Goal: Task Accomplishment & Management: Use online tool/utility

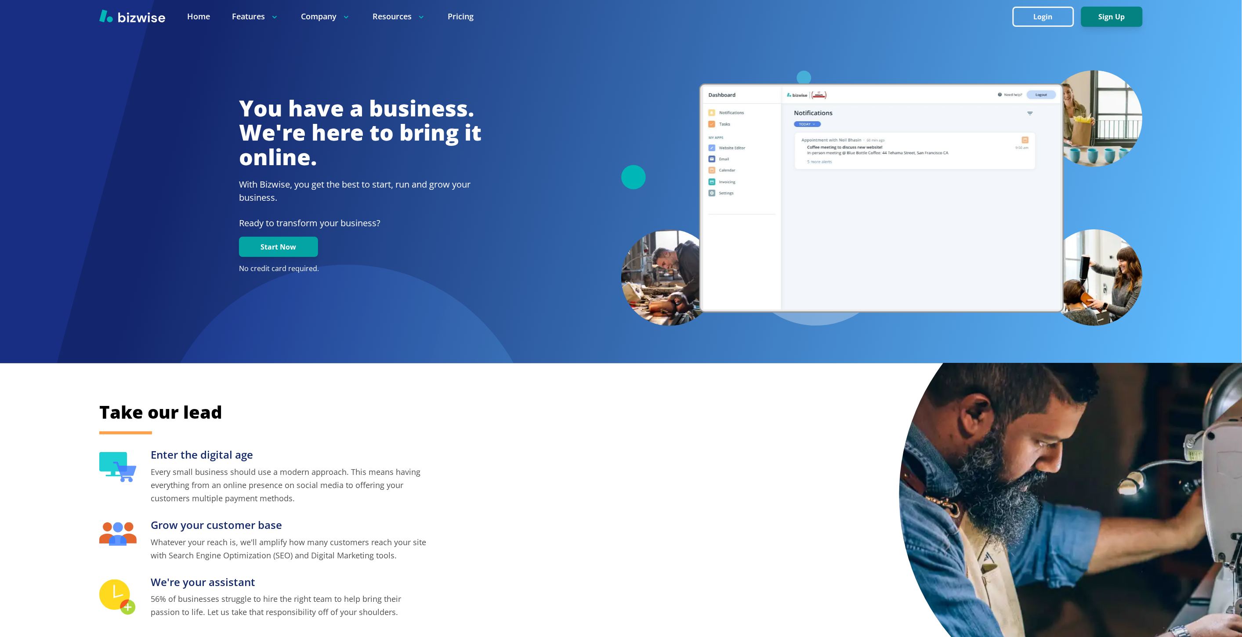
click at [1098, 17] on button "Sign Up" at bounding box center [1112, 17] width 62 height 20
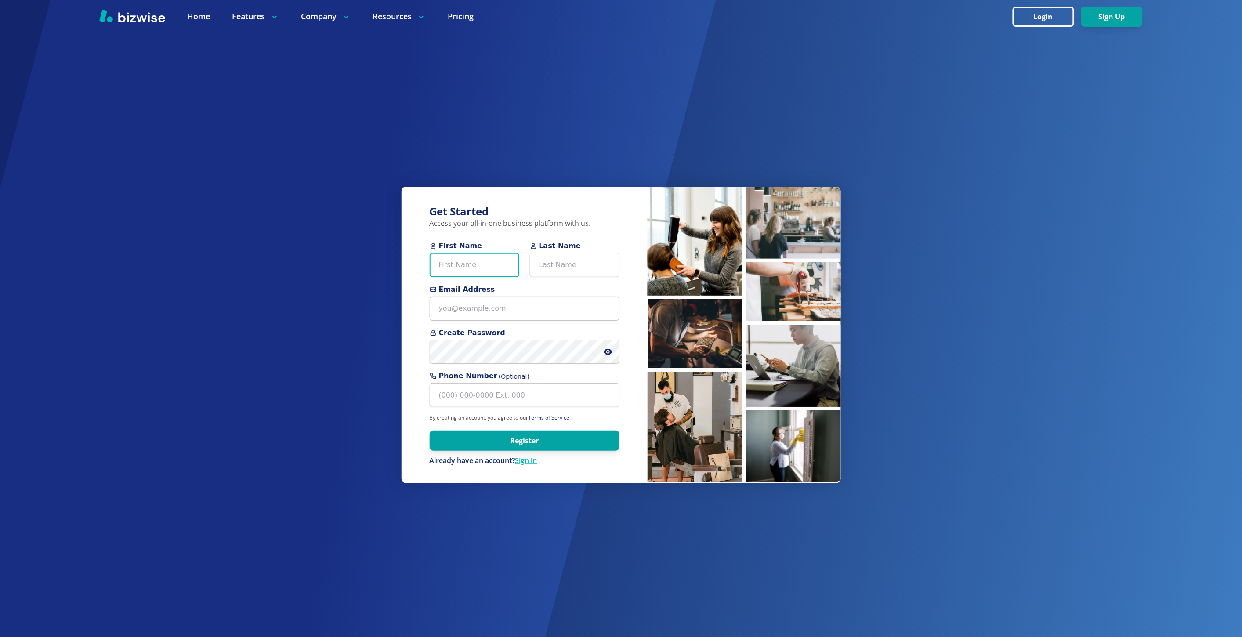
click at [484, 274] on input "First Name" at bounding box center [475, 265] width 90 height 24
paste input "Rocio Paniagua"
click at [477, 270] on input "Rocio Paniagua" at bounding box center [475, 265] width 90 height 24
type input "[PERSON_NAME]"
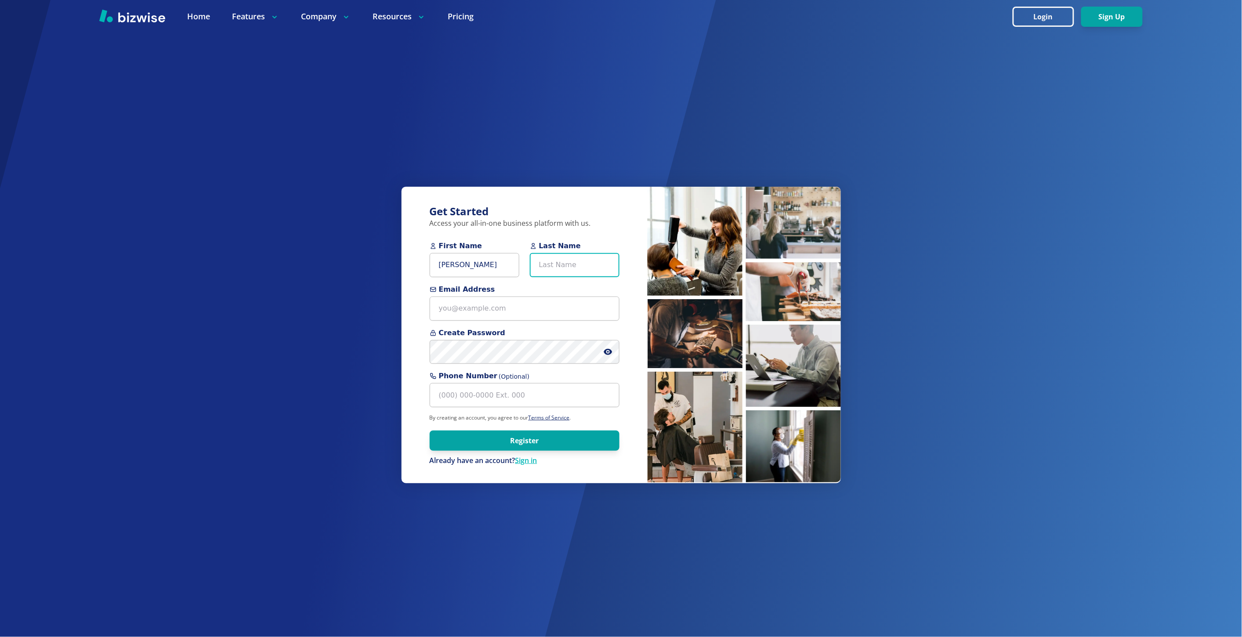
click at [610, 264] on input "Last Name" at bounding box center [575, 265] width 90 height 24
paste input "[PERSON_NAME]"
type input "[PERSON_NAME]"
click at [484, 265] on input "[PERSON_NAME]" at bounding box center [475, 265] width 90 height 24
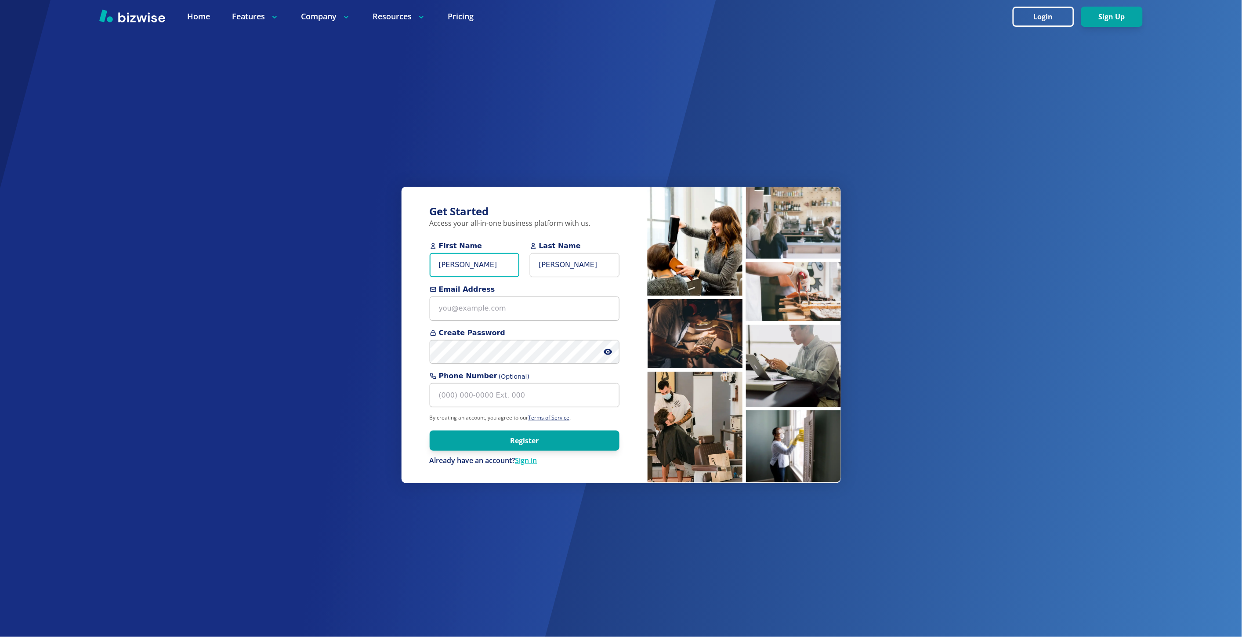
type input "[PERSON_NAME]"
click at [453, 309] on input "Email Address" at bounding box center [525, 309] width 190 height 24
paste input "[EMAIL_ADDRESS][DOMAIN_NAME]"
type input "[EMAIL_ADDRESS][DOMAIN_NAME]"
click at [605, 353] on icon at bounding box center [608, 352] width 8 height 6
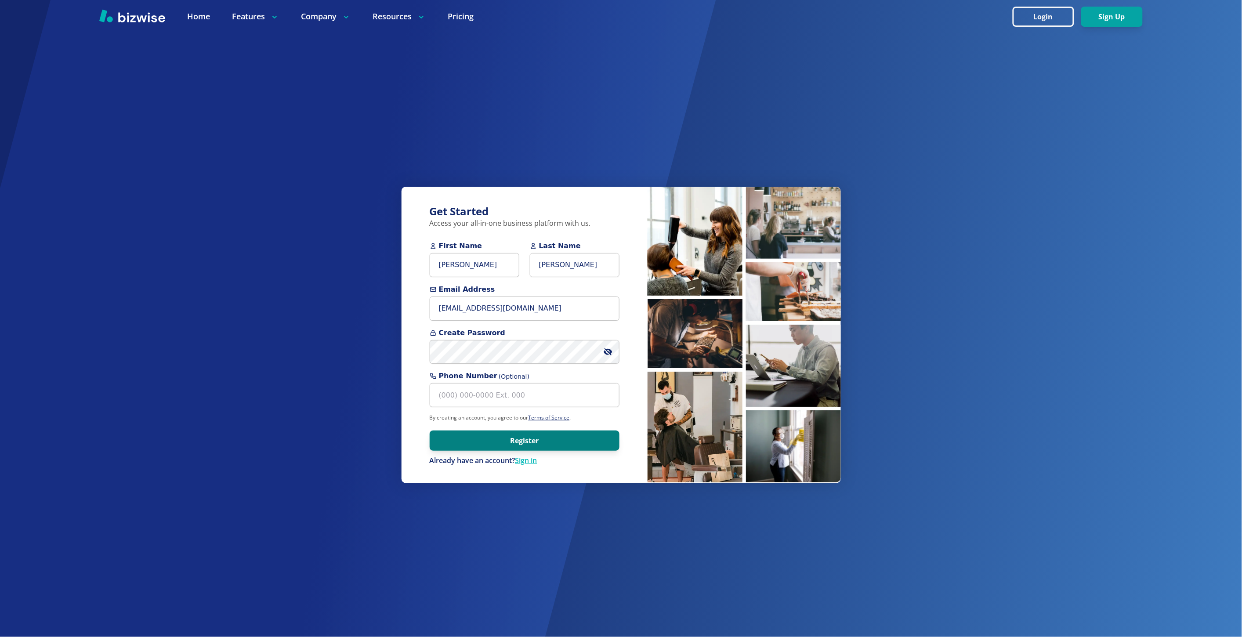
click at [590, 441] on button "Register" at bounding box center [525, 441] width 190 height 20
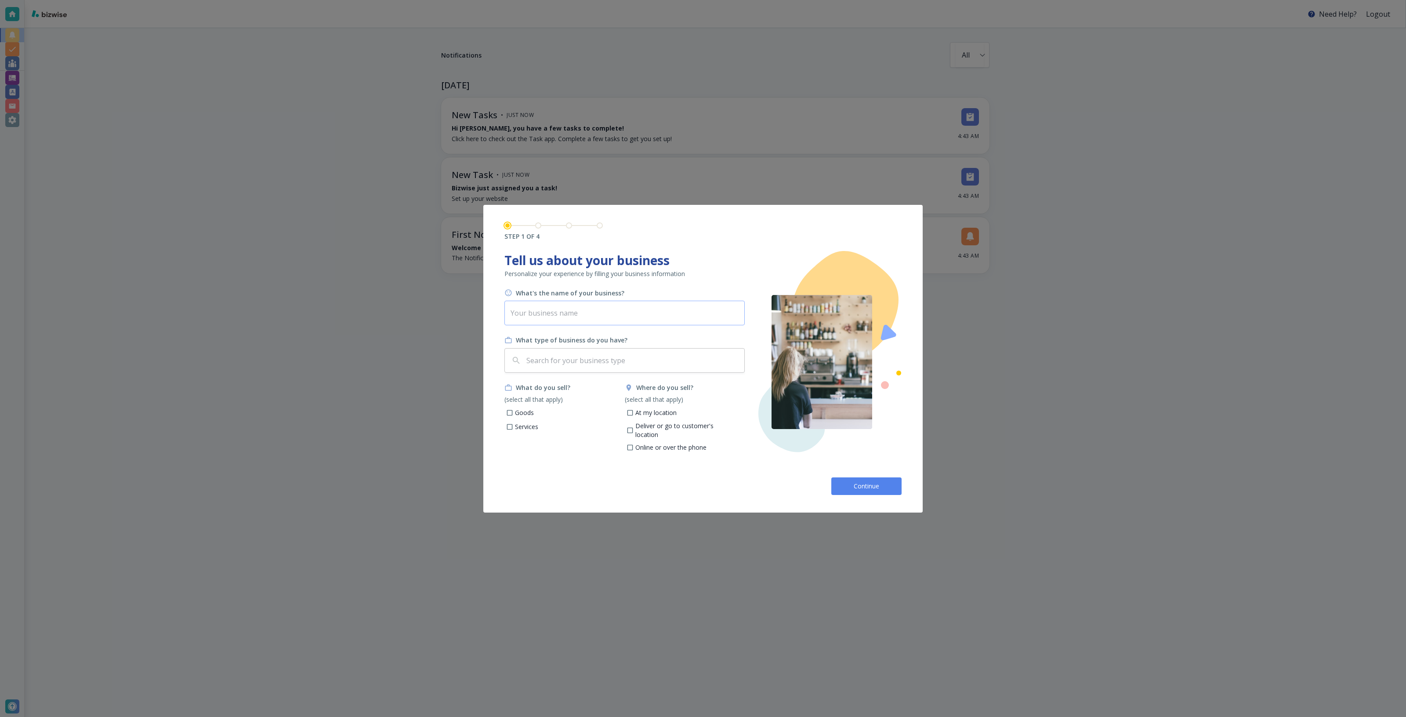
click at [567, 315] on input "text" at bounding box center [624, 312] width 240 height 25
paste input "Tidy And Shine"
type input "Tidy And Shine"
click at [567, 356] on input "text" at bounding box center [633, 360] width 216 height 17
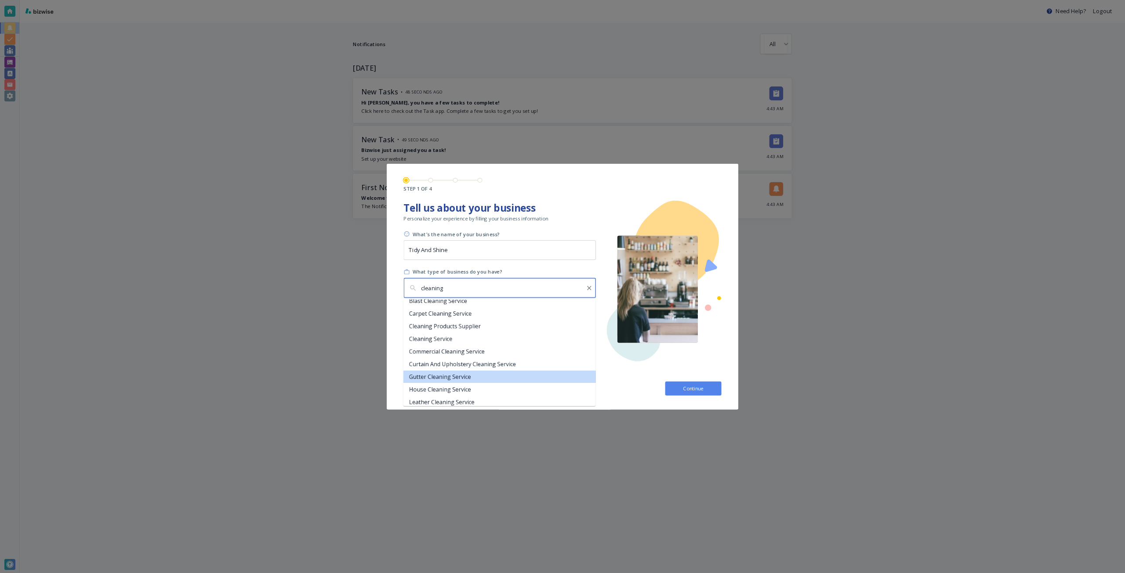
scroll to position [55, 0]
click at [574, 424] on li "Cleaning Service" at bounding box center [624, 426] width 240 height 16
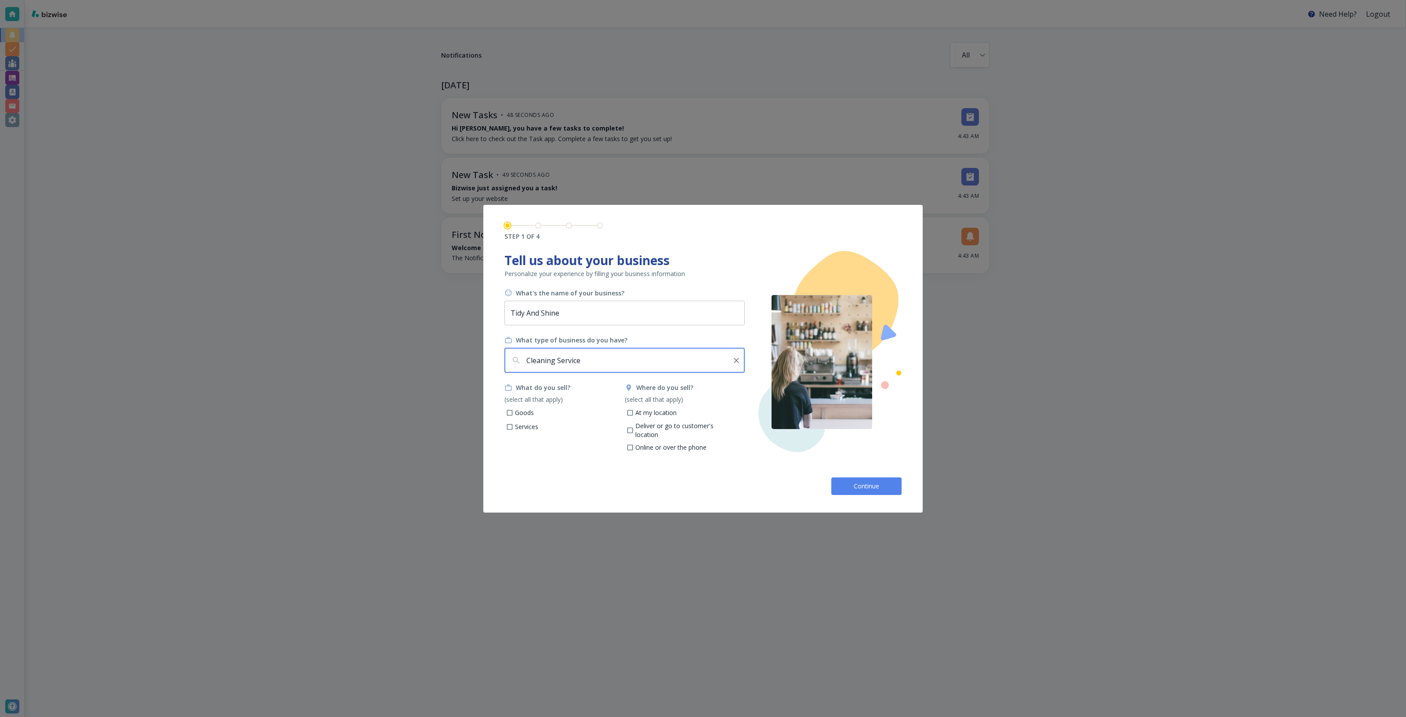
type input "Cleaning Service"
click at [530, 424] on p "Services" at bounding box center [526, 426] width 23 height 9
click at [514, 424] on input "Services" at bounding box center [509, 427] width 7 height 7
checkbox input "true"
click at [705, 431] on p "Deliver or go to customer's location" at bounding box center [686, 429] width 103 height 17
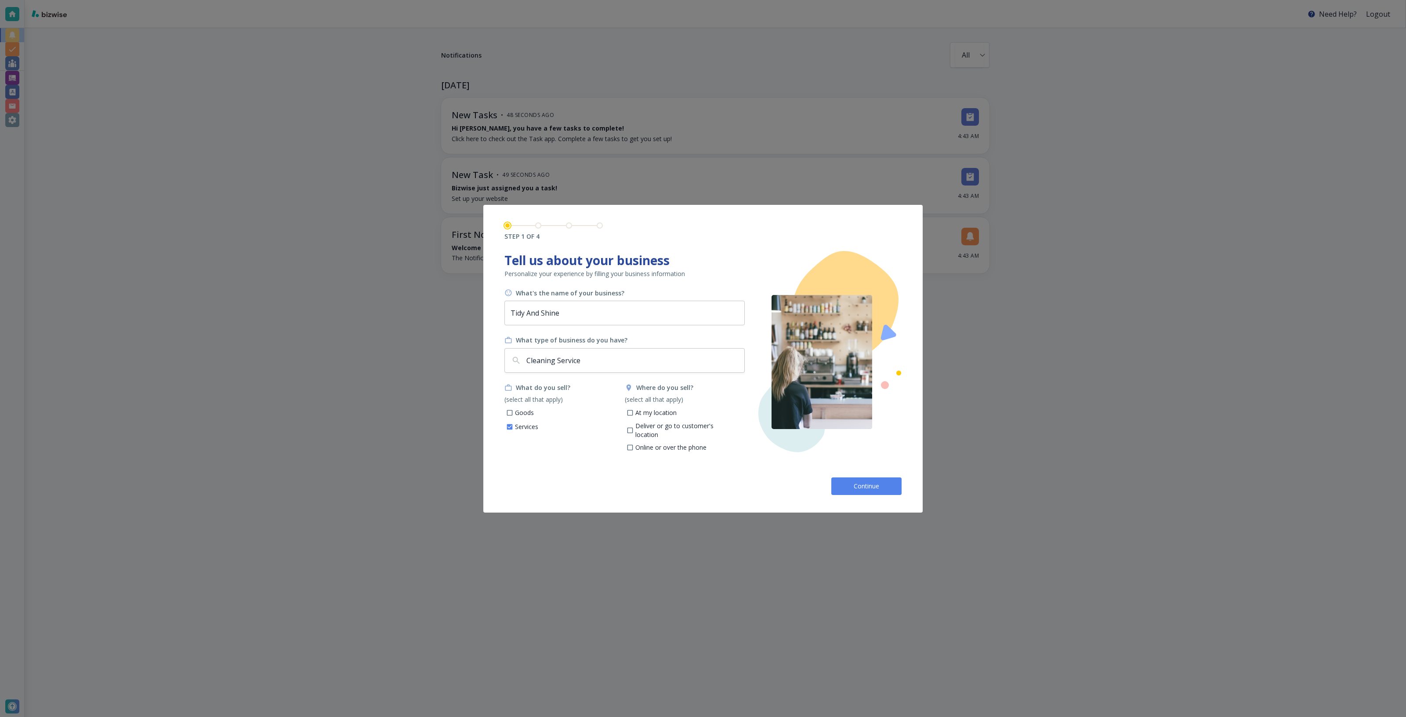
click at [633, 431] on input "Deliver or go to customer's location" at bounding box center [629, 430] width 7 height 7
checkbox input "true"
click at [849, 491] on button "Continue" at bounding box center [866, 486] width 70 height 18
click at [657, 0] on body "Need Help? Logout Notifications All all ​ TODAY New Tasks • 48 seconds ago Hi R…" at bounding box center [703, 0] width 1406 height 0
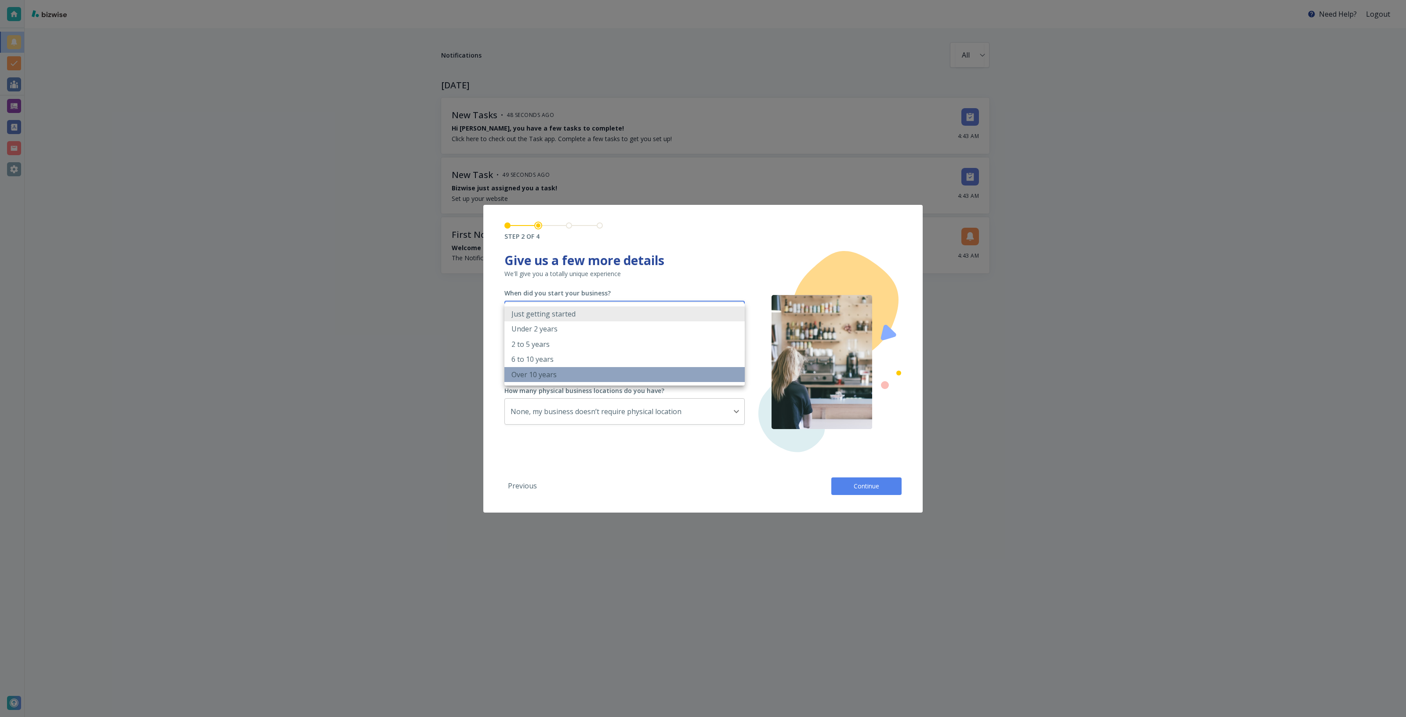
click at [639, 376] on li "Over 10 years" at bounding box center [624, 374] width 240 height 15
type input "OVER_10_YEARS"
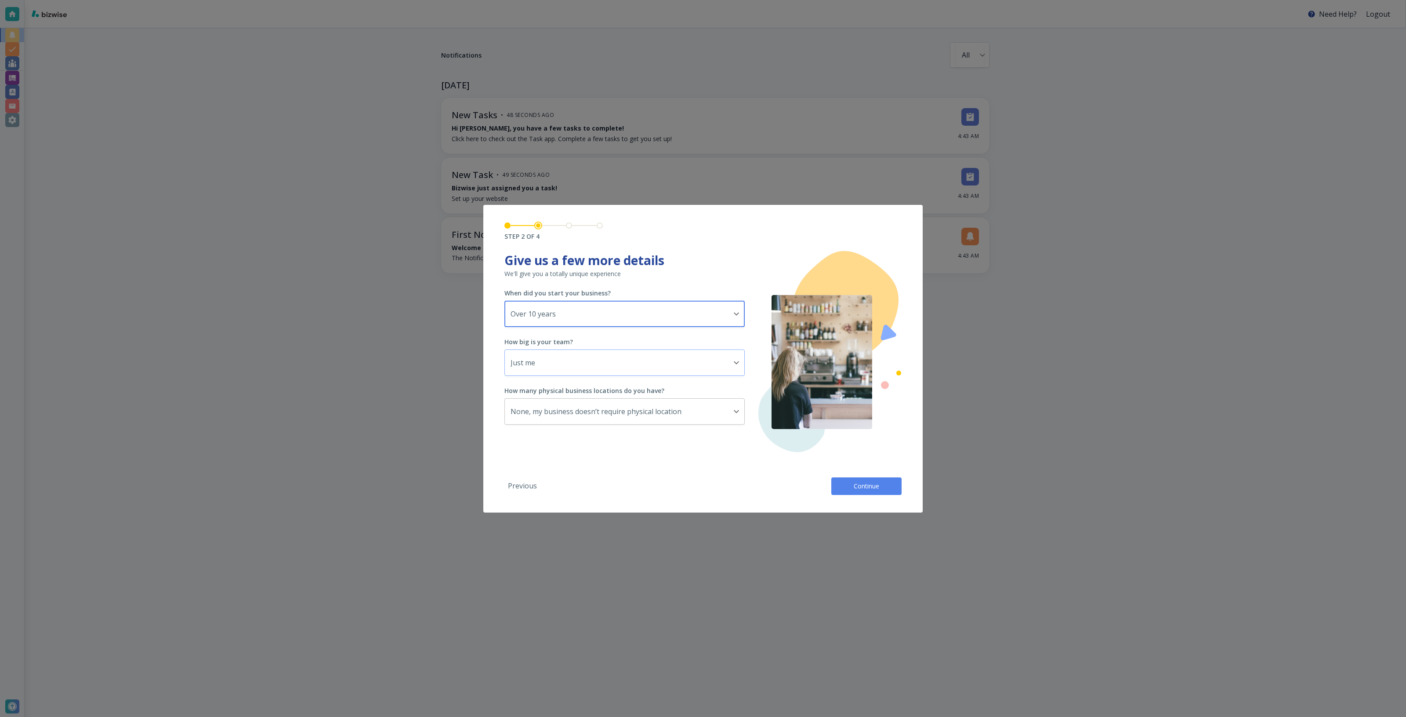
click at [626, 0] on body "Need Help? Logout Notifications All all ​ TODAY New Tasks • 48 seconds ago Hi R…" at bounding box center [703, 0] width 1406 height 0
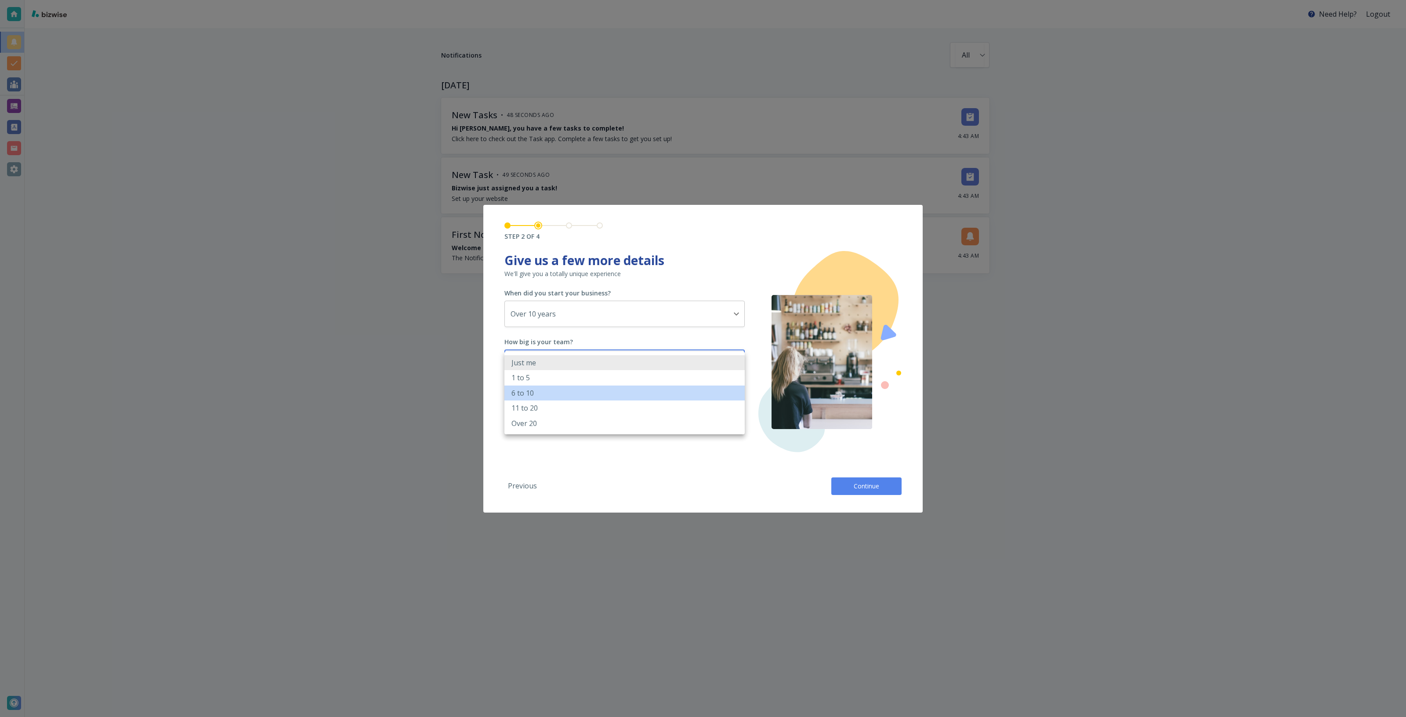
click at [621, 391] on li "6 to 10" at bounding box center [624, 392] width 240 height 15
type input "6_TO_10"
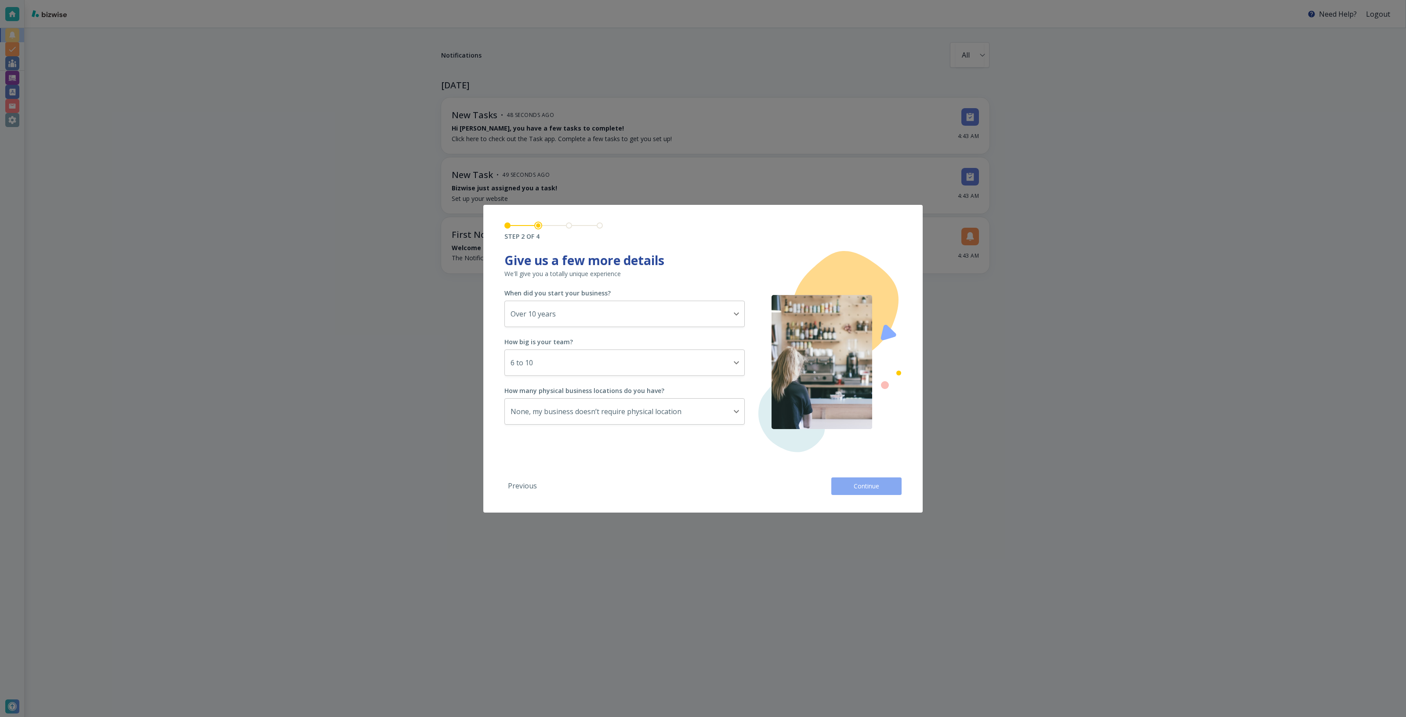
click at [877, 479] on button "Continue" at bounding box center [866, 486] width 70 height 18
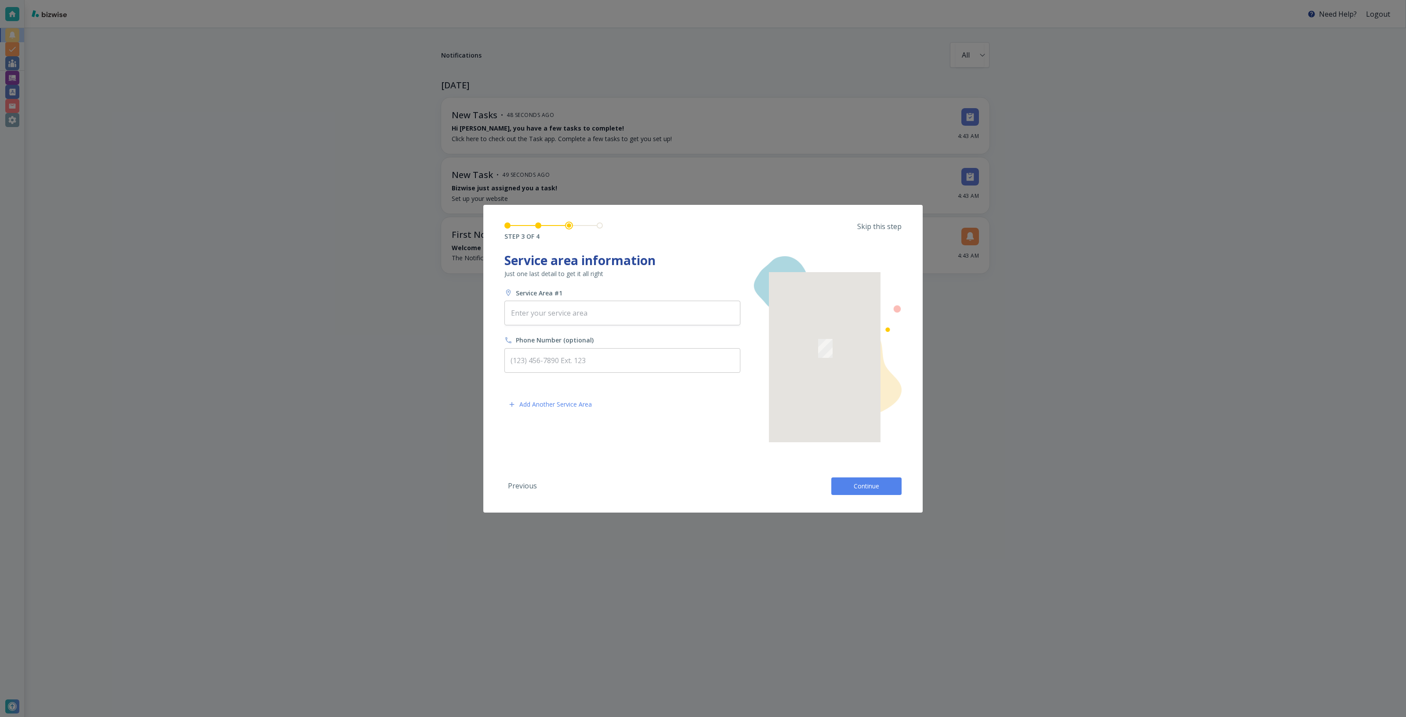
click at [884, 213] on div "STEP 3 OF 4 Skip this step Tell us about your business Personalize your experie…" at bounding box center [702, 359] width 439 height 308
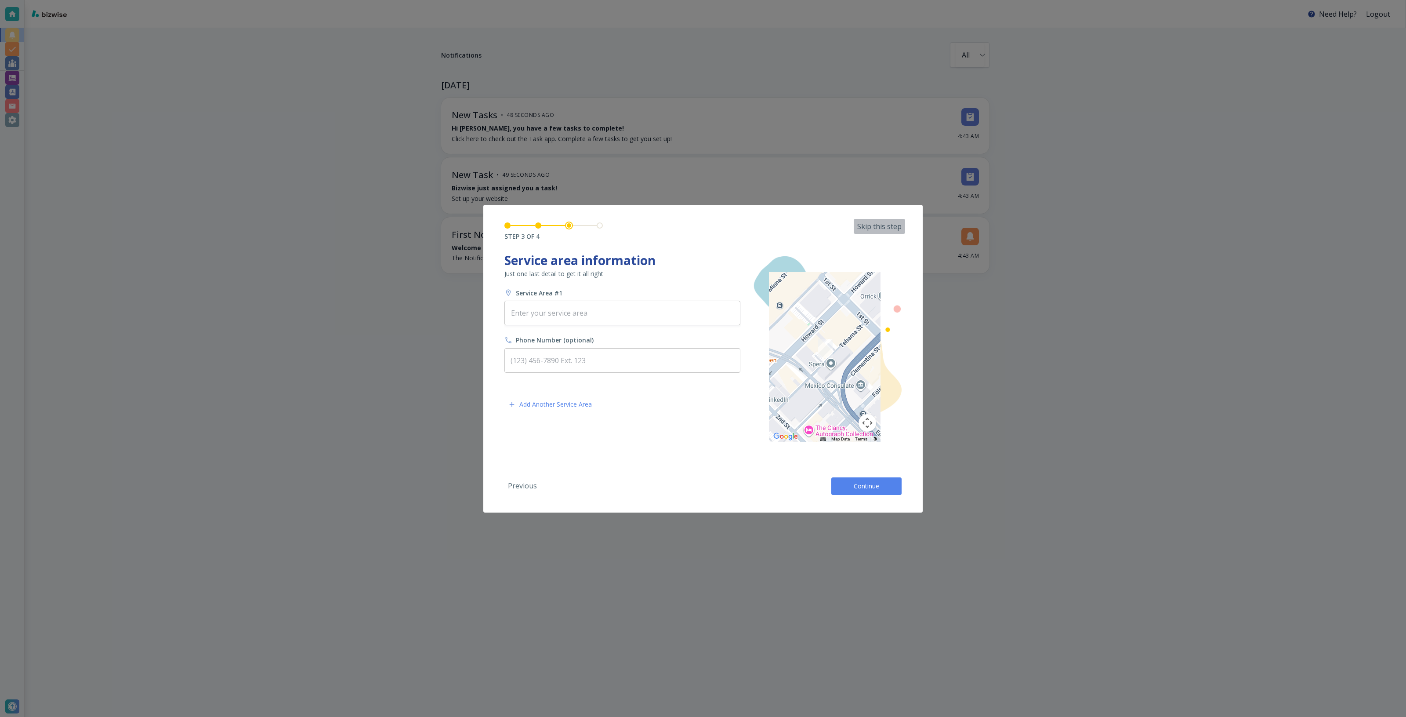
click at [879, 220] on button "Skip this step" at bounding box center [879, 226] width 51 height 15
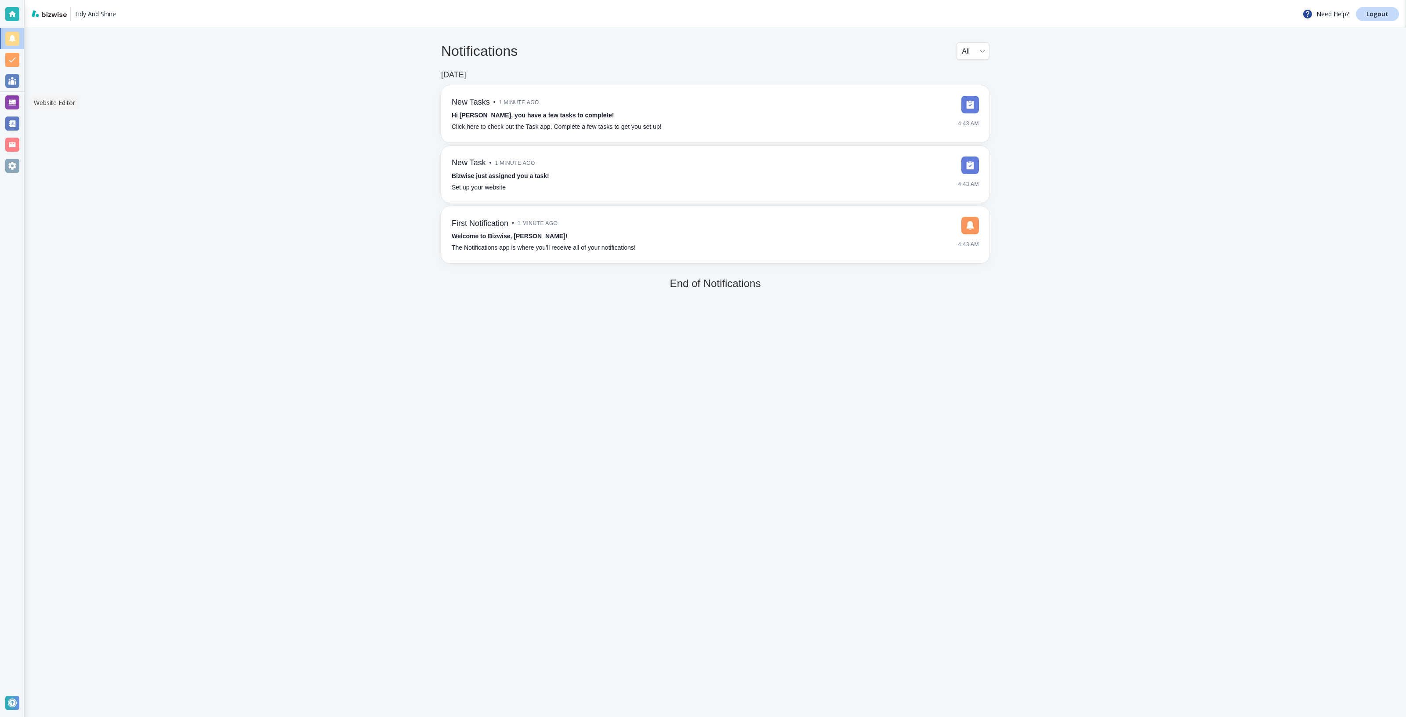
click at [14, 101] on div at bounding box center [12, 102] width 14 height 14
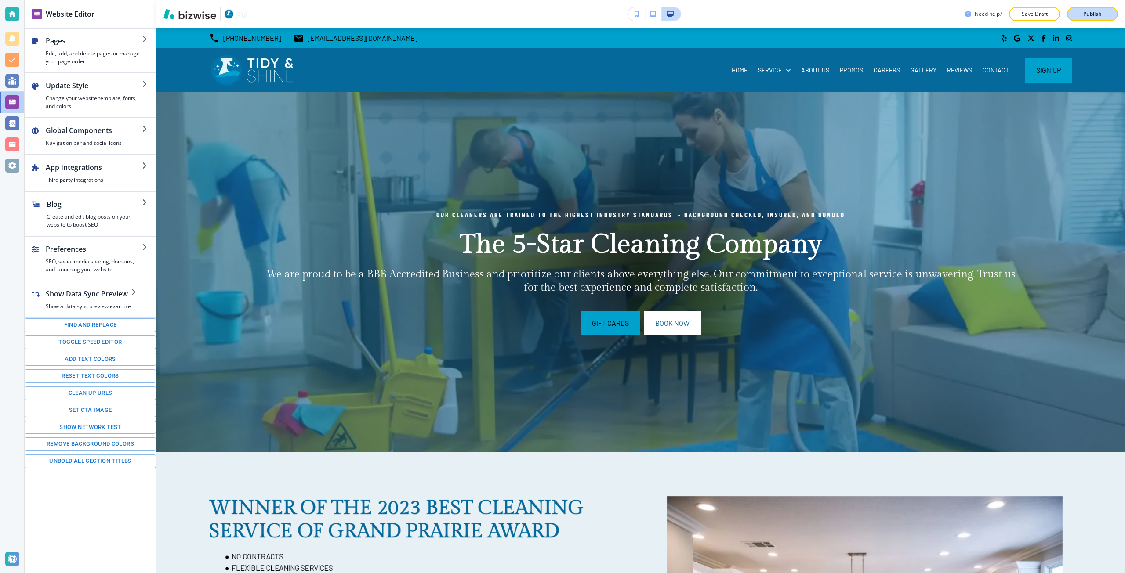
click at [1091, 13] on p "Publish" at bounding box center [1092, 14] width 18 height 8
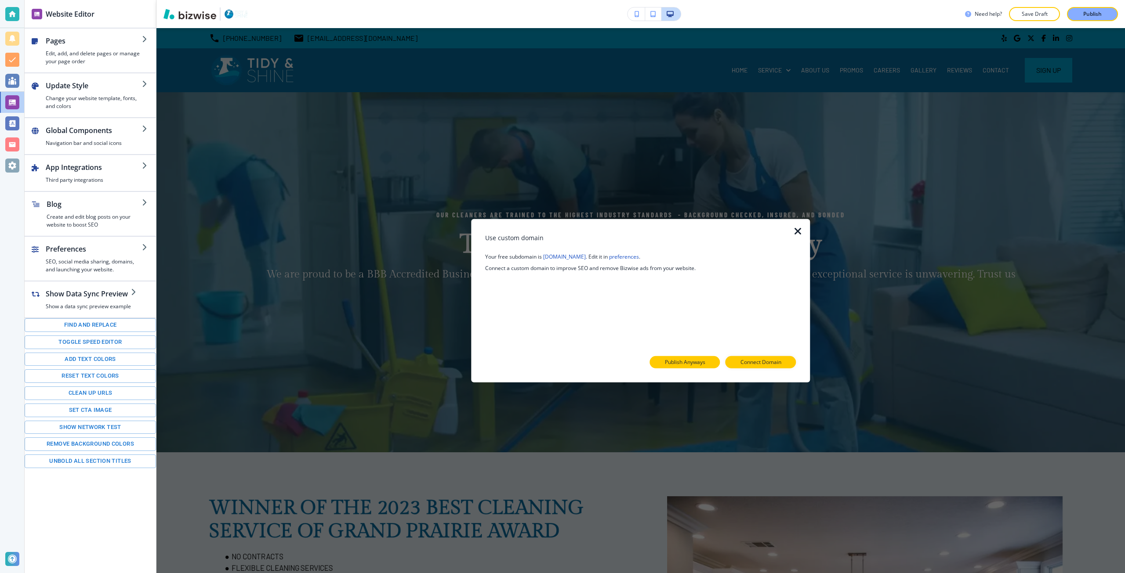
click at [695, 366] on p "Publish Anyways" at bounding box center [685, 362] width 40 height 8
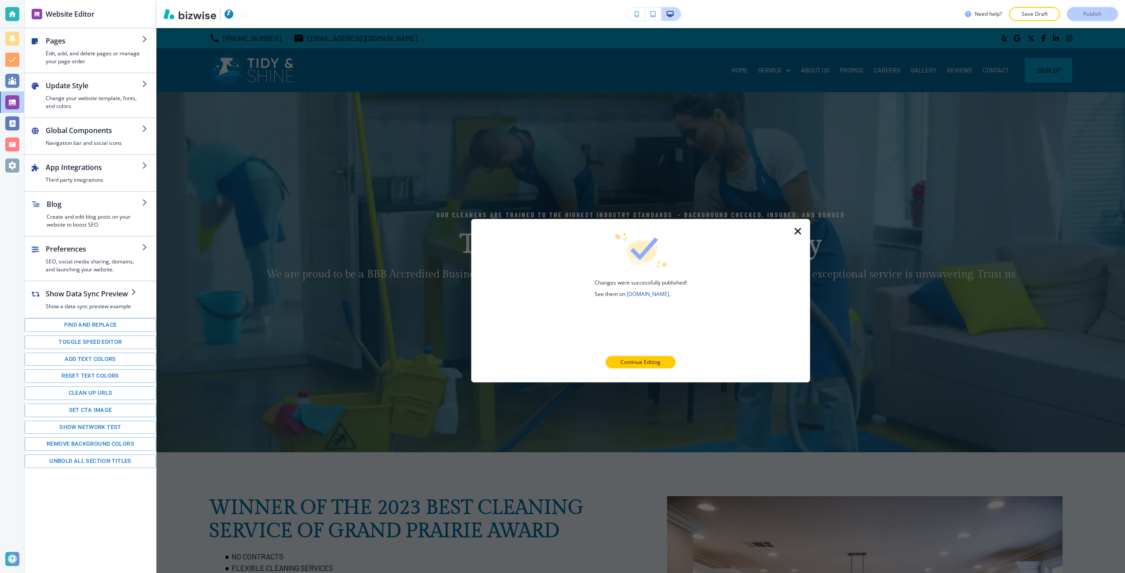
click at [636, 359] on p "Continue Editing" at bounding box center [640, 362] width 40 height 8
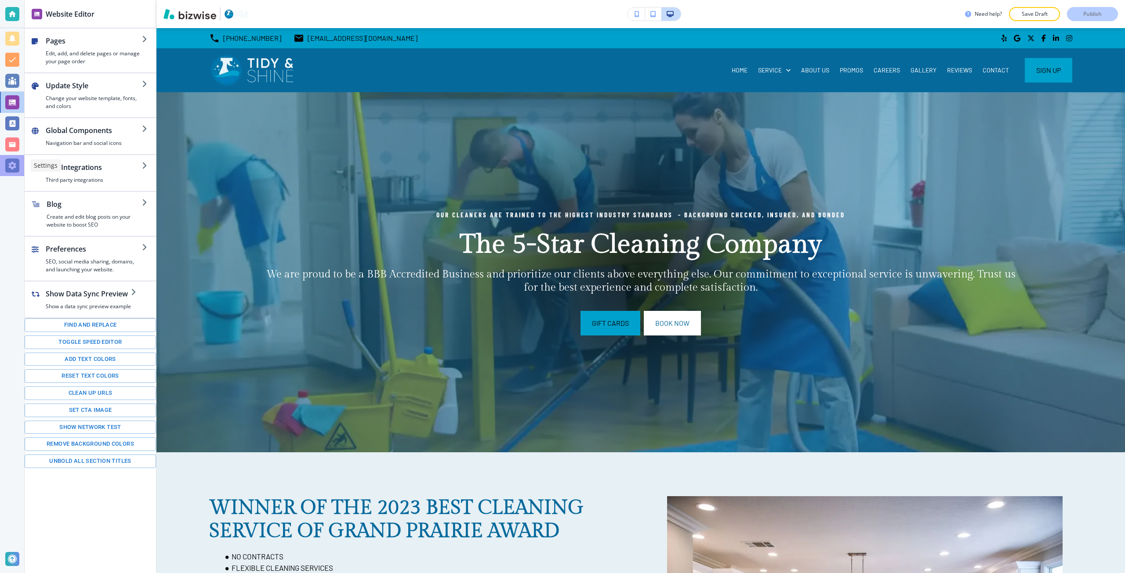
click at [16, 160] on div at bounding box center [12, 166] width 14 height 14
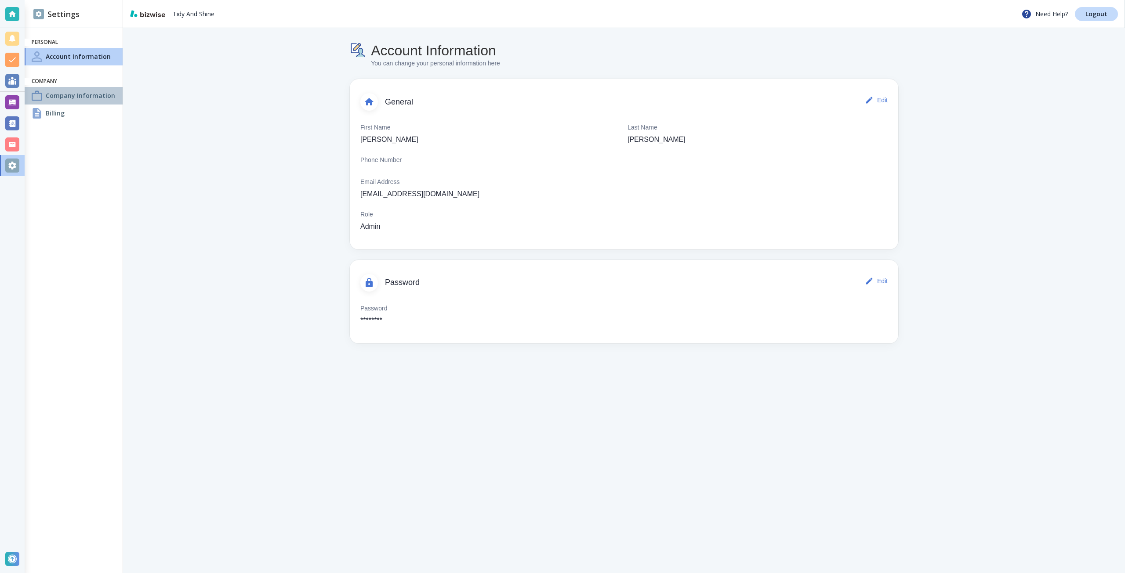
click at [91, 94] on h4 "Company Information" at bounding box center [80, 95] width 69 height 9
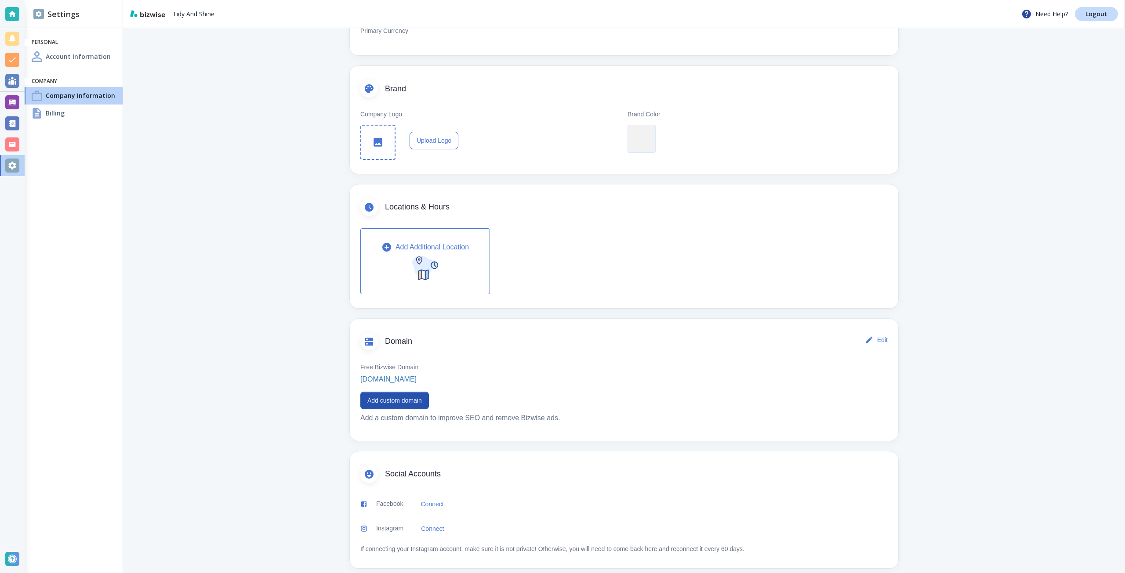
scroll to position [132, 0]
click at [369, 404] on button "Add custom domain" at bounding box center [394, 398] width 69 height 18
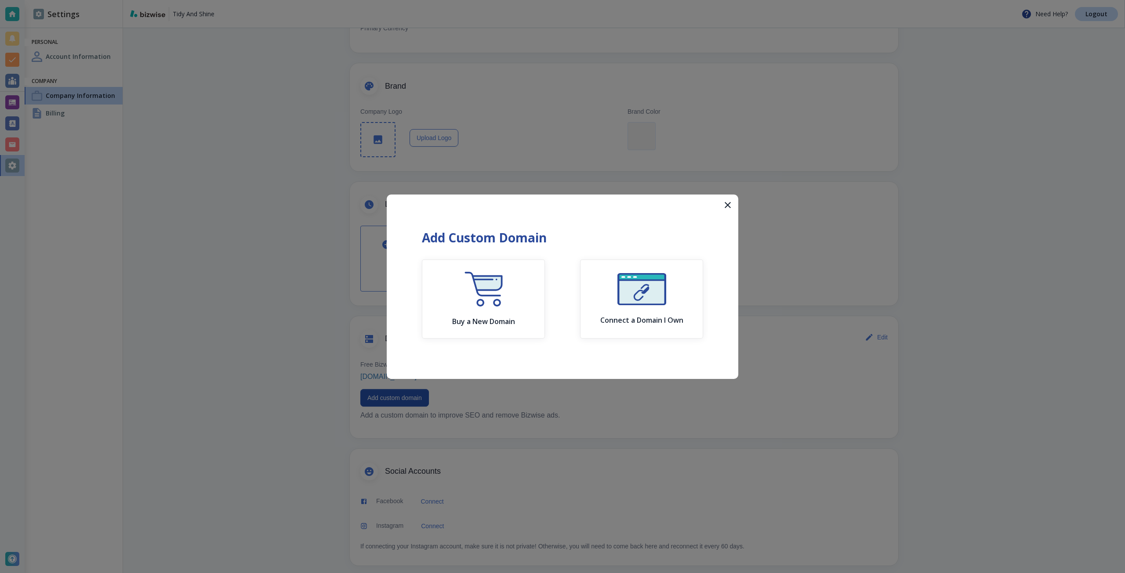
click at [726, 205] on icon "button" at bounding box center [727, 205] width 11 height 11
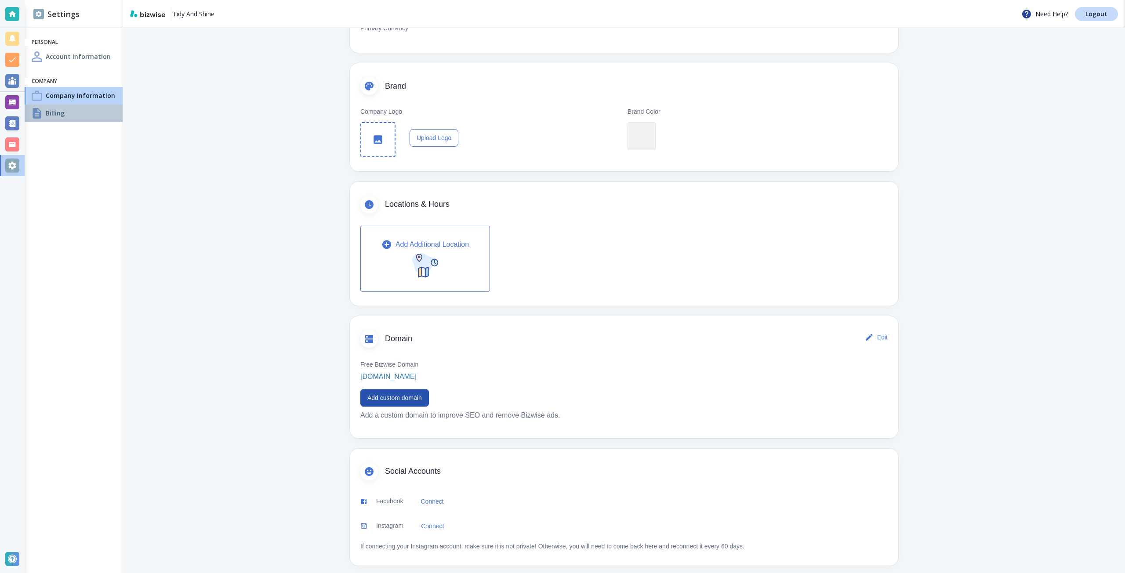
click at [64, 114] on div "Billing" at bounding box center [74, 114] width 98 height 18
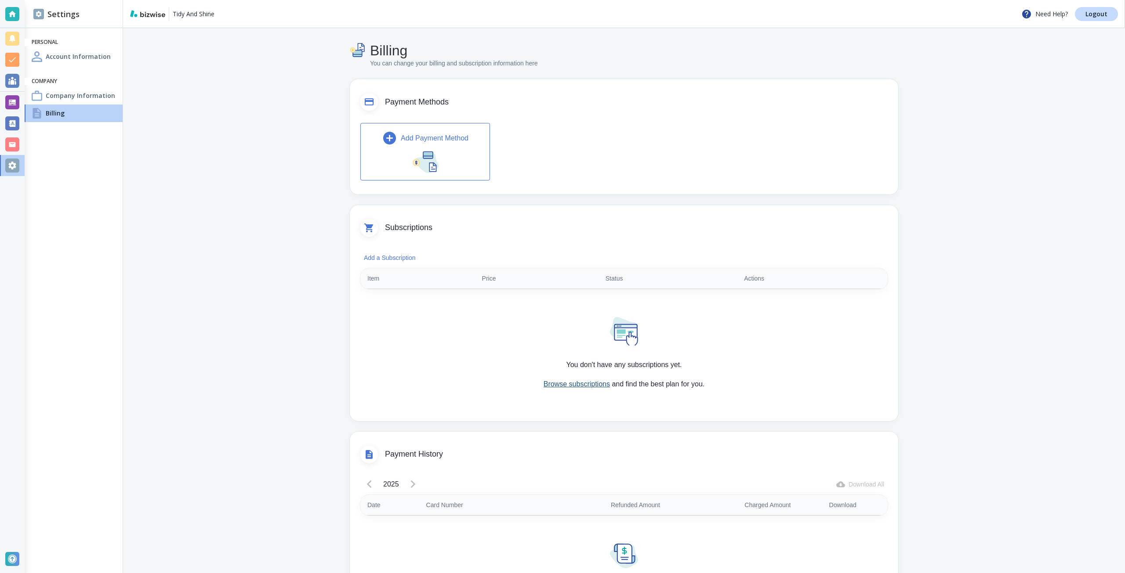
click at [546, 385] on link "Browse subscriptions" at bounding box center [576, 383] width 66 height 7
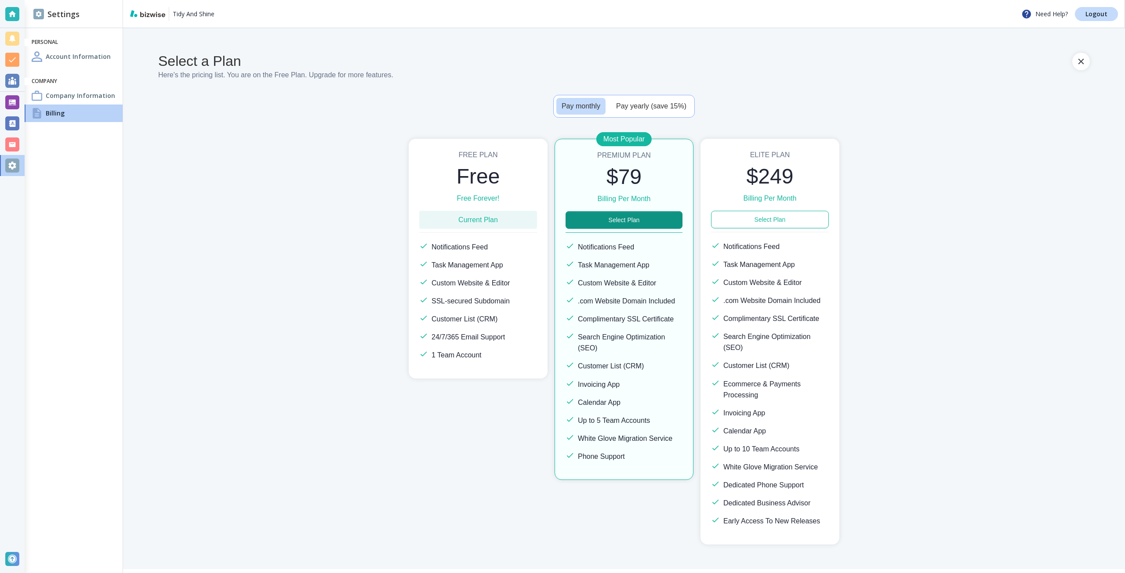
click at [399, 405] on div "Free Plan Free Free Forever! Current Plan Notifications Feed Task Management Ap…" at bounding box center [623, 342] width 931 height 406
click at [668, 216] on button "Select Plan" at bounding box center [623, 220] width 117 height 18
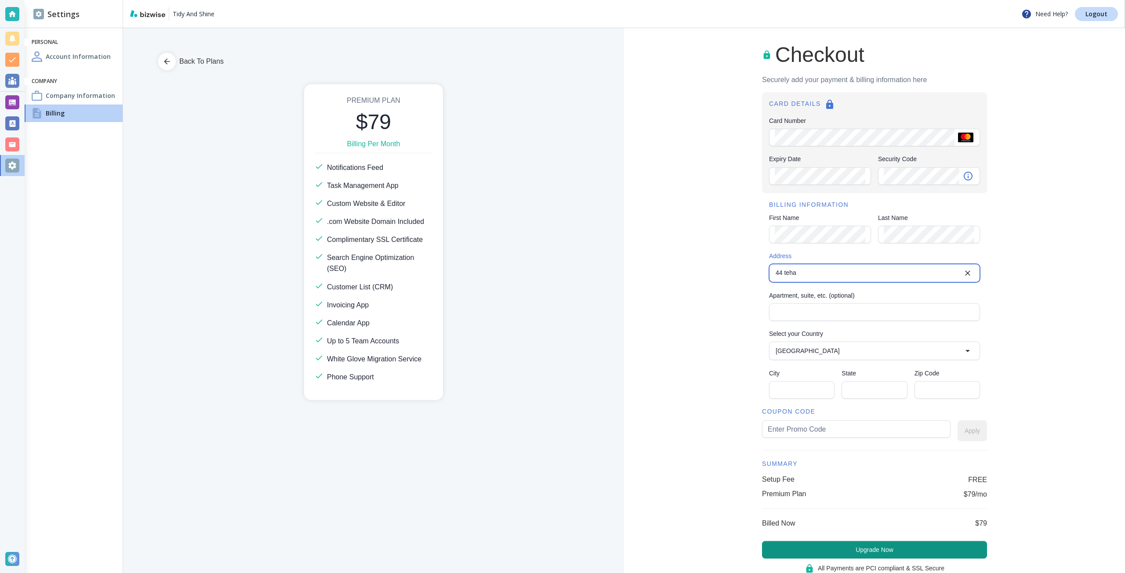
type input "44 Tehama Street"
type input "United States"
type input "San Francisco"
type input "CA"
type input "94105"
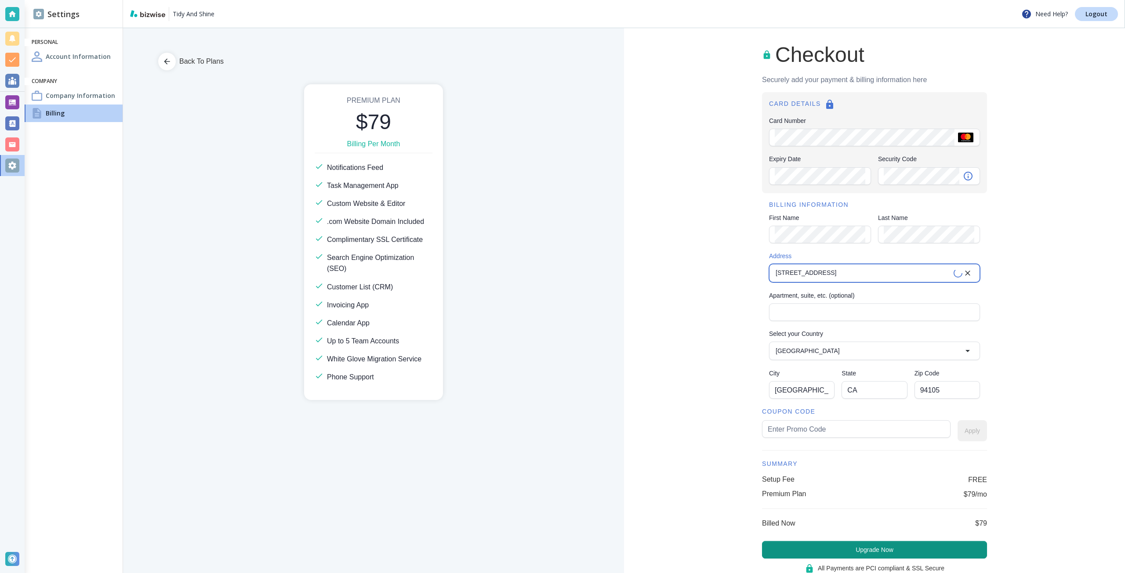
type input "44 Tehama Street"
type input "tidy55"
click at [966, 427] on button "Apply" at bounding box center [971, 430] width 29 height 21
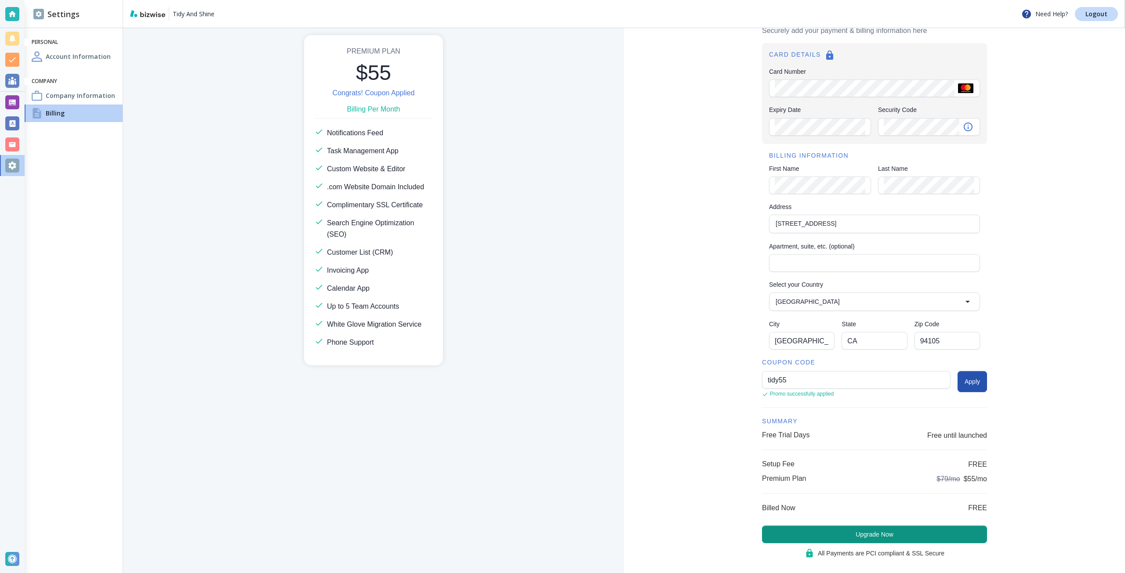
scroll to position [62, 0]
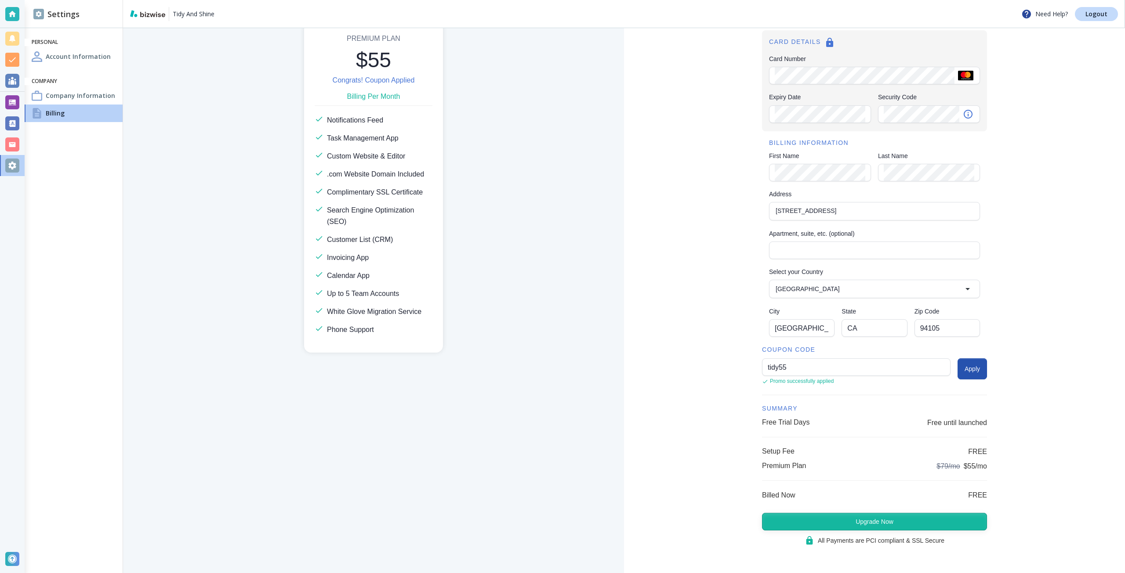
click at [890, 530] on button "Upgrade Now" at bounding box center [874, 522] width 225 height 18
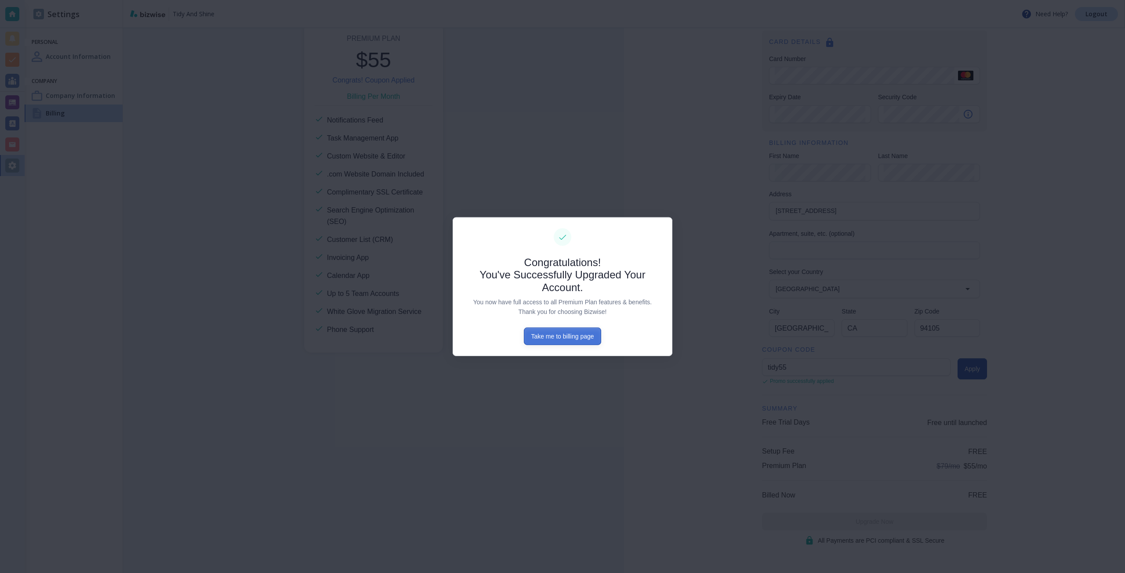
click at [579, 337] on button "Take me to billing page" at bounding box center [562, 337] width 77 height 18
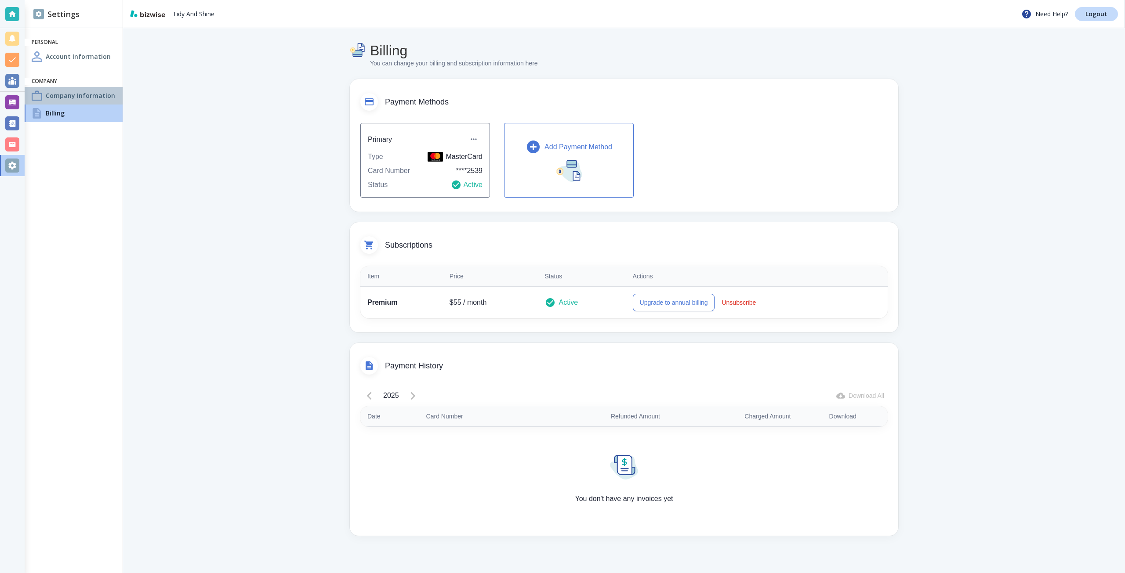
click at [67, 99] on h4 "Company Information" at bounding box center [80, 95] width 69 height 9
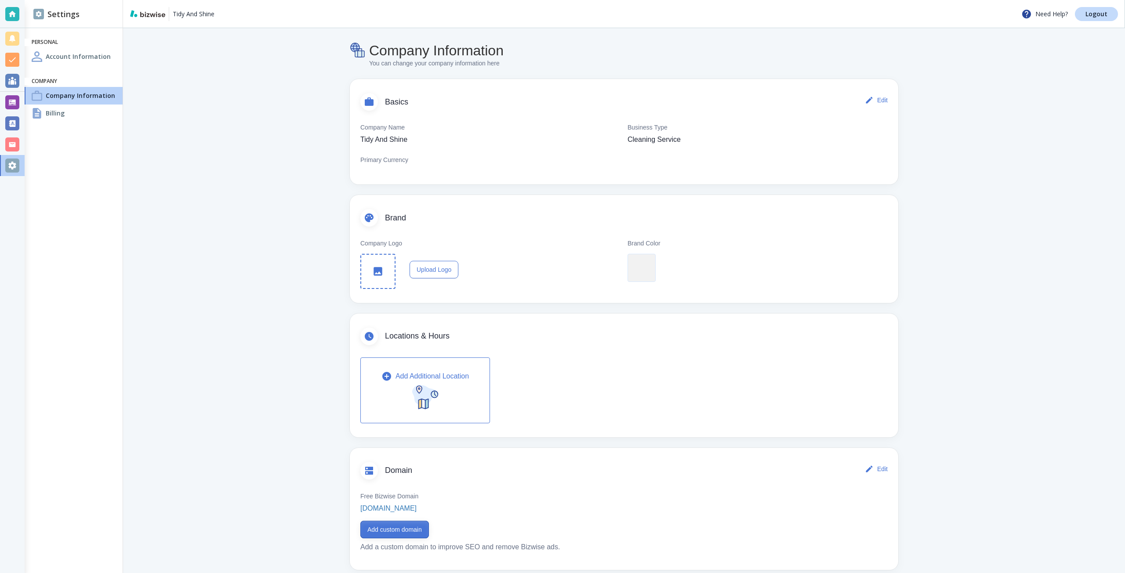
click at [387, 528] on button "Add custom domain" at bounding box center [394, 530] width 69 height 18
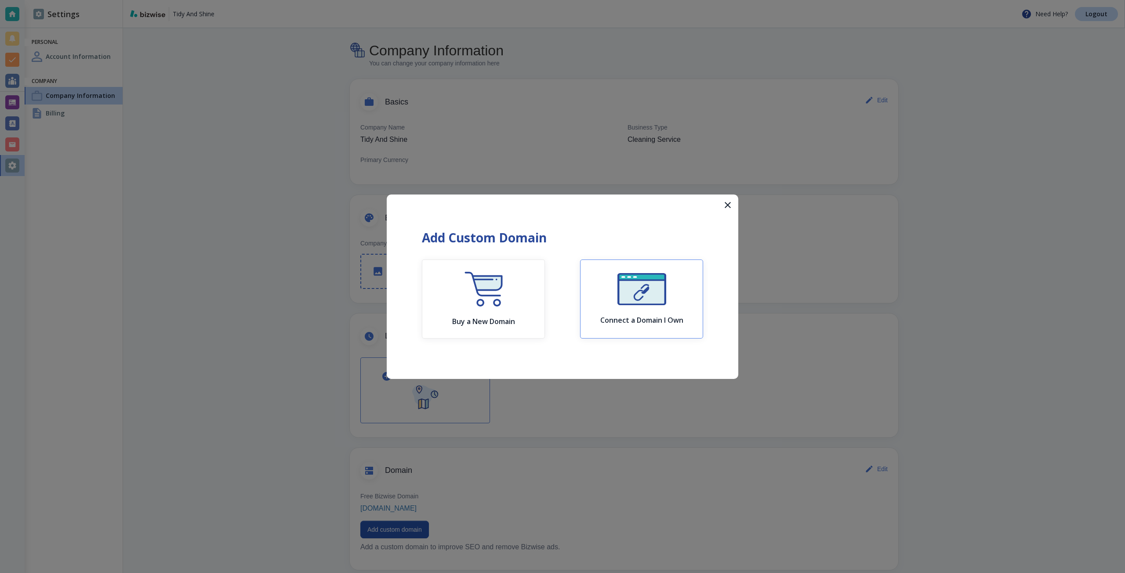
click at [595, 302] on button "Connect a Domain I Own" at bounding box center [641, 299] width 123 height 79
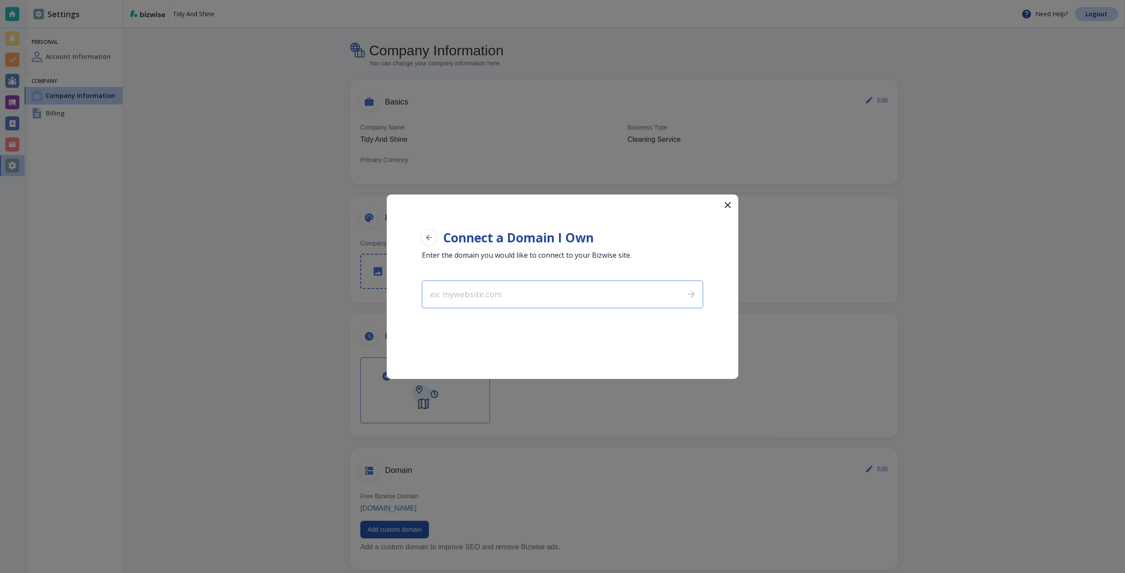
type input "[DOMAIN_NAME]"
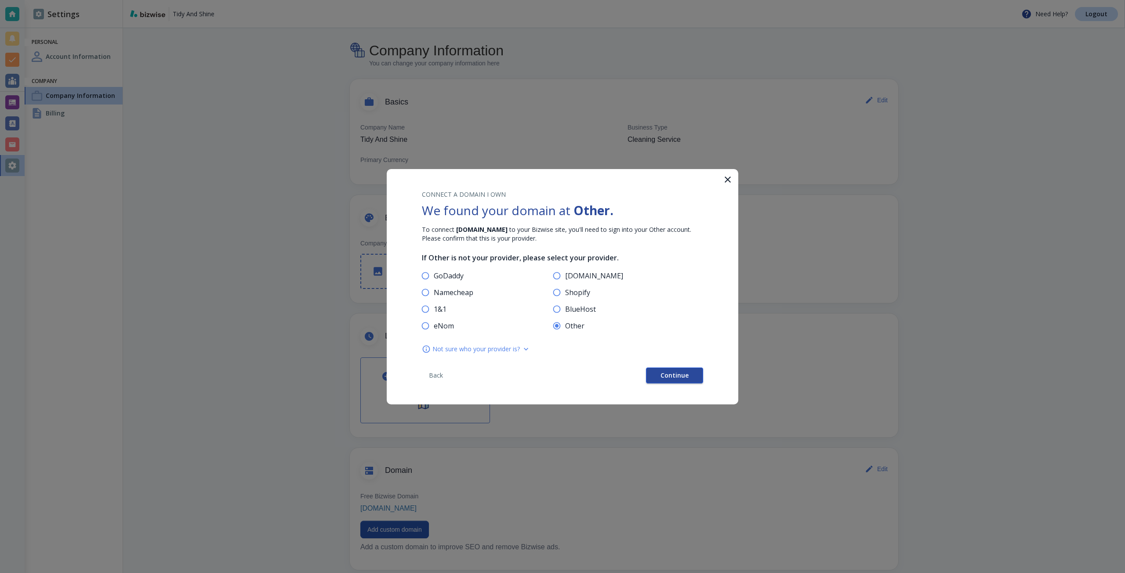
click at [670, 369] on button "Continue" at bounding box center [674, 376] width 57 height 16
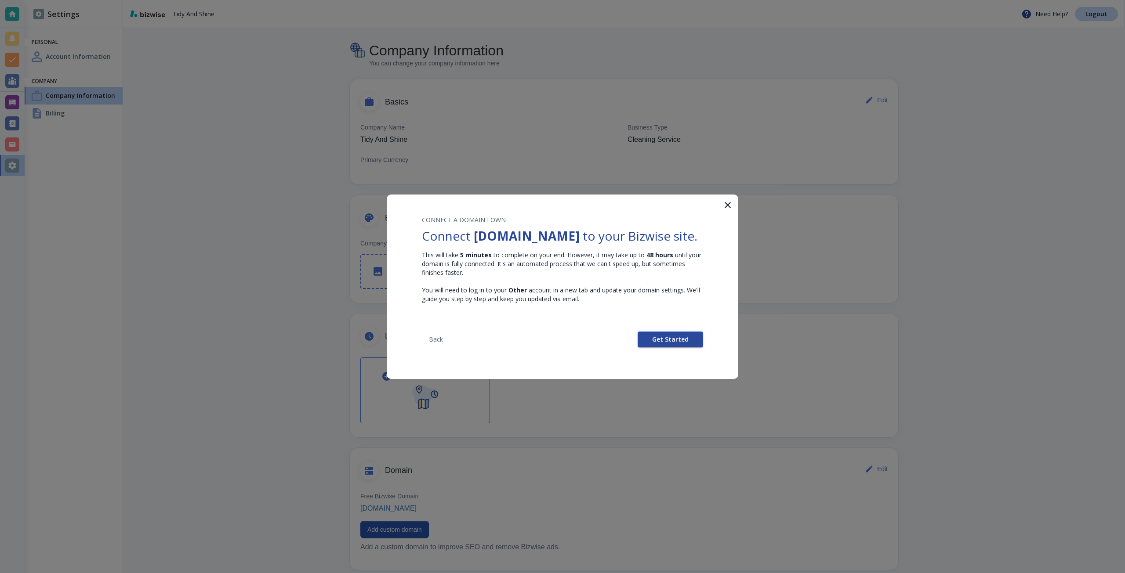
click at [662, 337] on span "Get Started" at bounding box center [670, 340] width 36 height 6
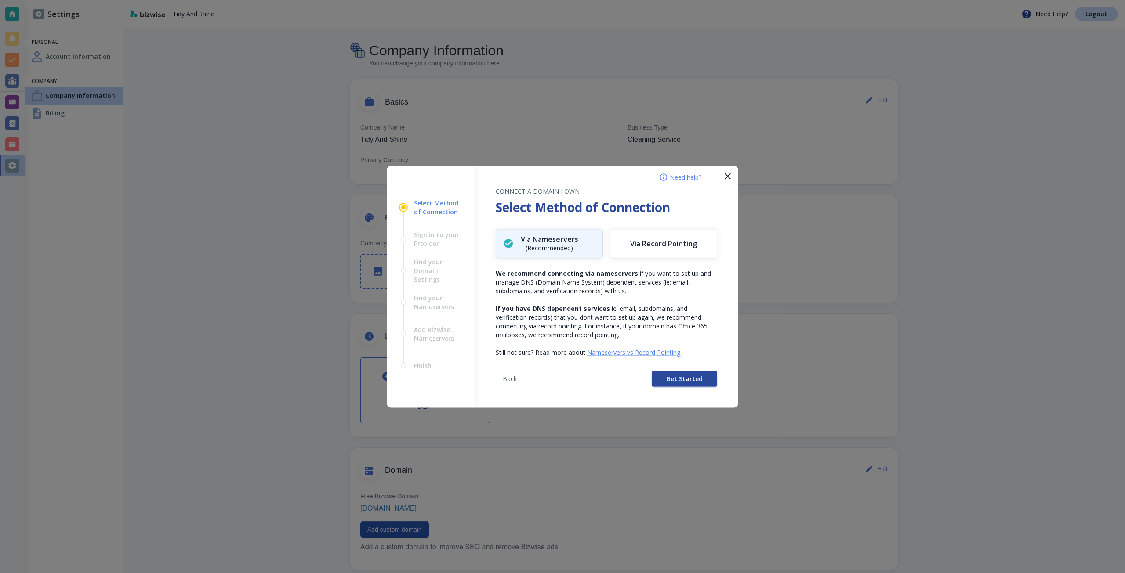
click at [660, 376] on button "Get Started" at bounding box center [684, 379] width 65 height 16
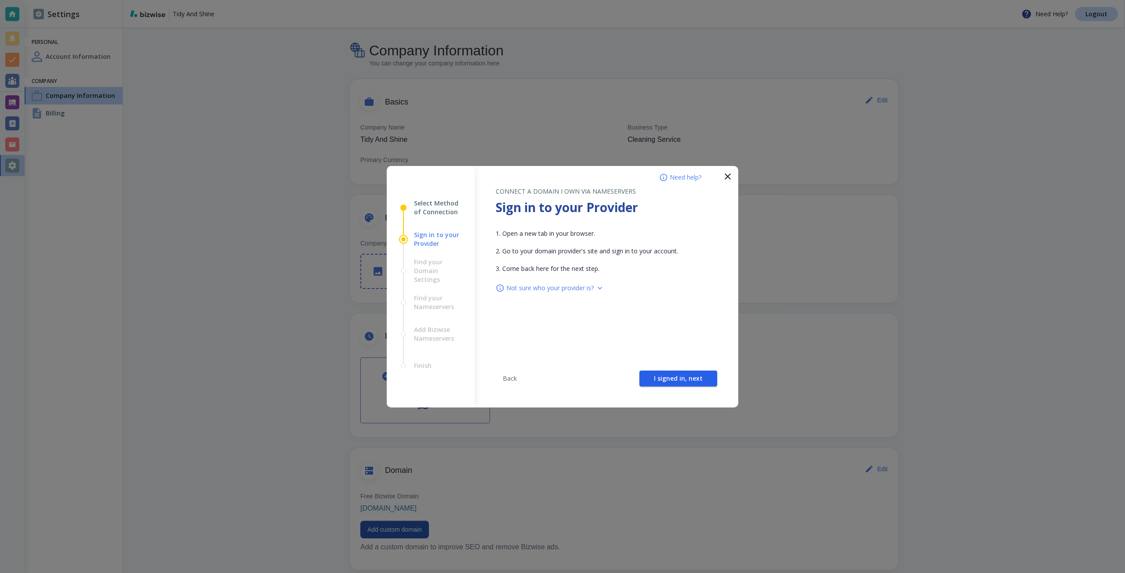
click at [660, 376] on span "I signed in, next" at bounding box center [678, 379] width 49 height 6
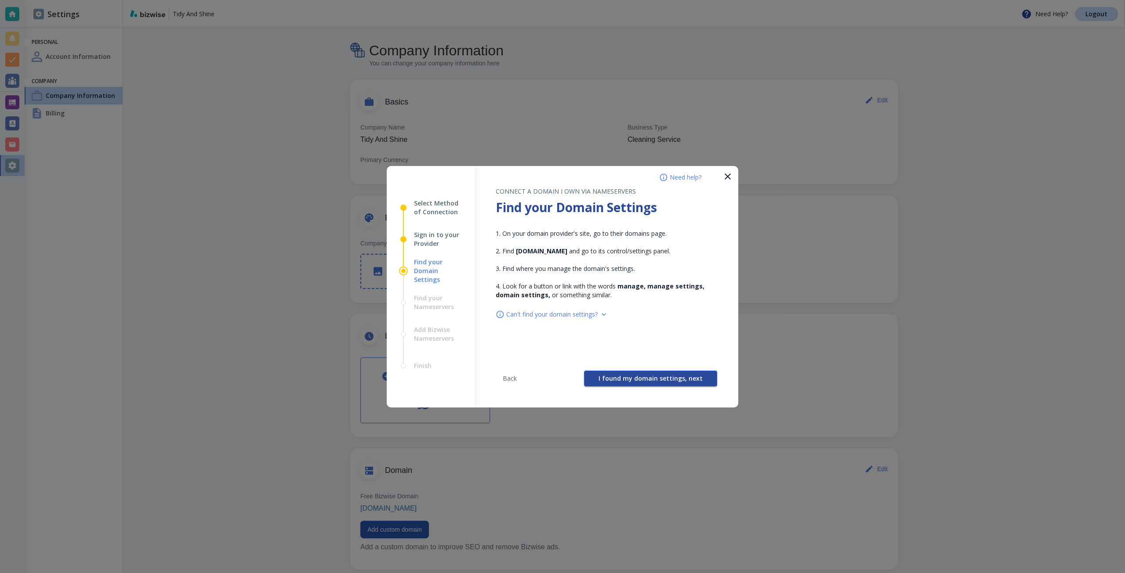
click at [657, 372] on button "I found my domain settings, next" at bounding box center [650, 379] width 133 height 16
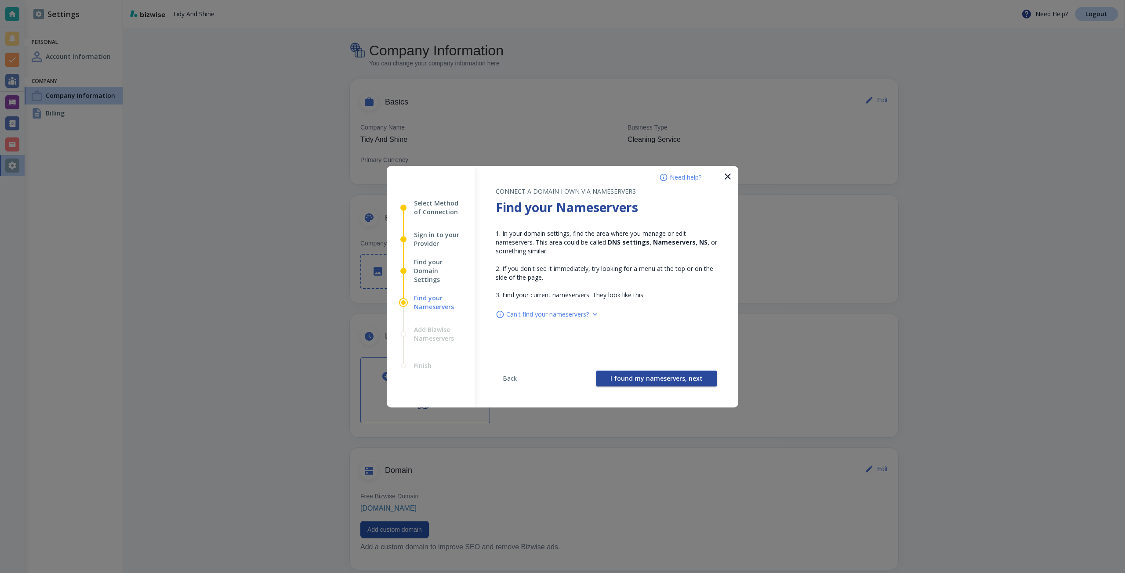
click at [651, 373] on button "I found my nameservers, next" at bounding box center [656, 379] width 121 height 16
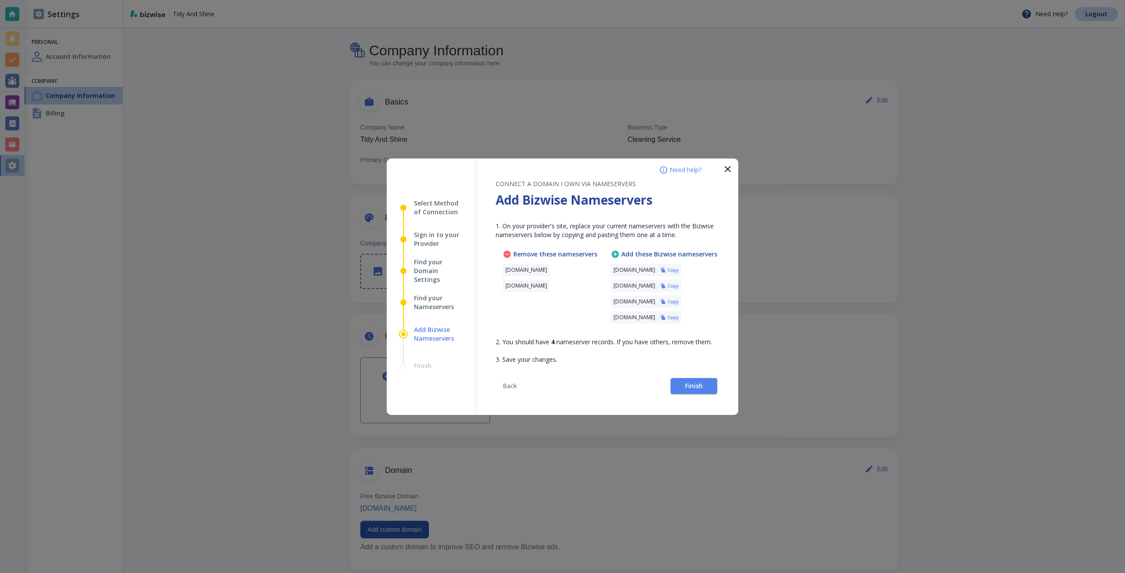
click at [678, 268] on h6 "Copy" at bounding box center [672, 270] width 11 height 6
click at [682, 380] on button "Finish" at bounding box center [693, 386] width 47 height 16
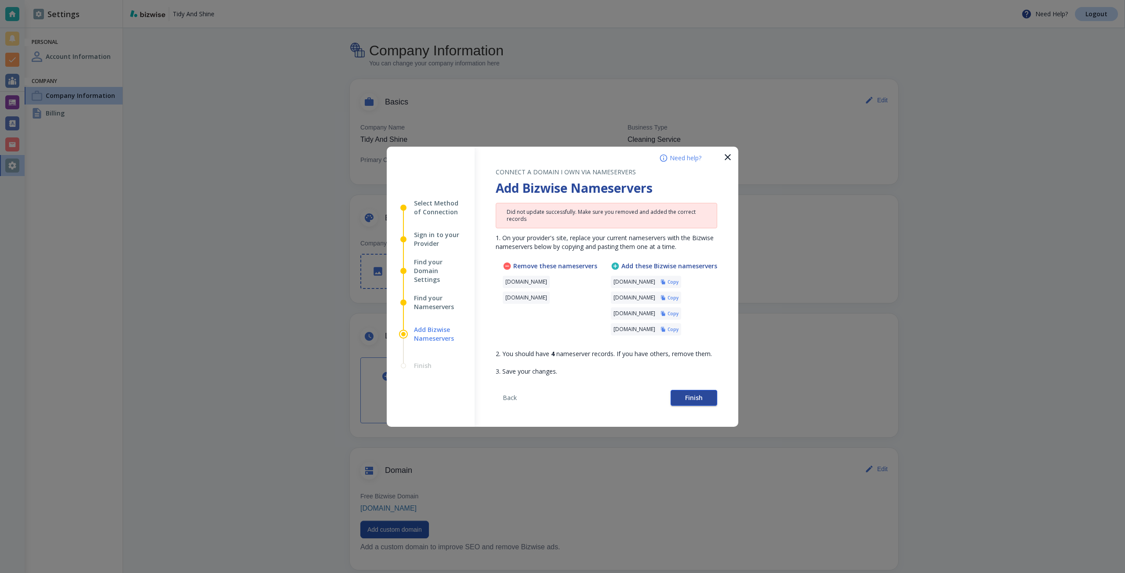
click at [707, 394] on button "Finish" at bounding box center [693, 398] width 47 height 16
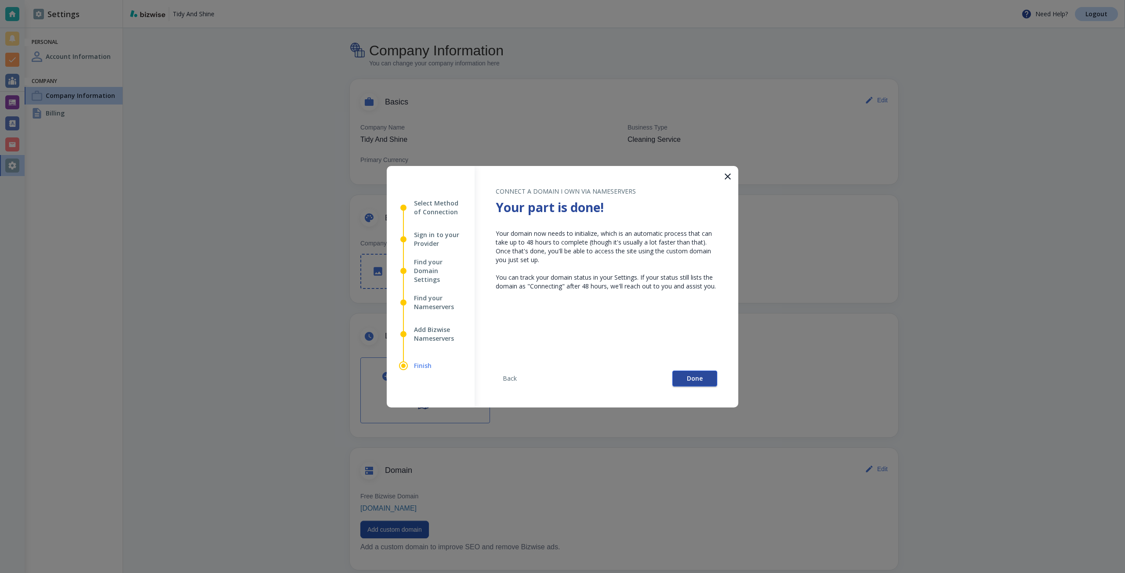
click at [679, 380] on button "Done" at bounding box center [694, 379] width 45 height 16
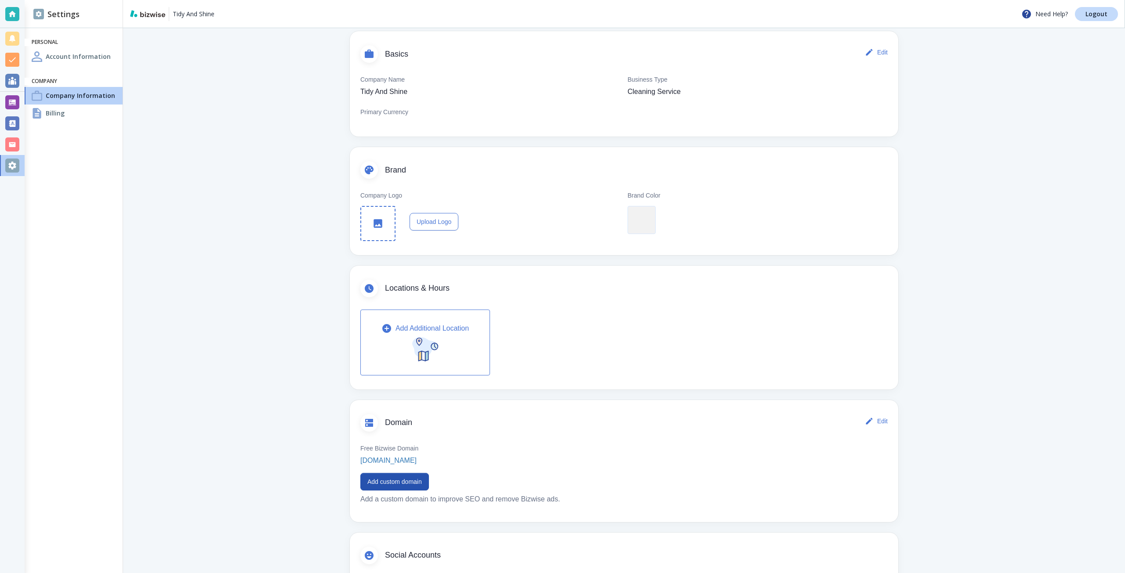
scroll to position [138, 0]
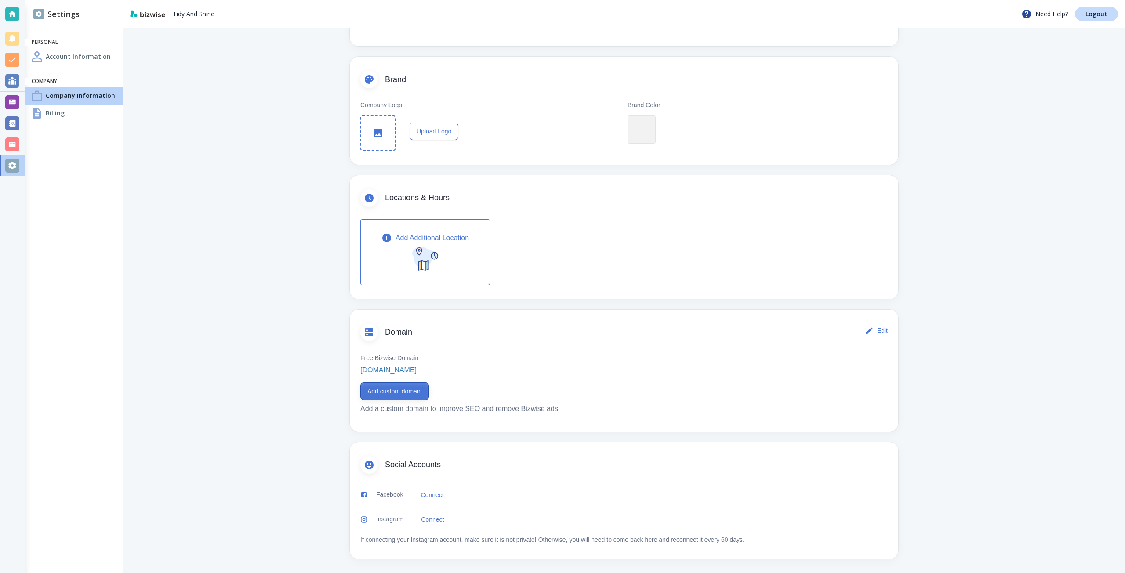
click at [411, 390] on button "Add custom domain" at bounding box center [394, 392] width 69 height 18
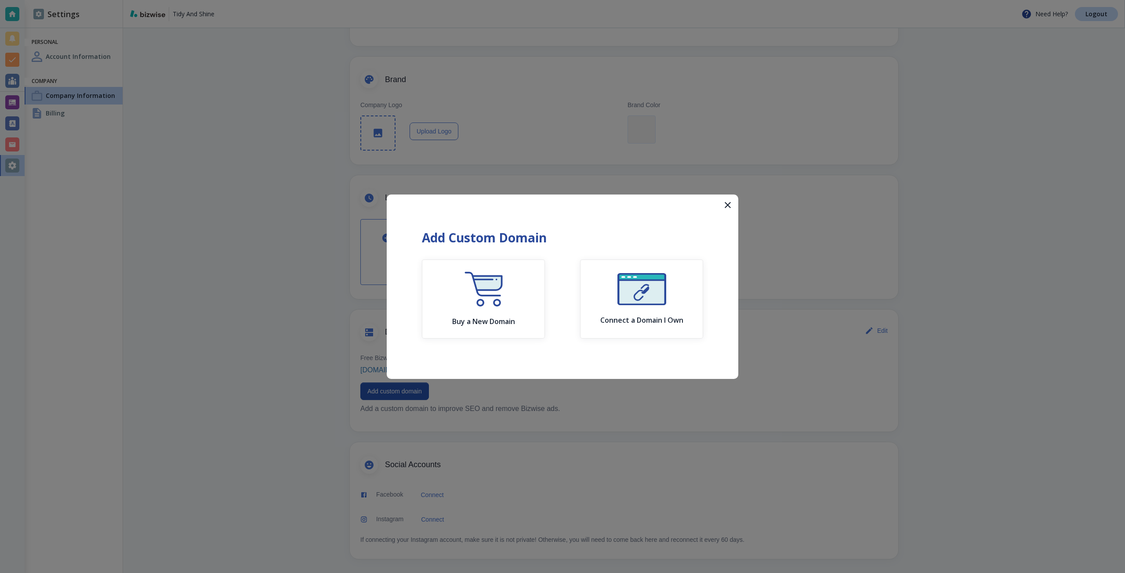
click at [207, 279] on div at bounding box center [562, 286] width 1125 height 573
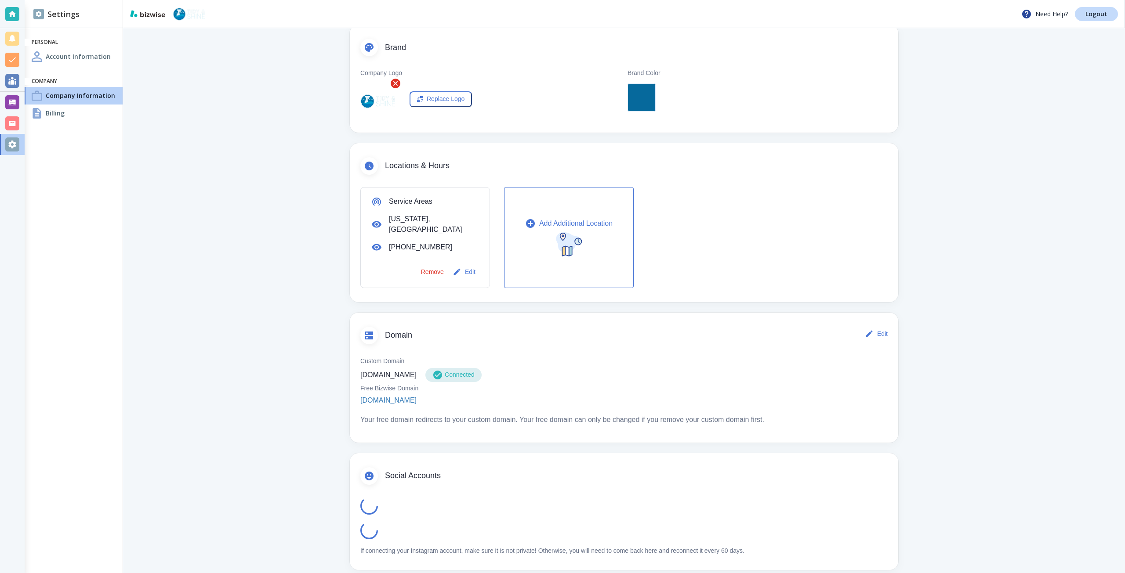
scroll to position [171, 0]
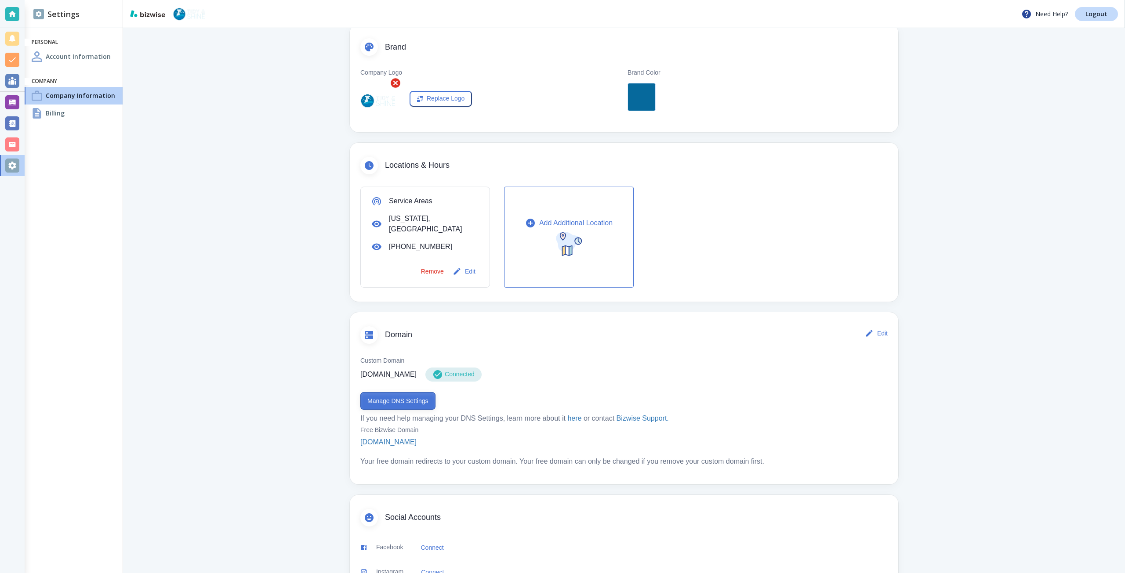
click at [409, 394] on button "Manage DNS Settings" at bounding box center [397, 401] width 75 height 18
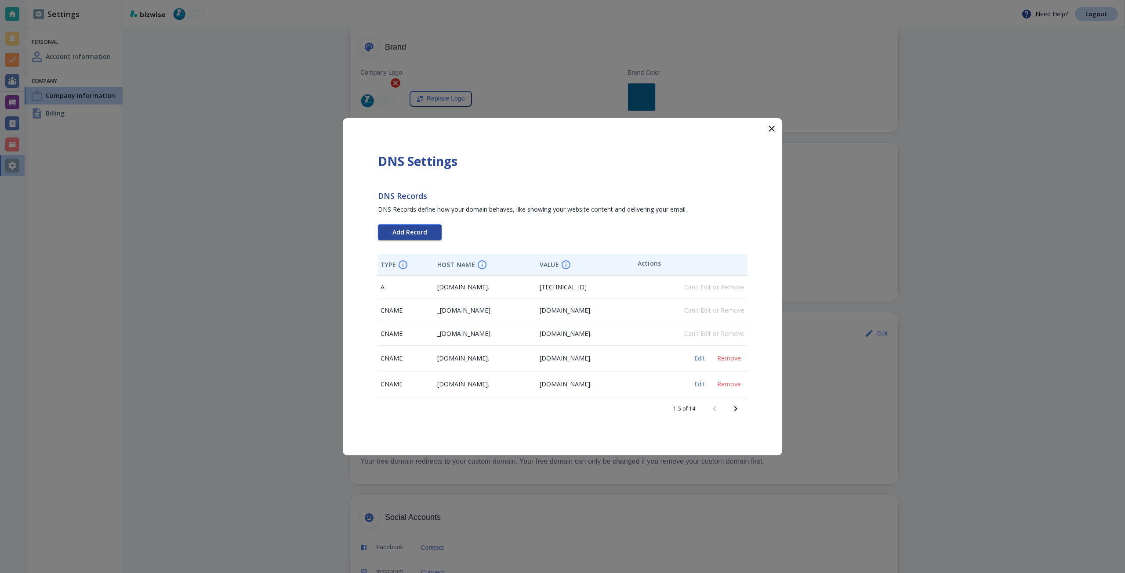
click at [420, 236] on button "Add Record" at bounding box center [410, 232] width 64 height 16
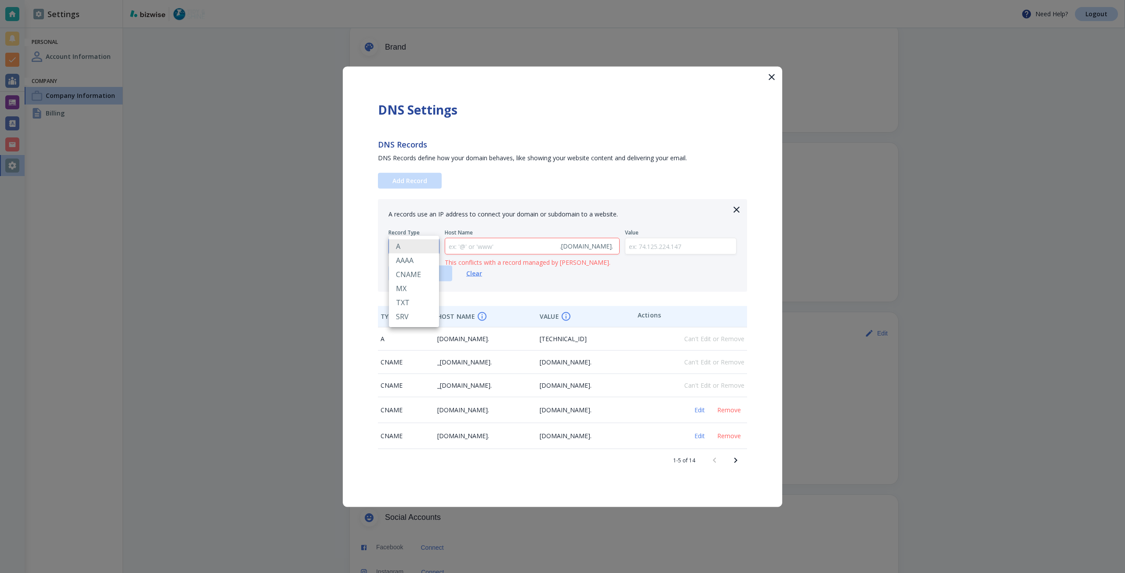
click at [421, 0] on body "Need Help? Logout Settings Personal Account Information Company Company Informa…" at bounding box center [562, 0] width 1125 height 0
click at [430, 303] on li "TXT" at bounding box center [414, 303] width 50 height 14
type input "TXT"
paste input "google-site-verification=AAAkTN4Zfdb1jcDm0b4ninwbTljMQWsvqmVRq65W3HM"
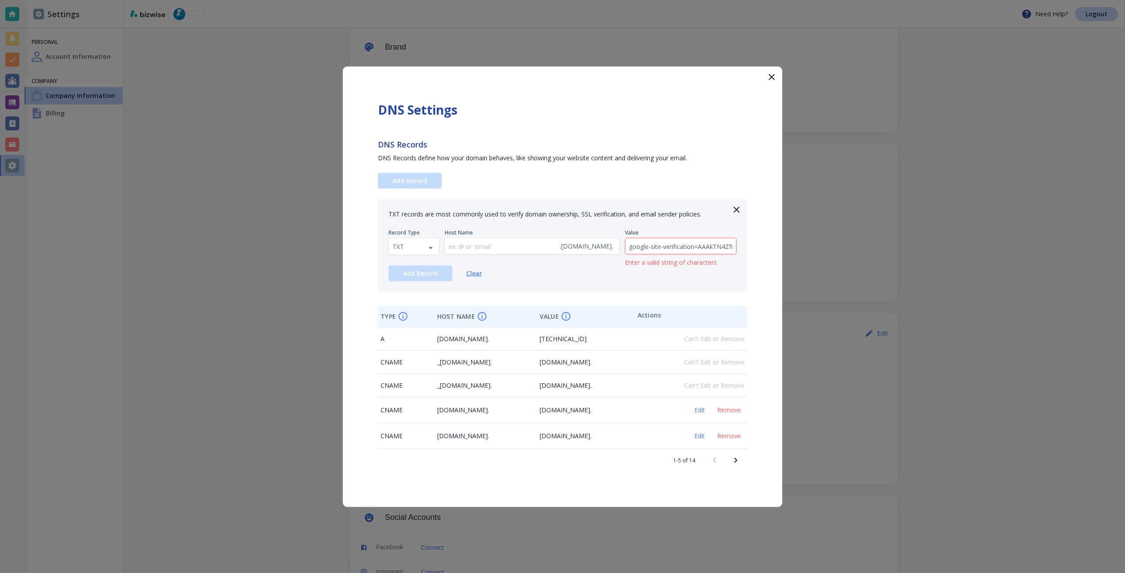
scroll to position [0, 127]
type input "google-site-verification=AAAkTN4Zfdb1jcDm0b4ninwbTljMQWsvqmVRq65W3HM"
click at [427, 276] on span "Add Record" at bounding box center [420, 273] width 35 height 6
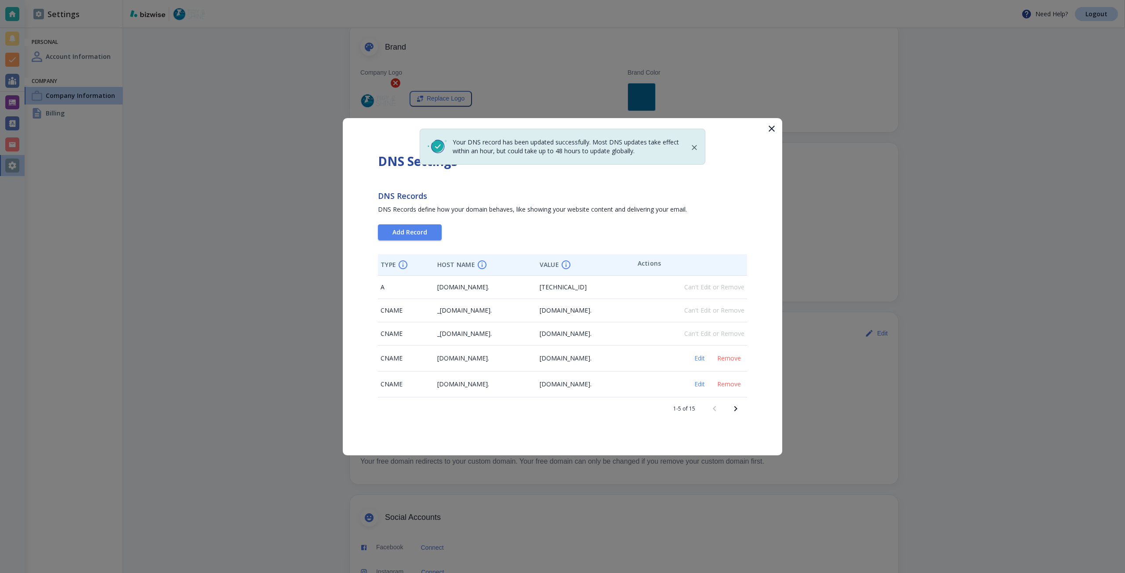
click at [731, 411] on icon "Next page" at bounding box center [735, 409] width 11 height 11
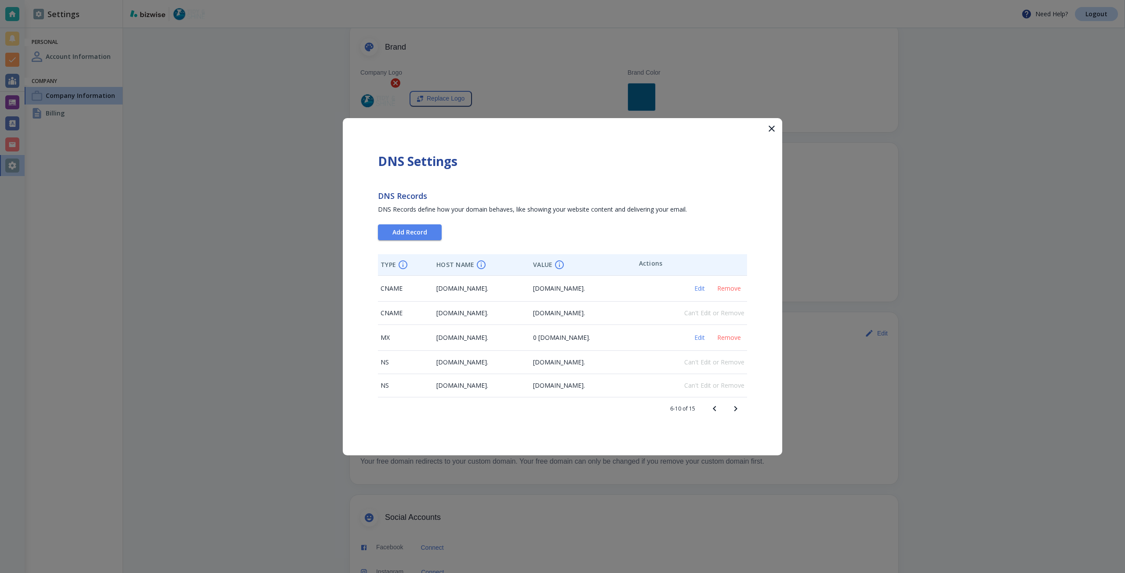
click at [791, 139] on div at bounding box center [562, 286] width 1125 height 573
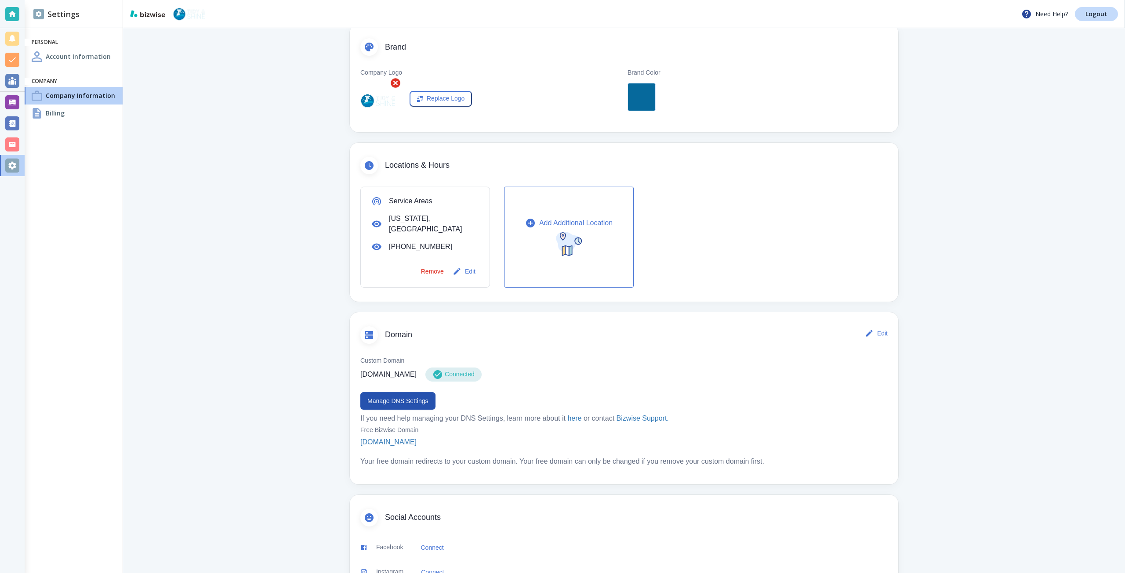
click at [4, 100] on div at bounding box center [12, 102] width 25 height 21
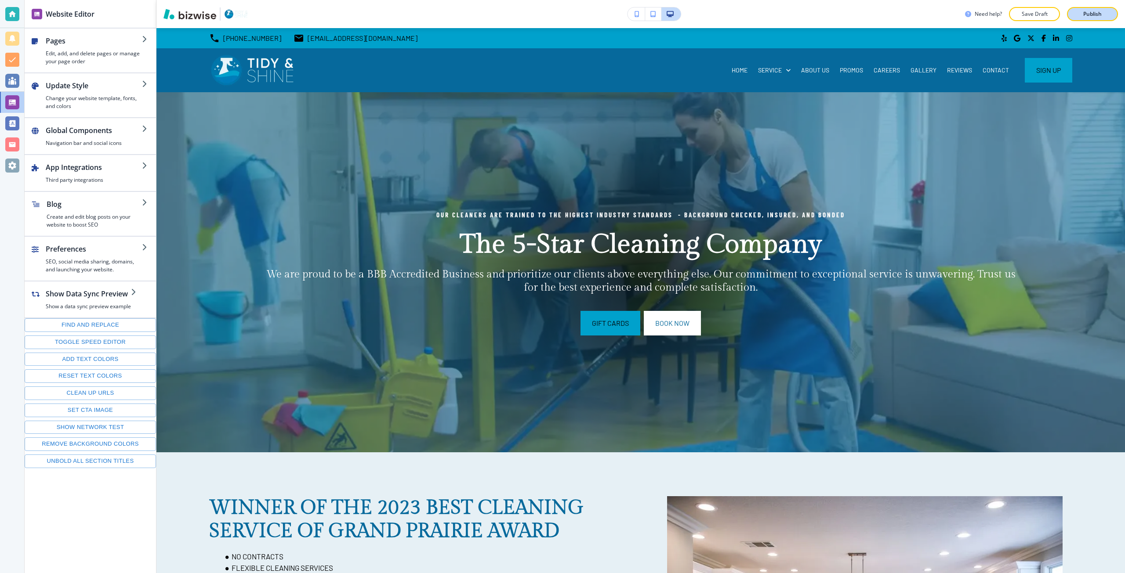
click at [1090, 14] on p "Publish" at bounding box center [1092, 14] width 18 height 8
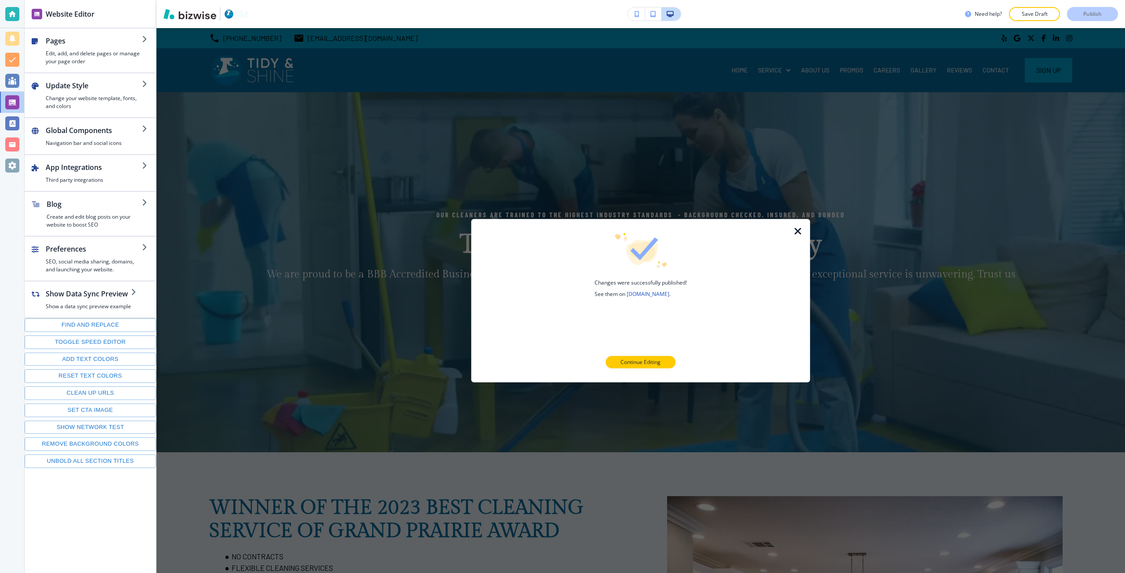
click at [648, 295] on link "[DOMAIN_NAME]" at bounding box center [647, 293] width 43 height 7
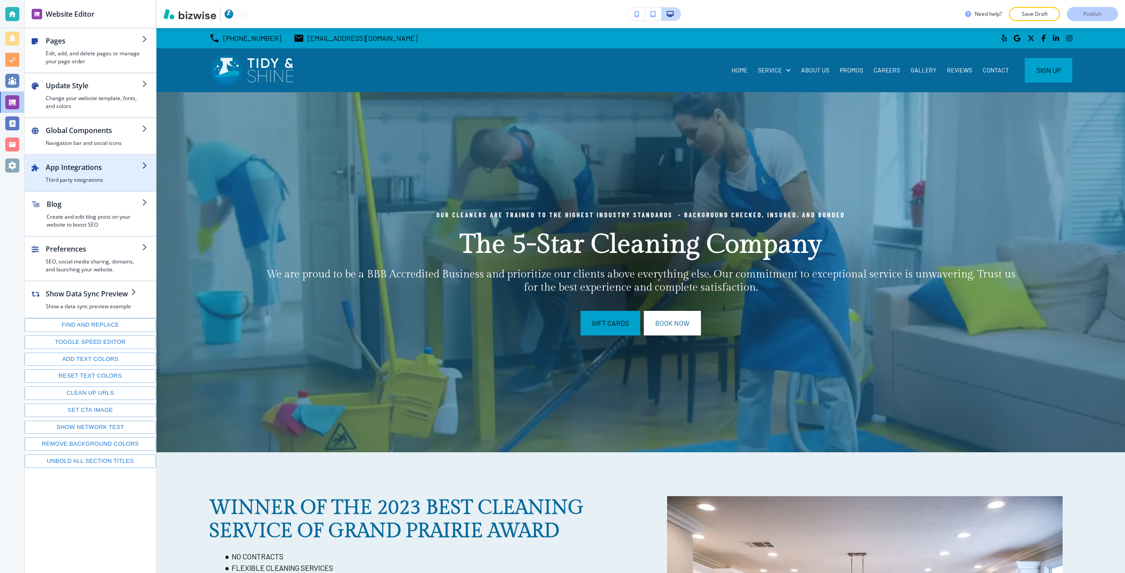
click at [108, 173] on div "button" at bounding box center [94, 175] width 96 height 4
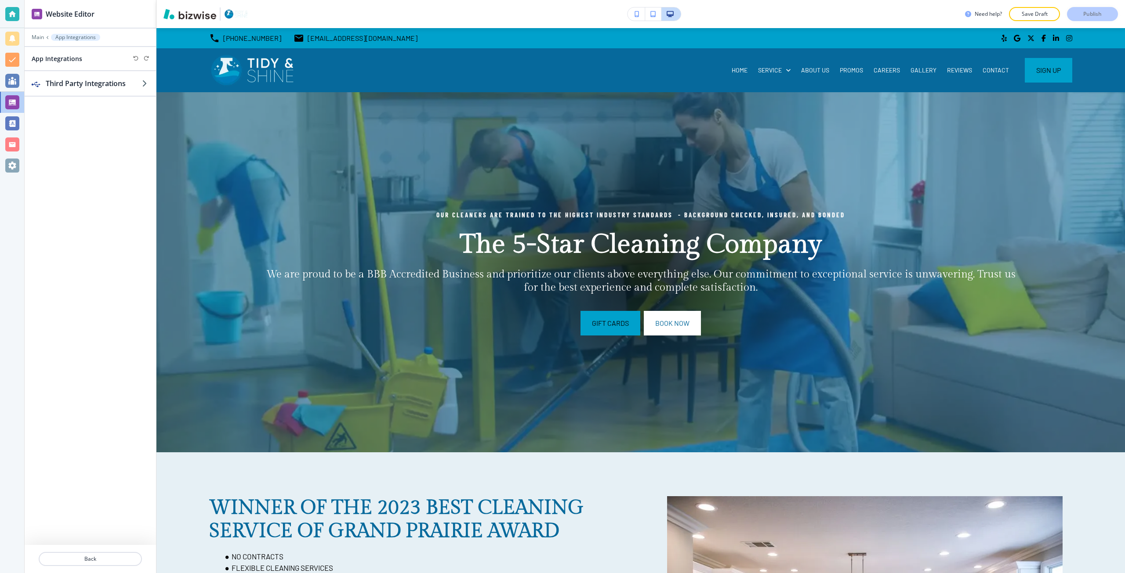
click at [101, 69] on div at bounding box center [90, 66] width 131 height 7
click at [97, 86] on h2 "Third Party Integrations" at bounding box center [94, 83] width 96 height 11
click at [88, 92] on div "Embed 1" at bounding box center [73, 95] width 96 height 8
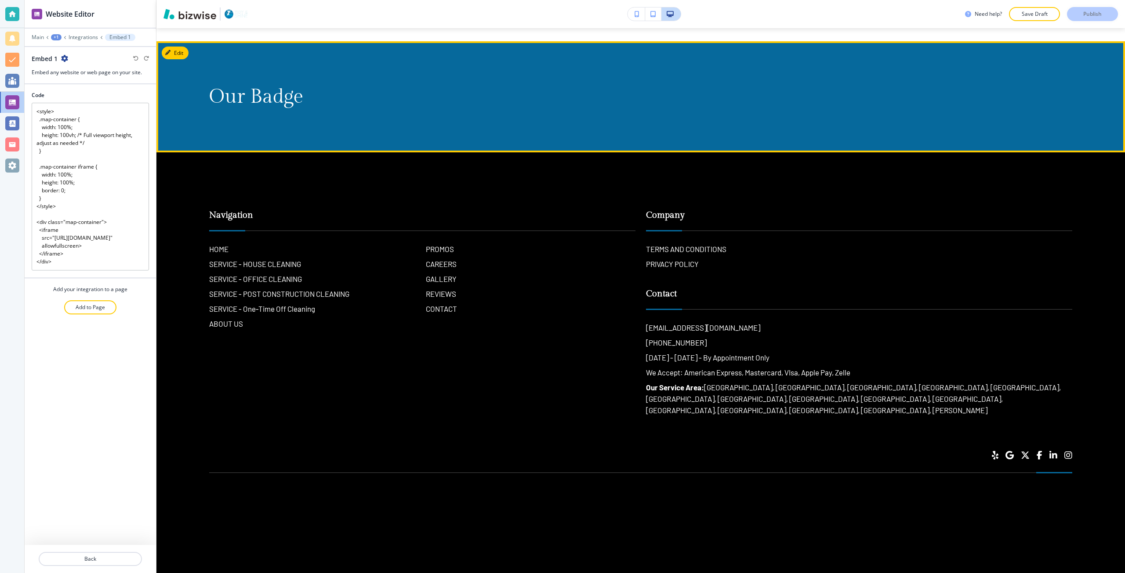
scroll to position [6147, 0]
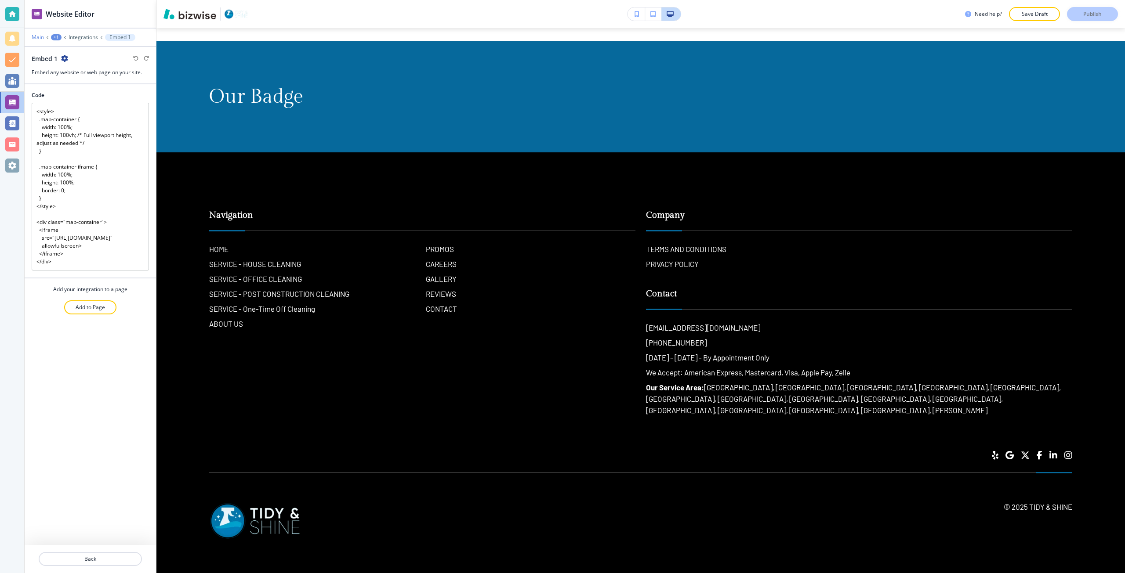
click at [43, 35] on p "Main" at bounding box center [38, 37] width 12 height 6
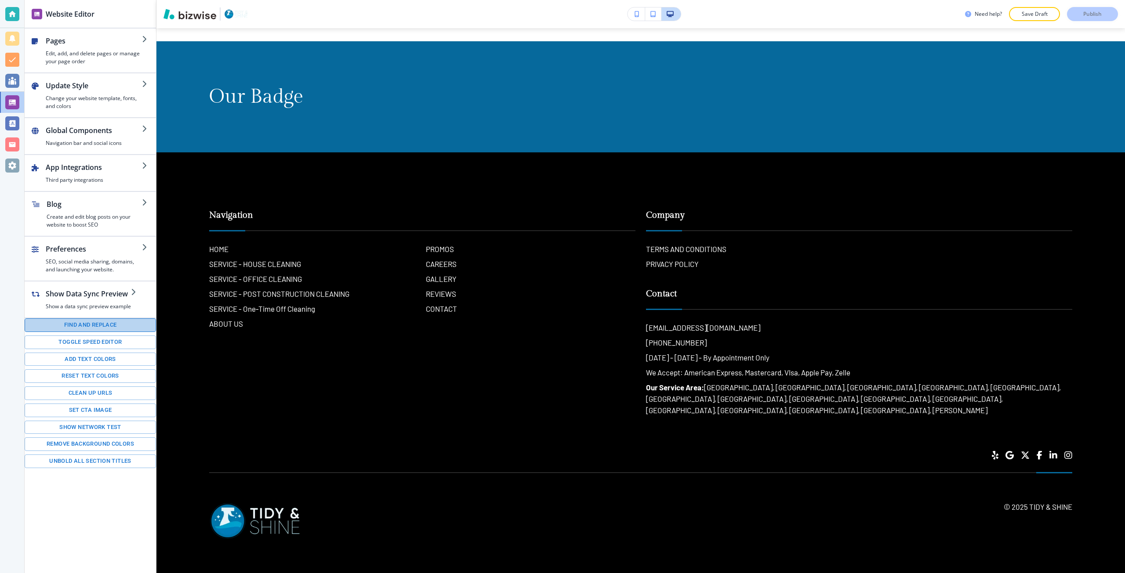
click at [78, 323] on button "Find and replace" at bounding box center [90, 326] width 131 height 14
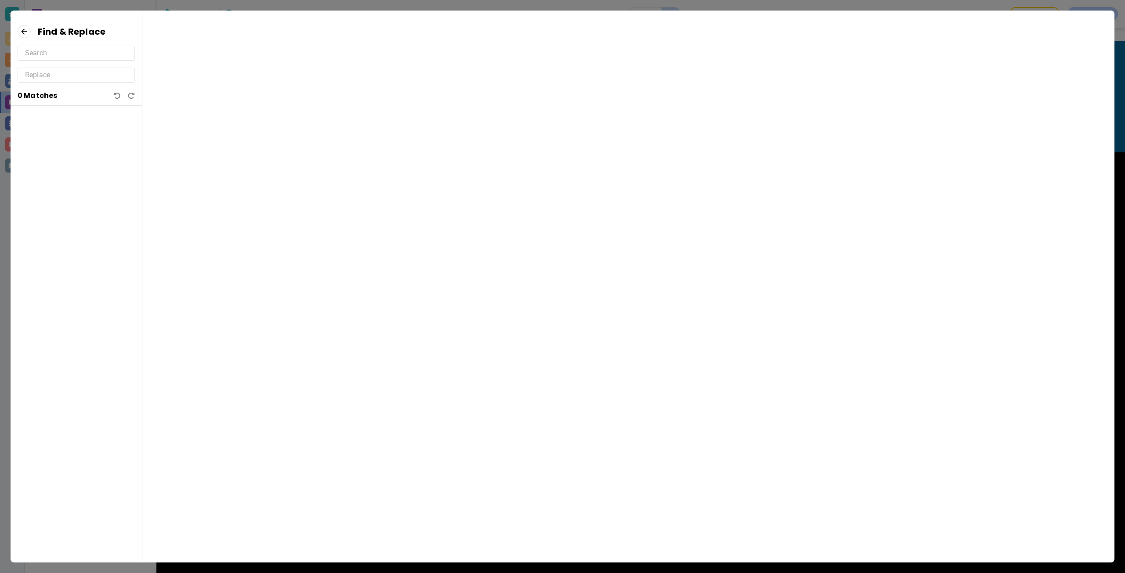
click at [12, 355] on div at bounding box center [76, 327] width 131 height 443
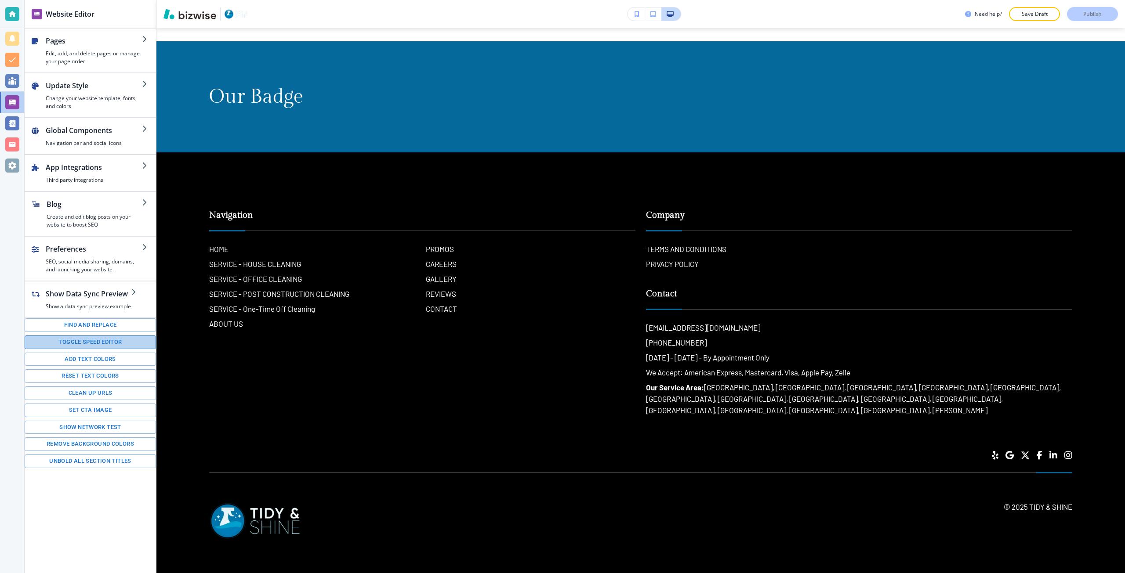
click at [63, 347] on button "Toggle speed editor" at bounding box center [90, 343] width 131 height 14
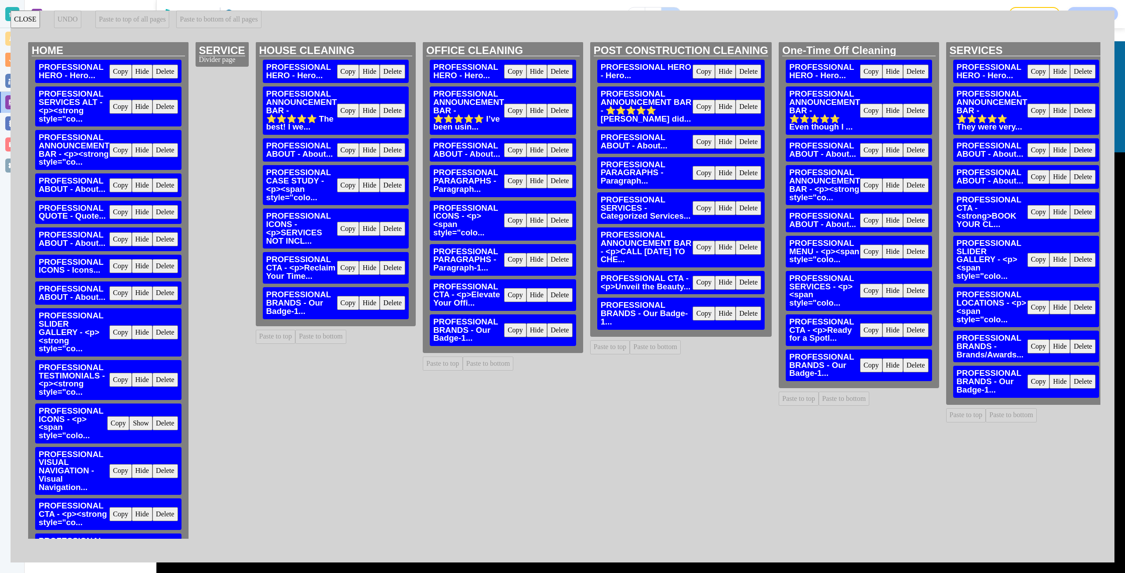
scroll to position [0, 0]
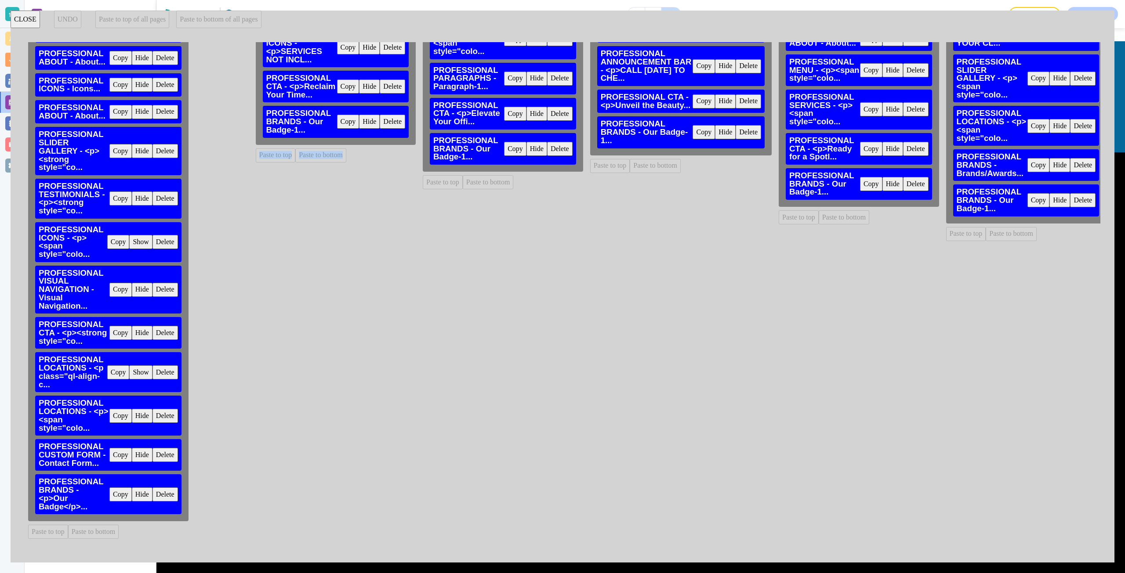
drag, startPoint x: 255, startPoint y: 539, endPoint x: 359, endPoint y: 522, distance: 105.0
click at [359, 522] on div "HOME PROFESSIONAL HERO - Hero... Copy Hide Delete PROFESSIONAL SERVICES ALT - <…" at bounding box center [562, 290] width 1075 height 497
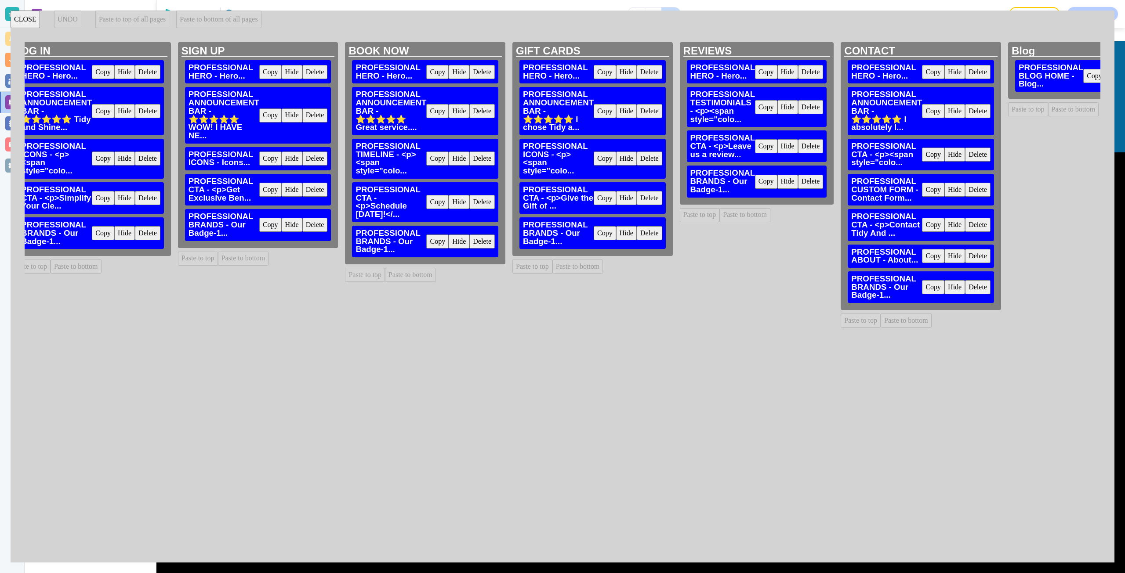
scroll to position [3022, 0]
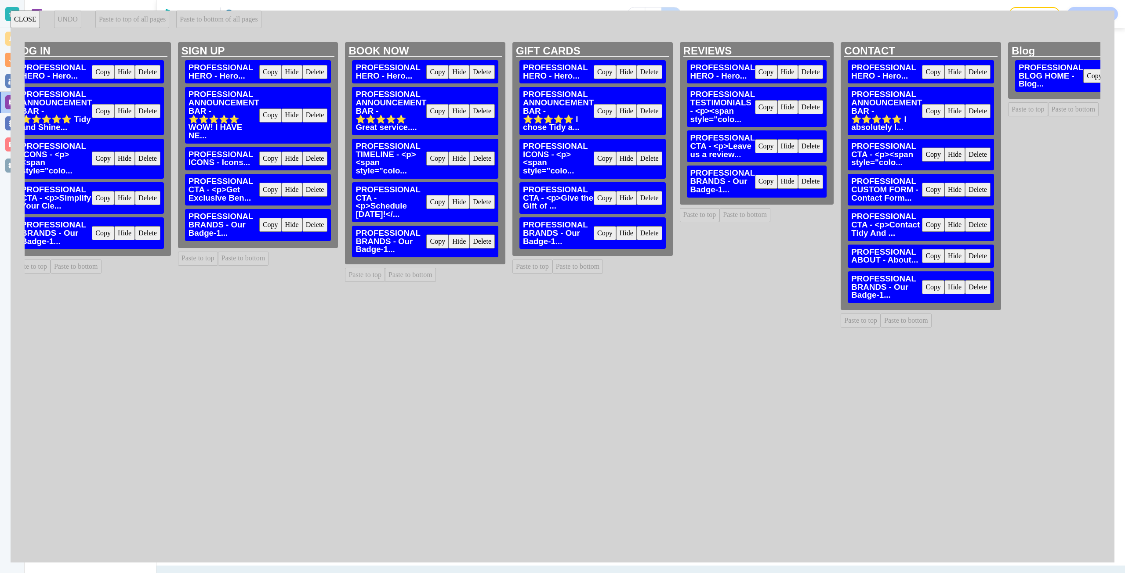
click at [909, 1] on div "Need help? Save Draft Publish" at bounding box center [640, 14] width 968 height 28
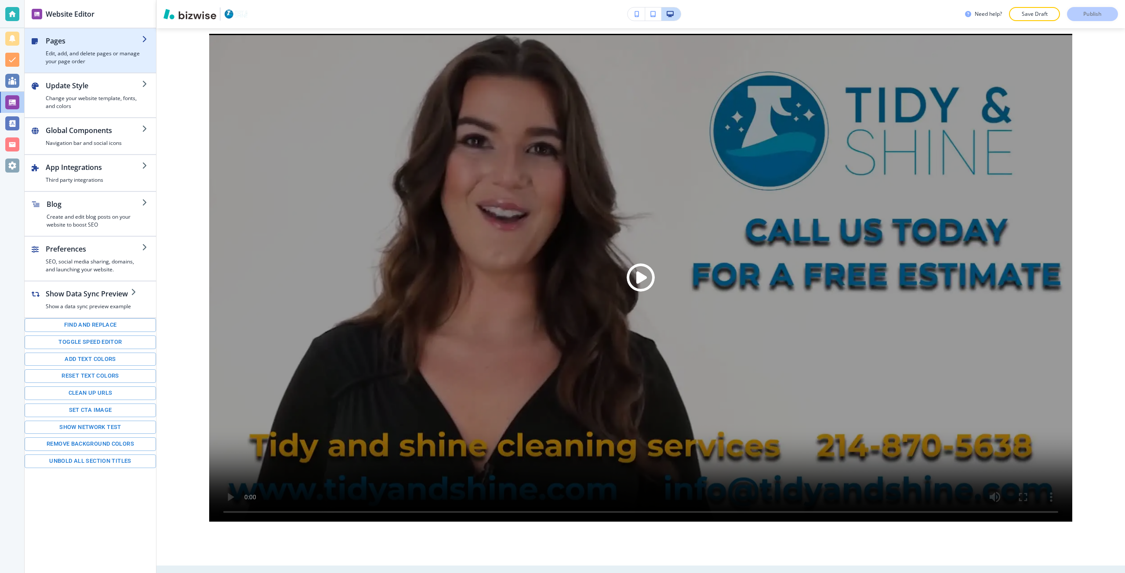
click at [89, 52] on h4 "Edit, add, and delete pages or manage your page order" at bounding box center [94, 58] width 96 height 16
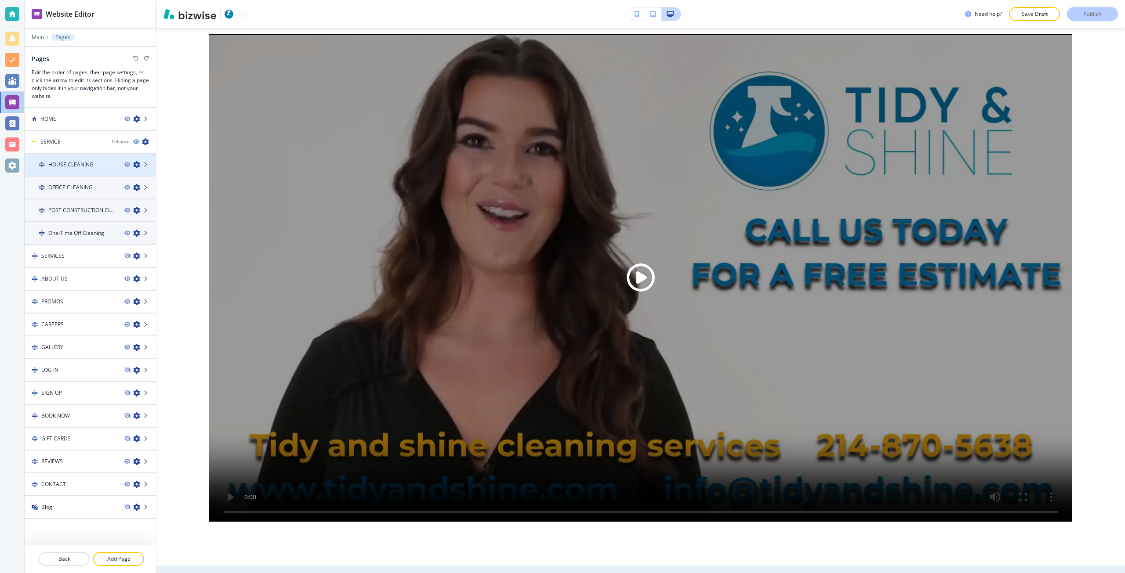
click at [74, 160] on div at bounding box center [90, 157] width 131 height 7
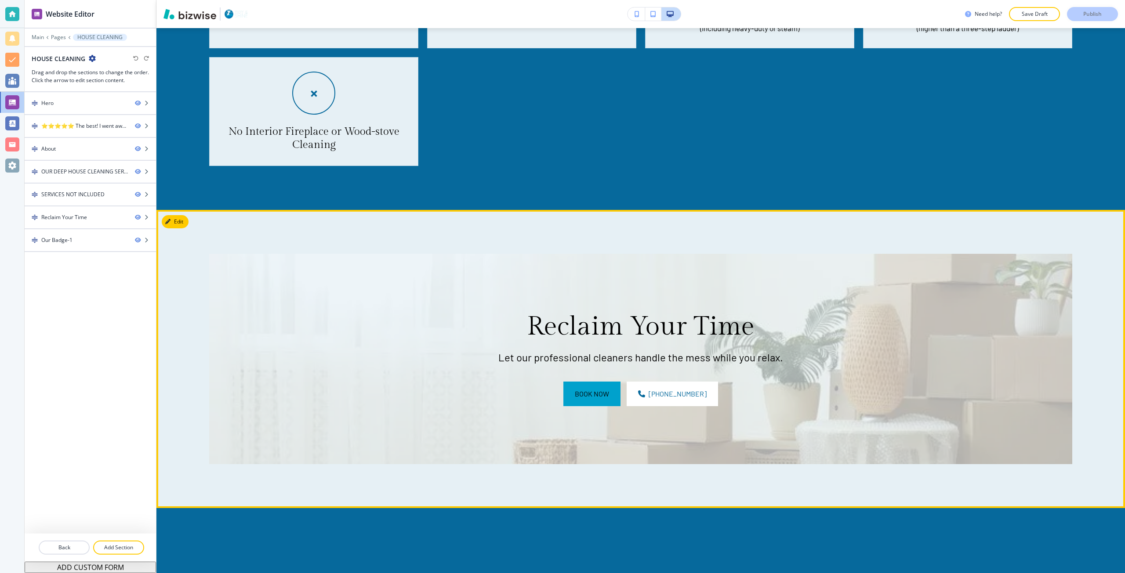
scroll to position [1713, 0]
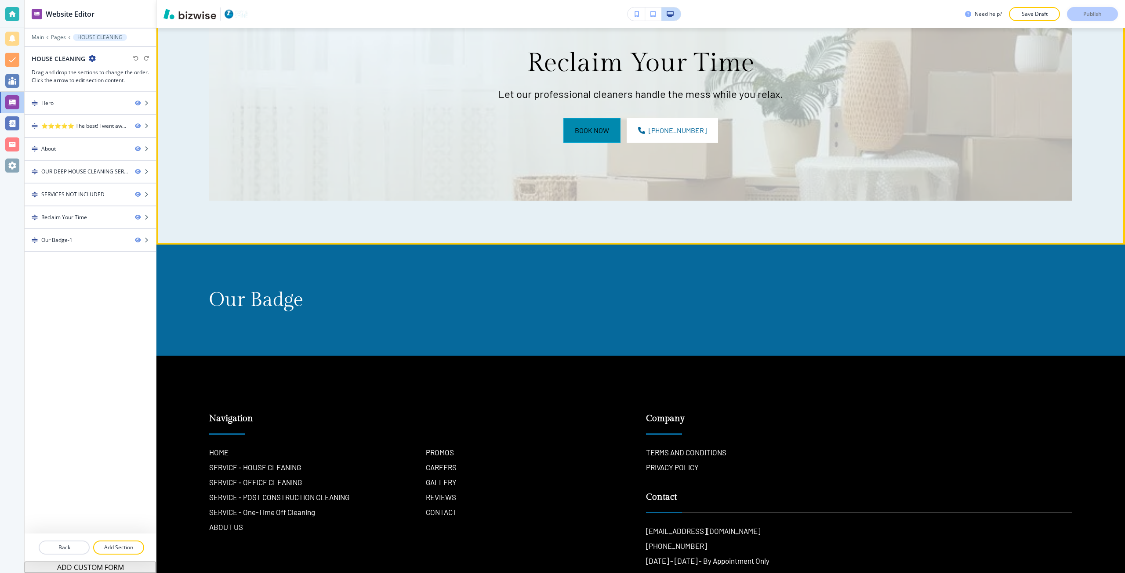
click at [585, 130] on button "Book Now" at bounding box center [591, 130] width 57 height 25
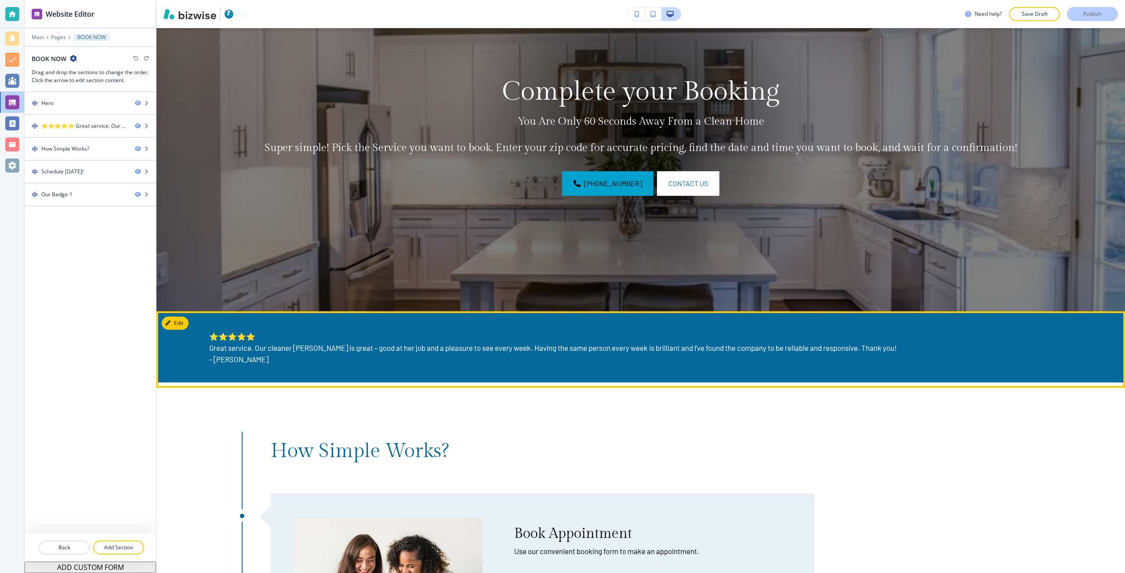
scroll to position [0, 0]
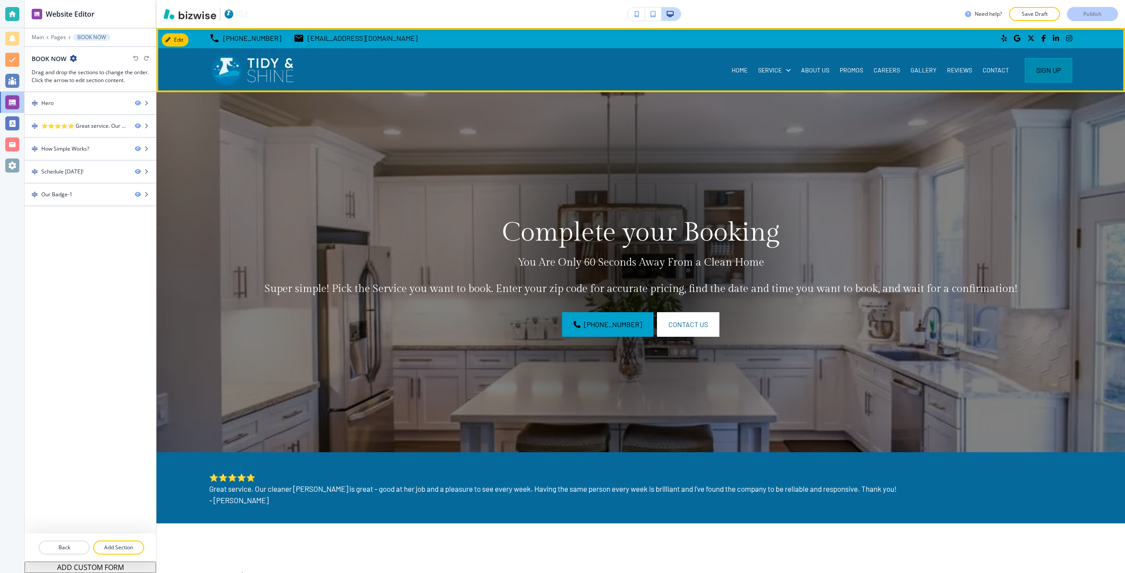
click at [1024, 74] on button "Sign Up" at bounding box center [1047, 70] width 47 height 25
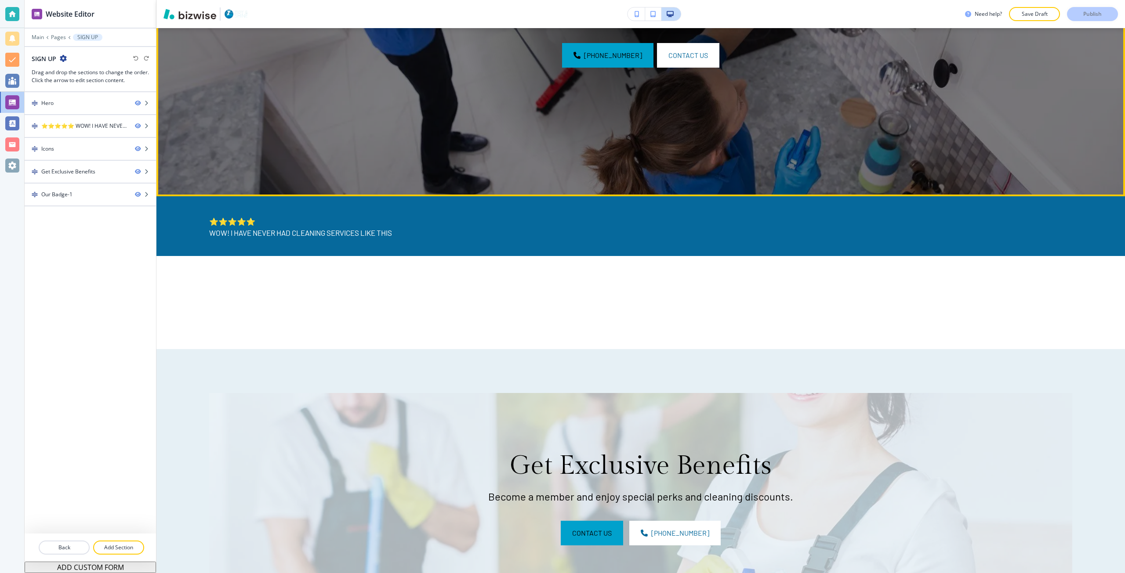
scroll to position [264, 0]
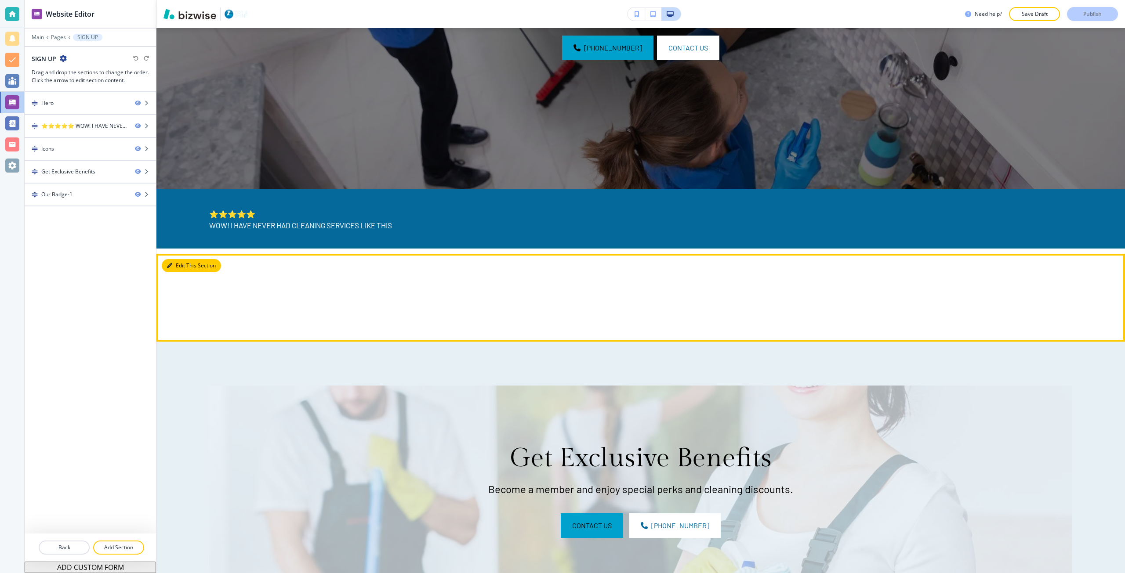
click at [177, 270] on button "Edit This Section" at bounding box center [191, 265] width 59 height 13
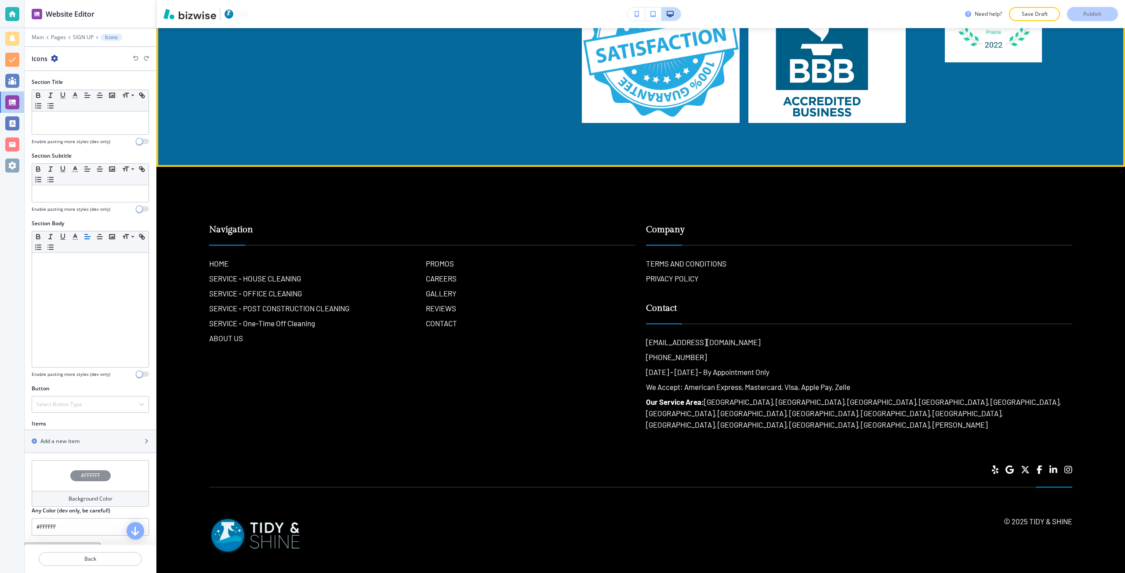
scroll to position [984, 0]
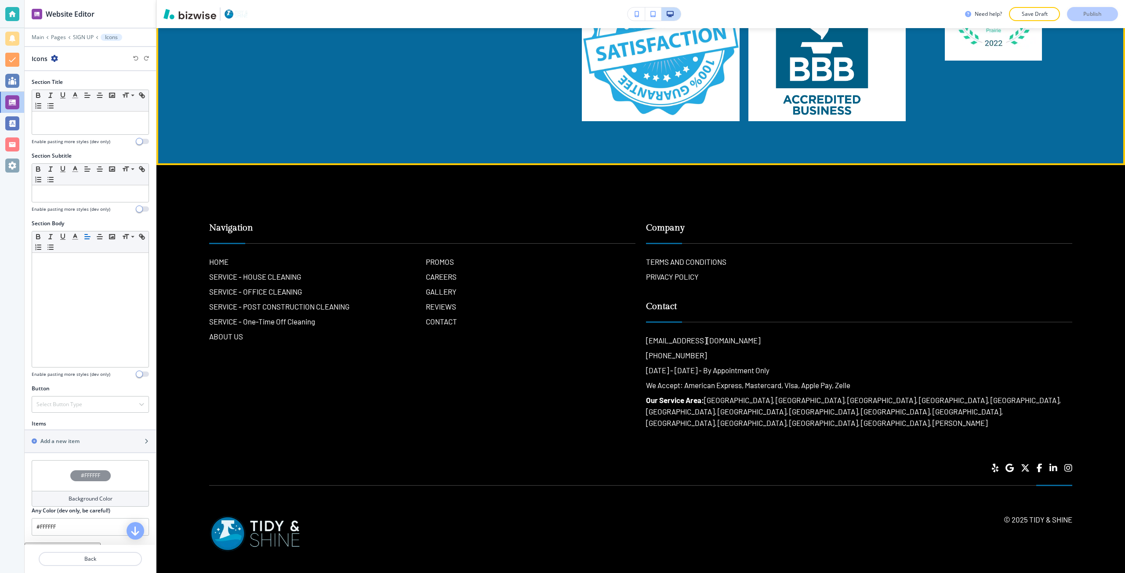
click at [227, 70] on div "Our Badge" at bounding box center [363, 31] width 373 height 179
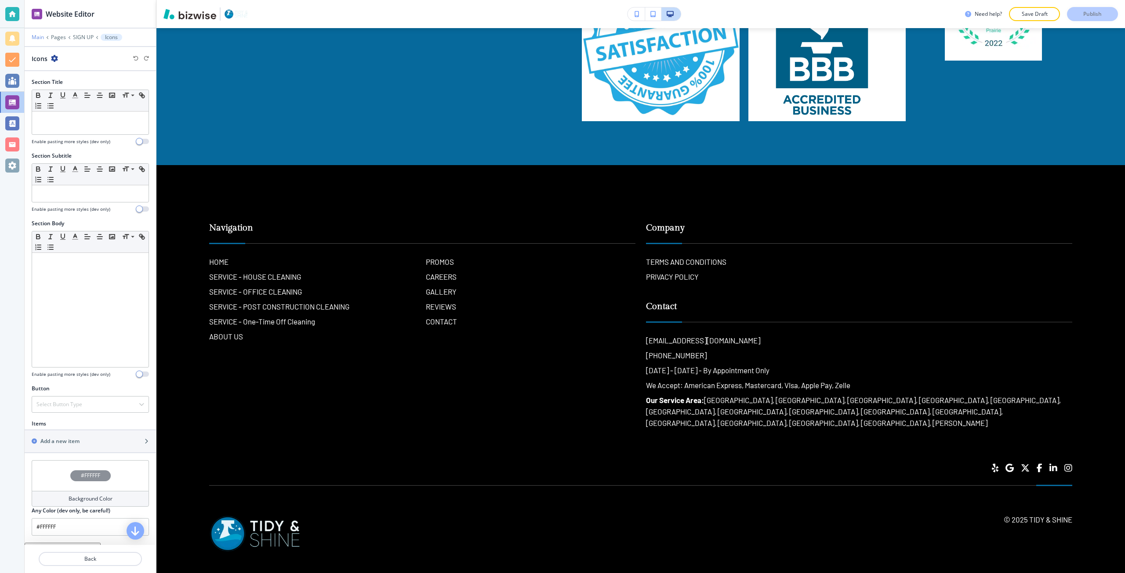
click at [38, 35] on p "Main" at bounding box center [38, 37] width 12 height 6
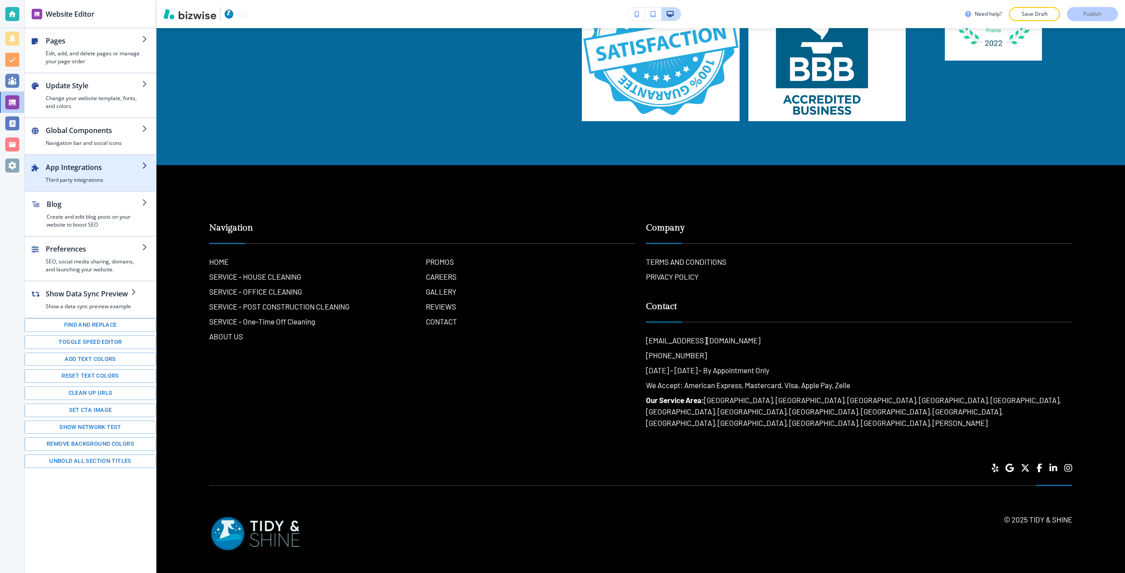
click at [98, 166] on h2 "App Integrations" at bounding box center [94, 167] width 96 height 11
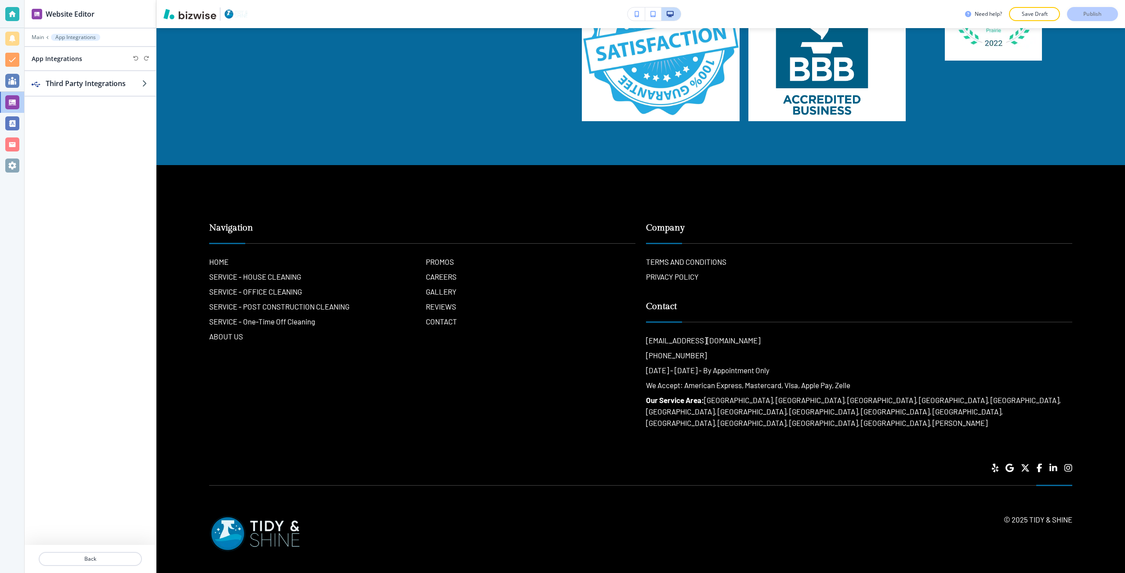
click at [79, 97] on div "Third Party Integrations" at bounding box center [90, 308] width 131 height 474
click at [97, 81] on h2 "Third Party Integrations" at bounding box center [94, 83] width 96 height 11
click at [70, 87] on div at bounding box center [90, 87] width 131 height 7
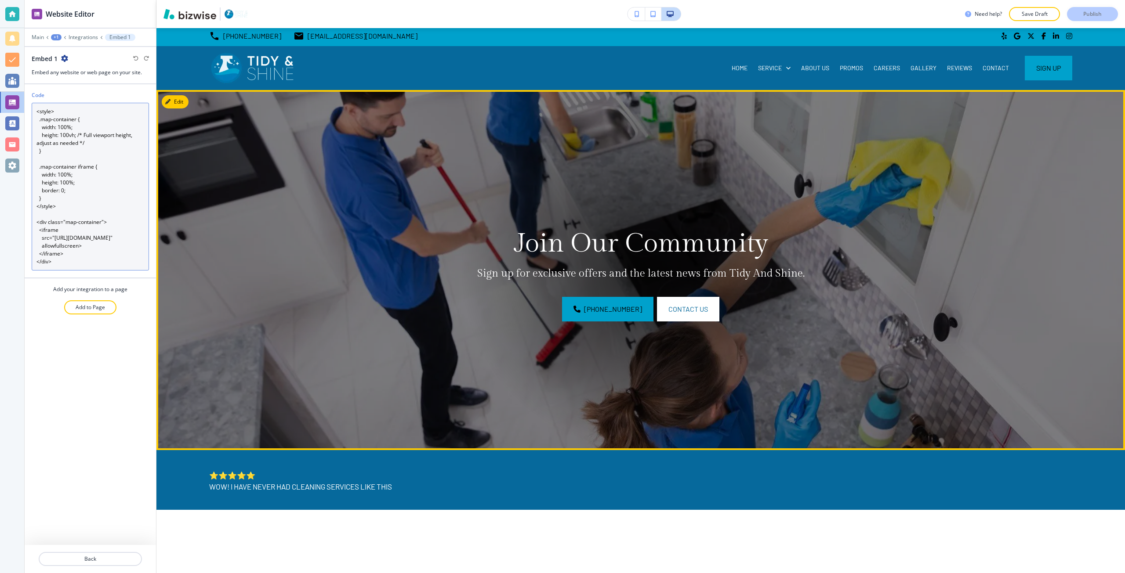
scroll to position [0, 0]
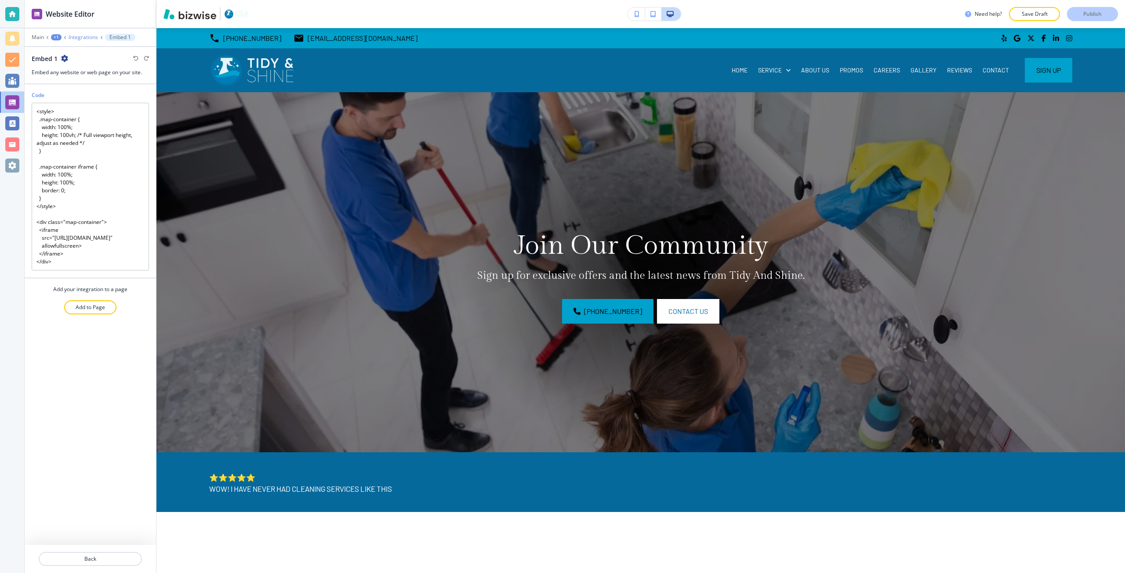
click at [73, 38] on p "Integrations" at bounding box center [83, 37] width 29 height 6
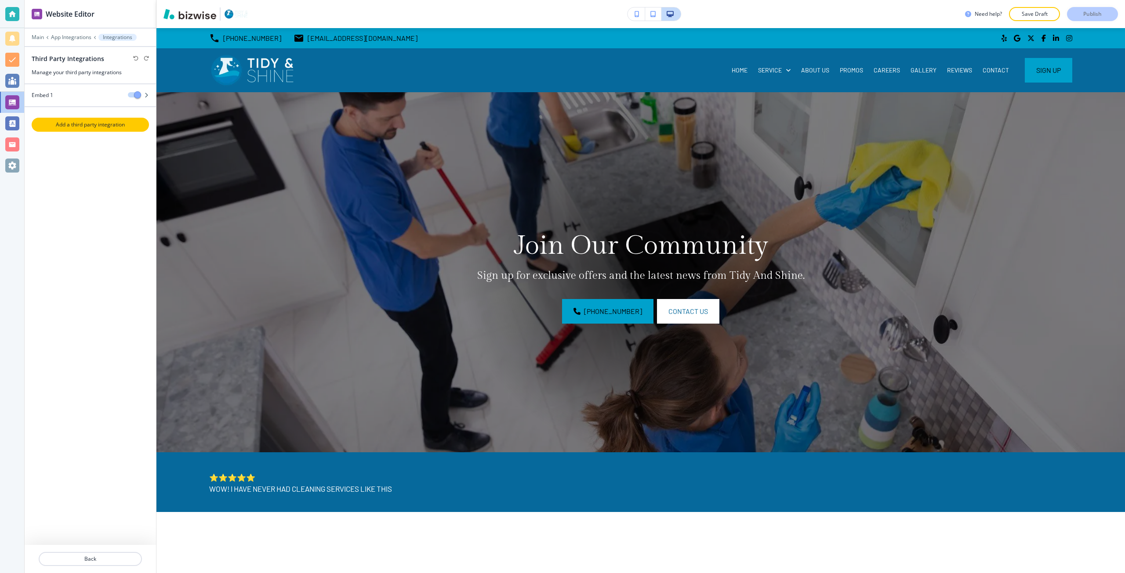
click at [94, 128] on p "Add a third party integration" at bounding box center [91, 125] width 116 height 8
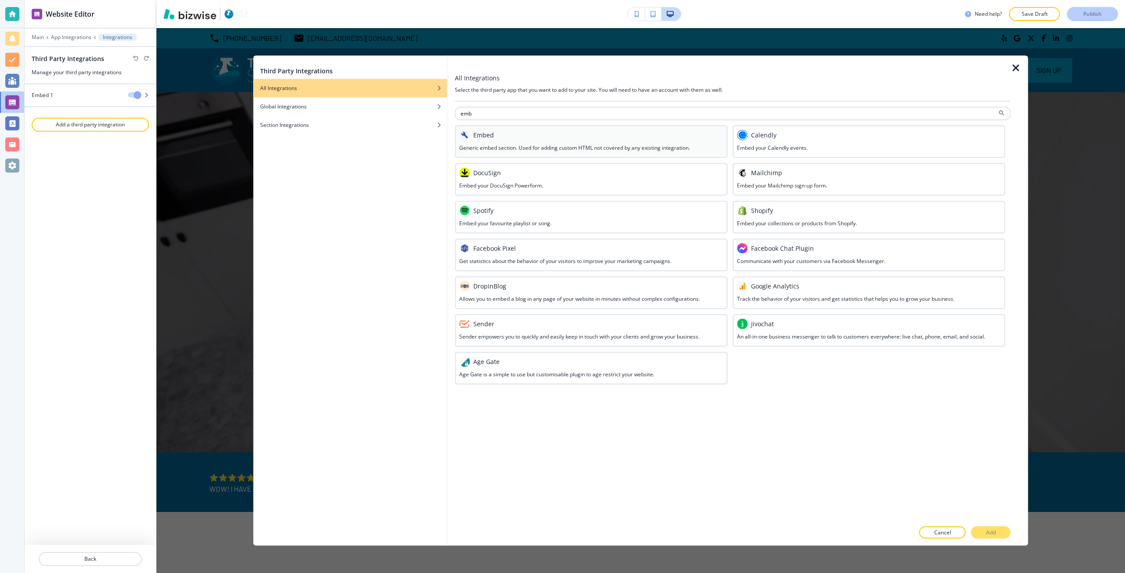
type input "emb"
click at [634, 148] on h3 "Generic embed section. Used for adding custom HTML not covered by any existing …" at bounding box center [574, 148] width 231 height 8
click at [978, 529] on button "Add" at bounding box center [991, 533] width 40 height 12
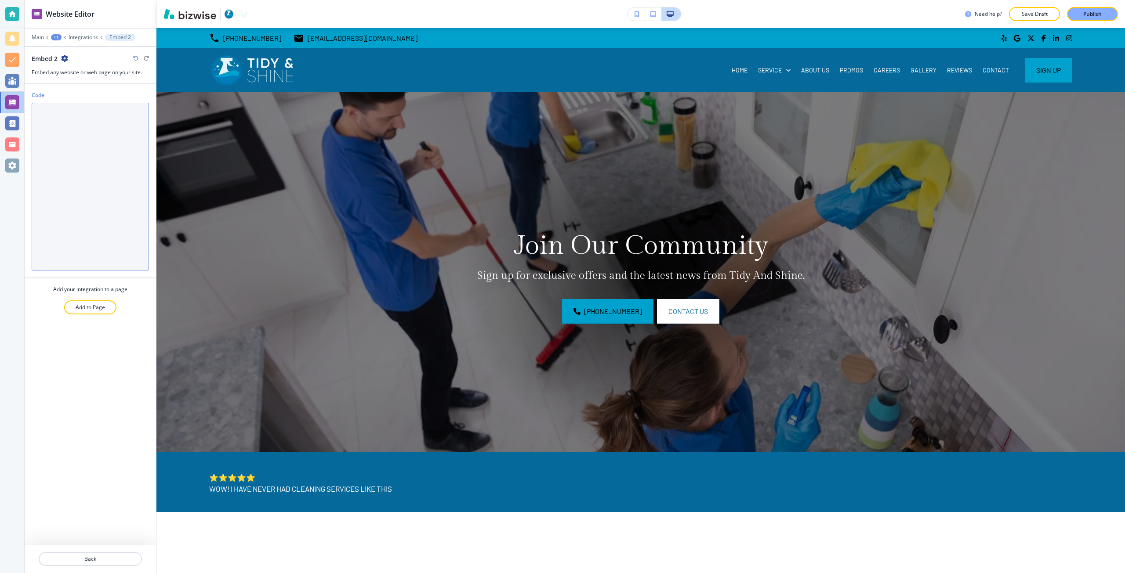
click at [125, 193] on textarea "Code" at bounding box center [90, 187] width 117 height 168
paste textarea "<div dmwrapped="true" id="dmFirstContainer" class="dmBody u_dmStyle_template_bo…"
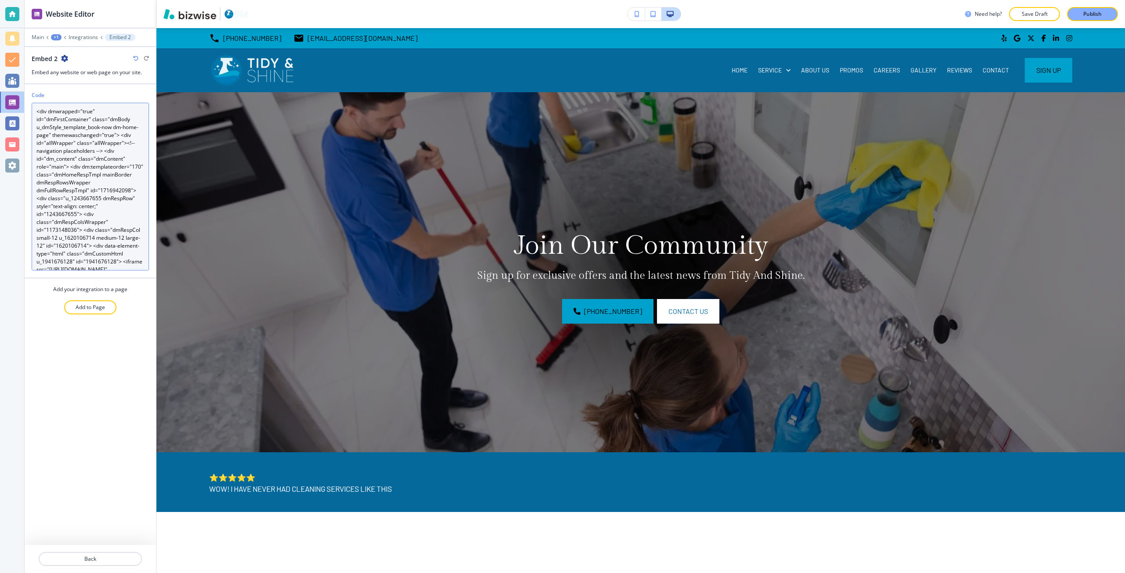
scroll to position [51, 0]
type textarea "<div dmwrapped="true" id="dmFirstContainer" class="dmBody u_dmStyle_template_bo…"
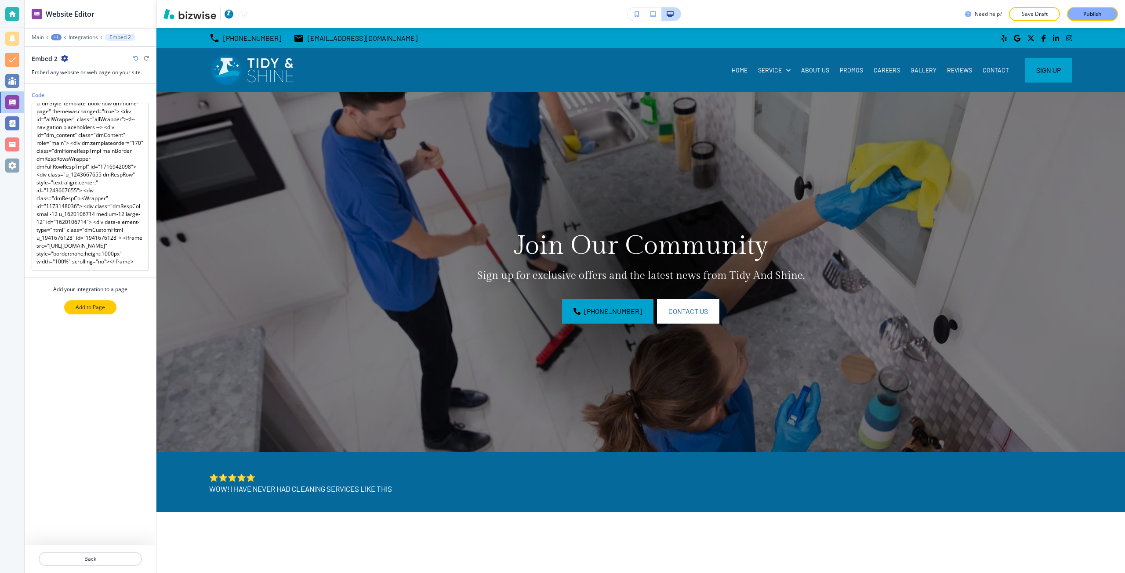
click at [100, 303] on button "Add to Page" at bounding box center [90, 307] width 52 height 14
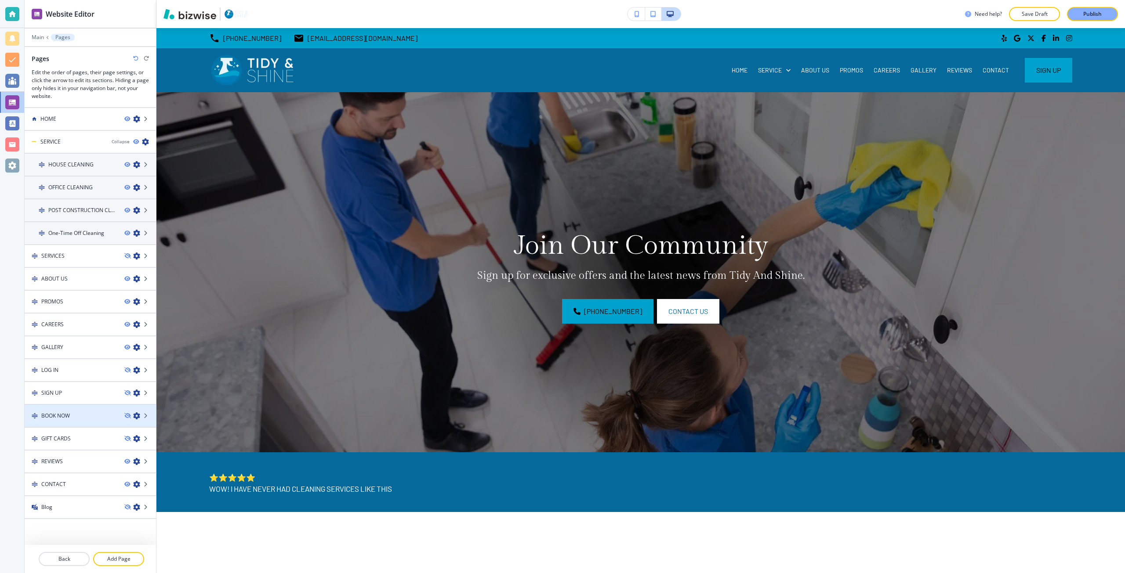
click at [66, 419] on h4 "BOOK NOW" at bounding box center [55, 416] width 29 height 8
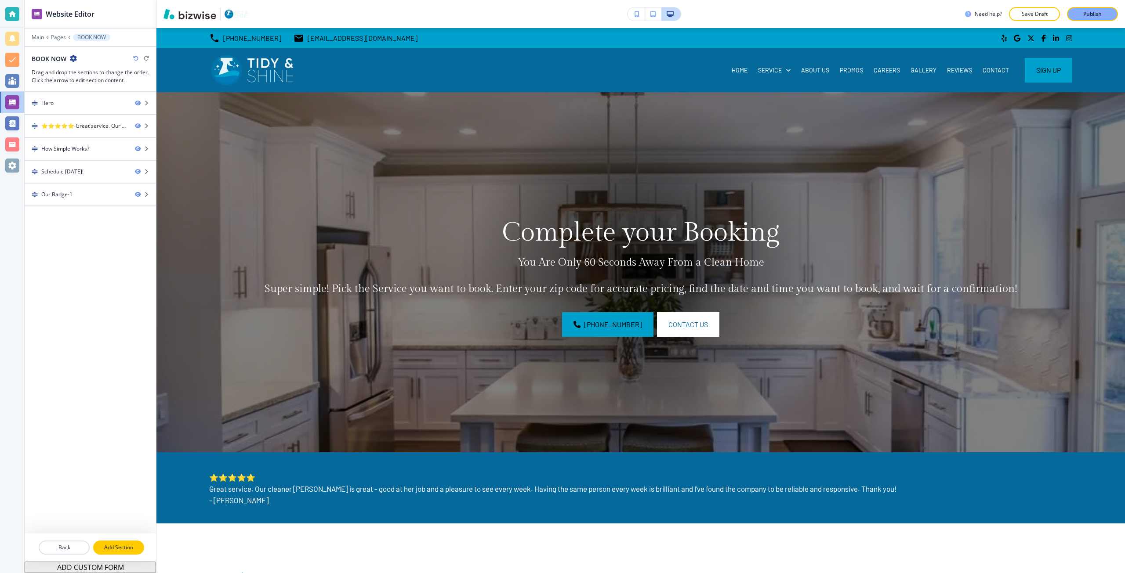
click at [115, 550] on p "Add Section" at bounding box center [118, 548] width 49 height 8
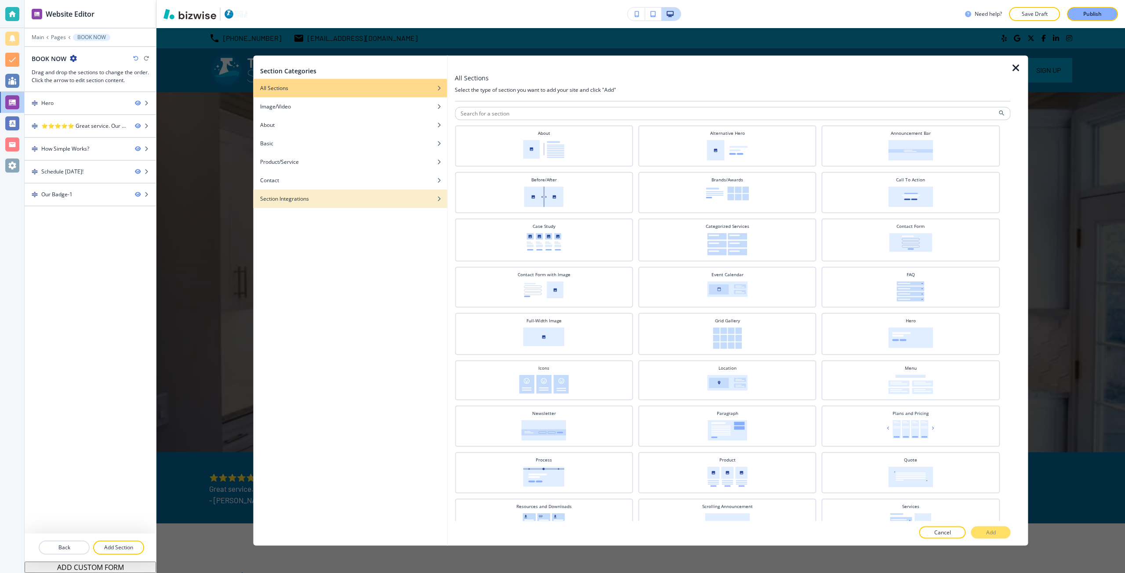
click at [327, 203] on div "button" at bounding box center [350, 205] width 194 height 5
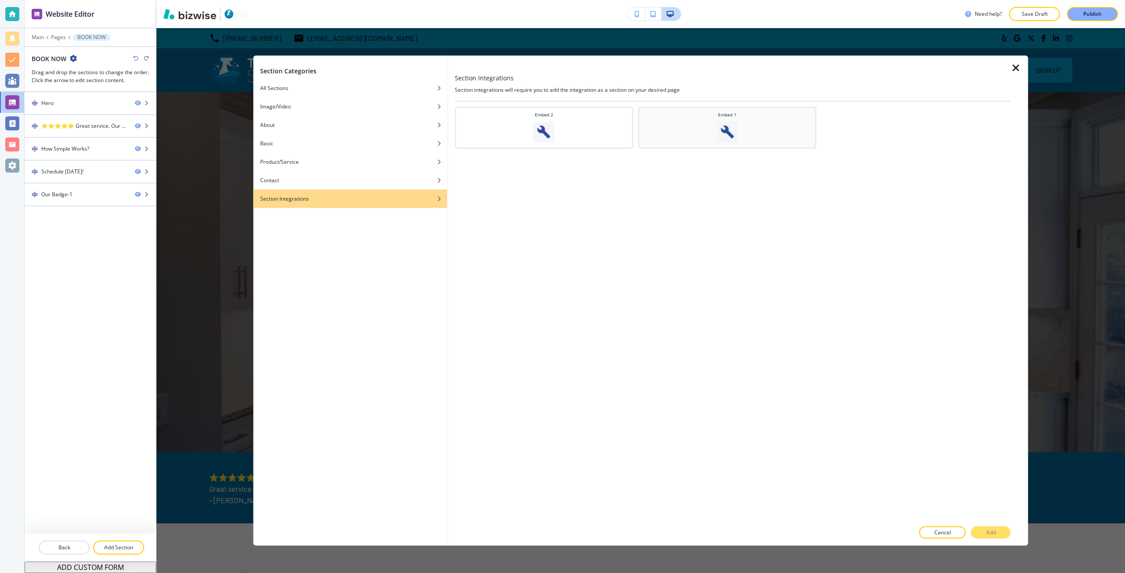
click at [649, 130] on div "Embed 1" at bounding box center [726, 126] width 169 height 31
click at [586, 124] on div "Embed 2" at bounding box center [543, 126] width 169 height 31
click at [986, 532] on p "Add" at bounding box center [991, 533] width 10 height 8
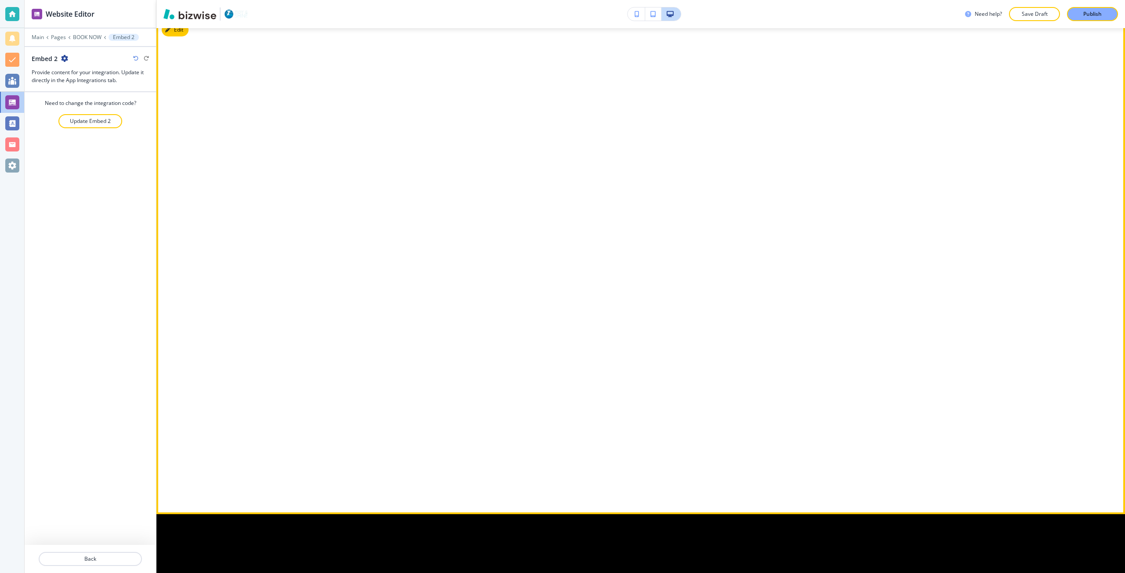
scroll to position [1666, 0]
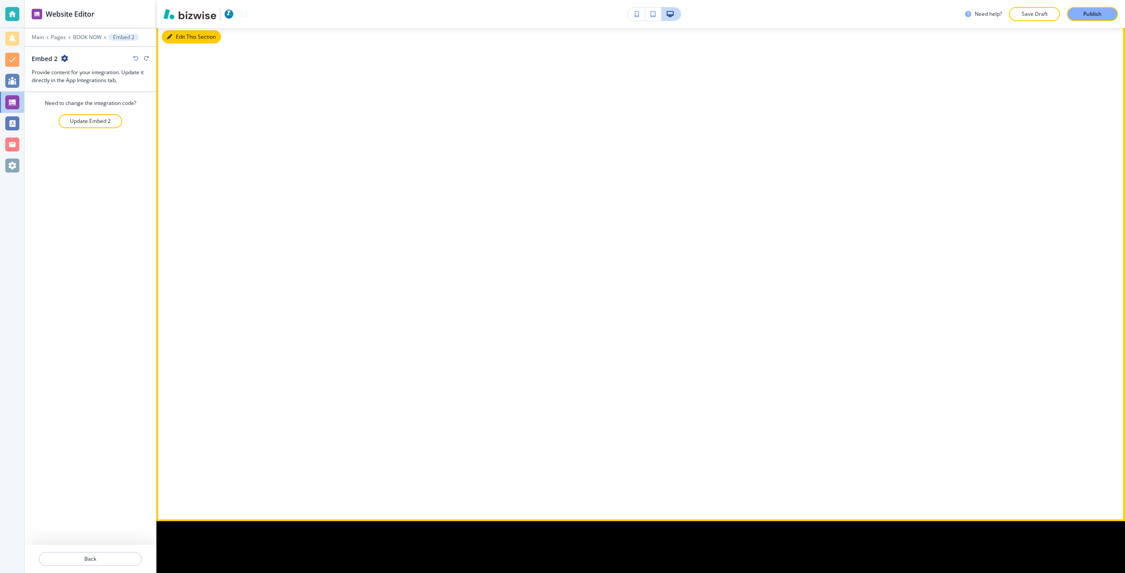
click at [174, 43] on button "Edit This Section" at bounding box center [191, 36] width 59 height 13
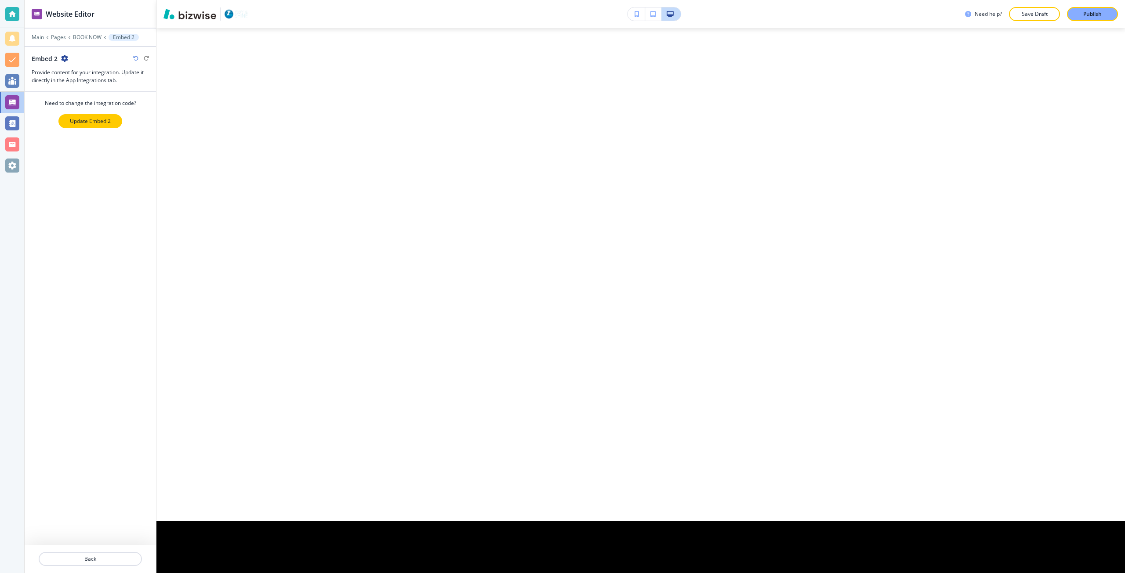
click at [103, 124] on p "Update Embed 2" at bounding box center [90, 121] width 41 height 8
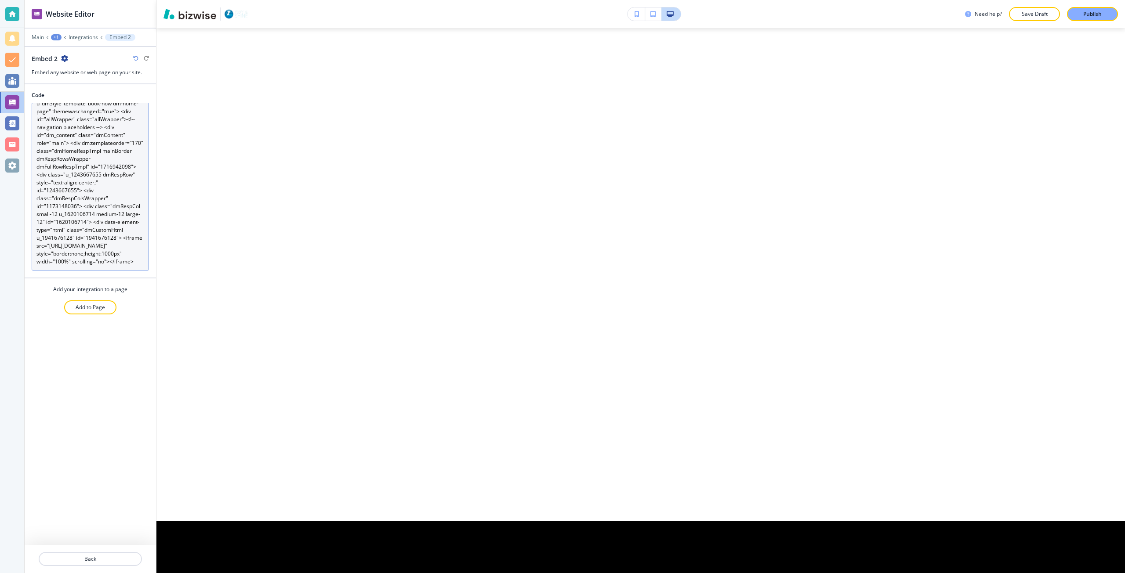
scroll to position [55, 0]
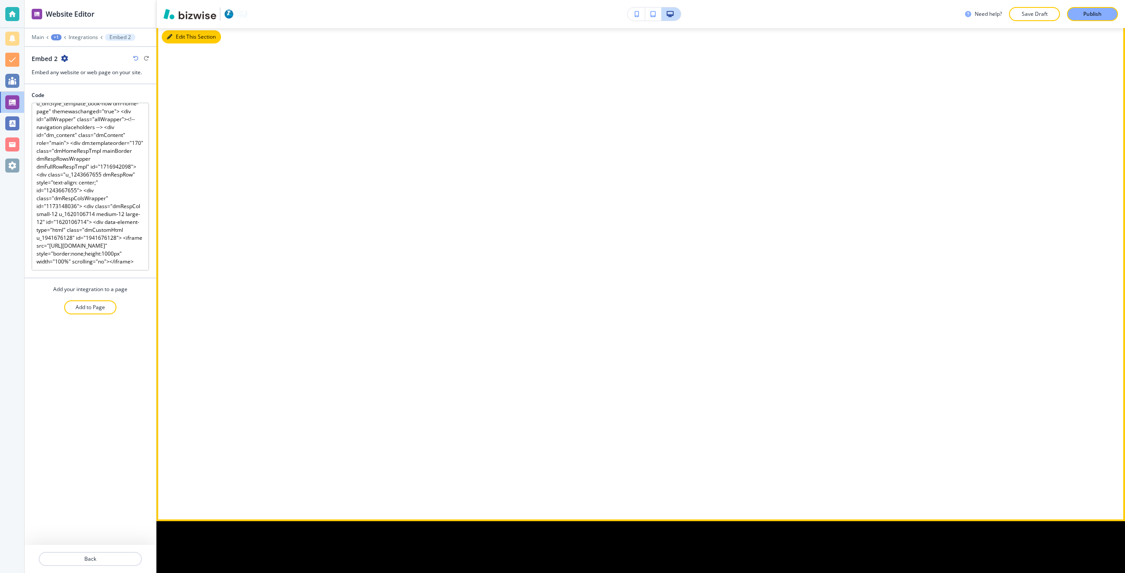
click at [172, 40] on icon "button" at bounding box center [169, 36] width 5 height 5
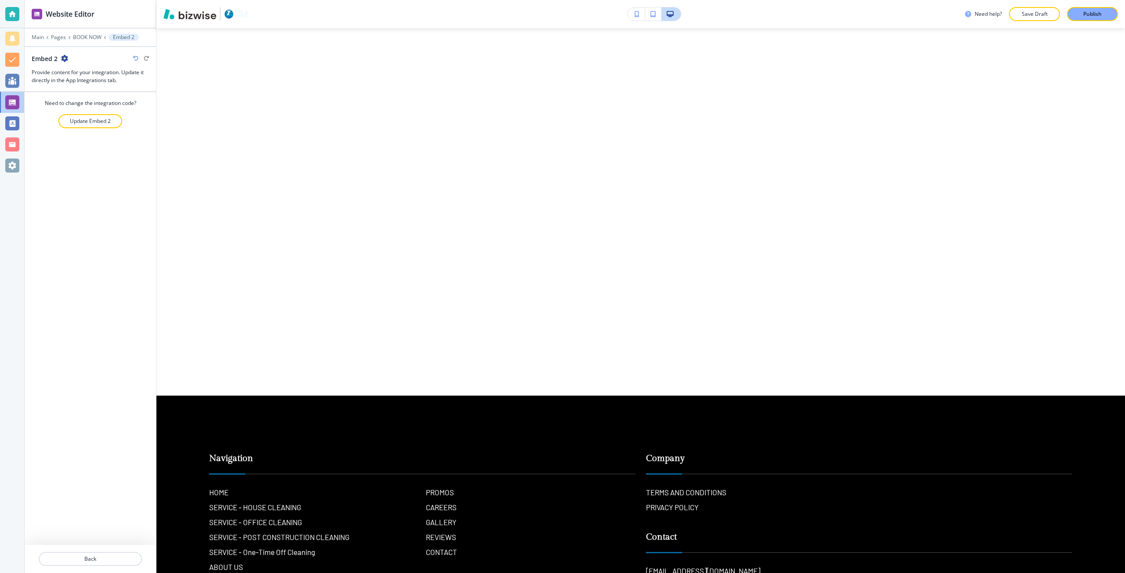
scroll to position [1798, 0]
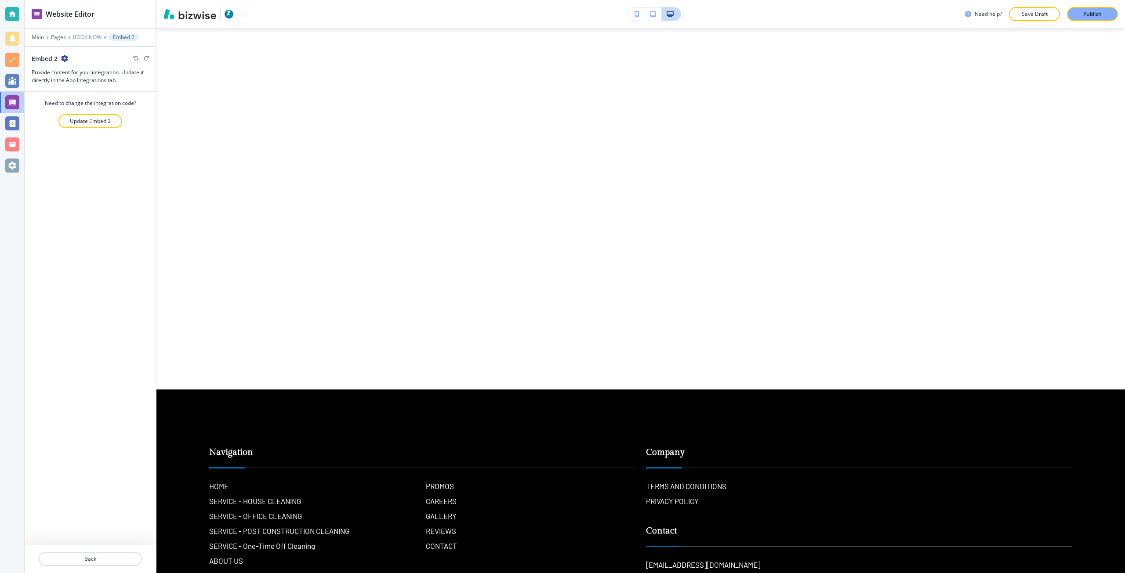
click at [85, 35] on p "BOOK NOW" at bounding box center [87, 37] width 29 height 6
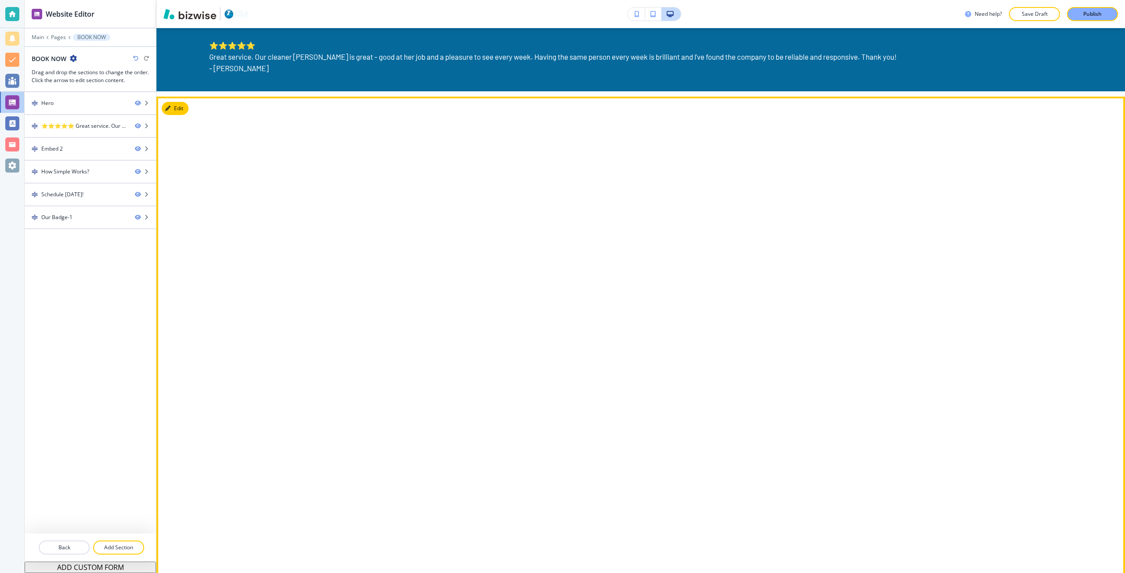
scroll to position [382, 0]
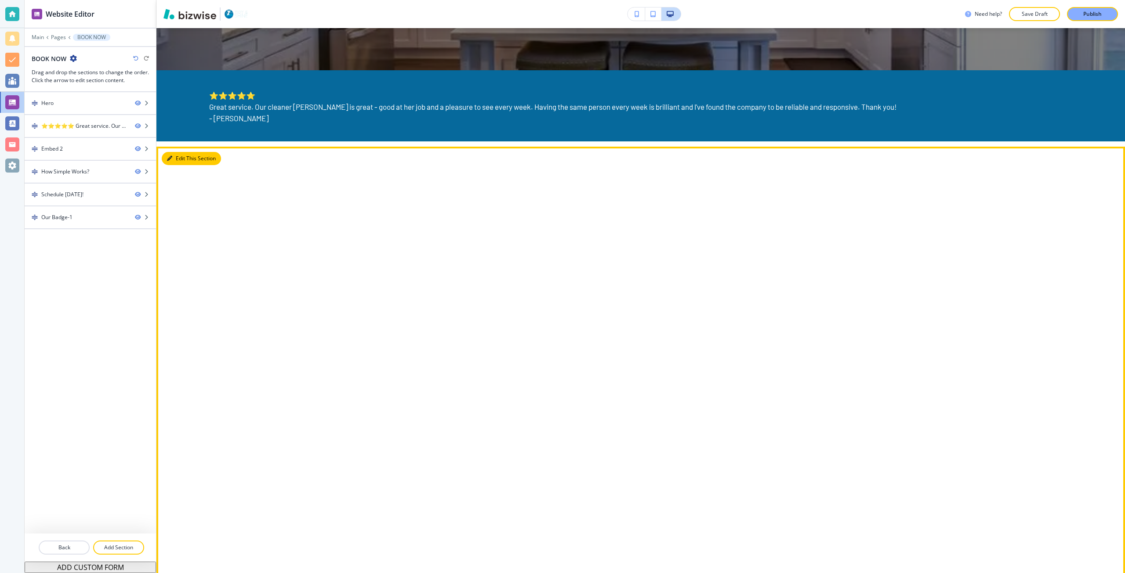
click at [184, 158] on button "Edit This Section" at bounding box center [191, 158] width 59 height 13
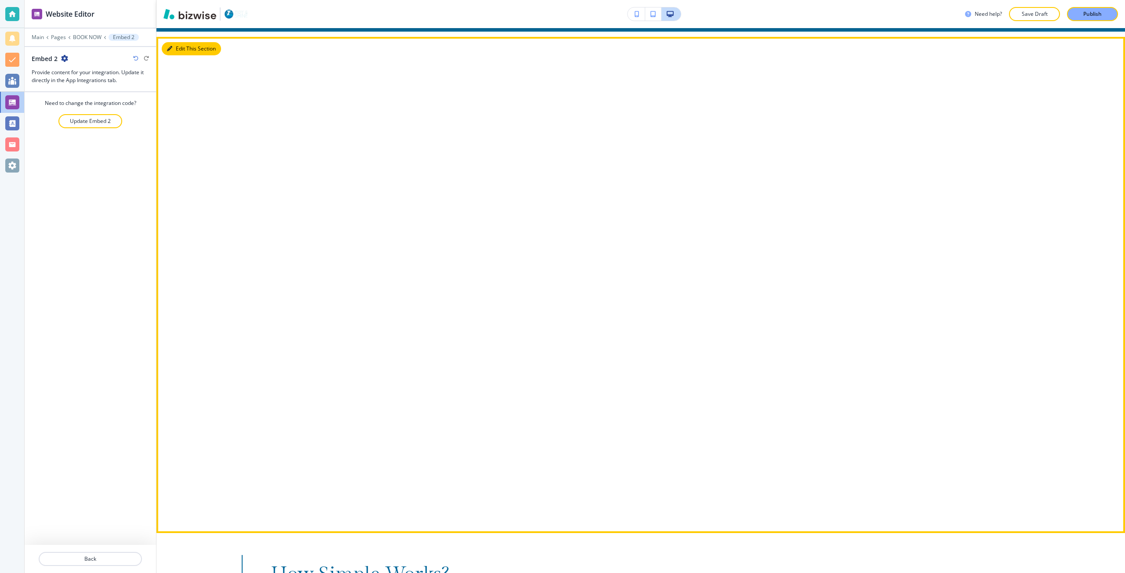
scroll to position [501, 0]
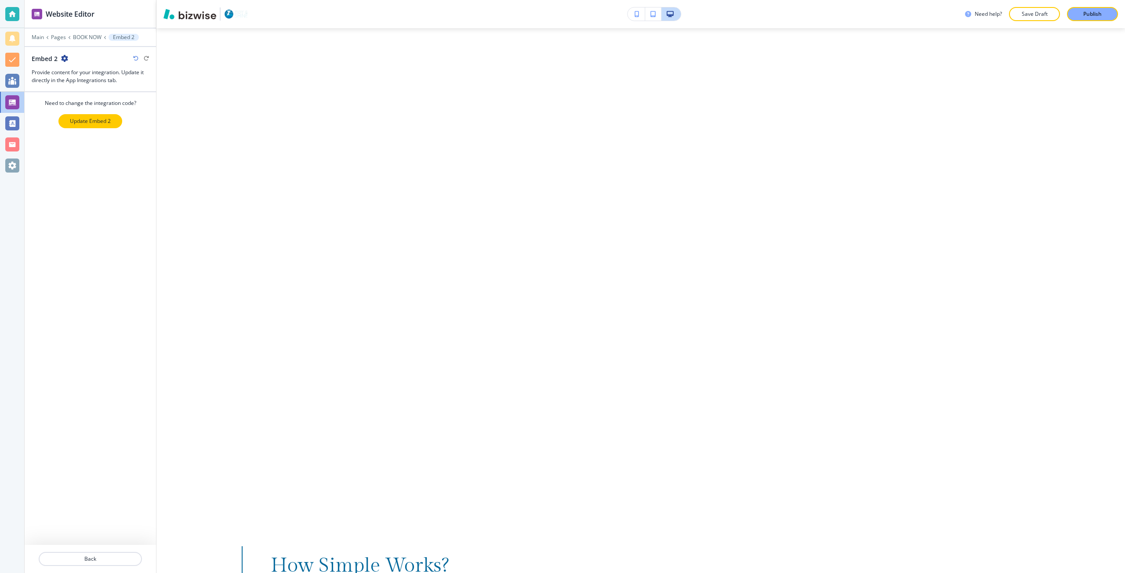
click at [76, 124] on p "Update Embed 2" at bounding box center [90, 121] width 41 height 8
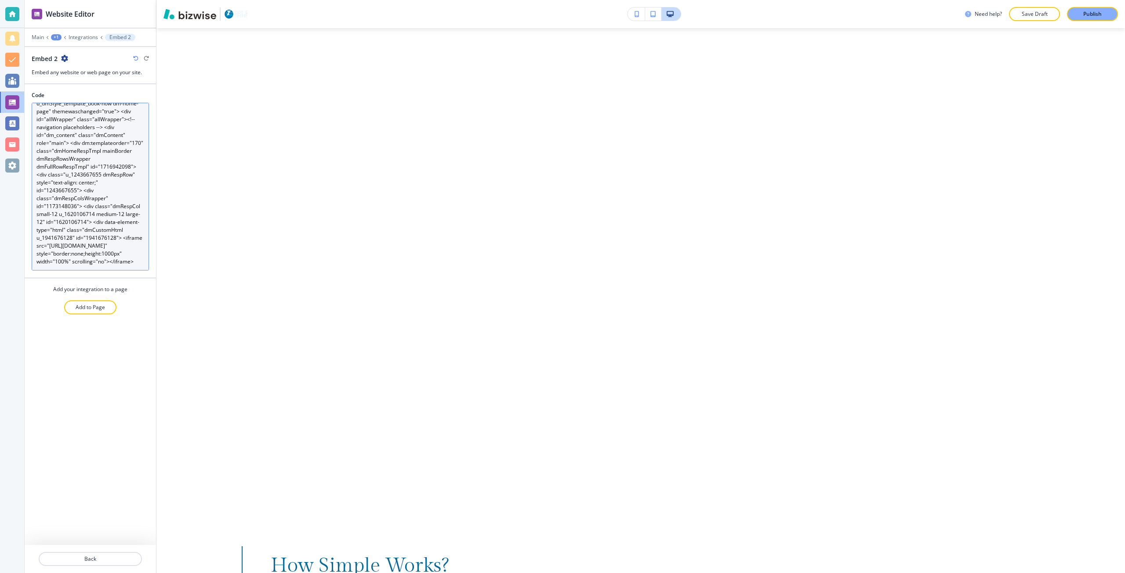
scroll to position [55, 0]
drag, startPoint x: 113, startPoint y: 255, endPoint x: 106, endPoint y: 255, distance: 7.5
click at [106, 255] on textarea "<div dmwrapped="true" id="dmFirstContainer" class="dmBody u_dmStyle_template_bo…" at bounding box center [90, 187] width 117 height 168
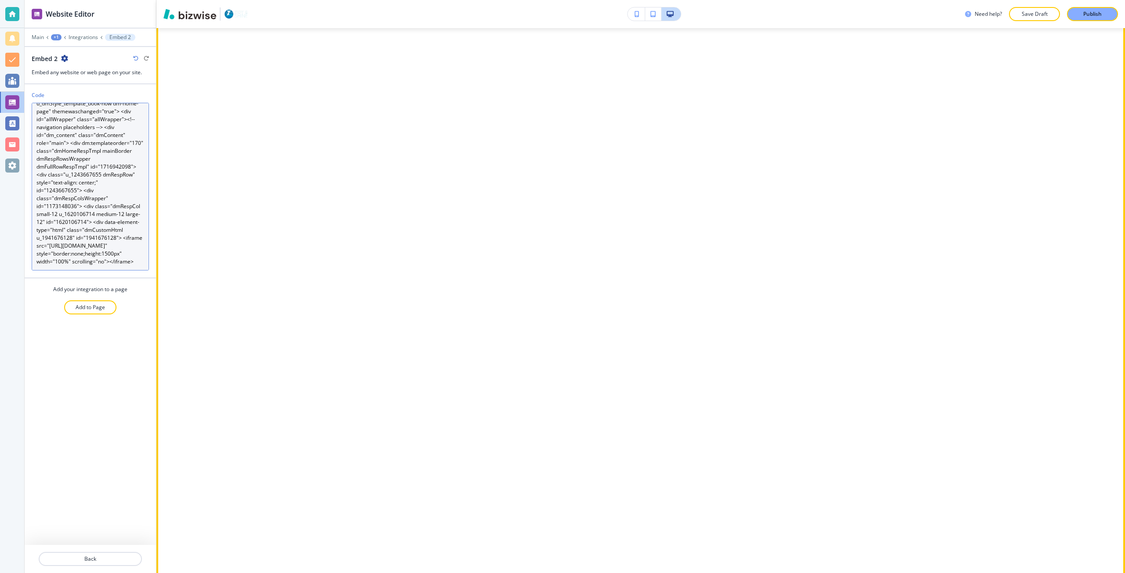
scroll to position [545, 0]
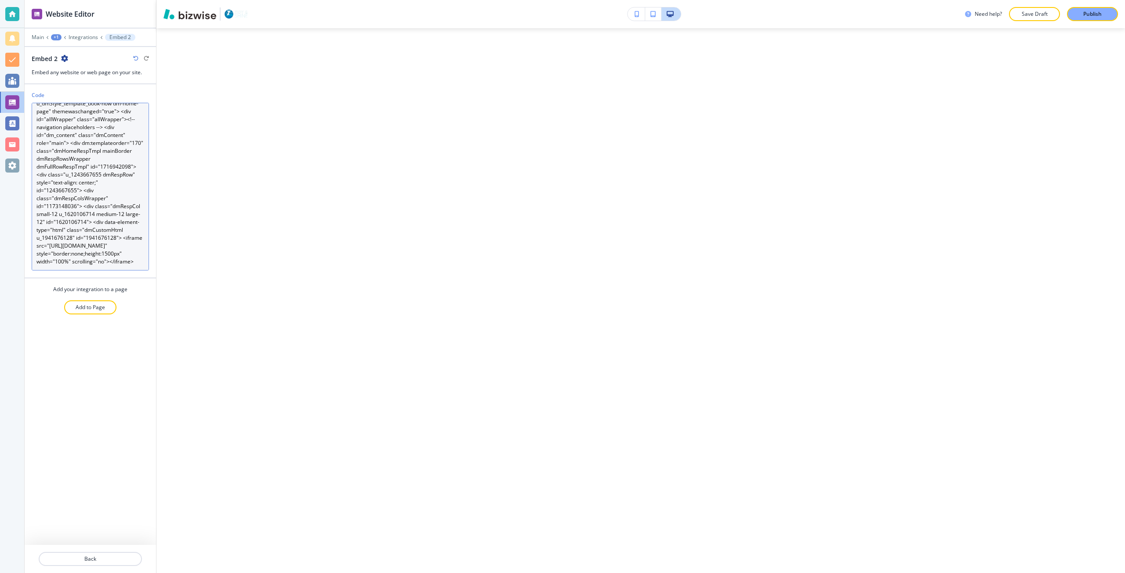
click at [103, 254] on textarea "<div dmwrapped="true" id="dmFirstContainer" class="dmBody u_dmStyle_template_bo…" at bounding box center [90, 187] width 117 height 168
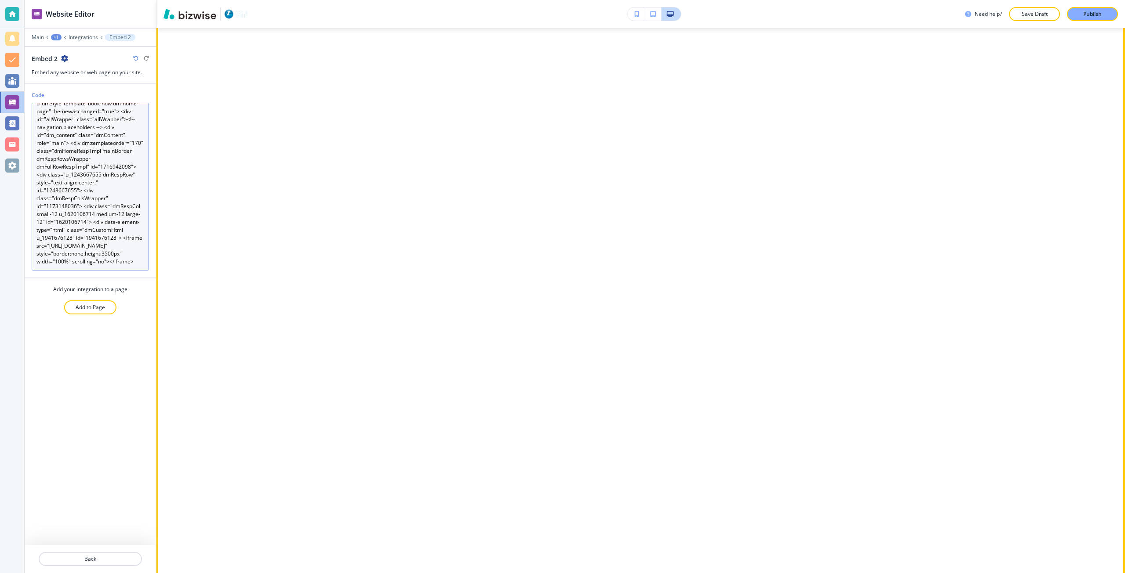
scroll to position [1731, 0]
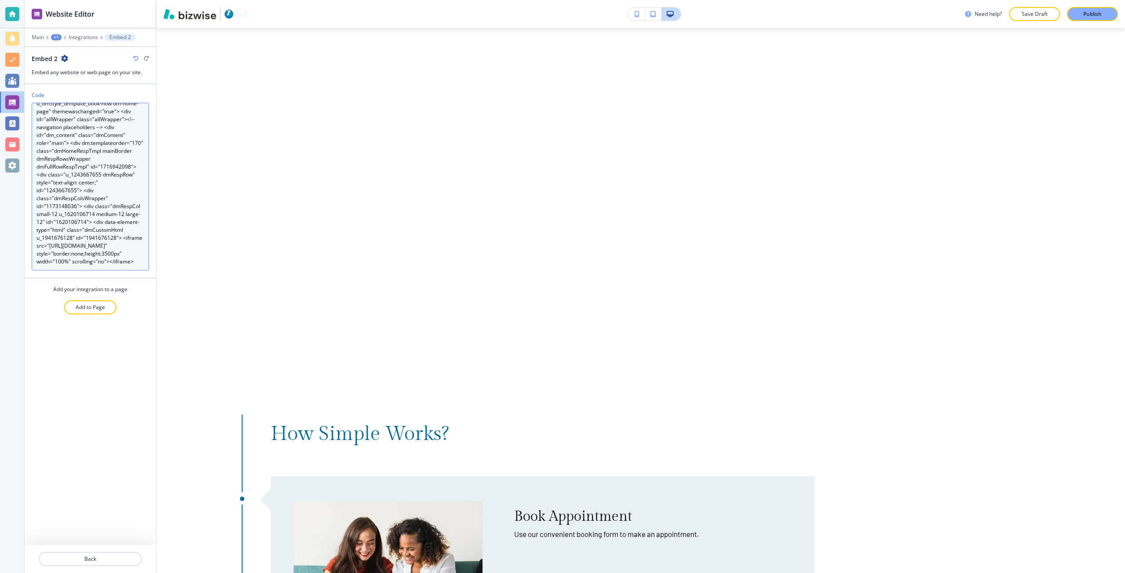
click at [105, 256] on textarea "<div dmwrapped="true" id="dmFirstContainer" class="dmBody u_dmStyle_template_bo…" at bounding box center [90, 187] width 117 height 168
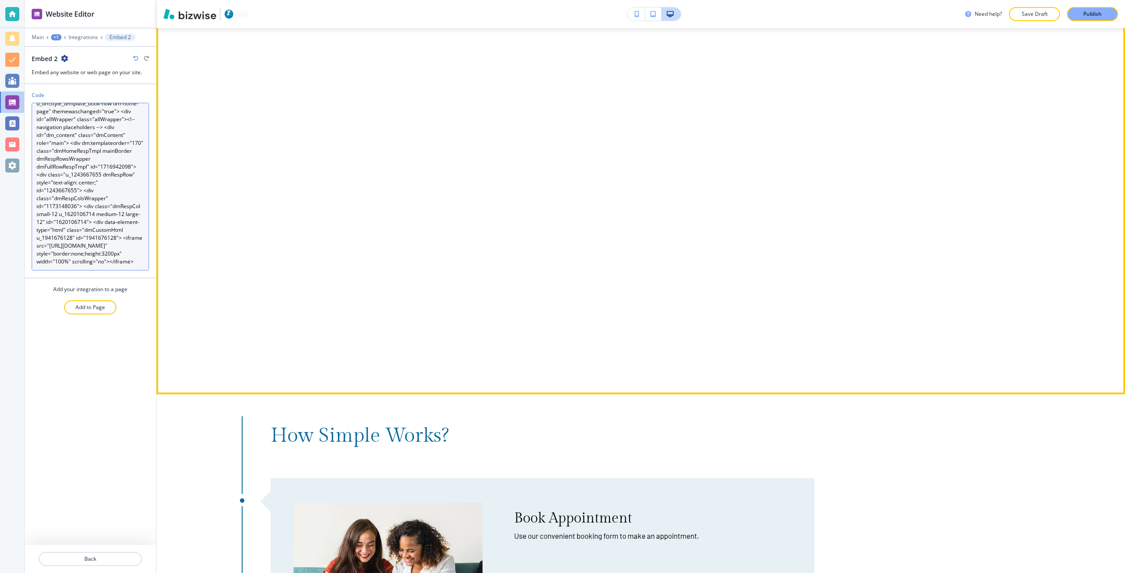
scroll to position [1643, 0]
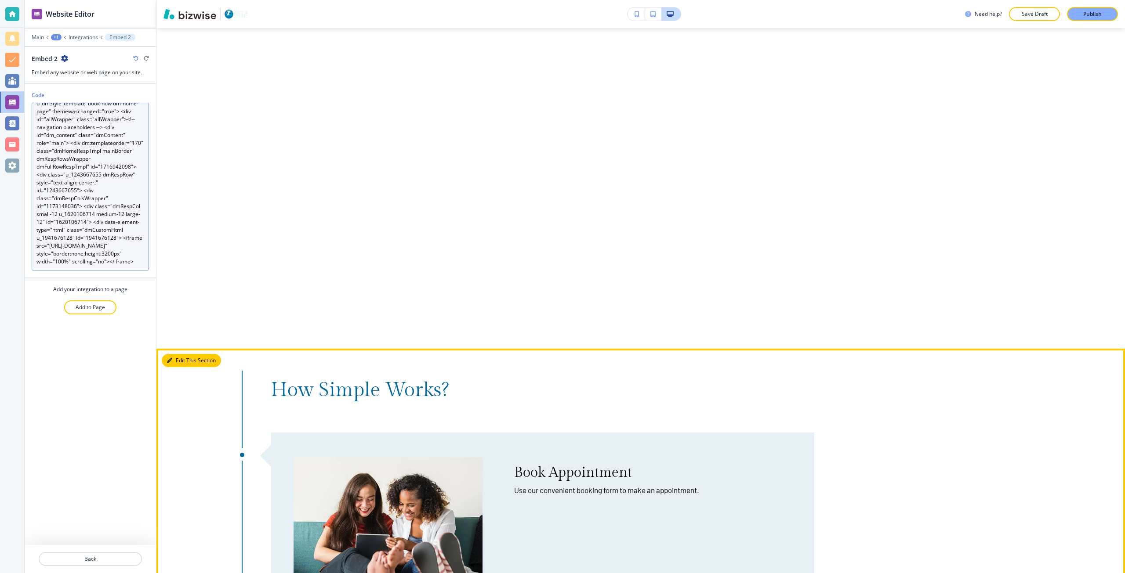
type textarea "<div dmwrapped="true" id="dmFirstContainer" class="dmBody u_dmStyle_template_bo…"
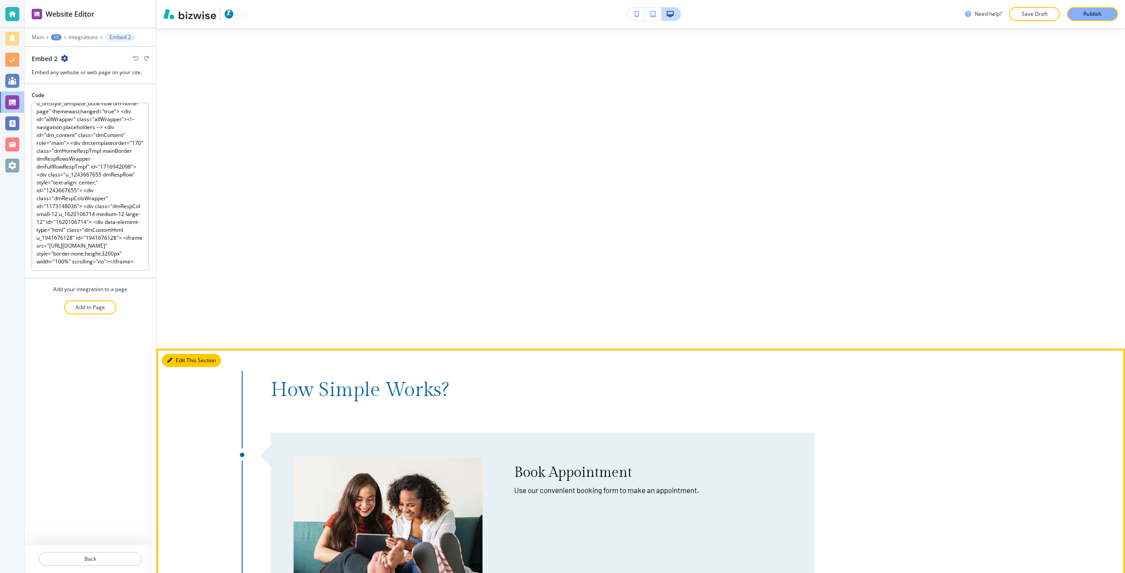
click at [180, 358] on button "Edit This Section" at bounding box center [191, 360] width 59 height 13
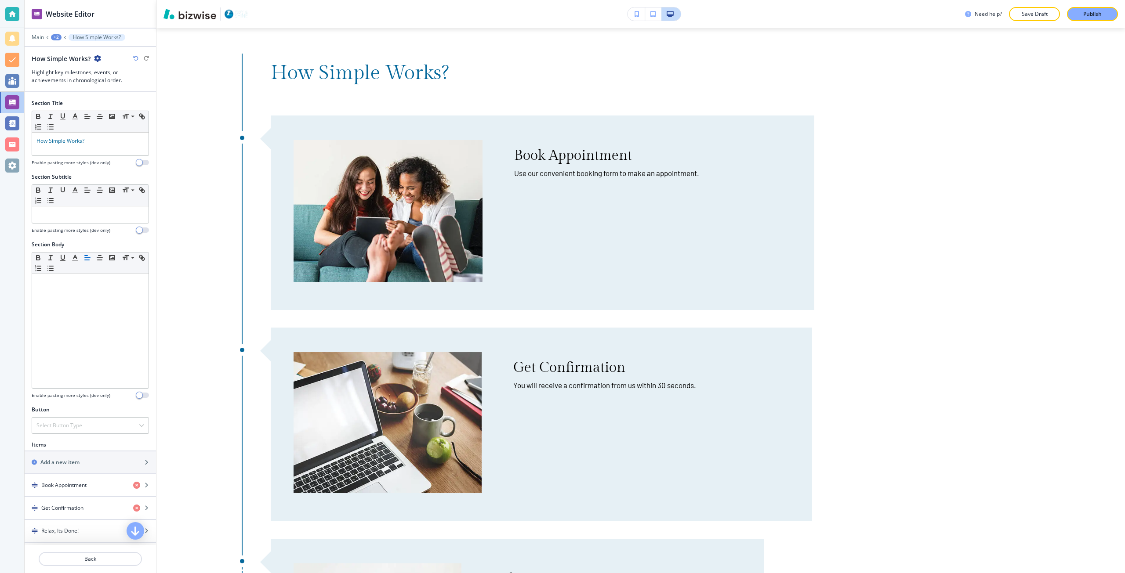
scroll to position [1964, 0]
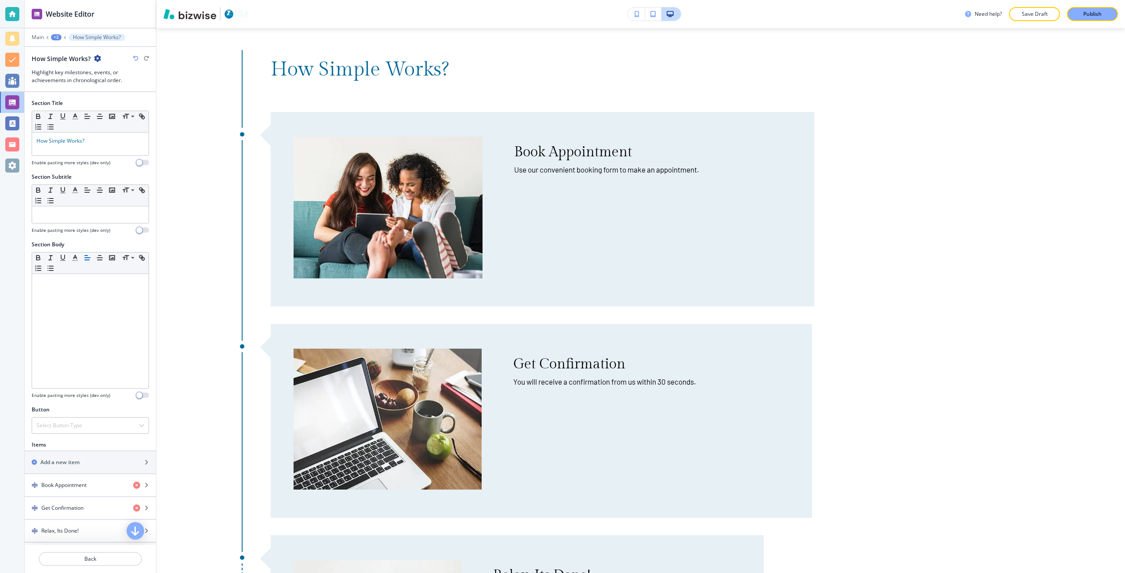
click at [58, 40] on div "+2" at bounding box center [56, 37] width 11 height 6
click at [72, 62] on button "BOOK NOW" at bounding box center [79, 67] width 56 height 16
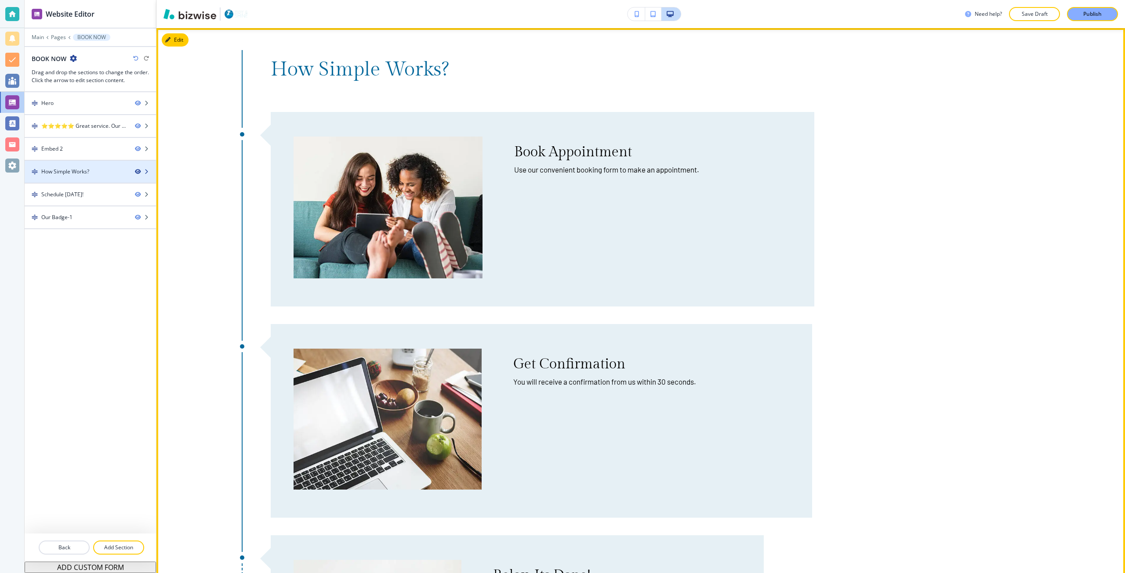
click at [138, 171] on icon "button" at bounding box center [137, 171] width 5 height 5
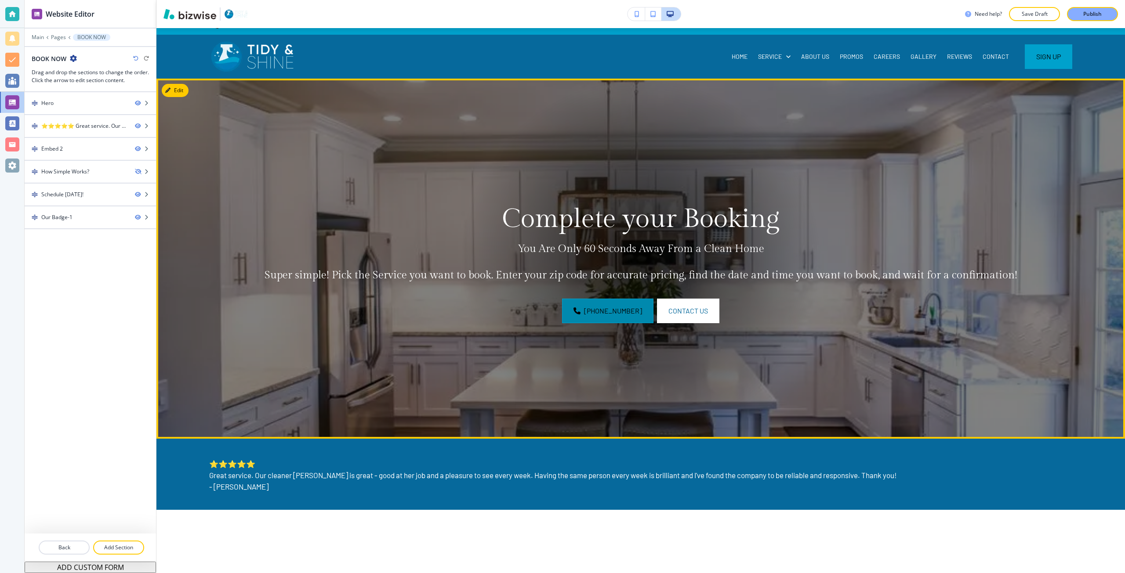
scroll to position [0, 0]
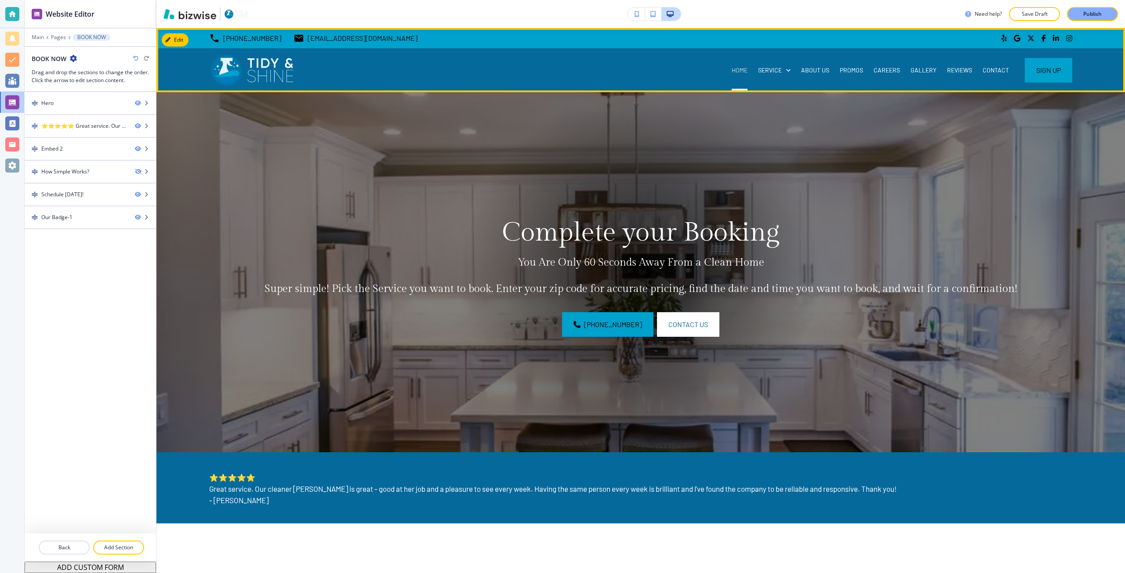
click at [736, 74] on p "HOME" at bounding box center [739, 70] width 16 height 9
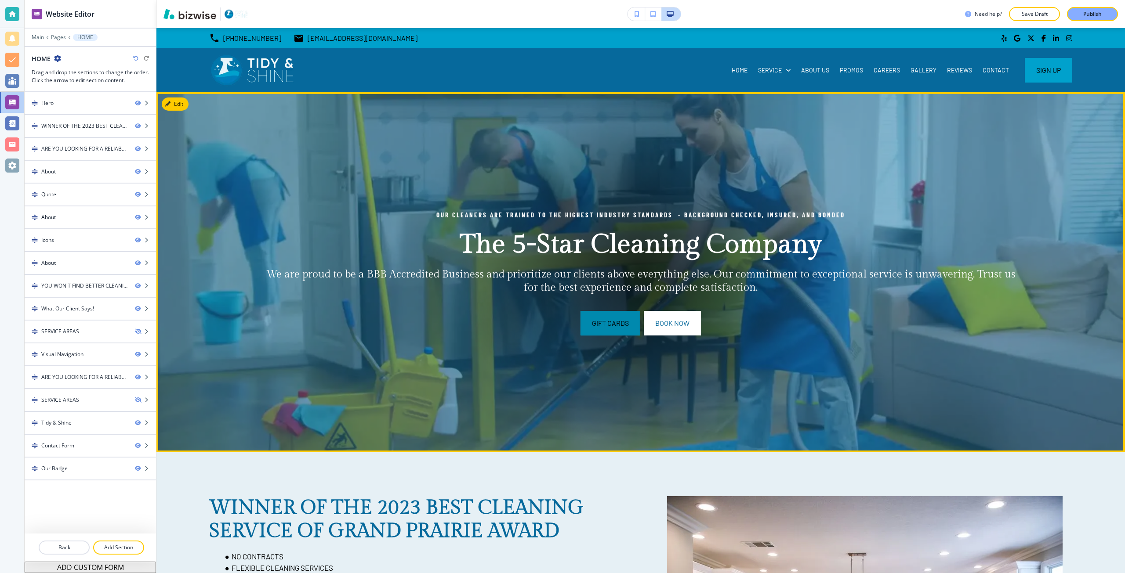
click at [613, 313] on button "Gift Cards" at bounding box center [610, 323] width 60 height 25
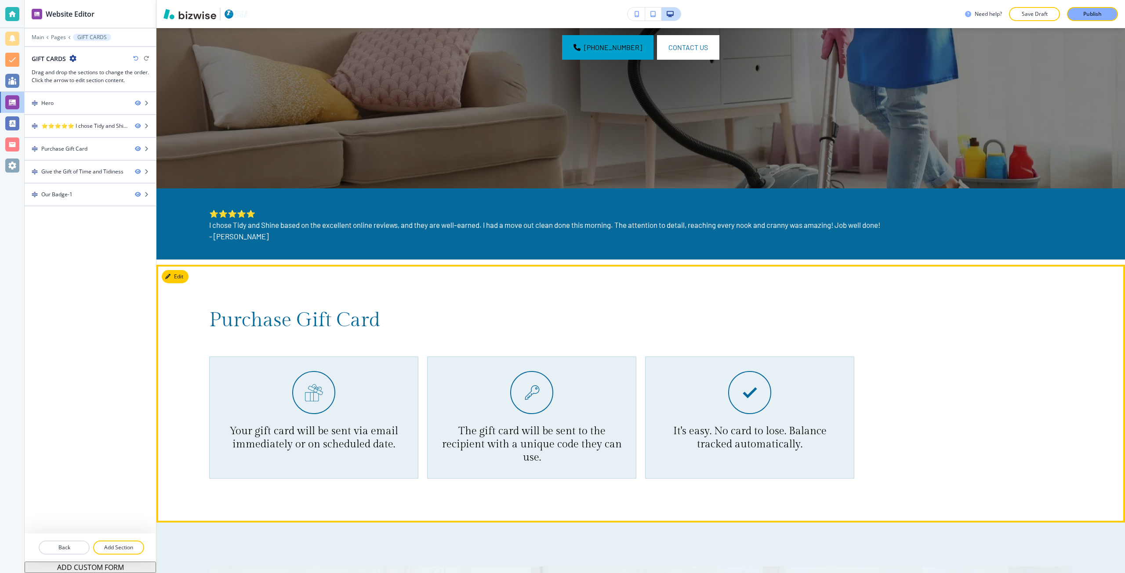
scroll to position [264, 0]
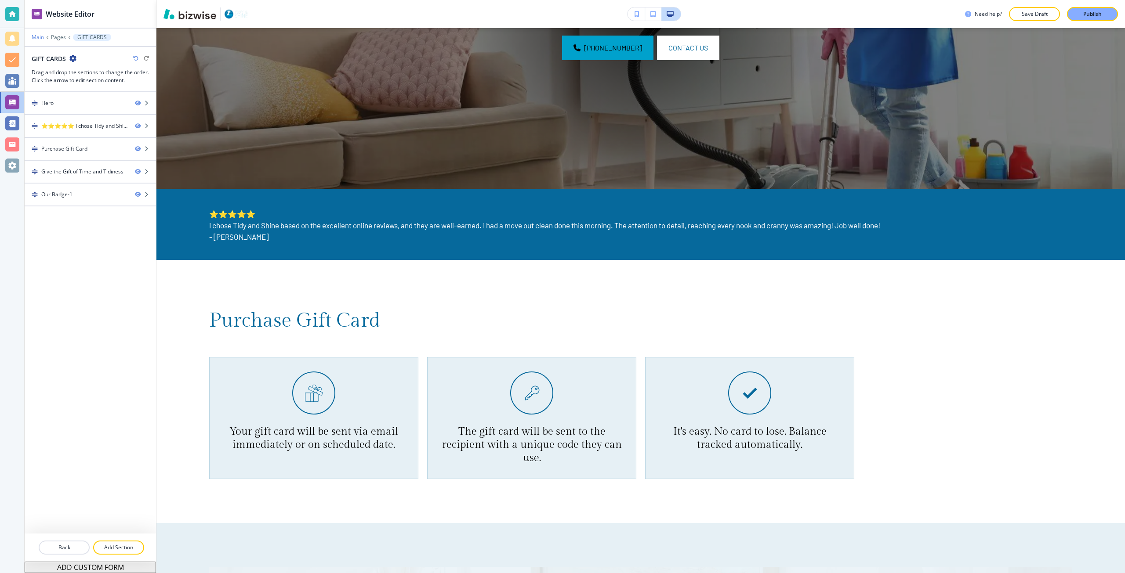
click at [40, 38] on p "Main" at bounding box center [38, 37] width 12 height 6
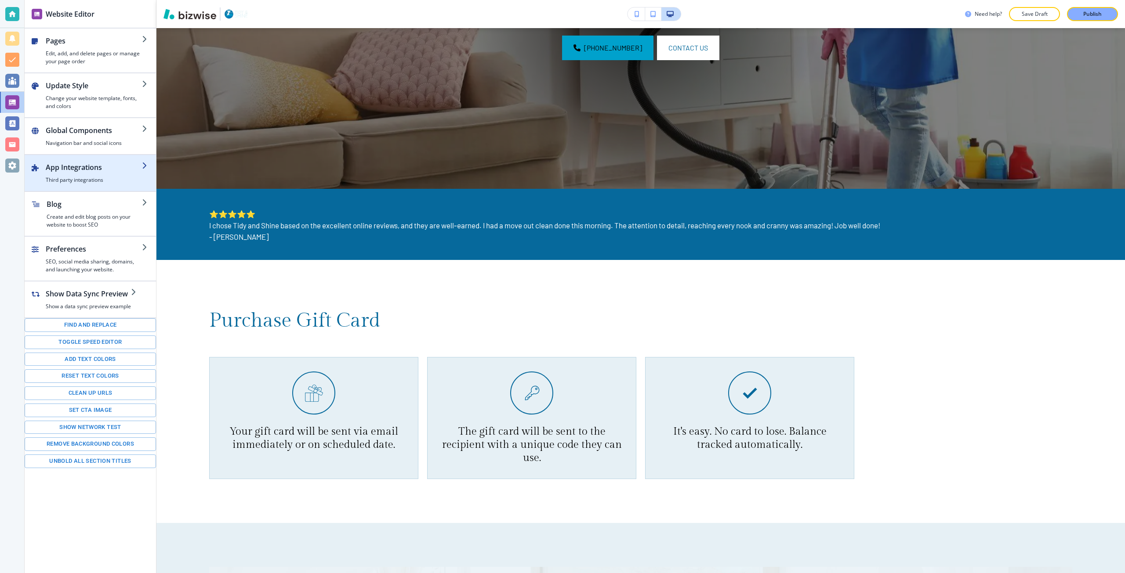
click at [91, 173] on div "button" at bounding box center [94, 175] width 96 height 4
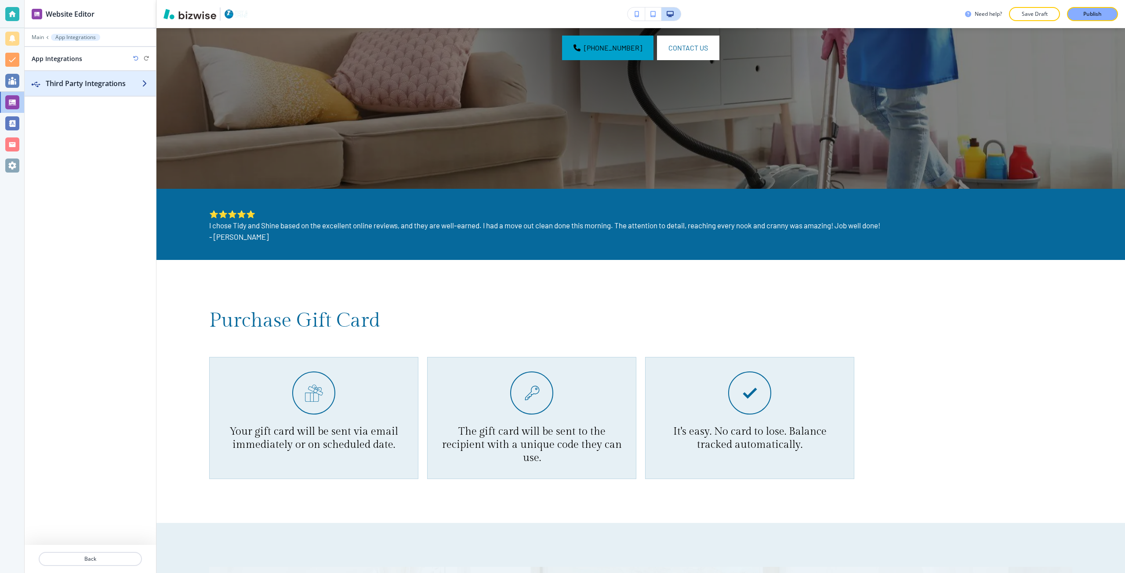
click at [87, 80] on h2 "Third Party Integrations" at bounding box center [94, 83] width 96 height 11
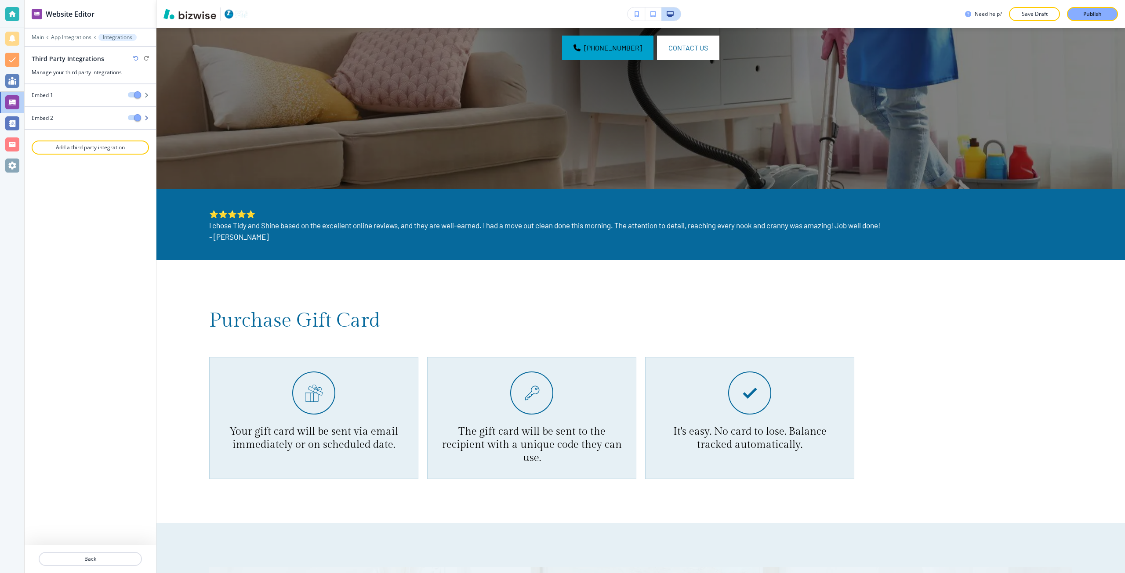
click at [91, 115] on div "Embed 2" at bounding box center [73, 118] width 96 height 8
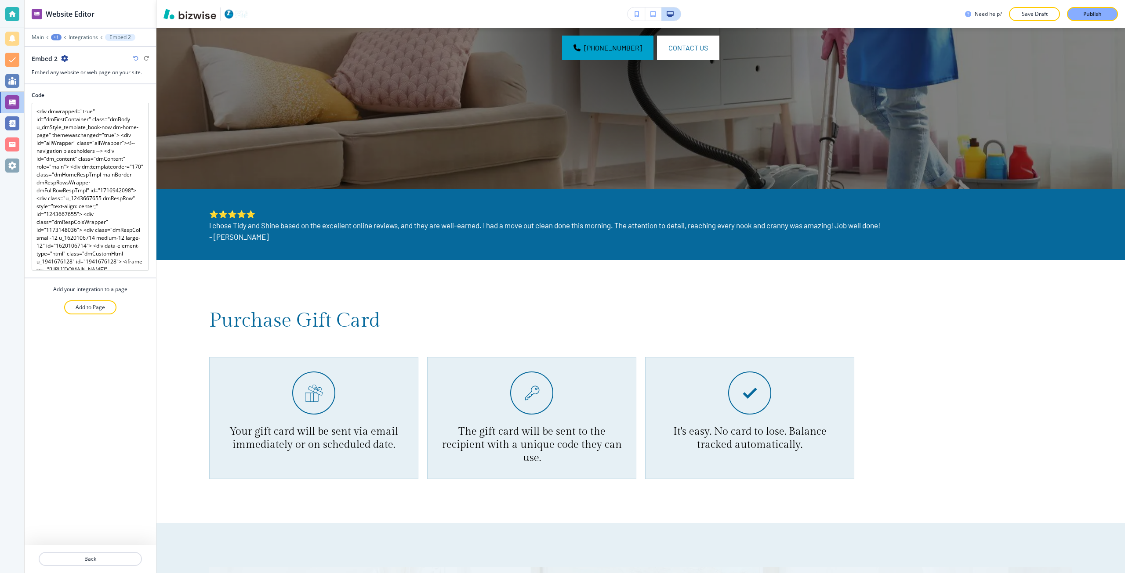
click at [62, 59] on icon "button" at bounding box center [64, 58] width 7 height 7
click at [101, 556] on p "Back" at bounding box center [90, 559] width 101 height 8
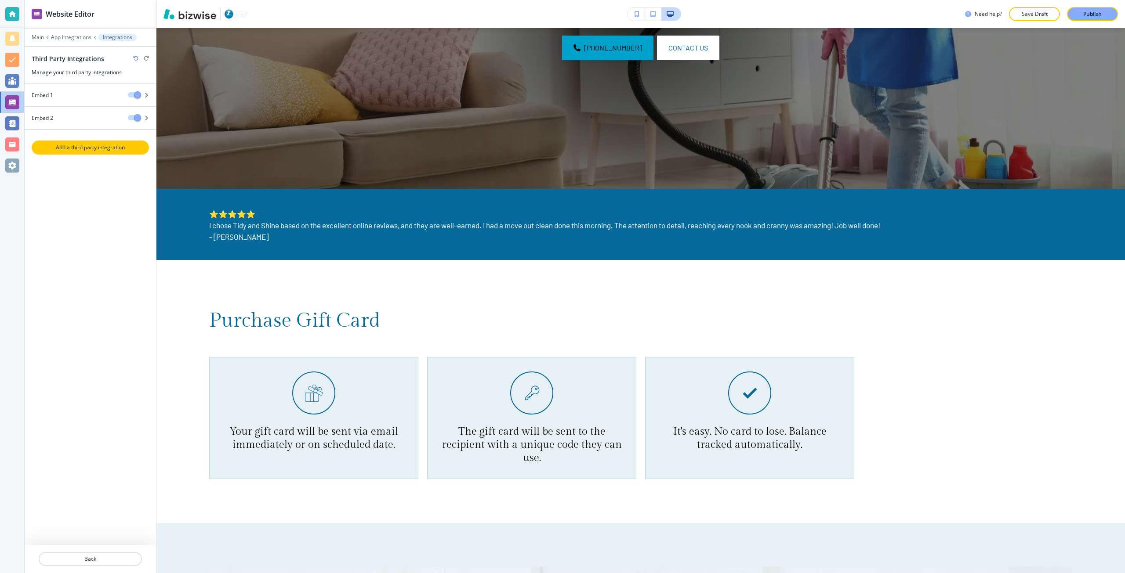
click at [54, 149] on p "Add a third party integration" at bounding box center [91, 148] width 116 height 8
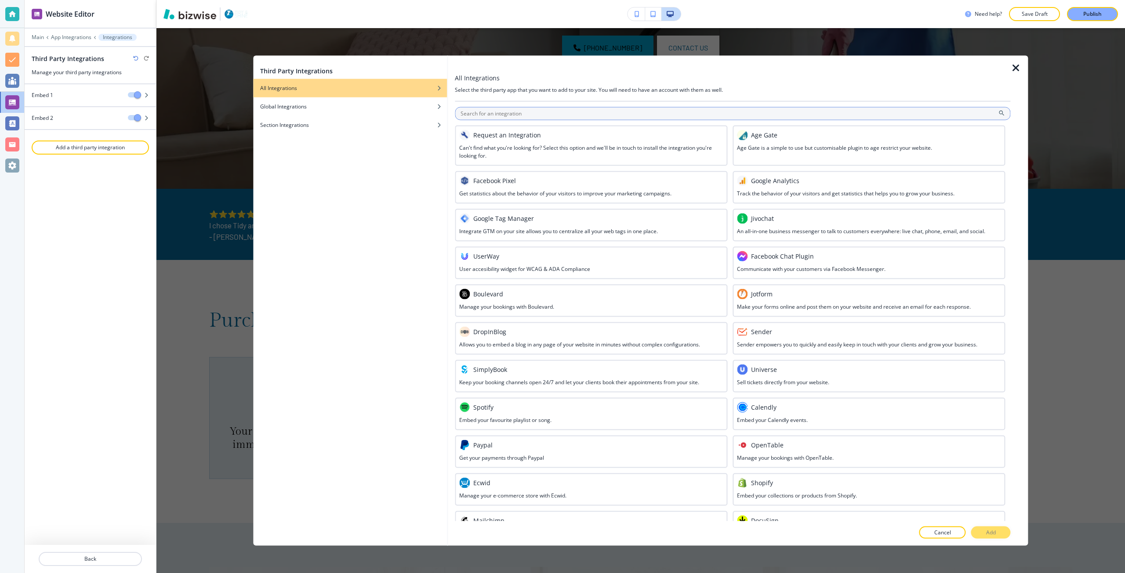
click at [523, 116] on input "text" at bounding box center [732, 113] width 555 height 13
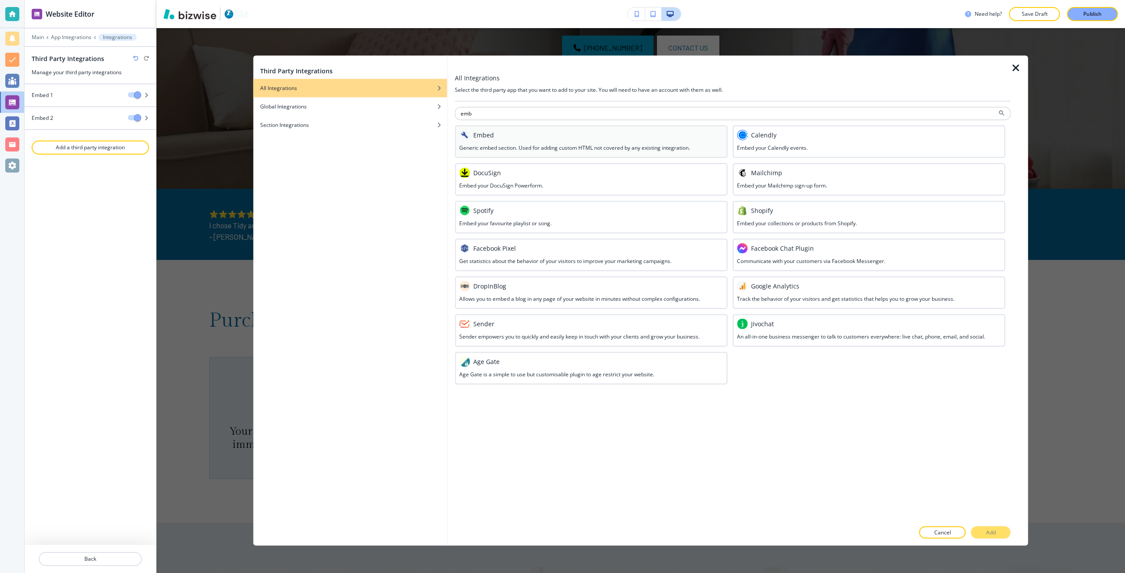
type input "emb"
click at [532, 145] on h3 "Generic embed section. Used for adding custom HTML not covered by any existing …" at bounding box center [574, 148] width 231 height 8
drag, startPoint x: 978, startPoint y: 532, endPoint x: 966, endPoint y: 521, distance: 15.5
click at [978, 532] on button "Add" at bounding box center [991, 533] width 40 height 12
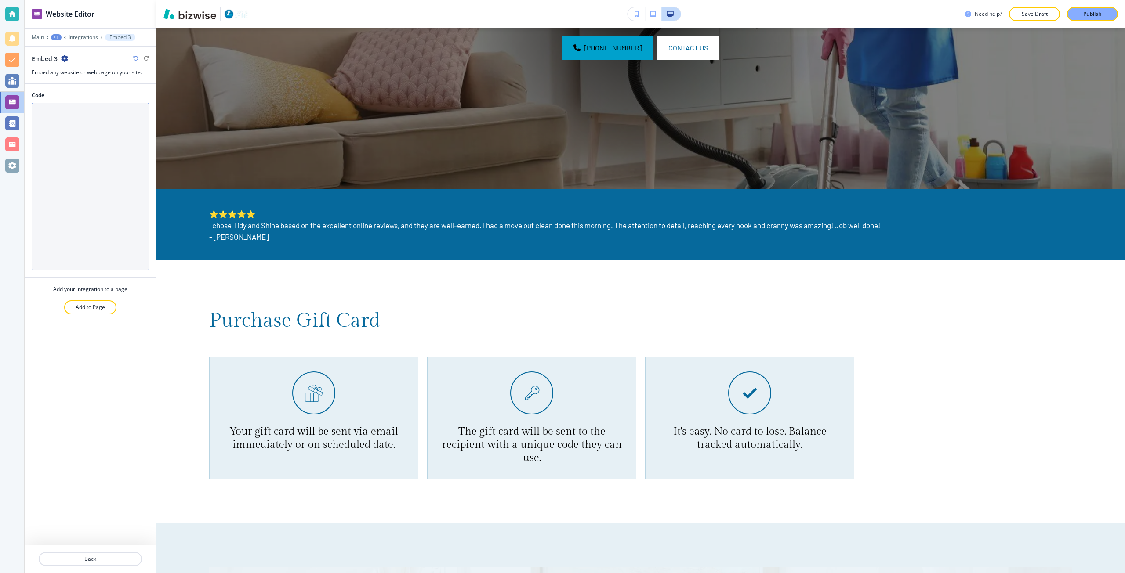
click at [113, 227] on textarea "Code" at bounding box center [90, 187] width 117 height 168
click at [48, 188] on textarea "Code" at bounding box center [90, 187] width 117 height 168
paste textarea "<div dmwrapped="true" id="dmFirstContainer" class="dmBody u_dmStyle_template_bo…"
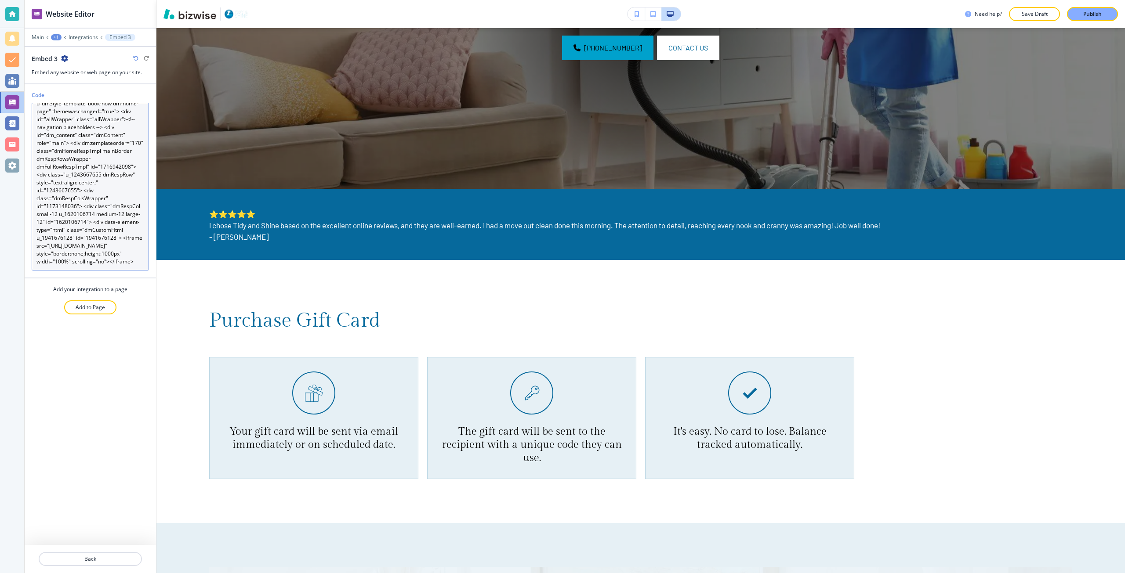
scroll to position [55, 0]
click at [53, 238] on textarea "<div dmwrapped="true" id="dmFirstContainer" class="dmBody u_dmStyle_template_bo…" at bounding box center [90, 187] width 117 height 168
drag, startPoint x: 53, startPoint y: 238, endPoint x: 93, endPoint y: 244, distance: 40.4
click at [93, 244] on textarea "<div dmwrapped="true" id="dmFirstContainer" class="dmBody u_dmStyle_template_bo…" at bounding box center [90, 187] width 117 height 168
paste textarea "gift-card"
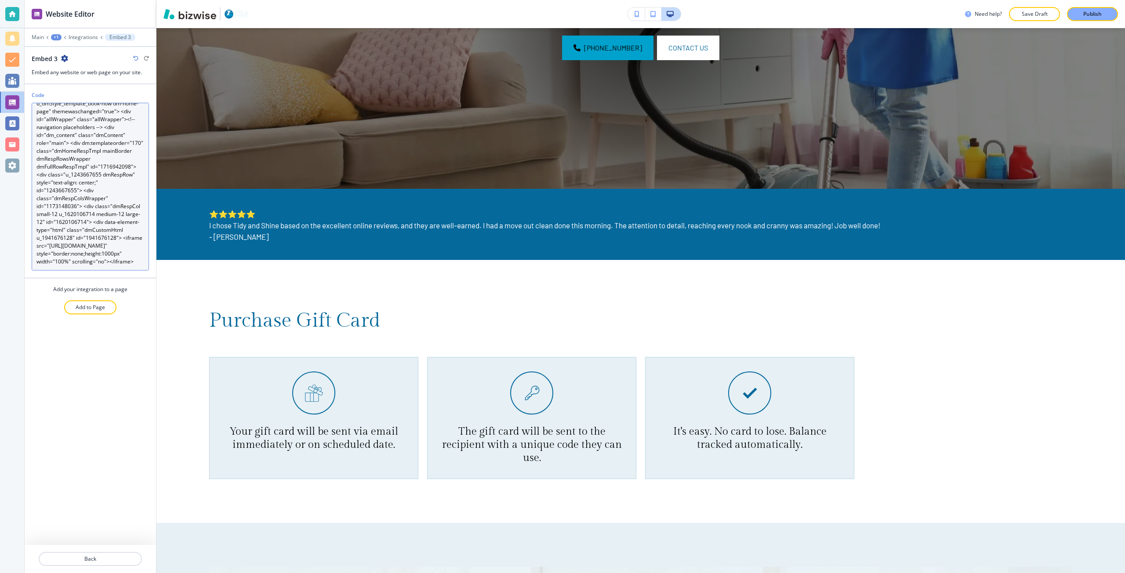
click at [71, 252] on textarea "<div dmwrapped="true" id="dmFirstContainer" class="dmBody u_dmStyle_template_bo…" at bounding box center [90, 187] width 117 height 168
drag, startPoint x: 69, startPoint y: 248, endPoint x: 50, endPoint y: 238, distance: 22.2
click at [50, 238] on textarea "<div dmwrapped="true" id="dmFirstContainer" class="dmBody u_dmStyle_template_bo…" at bounding box center [90, 187] width 117 height 168
paste textarea "gift-card"
type textarea "<div dmwrapped="true" id="dmFirstContainer" class="dmBody u_dmStyle_template_bo…"
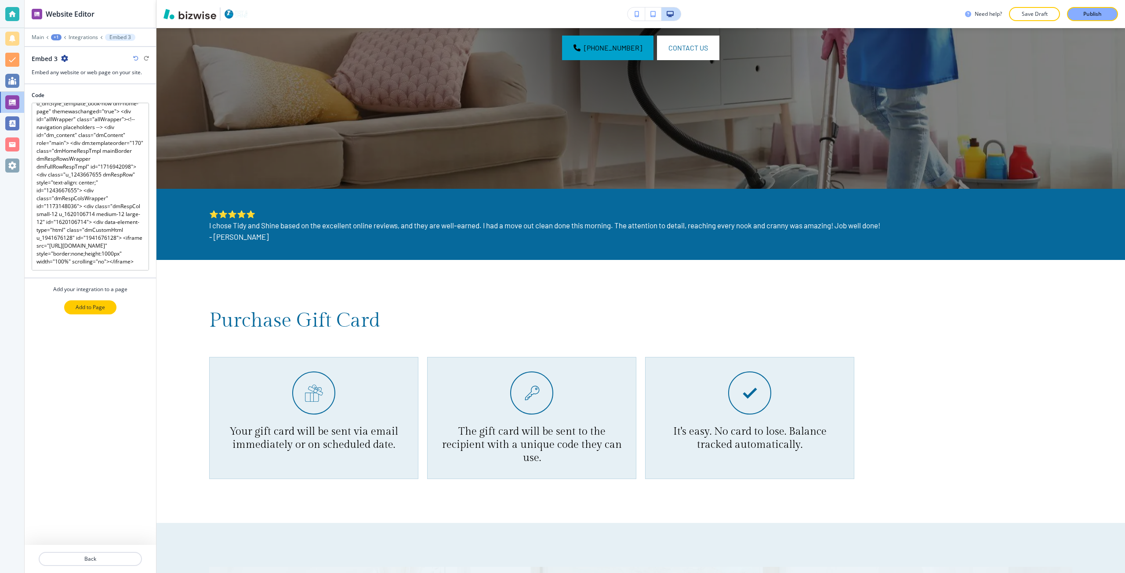
click at [84, 304] on p "Add to Page" at bounding box center [90, 308] width 29 height 8
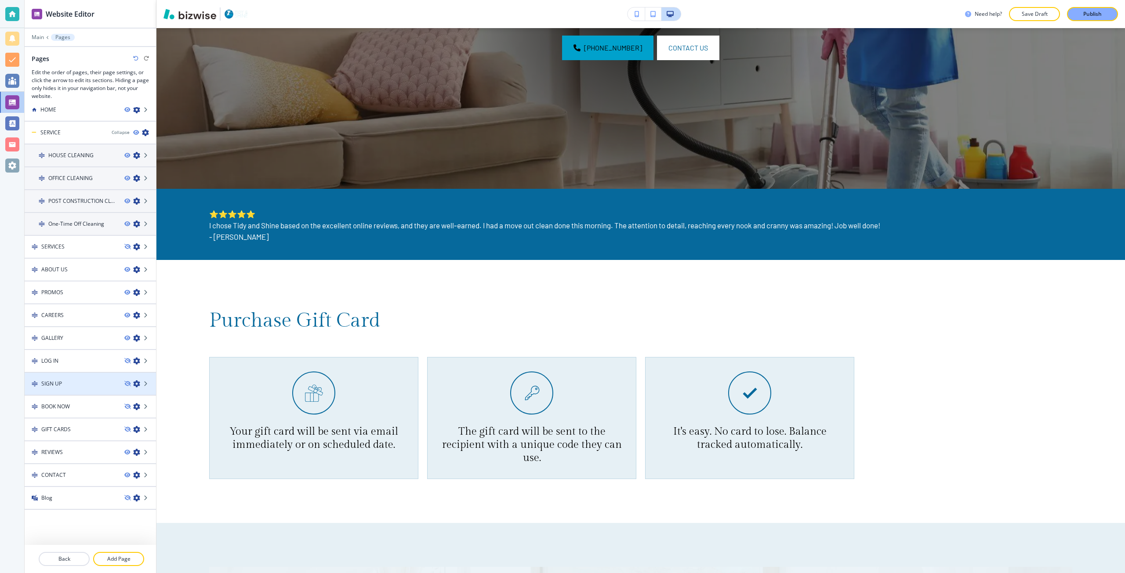
scroll to position [11, 0]
click at [82, 431] on div "GIFT CARDS" at bounding box center [71, 428] width 93 height 8
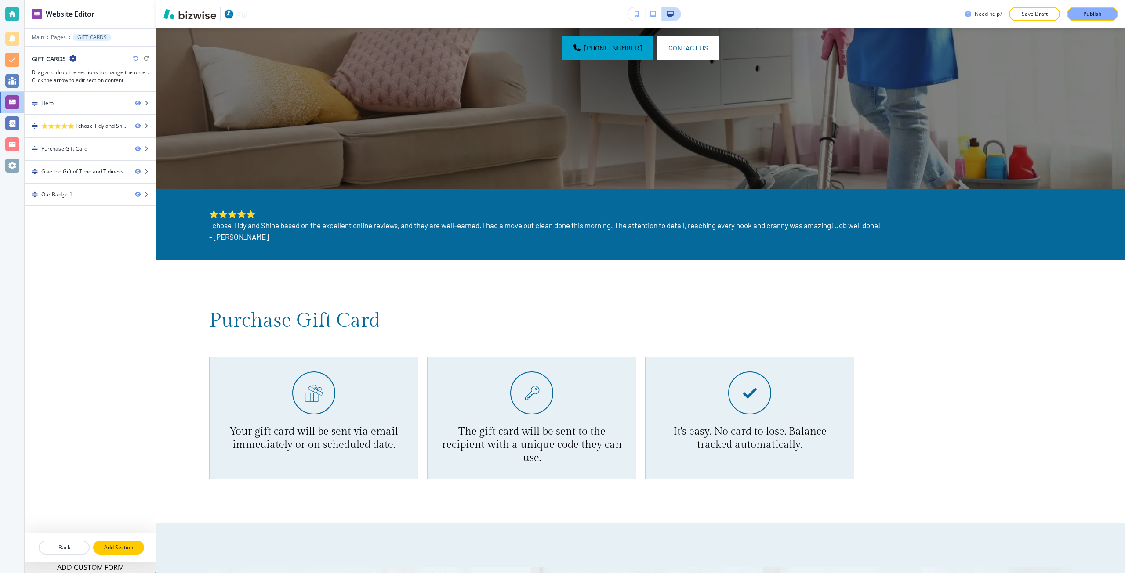
click at [102, 545] on p "Add Section" at bounding box center [118, 548] width 49 height 8
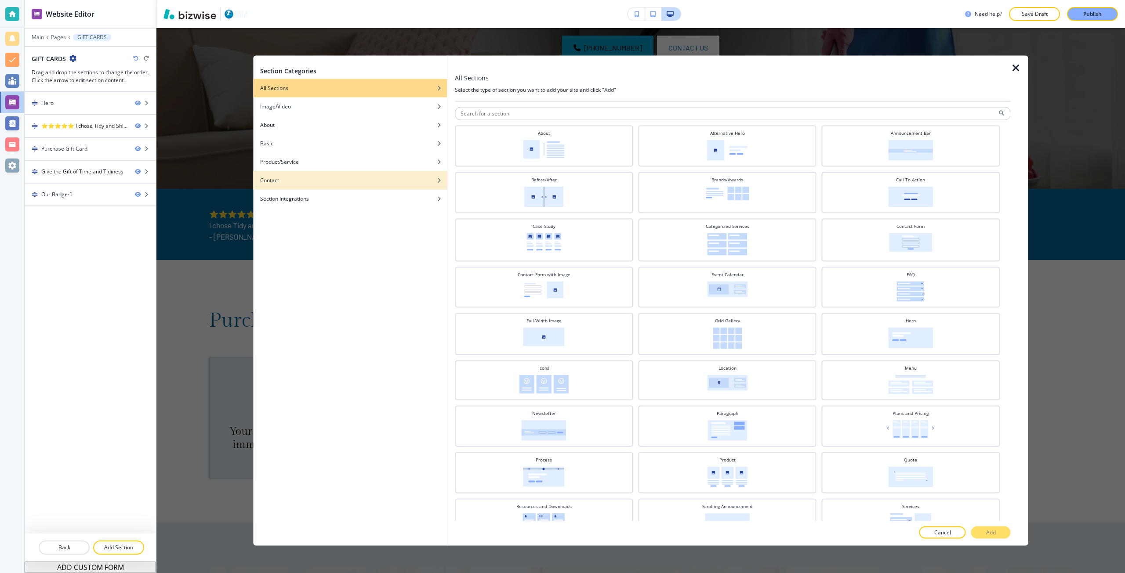
click at [433, 187] on div "button" at bounding box center [350, 186] width 194 height 5
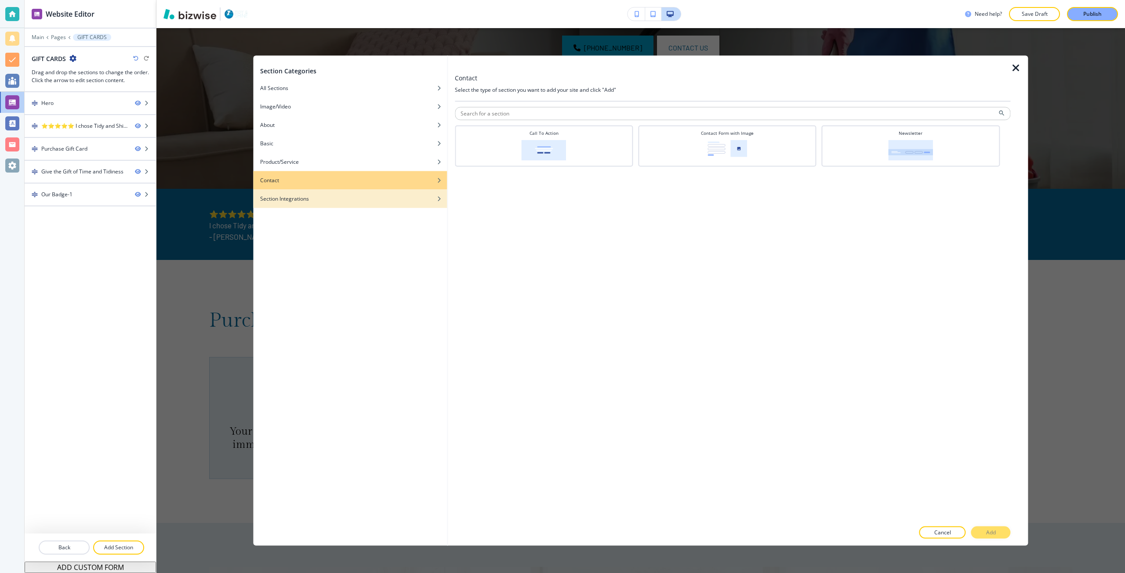
click at [424, 192] on div "button" at bounding box center [350, 191] width 194 height 5
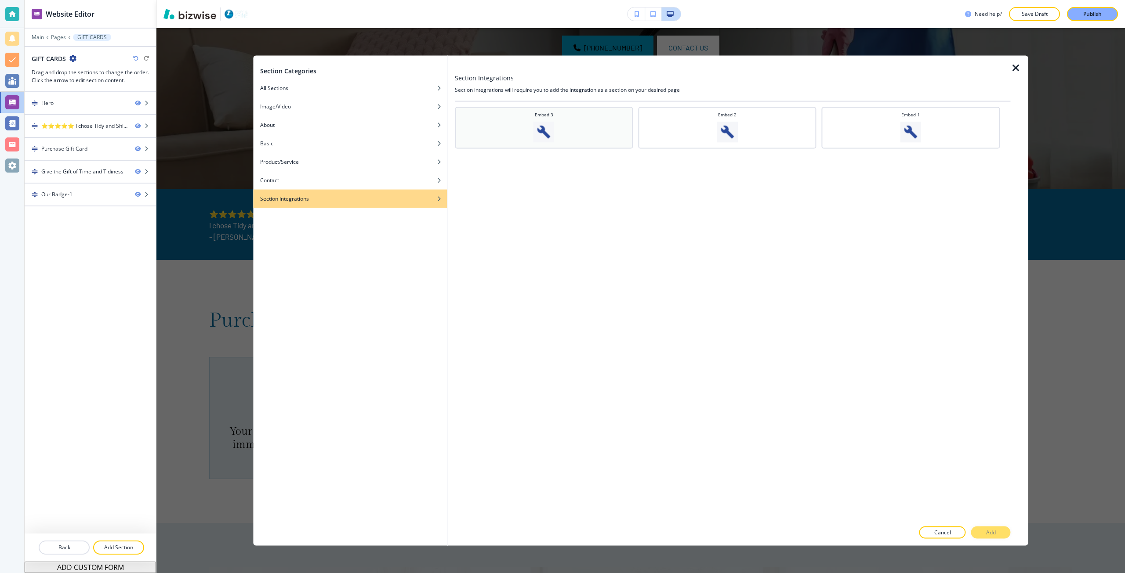
click at [541, 119] on div "Embed 3" at bounding box center [543, 126] width 169 height 31
click at [980, 538] on button "Add" at bounding box center [991, 533] width 40 height 12
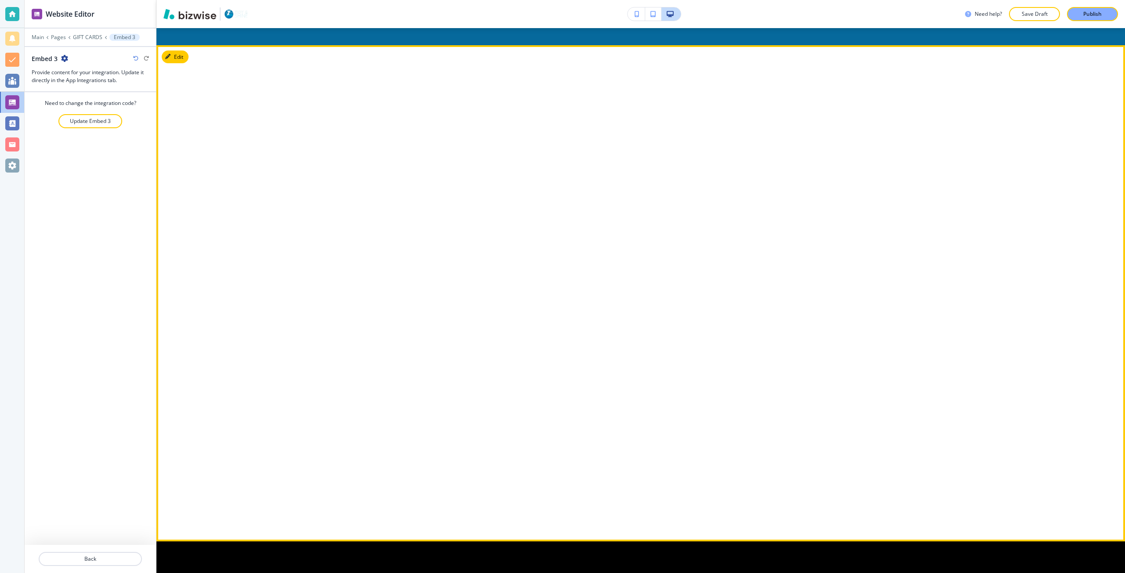
scroll to position [1301, 0]
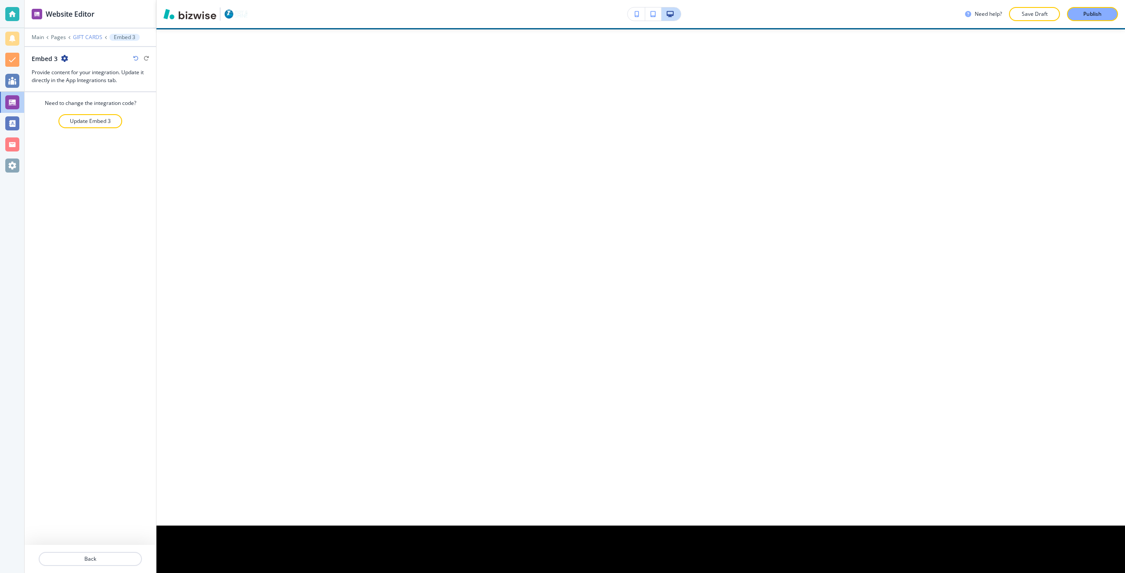
click at [87, 36] on p "GIFT CARDS" at bounding box center [87, 37] width 29 height 6
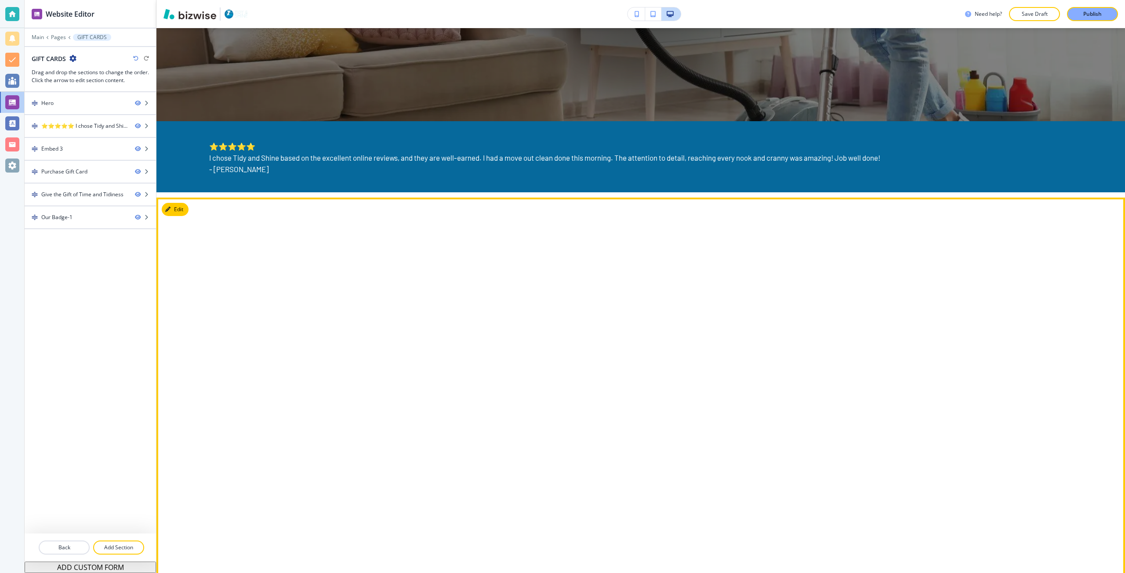
scroll to position [325, 0]
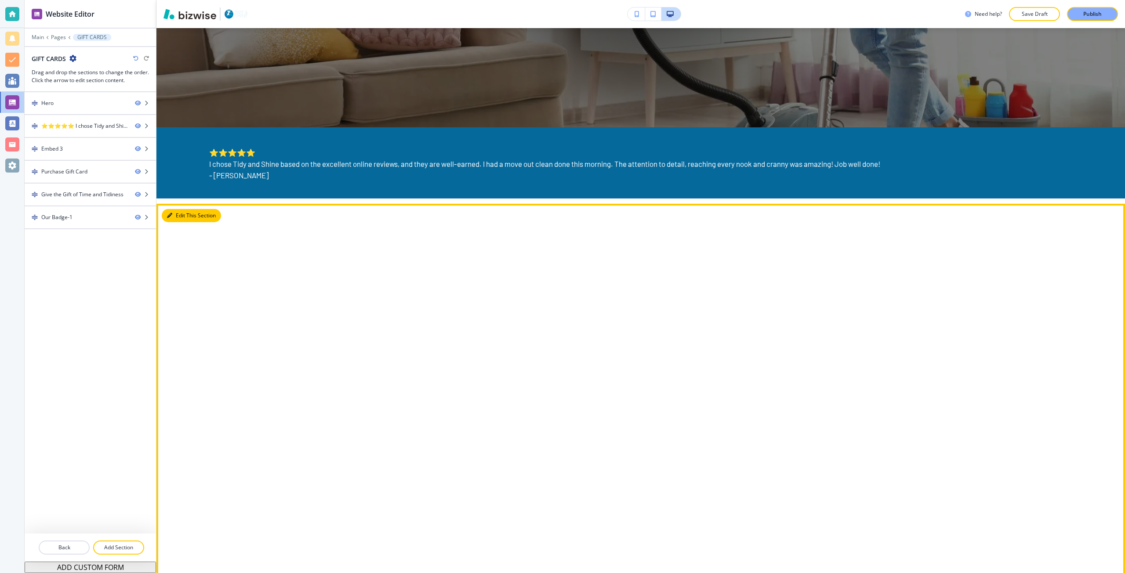
click at [167, 215] on icon "button" at bounding box center [169, 215] width 5 height 5
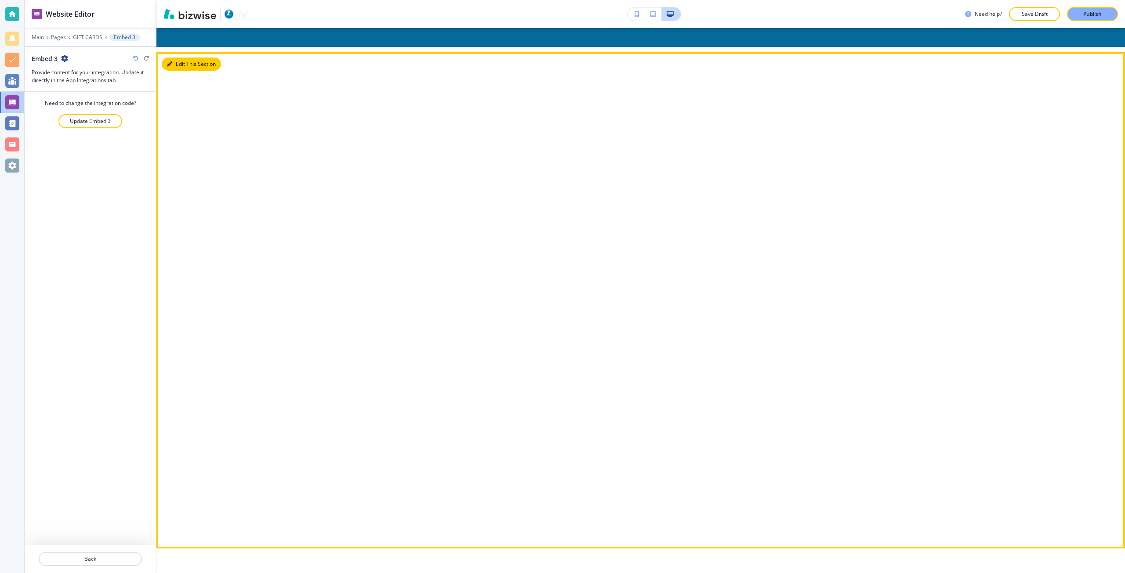
scroll to position [501, 0]
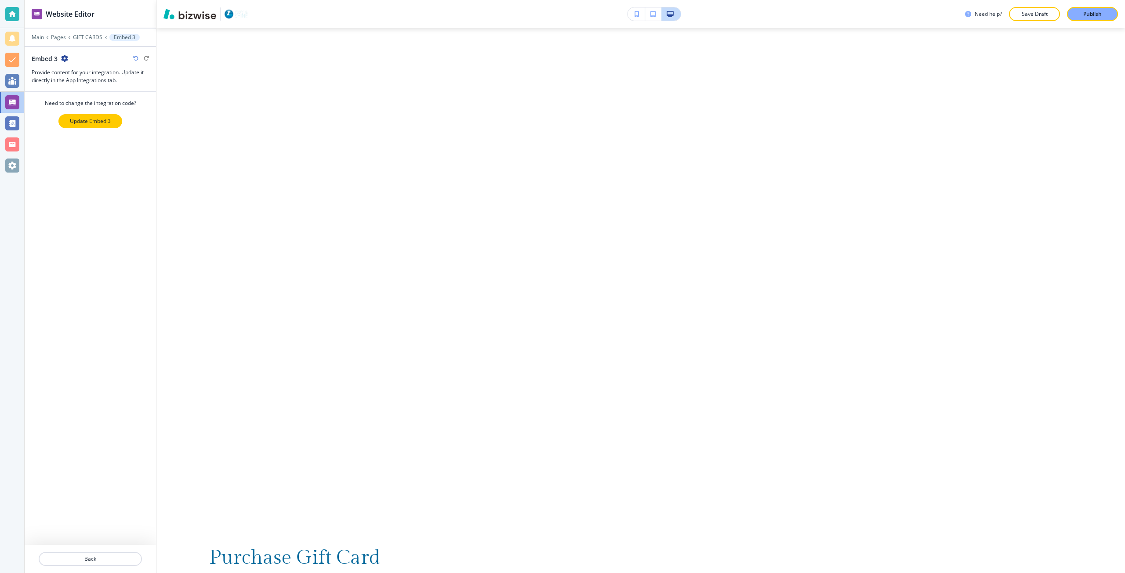
click at [75, 122] on p "Update Embed 3" at bounding box center [90, 121] width 41 height 8
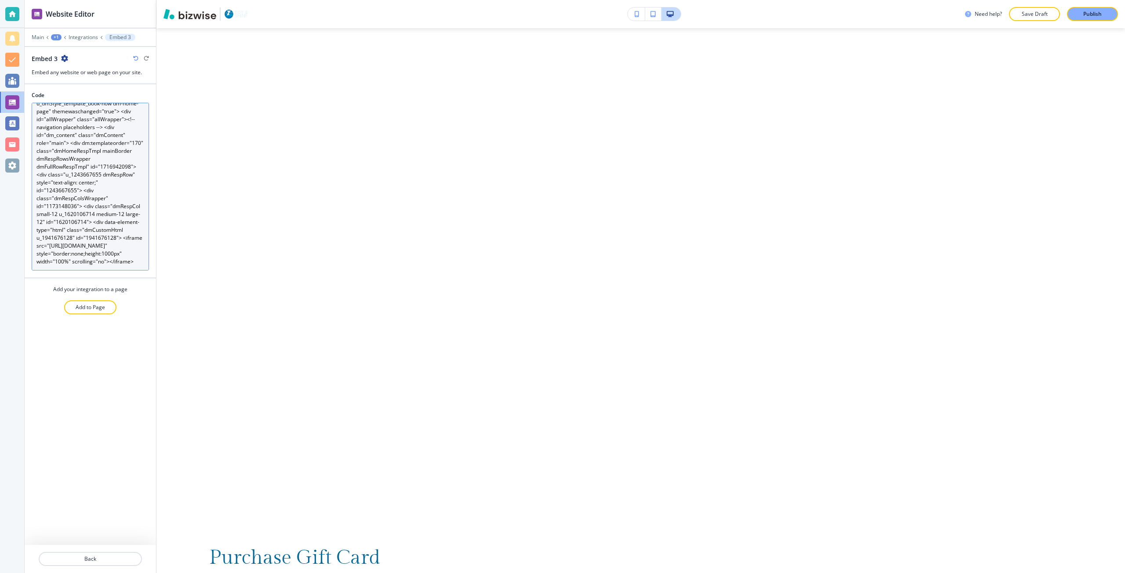
scroll to position [55, 0]
click at [102, 256] on textarea "<div dmwrapped="true" id="dmFirstContainer" class="dmBody u_dmStyle_template_bo…" at bounding box center [90, 187] width 117 height 168
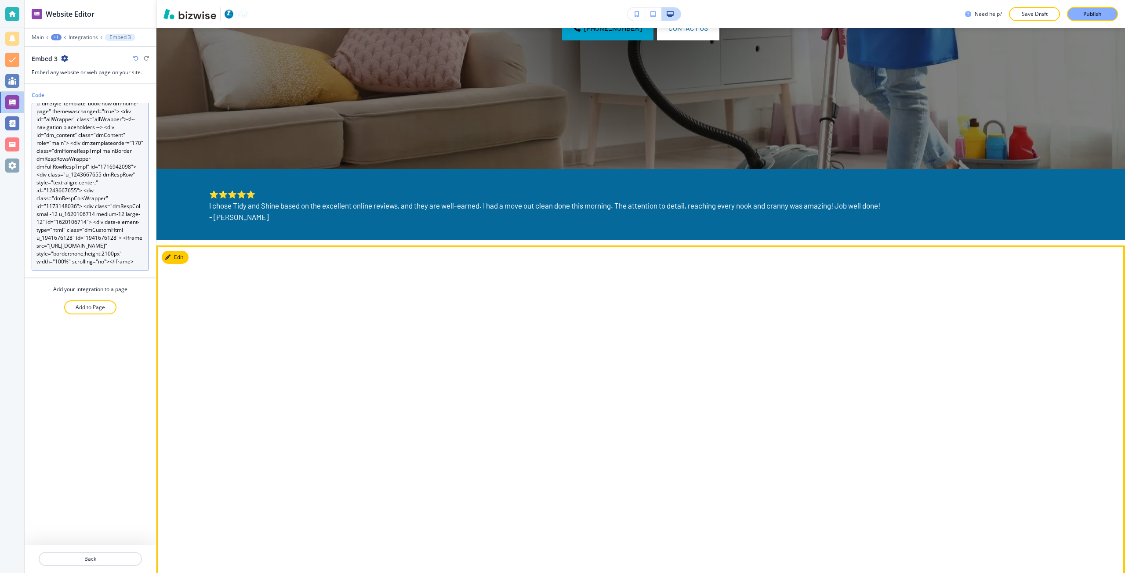
scroll to position [281, 0]
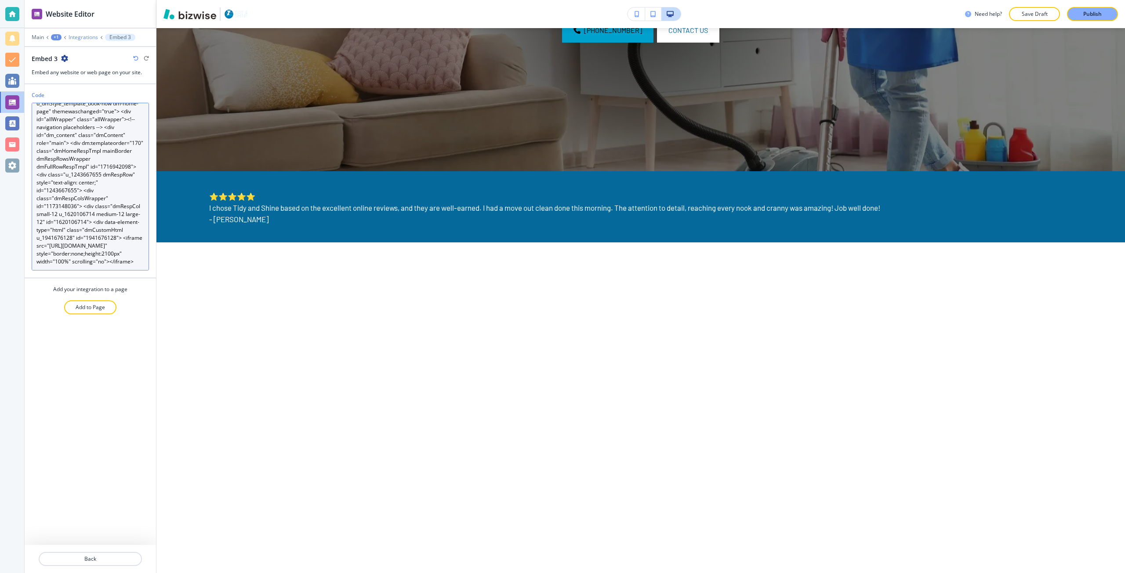
type textarea "<div dmwrapped="true" id="dmFirstContainer" class="dmBody u_dmStyle_template_bo…"
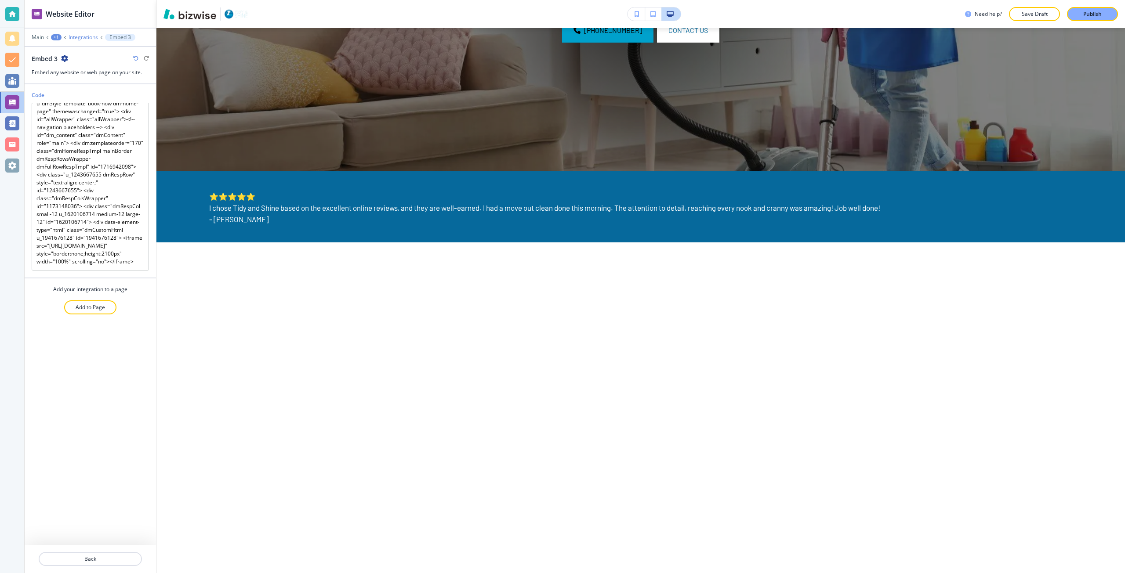
click at [82, 37] on p "Integrations" at bounding box center [83, 37] width 29 height 6
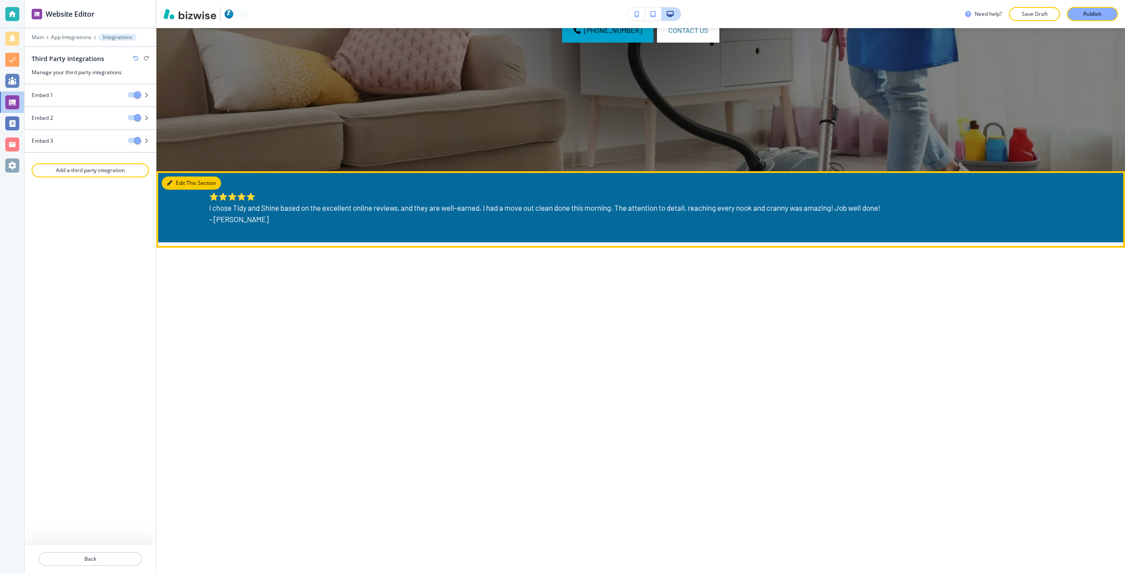
click at [173, 178] on button "Edit This Section" at bounding box center [191, 183] width 59 height 13
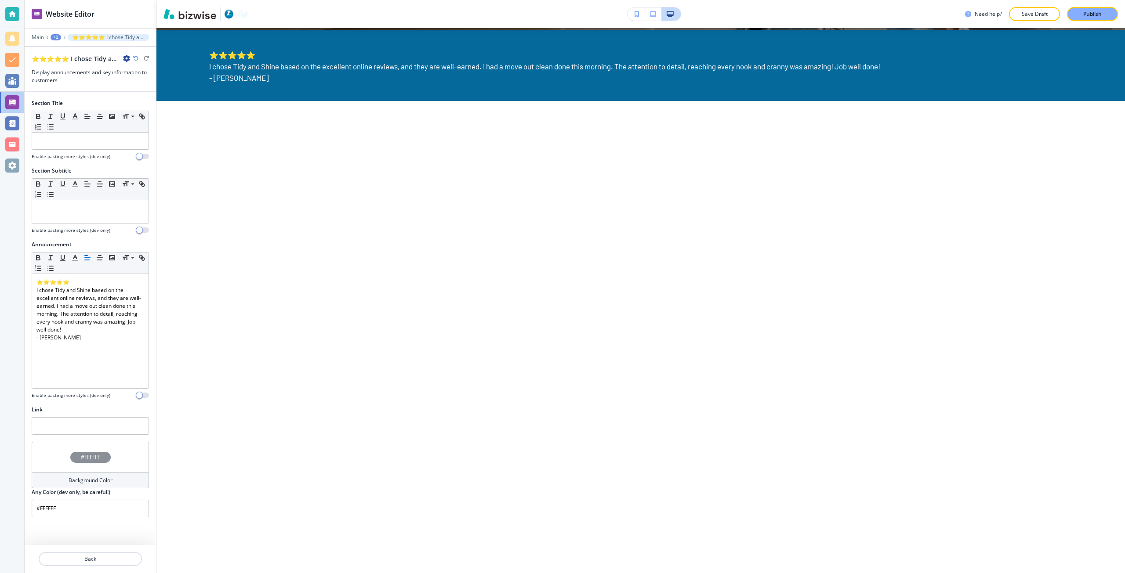
scroll to position [424, 0]
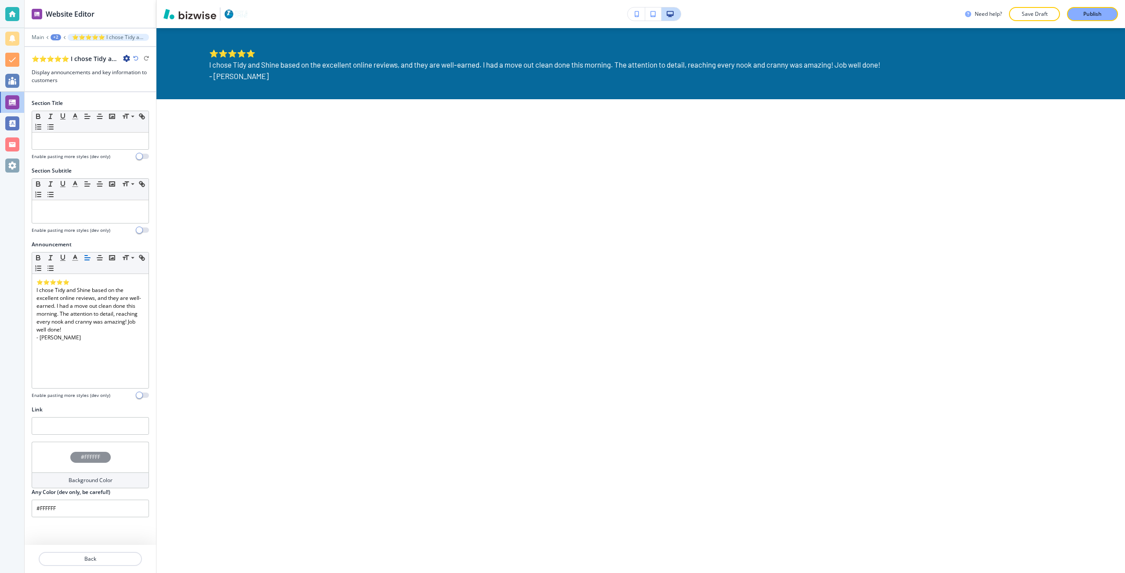
click at [55, 39] on div "+2" at bounding box center [56, 37] width 11 height 6
click at [58, 67] on p "GIFT CARDS" at bounding box center [78, 67] width 45 height 8
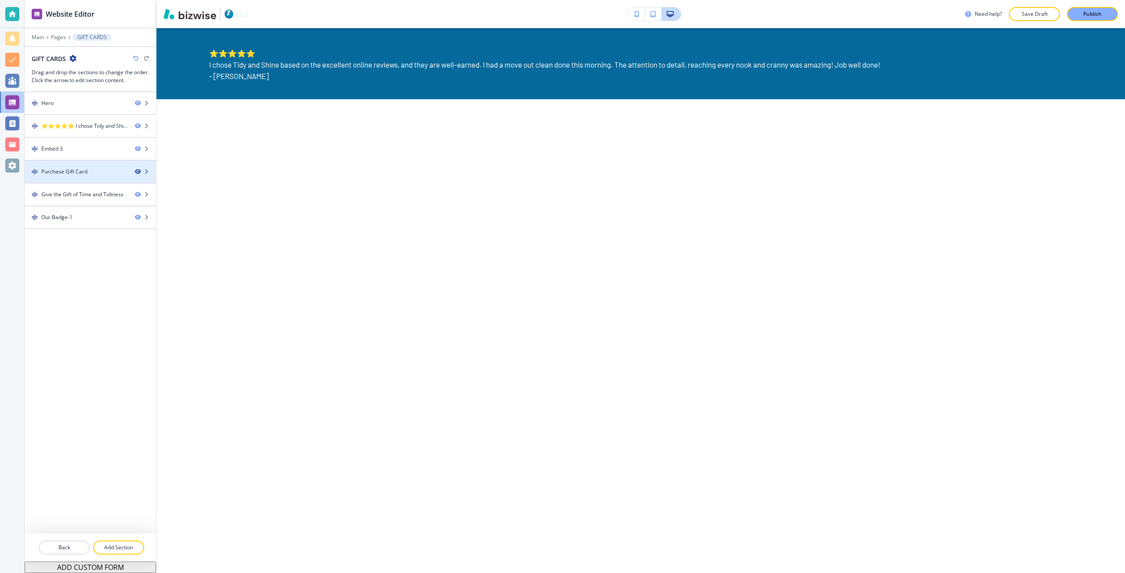
click at [137, 172] on icon "button" at bounding box center [137, 171] width 5 height 5
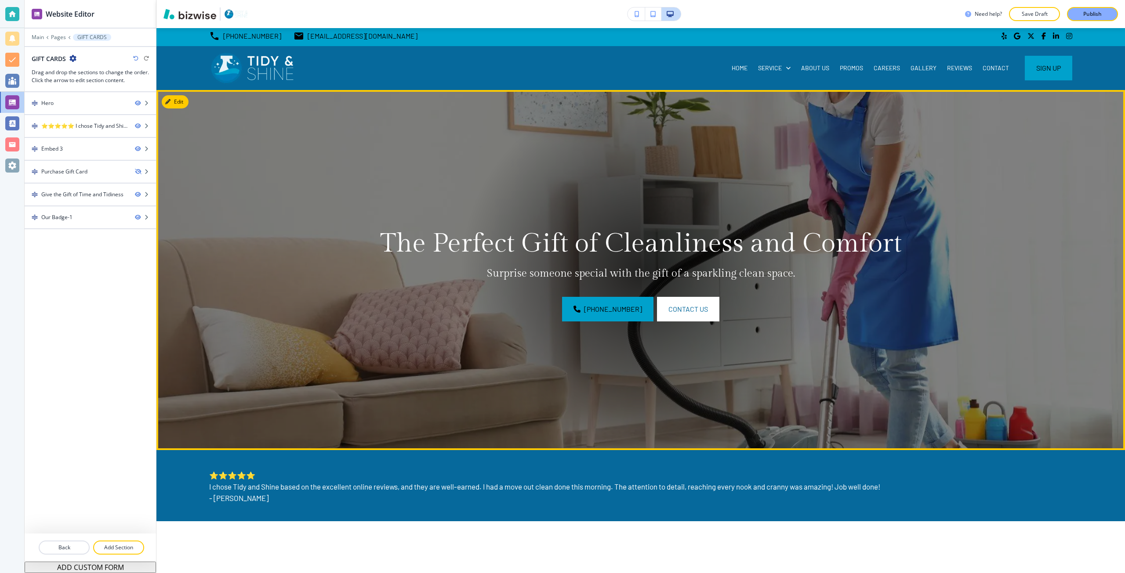
scroll to position [0, 0]
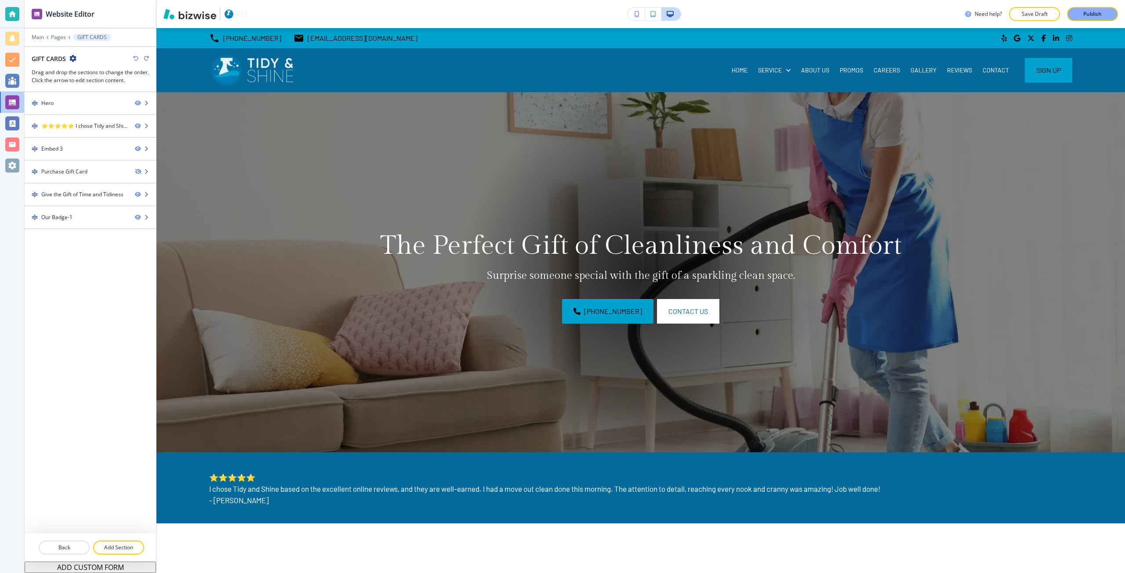
click at [639, 17] on button "button" at bounding box center [636, 13] width 18 height 13
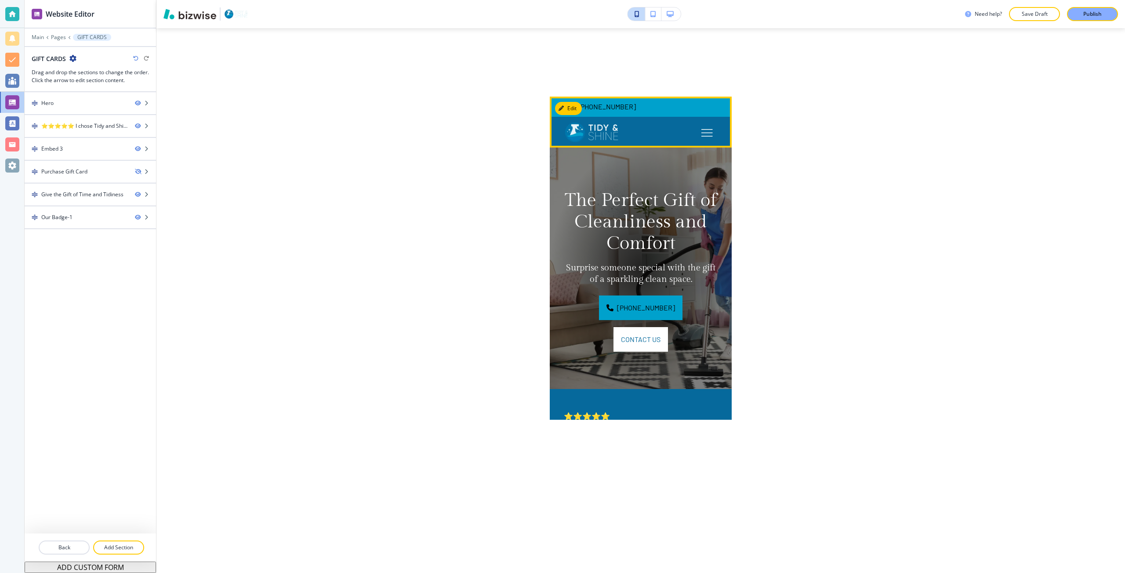
click at [696, 134] on button "Toggle hamburger navigation menu" at bounding box center [706, 132] width 21 height 21
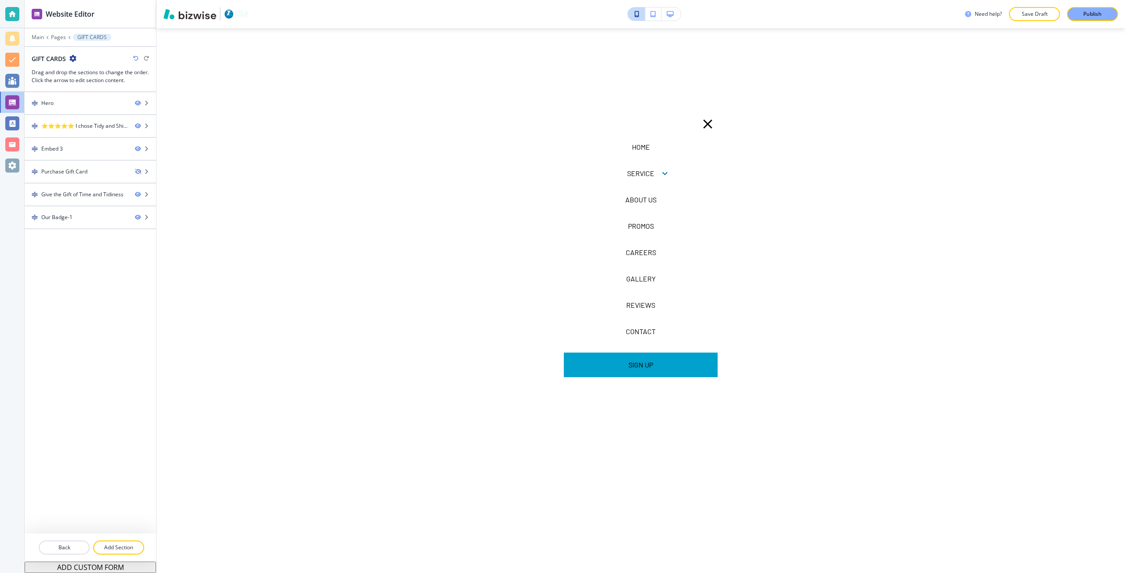
click at [700, 123] on icon "button" at bounding box center [707, 123] width 15 height 15
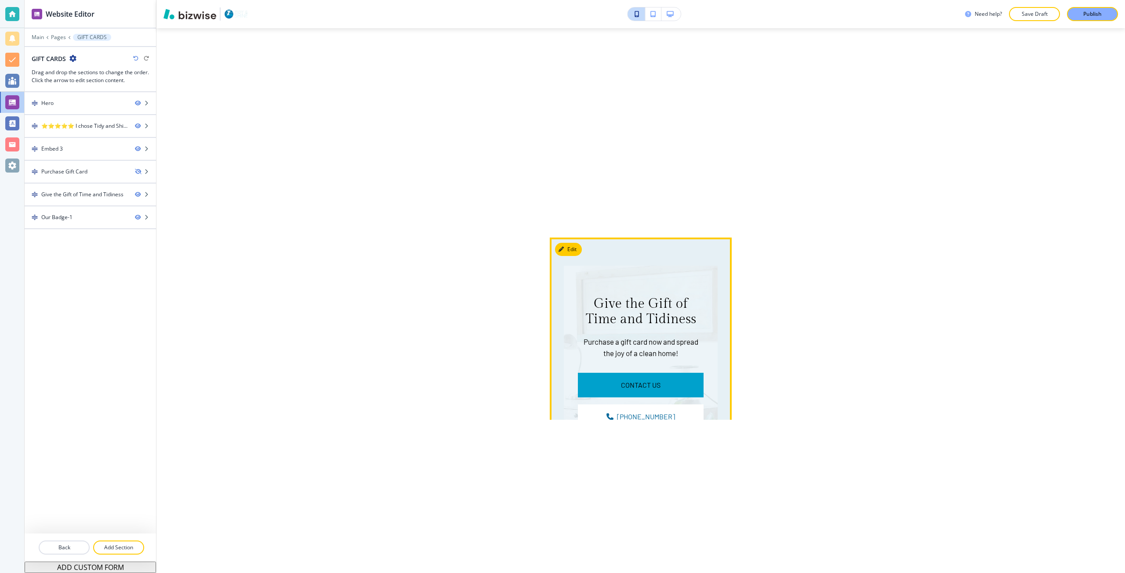
scroll to position [1186, 0]
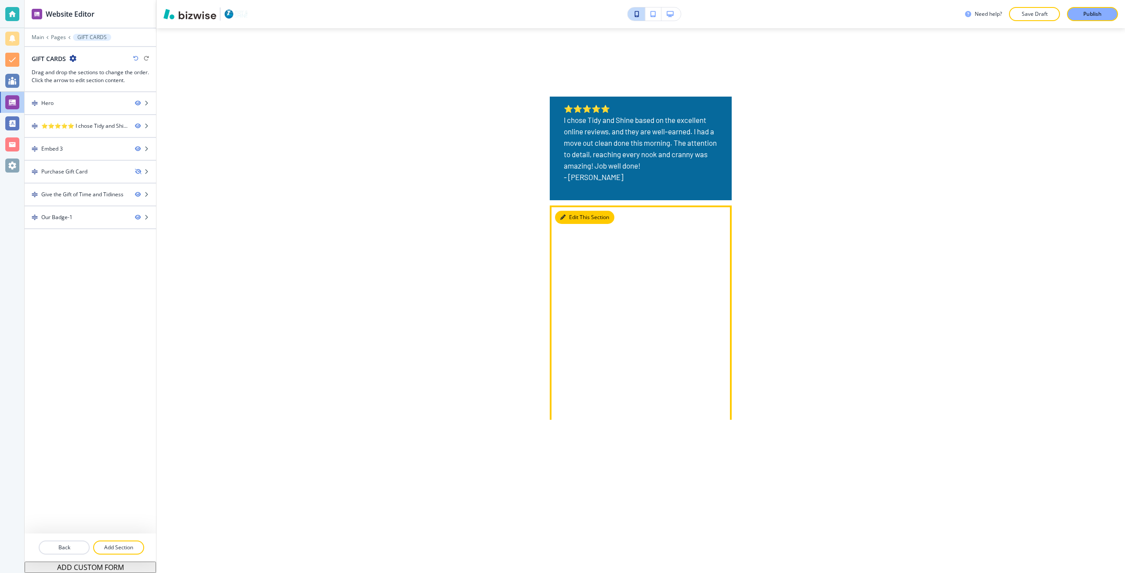
click at [564, 221] on button "Edit This Section" at bounding box center [584, 217] width 59 height 13
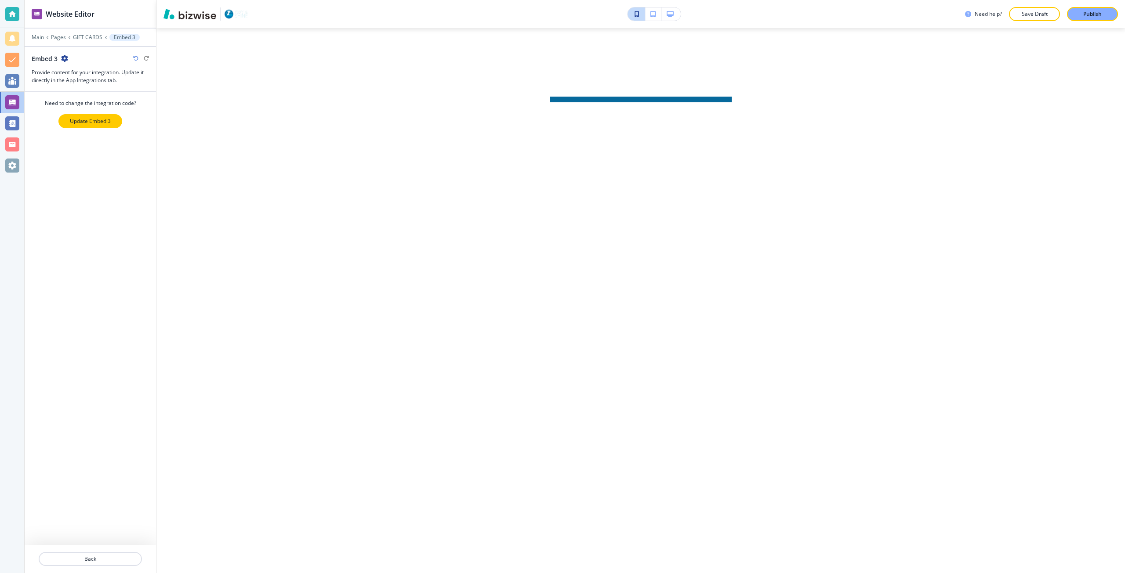
scroll to position [416, 0]
click at [73, 116] on button "Update Embed 3" at bounding box center [90, 121] width 64 height 14
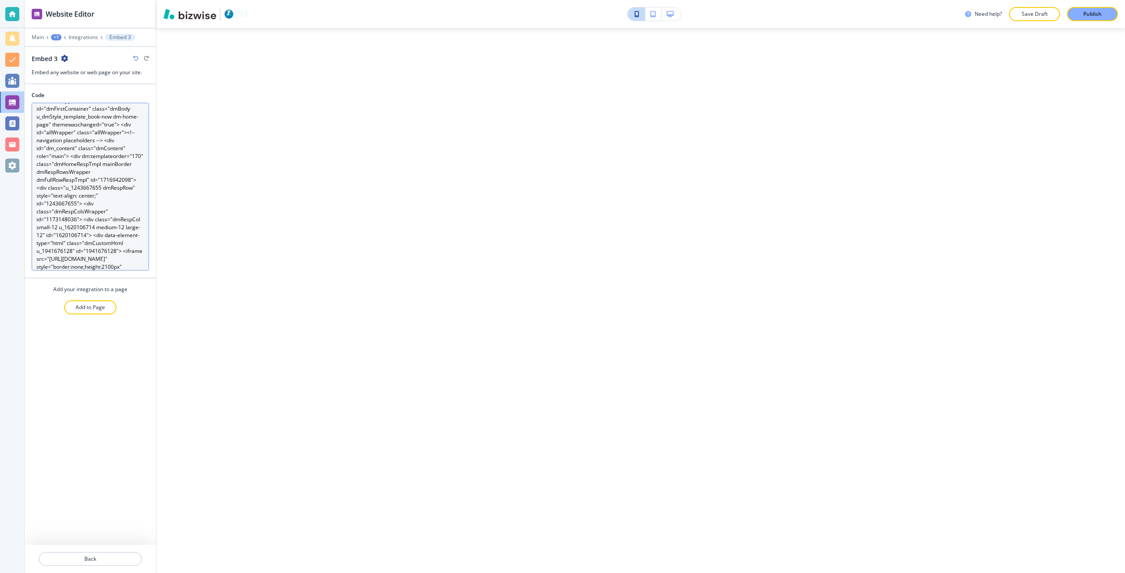
scroll to position [55, 0]
click at [98, 263] on textarea "<div dmwrapped="true" id="dmFirstContainer" class="dmBody u_dmStyle_template_bo…" at bounding box center [90, 187] width 117 height 168
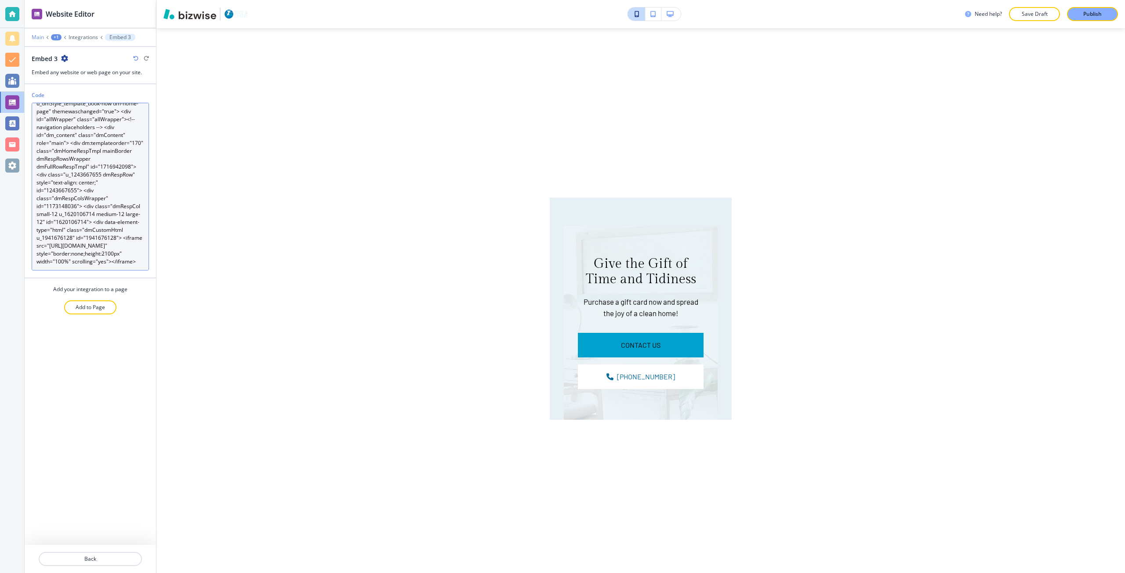
type textarea "<div dmwrapped="true" id="dmFirstContainer" class="dmBody u_dmStyle_template_bo…"
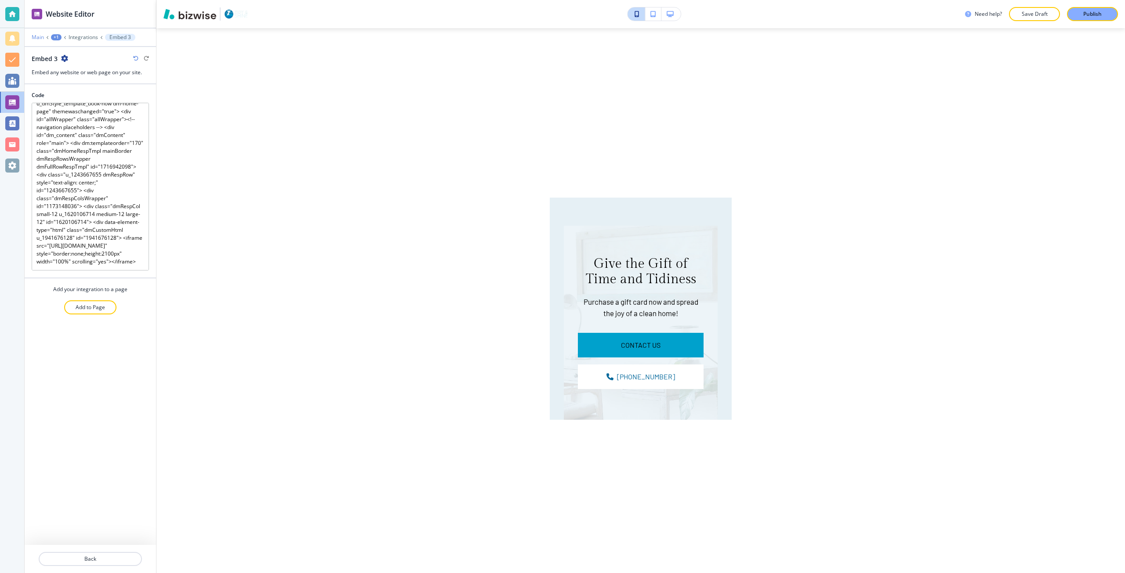
click at [40, 37] on p "Main" at bounding box center [38, 37] width 12 height 6
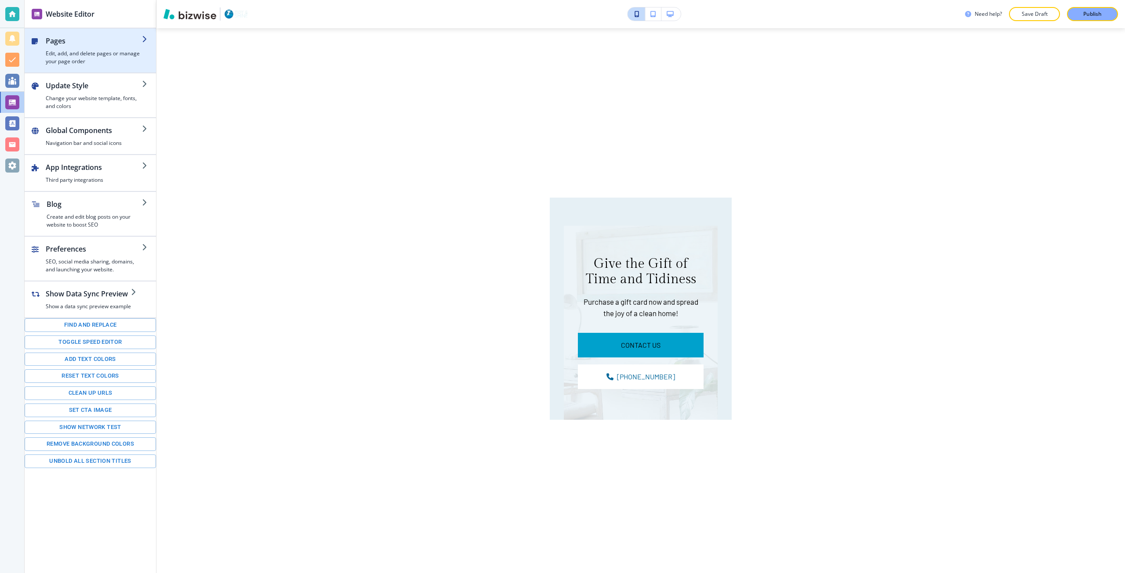
click at [68, 48] on div "button" at bounding box center [94, 48] width 96 height 4
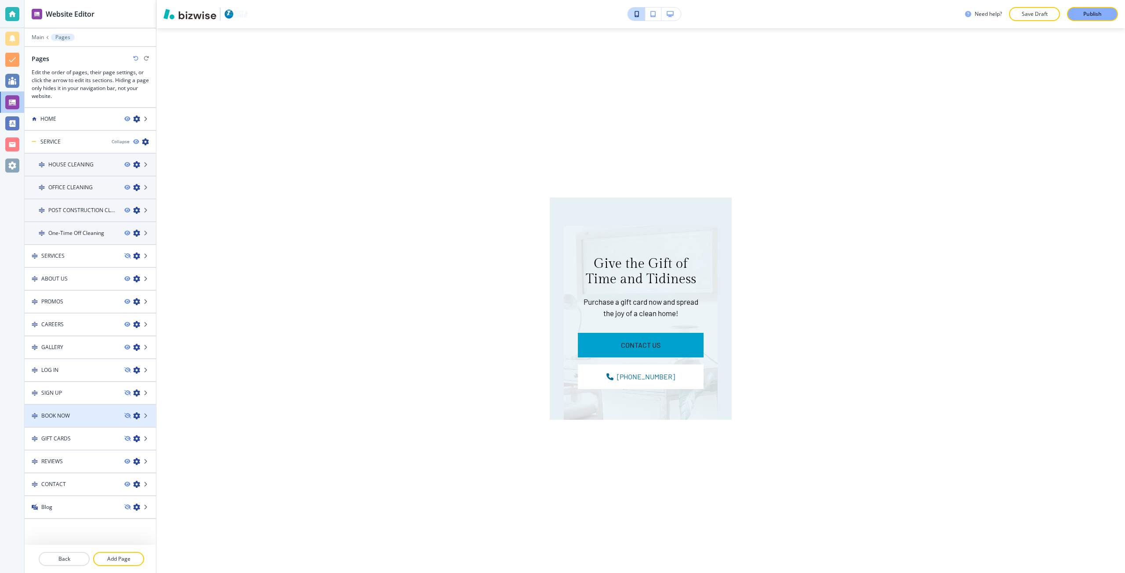
click at [78, 415] on div "BOOK NOW" at bounding box center [71, 416] width 93 height 8
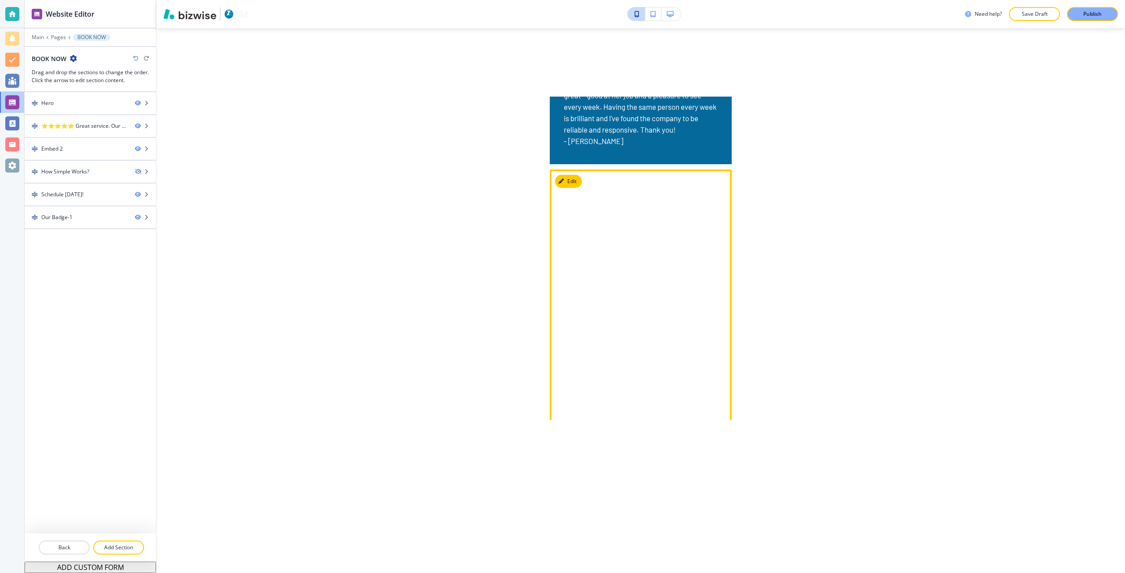
scroll to position [351, 0]
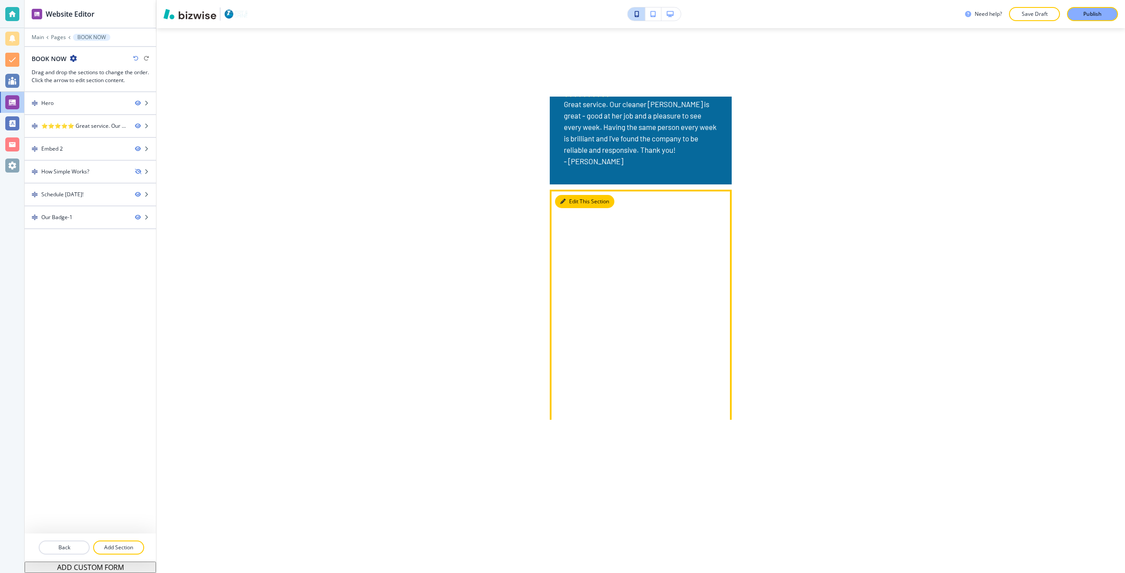
click at [565, 202] on icon "button" at bounding box center [562, 201] width 5 height 5
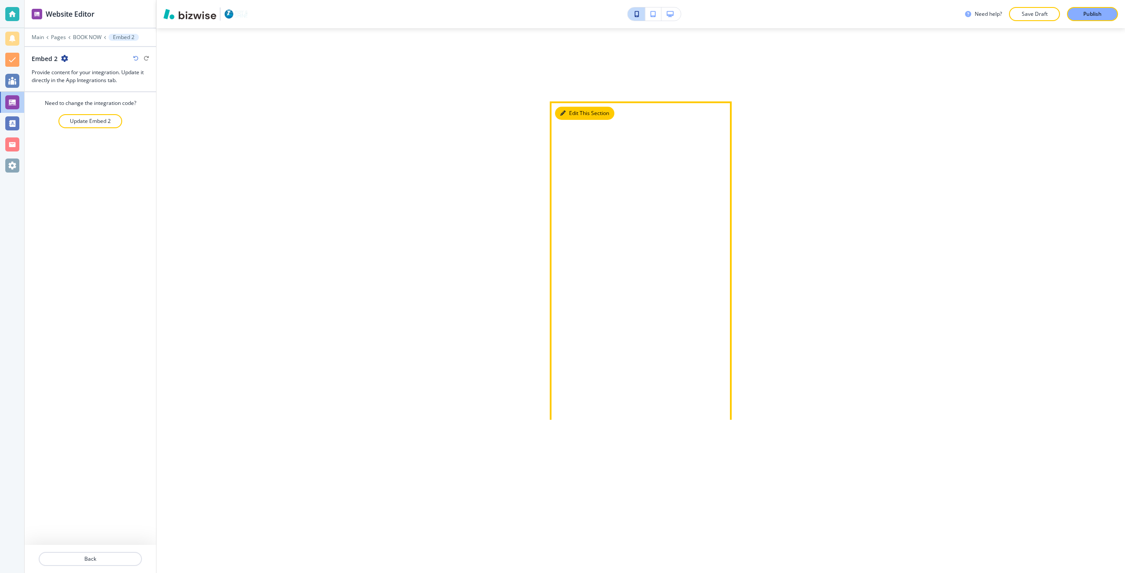
scroll to position [445, 0]
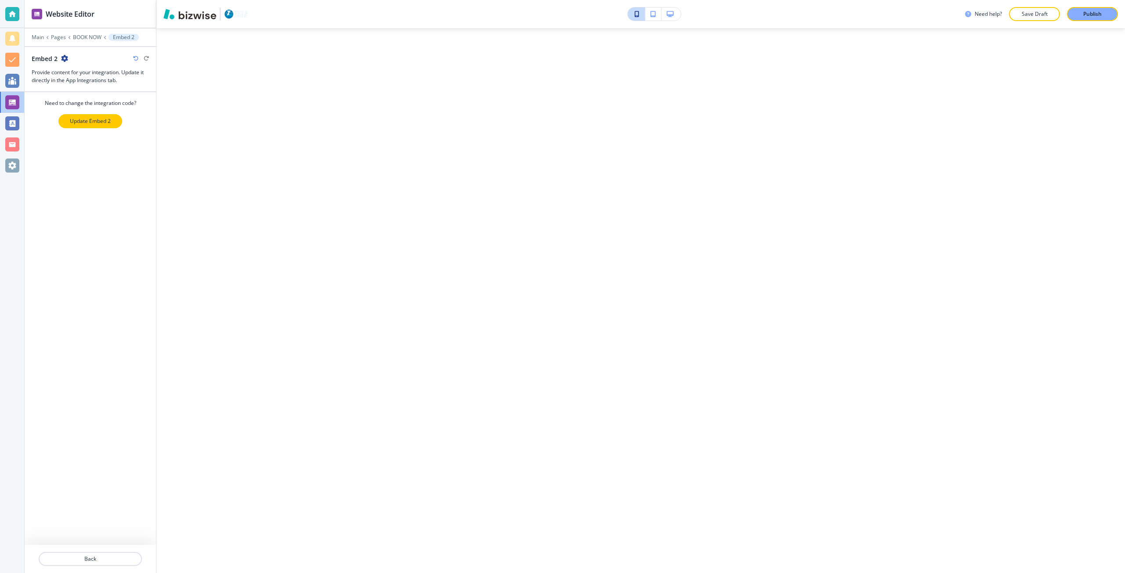
click at [65, 119] on button "Update Embed 2" at bounding box center [90, 121] width 64 height 14
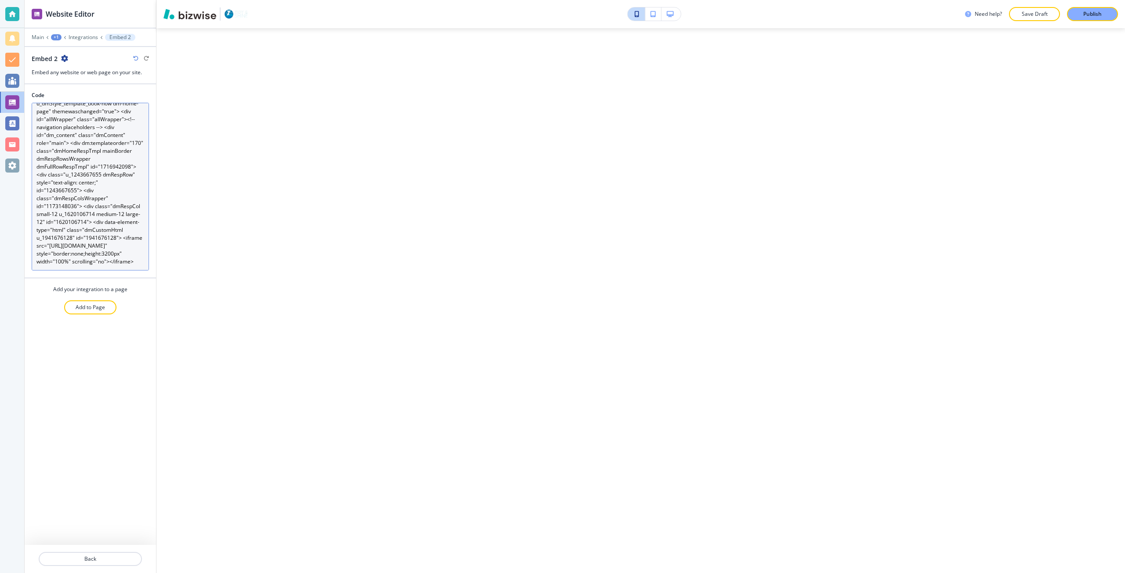
scroll to position [55, 0]
click at [102, 263] on textarea "<div dmwrapped="true" id="dmFirstContainer" class="dmBody u_dmStyle_template_bo…" at bounding box center [90, 187] width 117 height 168
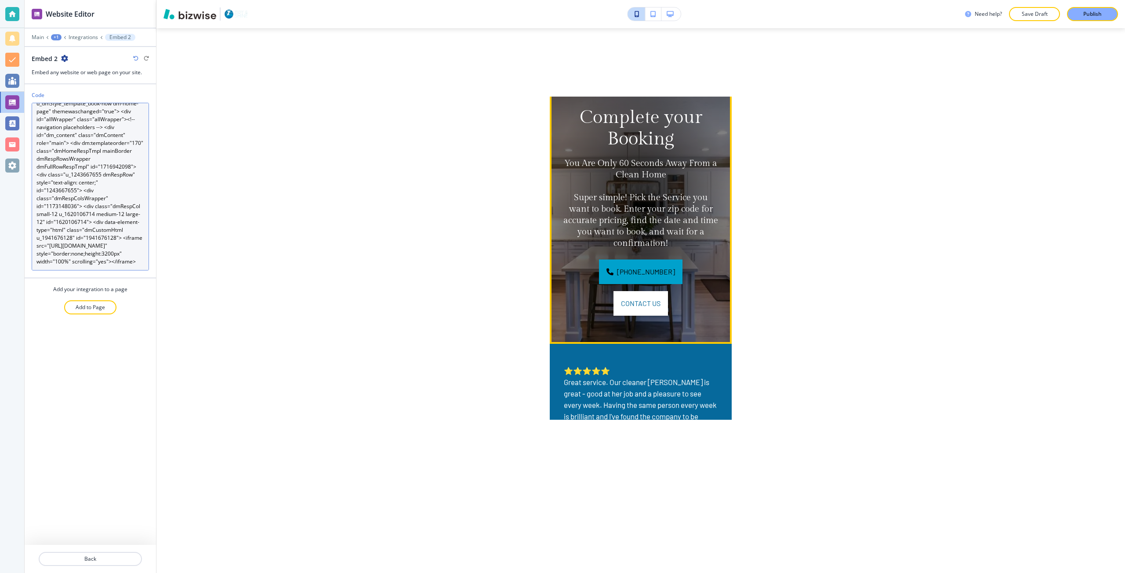
scroll to position [0, 0]
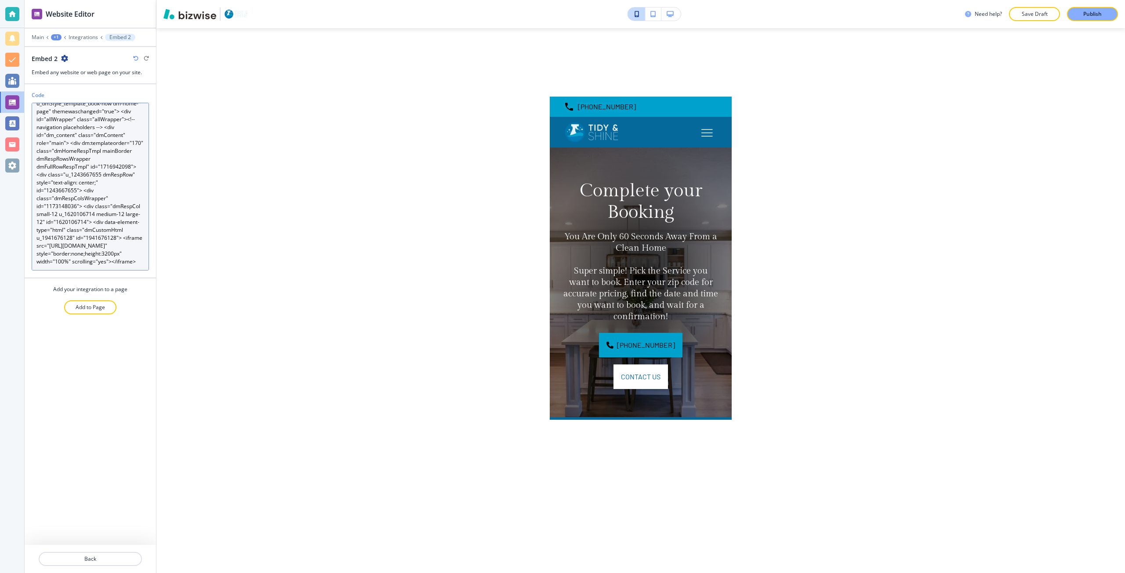
type textarea "<div dmwrapped="true" id="dmFirstContainer" class="dmBody u_dmStyle_template_bo…"
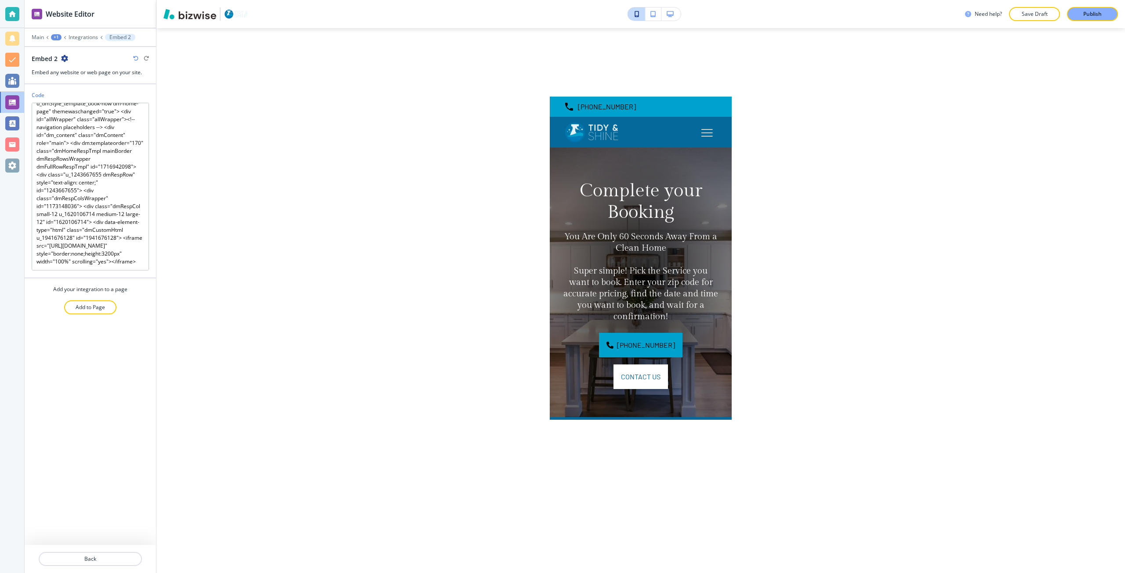
click at [54, 35] on div "+1" at bounding box center [56, 37] width 11 height 6
click at [38, 40] on p "Main" at bounding box center [38, 37] width 12 height 6
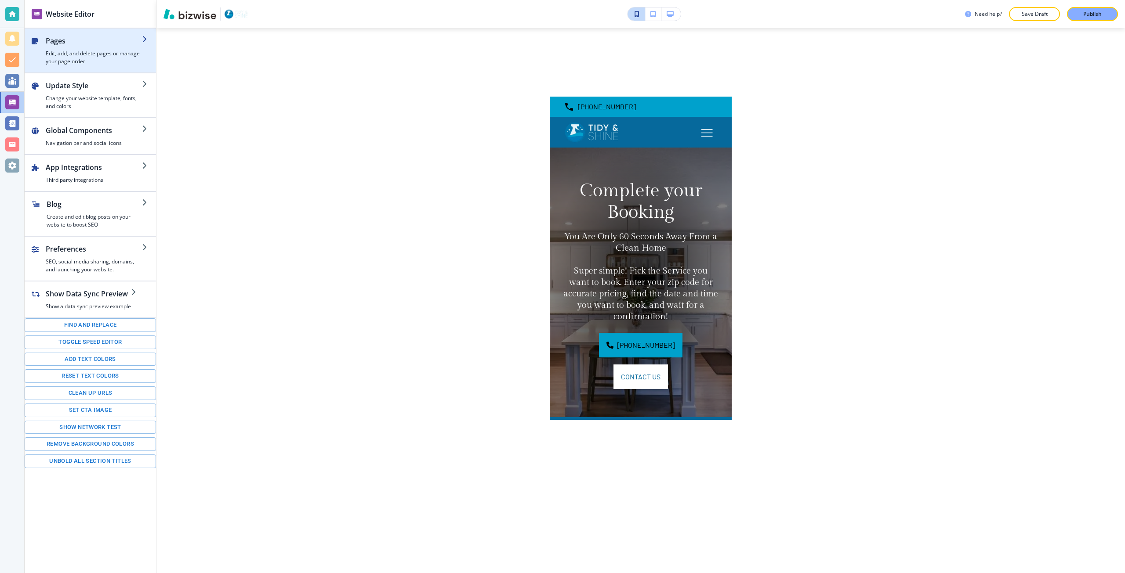
click at [51, 45] on h2 "Pages" at bounding box center [94, 41] width 96 height 11
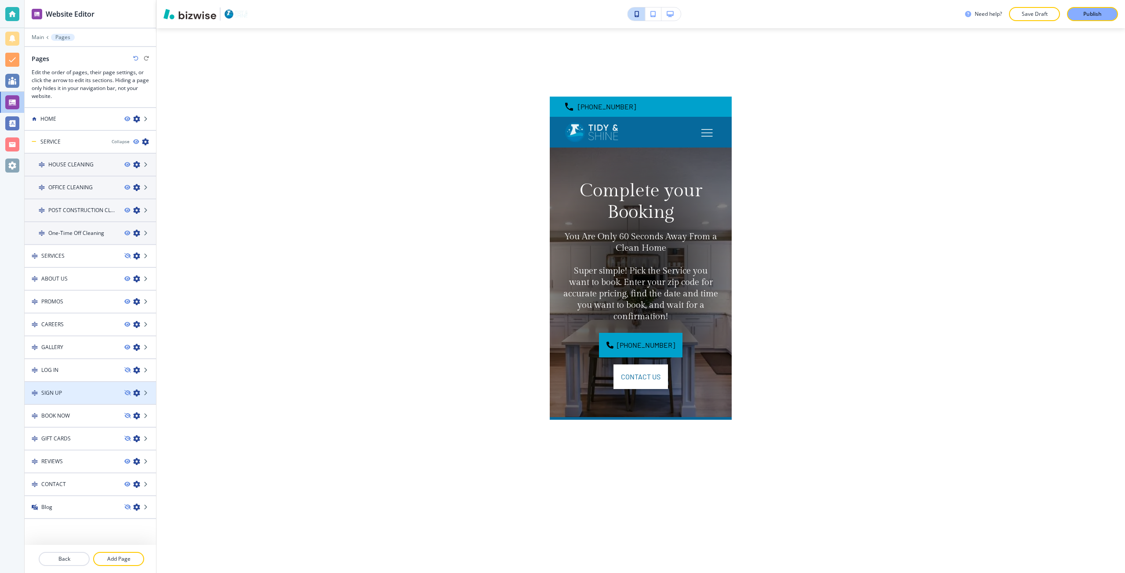
click at [65, 392] on div "SIGN UP" at bounding box center [71, 393] width 93 height 8
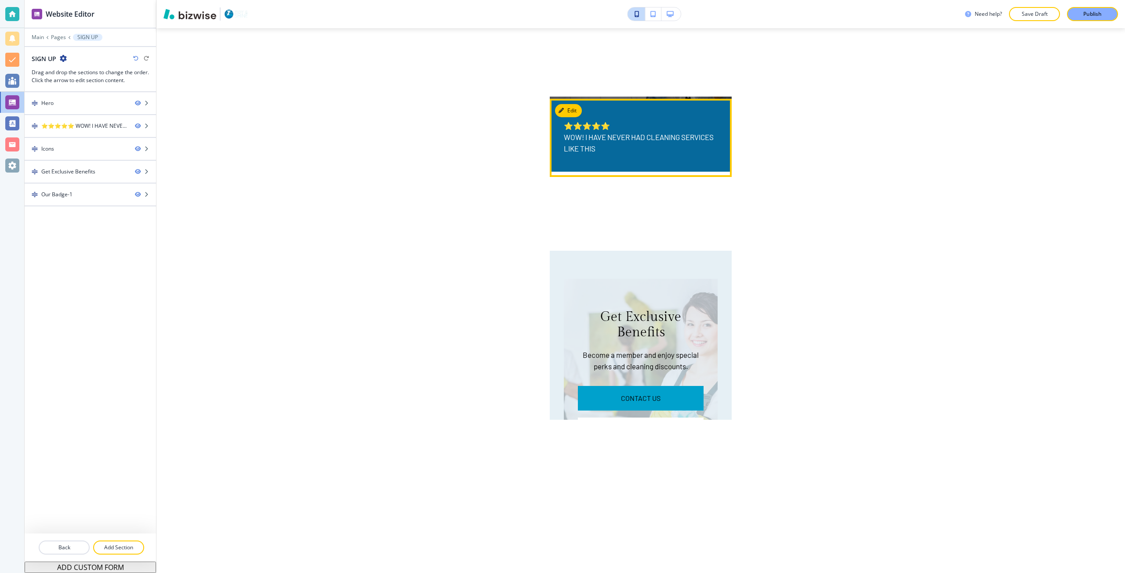
scroll to position [308, 0]
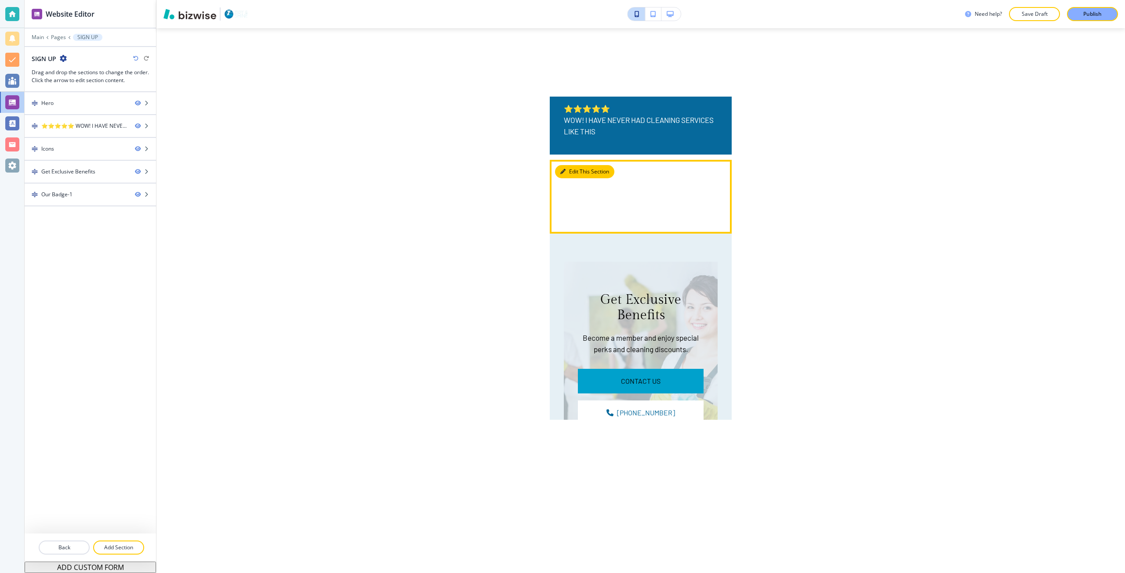
click at [575, 170] on button "Edit This Section" at bounding box center [584, 171] width 59 height 13
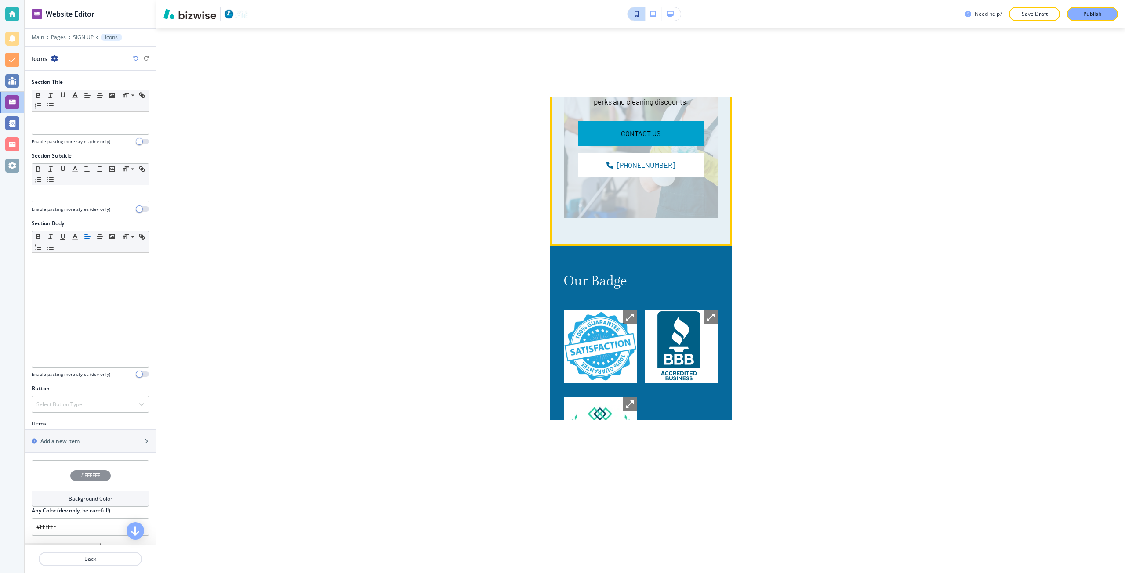
scroll to position [415, 0]
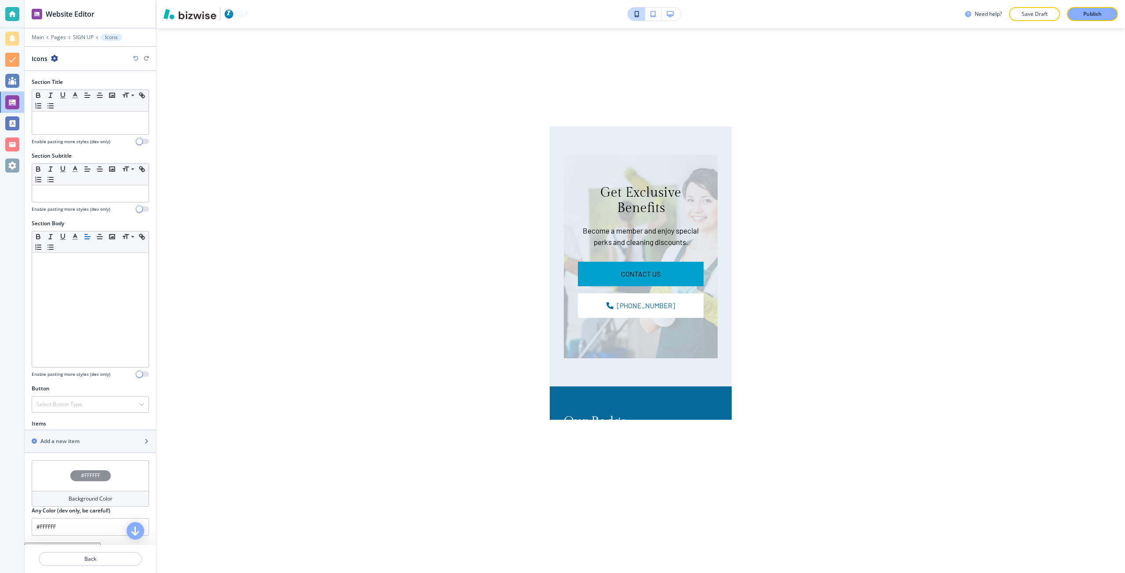
click at [666, 16] on button "button" at bounding box center [670, 13] width 19 height 13
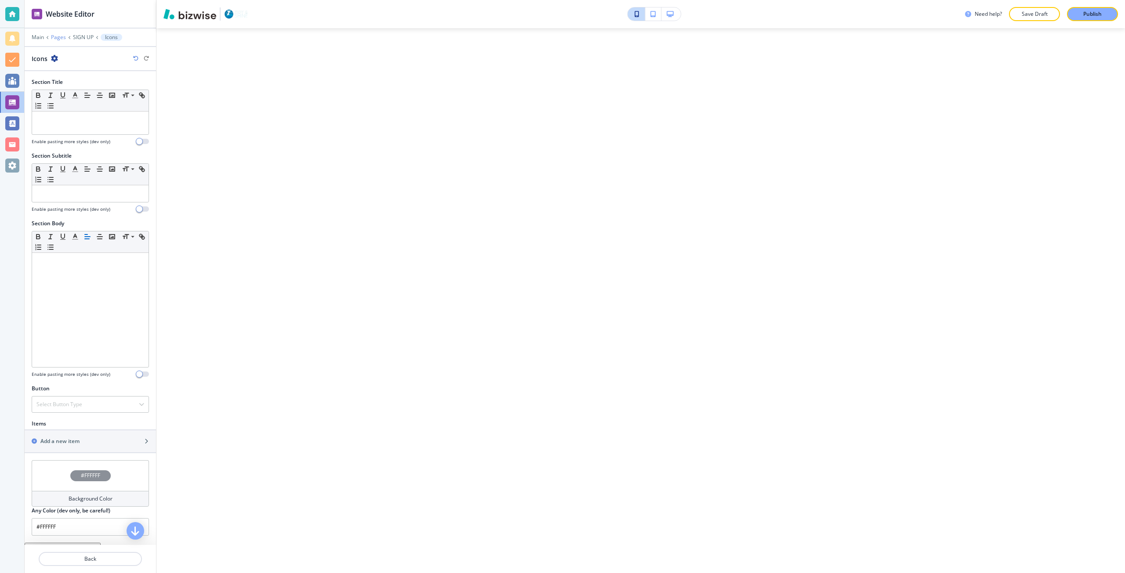
click at [59, 37] on p "Pages" at bounding box center [58, 37] width 15 height 6
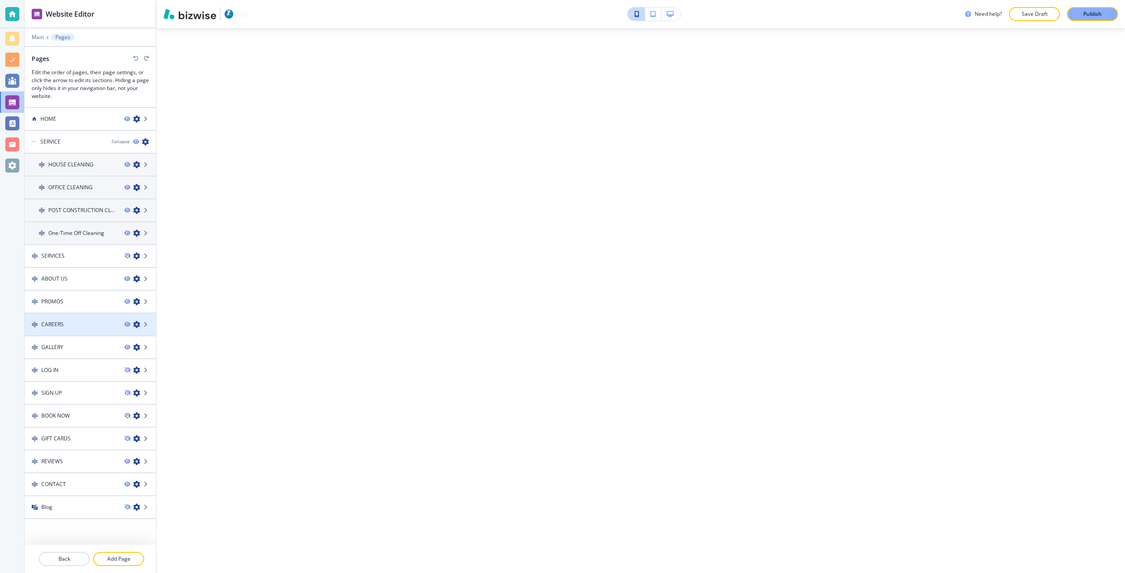
scroll to position [545, 0]
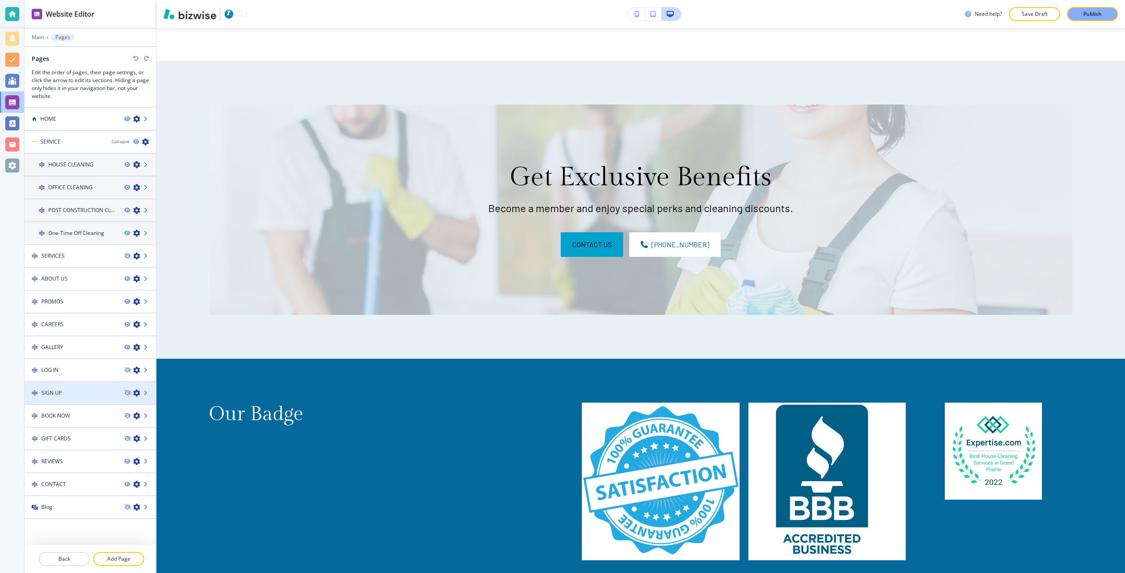
click at [64, 384] on div at bounding box center [90, 385] width 131 height 7
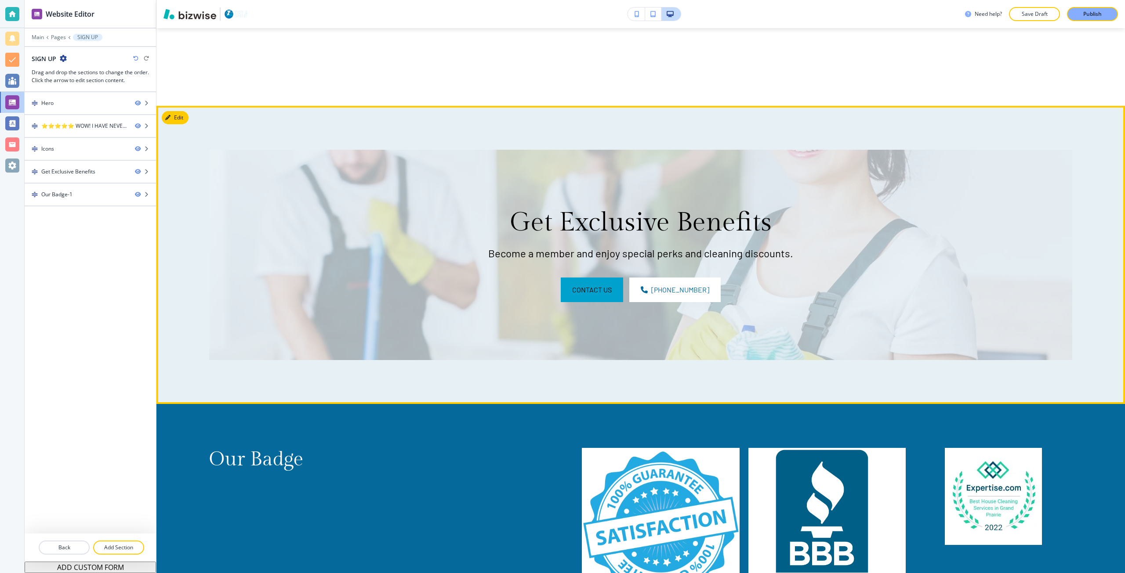
scroll to position [413, 0]
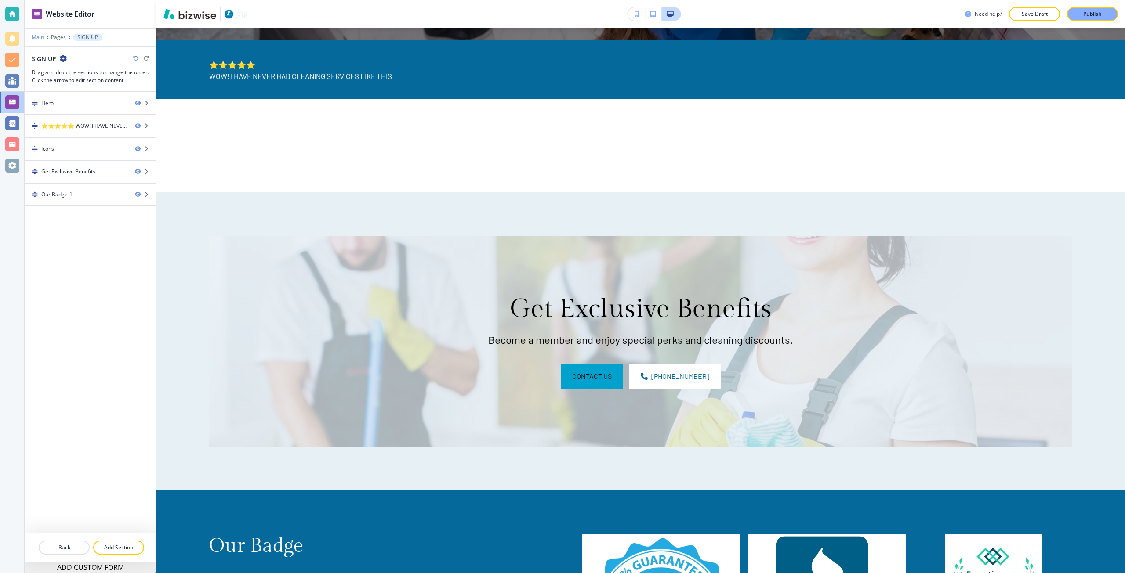
click at [38, 40] on p "Main" at bounding box center [38, 37] width 12 height 6
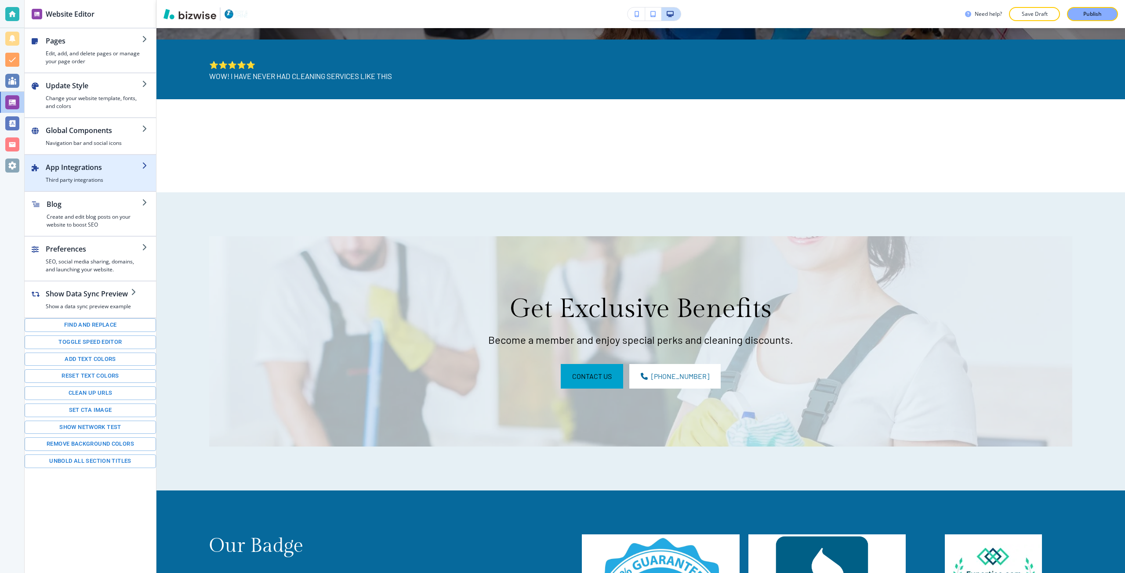
click at [87, 168] on h2 "App Integrations" at bounding box center [94, 167] width 96 height 11
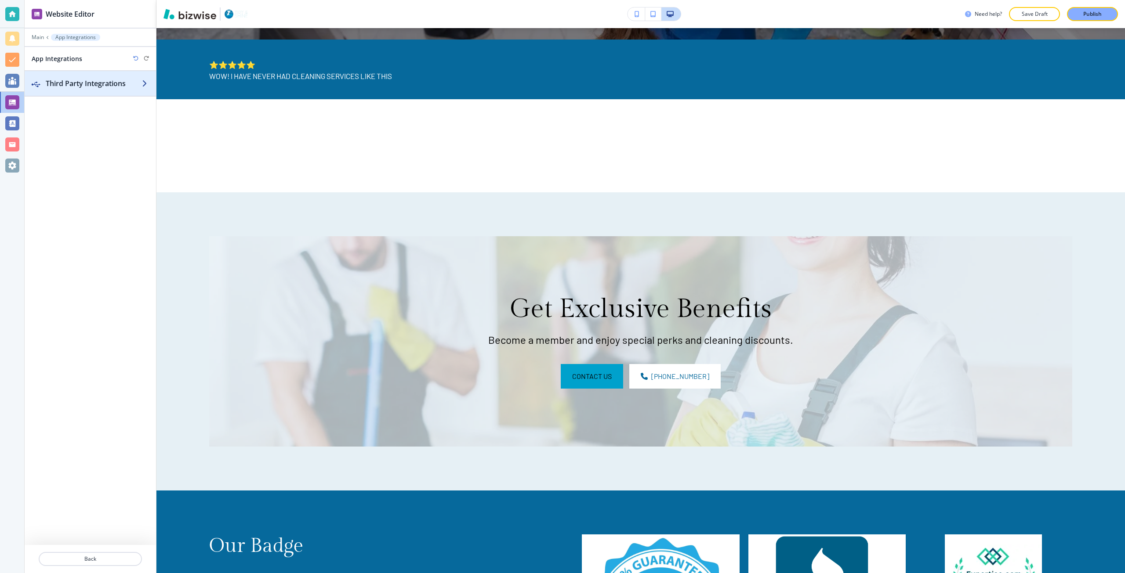
click at [76, 82] on h2 "Third Party Integrations" at bounding box center [94, 83] width 96 height 11
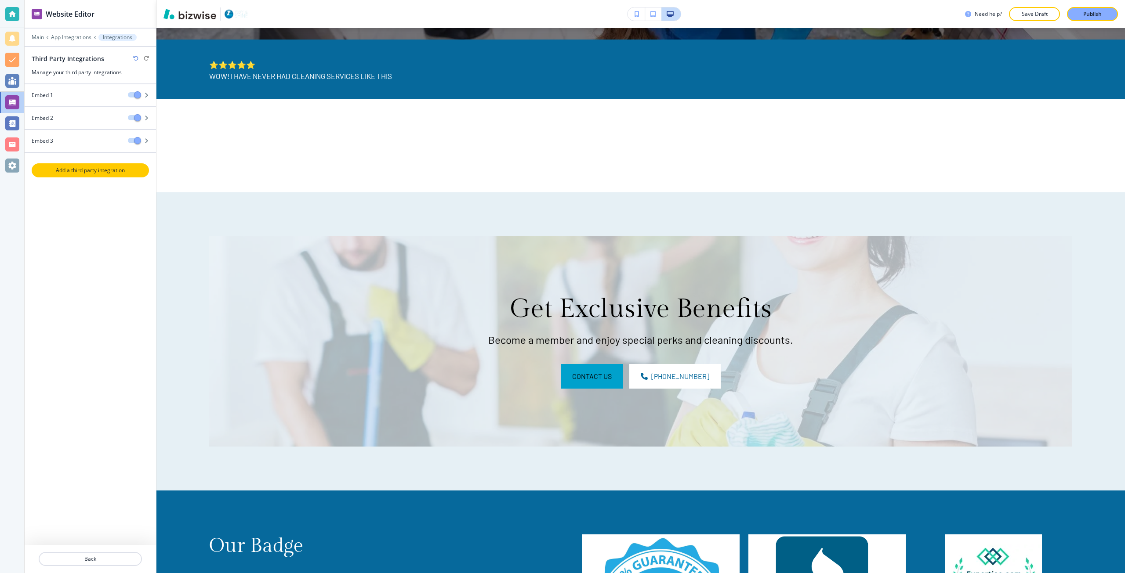
click at [108, 166] on p "Add a third party integration" at bounding box center [91, 170] width 116 height 8
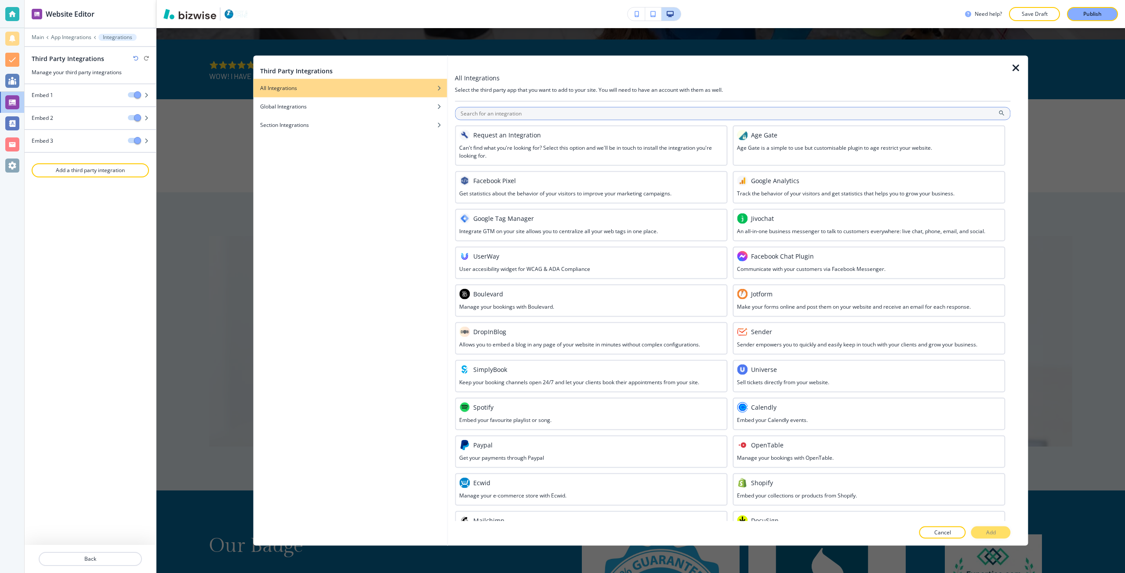
click at [494, 111] on input "text" at bounding box center [732, 113] width 555 height 13
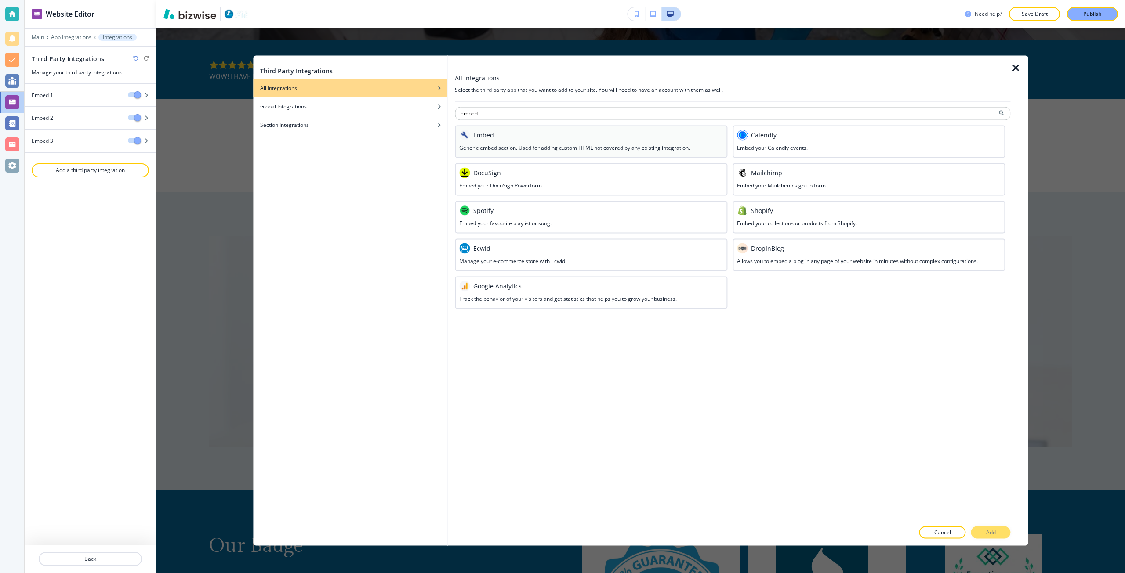
type input "embed"
click at [496, 141] on div at bounding box center [591, 142] width 264 height 4
click at [981, 528] on button "Add" at bounding box center [991, 533] width 40 height 12
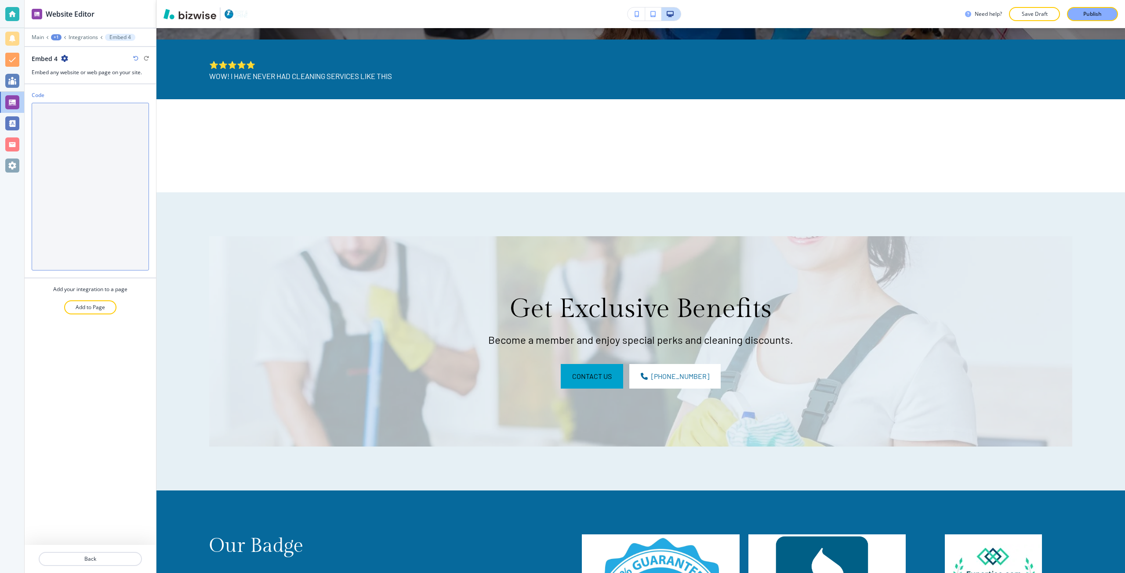
click at [102, 179] on textarea "Code" at bounding box center [90, 187] width 117 height 168
paste textarea "<iframe src="[URL][DOMAIN_NAME]" style="border: none; height: 979px; overflow: …"
type textarea "<iframe src="[URL][DOMAIN_NAME]" style="border: none; height: 979px; overflow: …"
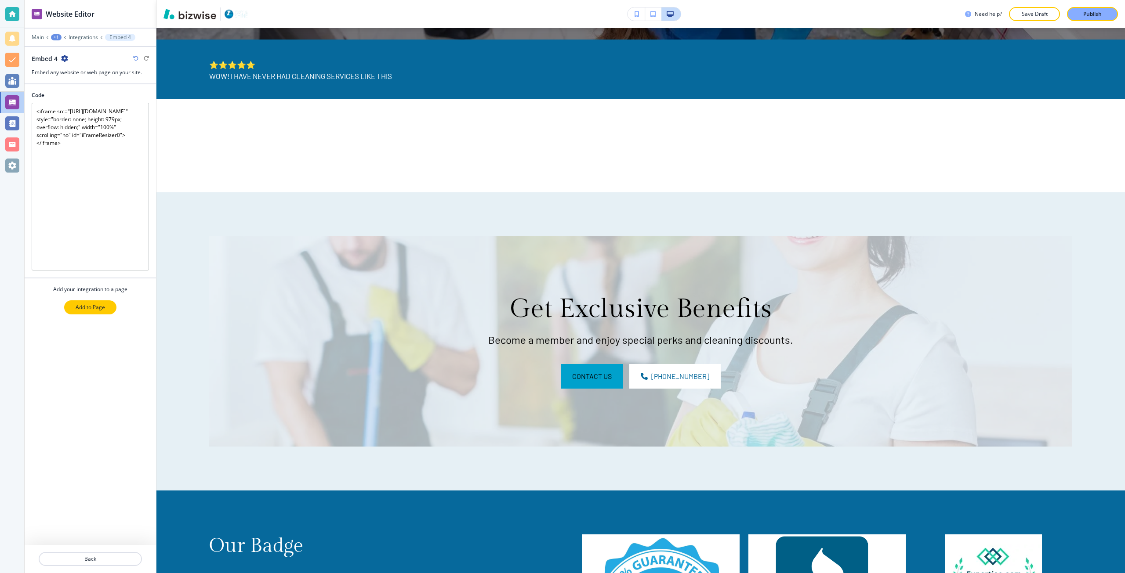
click at [84, 311] on p "Add to Page" at bounding box center [90, 308] width 29 height 8
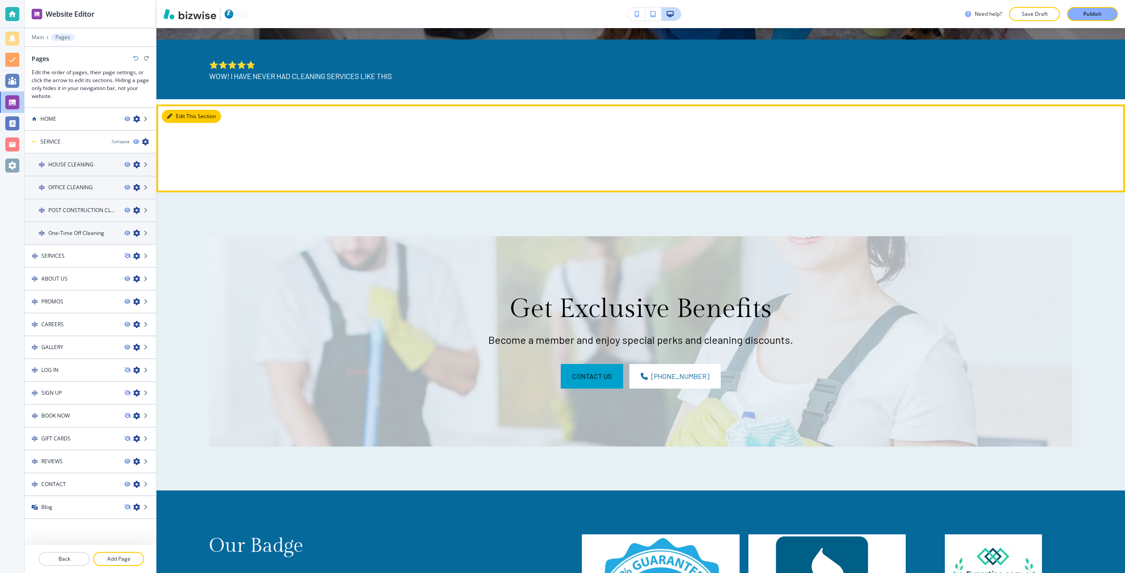
click at [177, 111] on button "Edit This Section" at bounding box center [191, 116] width 59 height 13
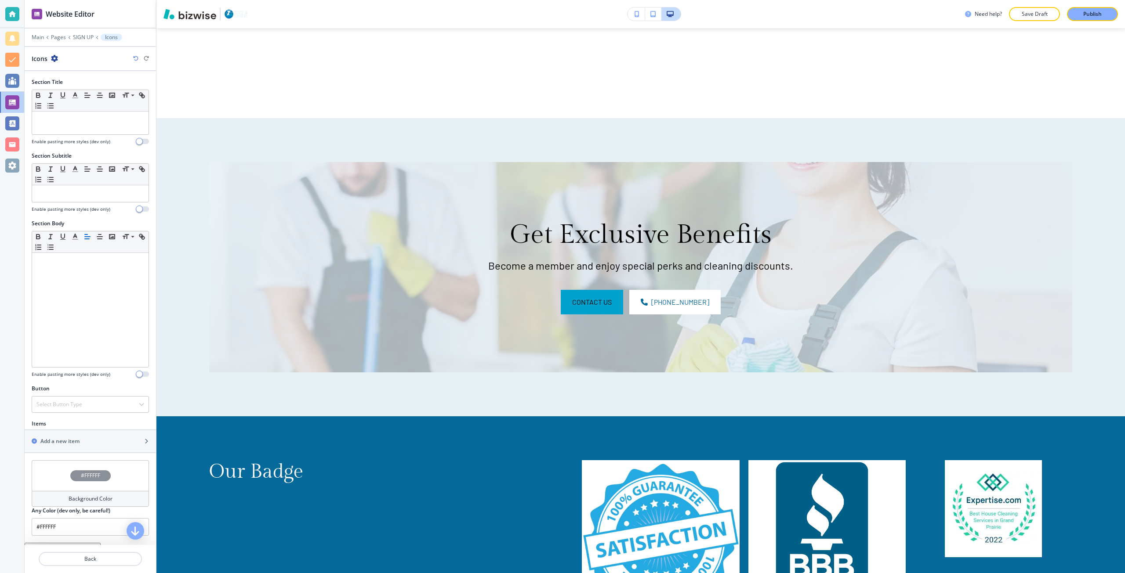
scroll to position [489, 0]
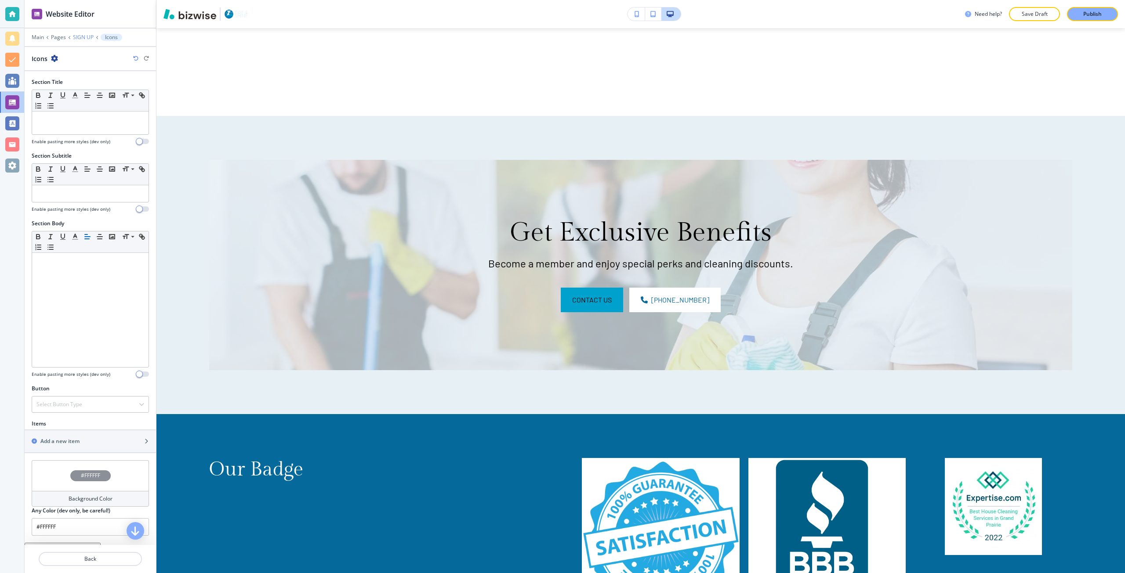
click at [83, 37] on p "SIGN UP" at bounding box center [83, 37] width 21 height 6
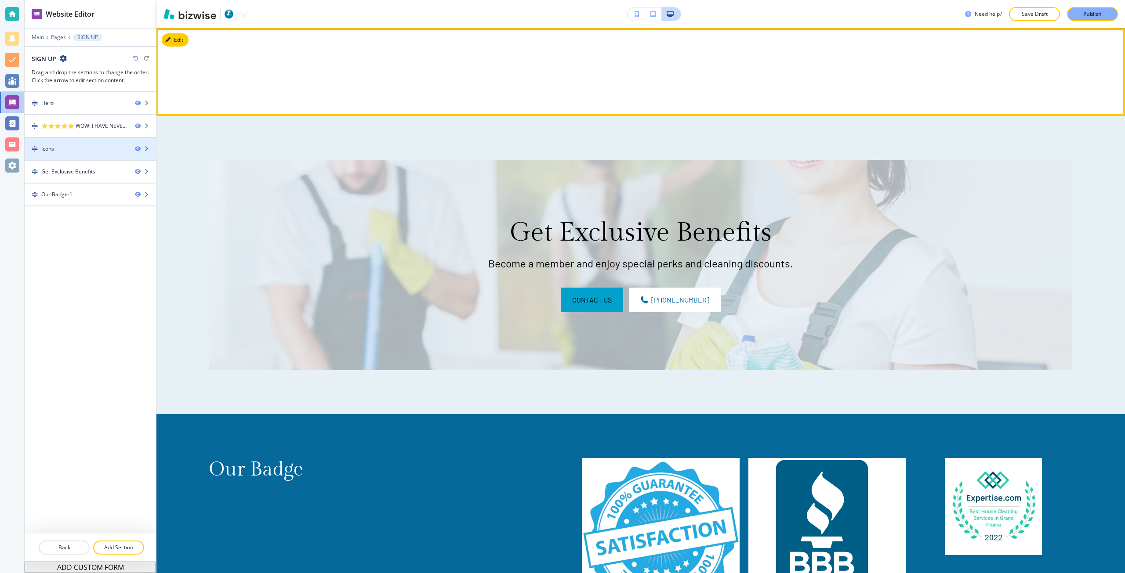
click at [102, 142] on div at bounding box center [90, 141] width 131 height 7
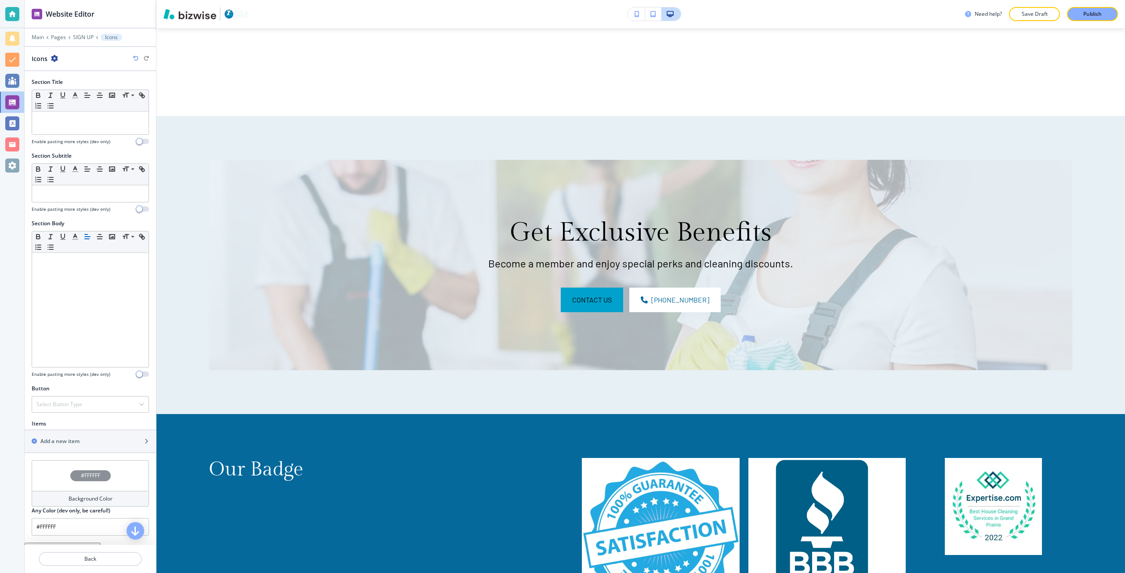
click at [56, 59] on icon "button" at bounding box center [54, 58] width 7 height 7
click at [74, 93] on p "Duplicate Section" at bounding box center [78, 89] width 45 height 8
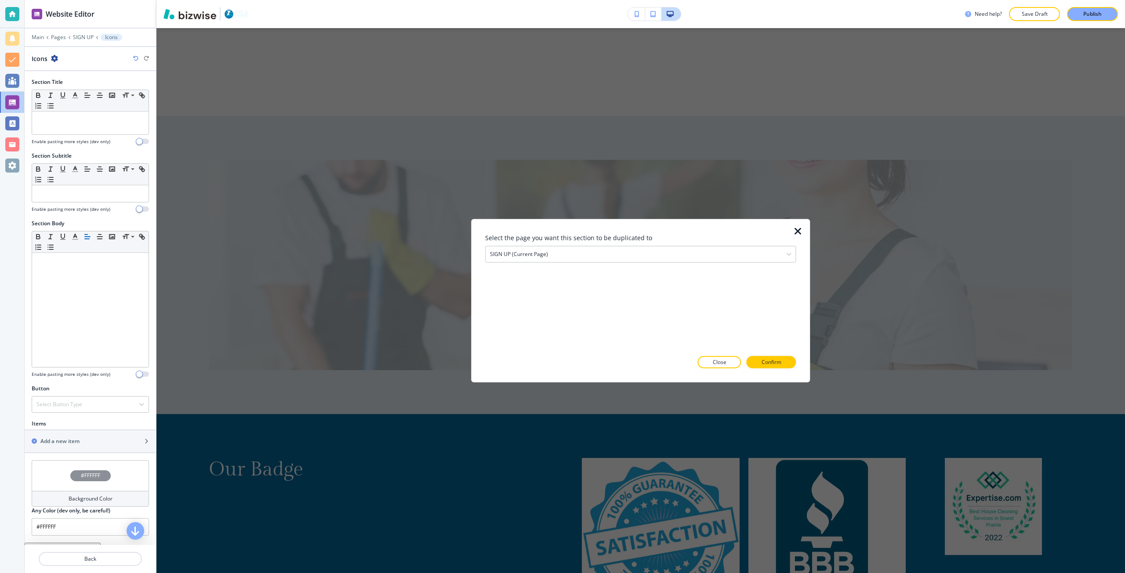
click at [723, 359] on p "Close" at bounding box center [720, 362] width 14 height 8
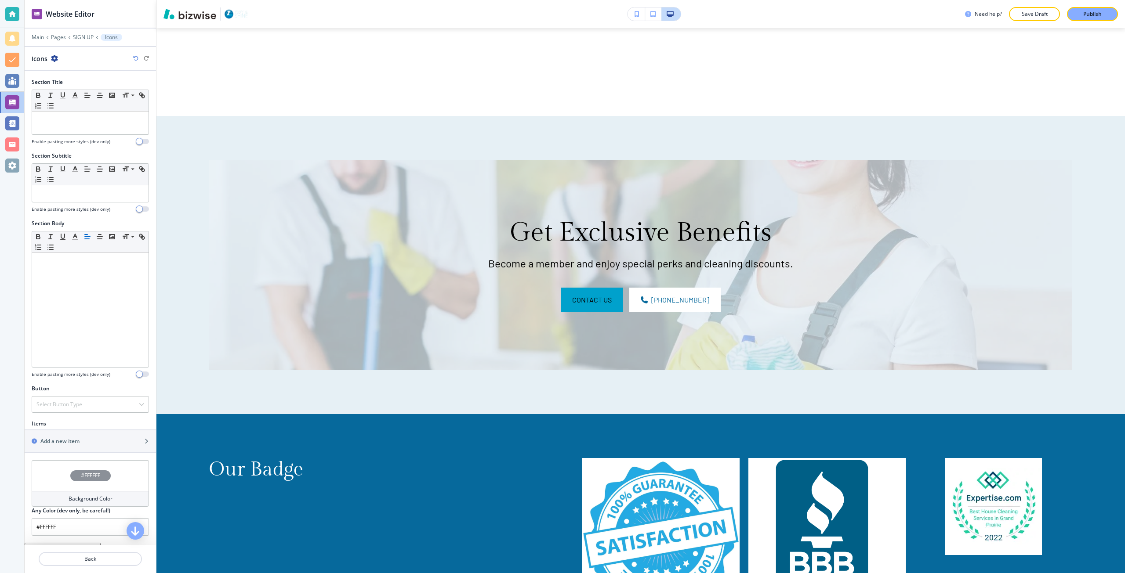
click at [52, 59] on icon "button" at bounding box center [54, 58] width 7 height 7
click at [66, 99] on button "Delete Section" at bounding box center [79, 105] width 56 height 16
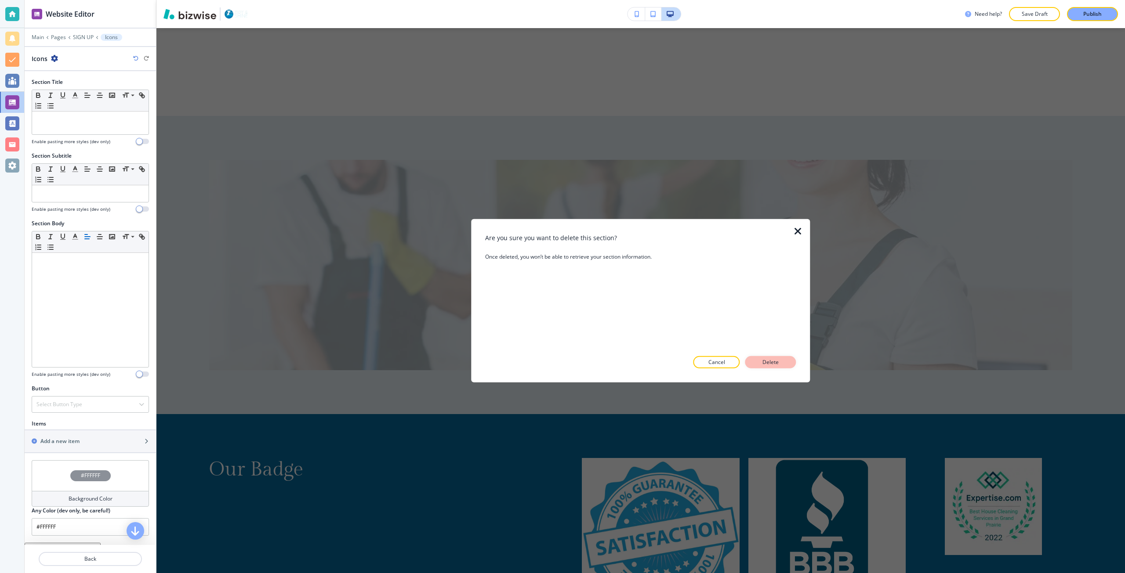
click at [782, 361] on button "Delete" at bounding box center [770, 362] width 51 height 12
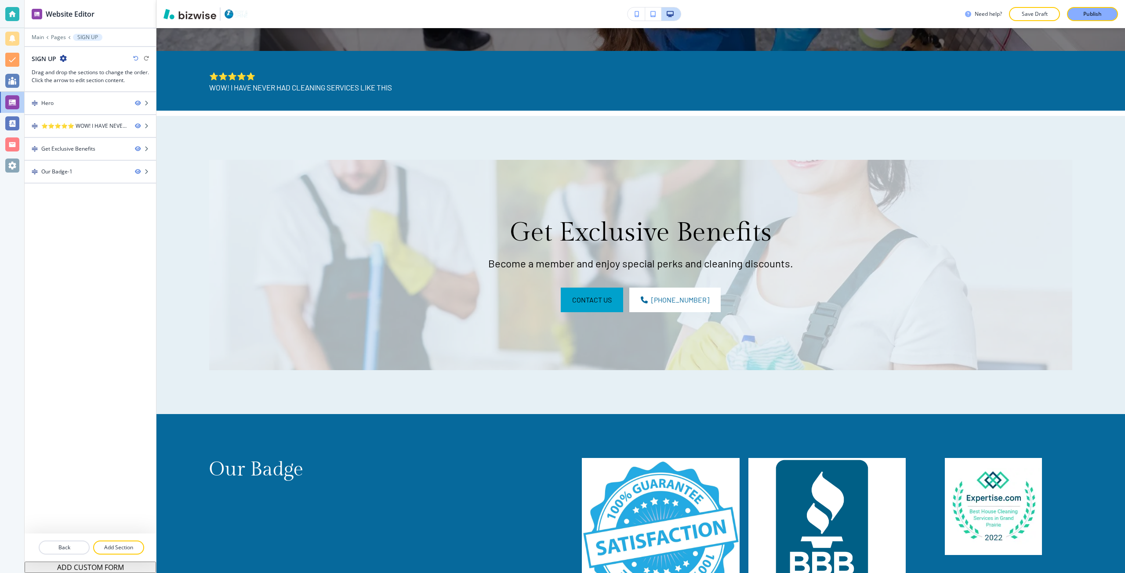
click at [118, 555] on div at bounding box center [90, 558] width 131 height 7
click at [117, 548] on p "Add Section" at bounding box center [118, 548] width 49 height 8
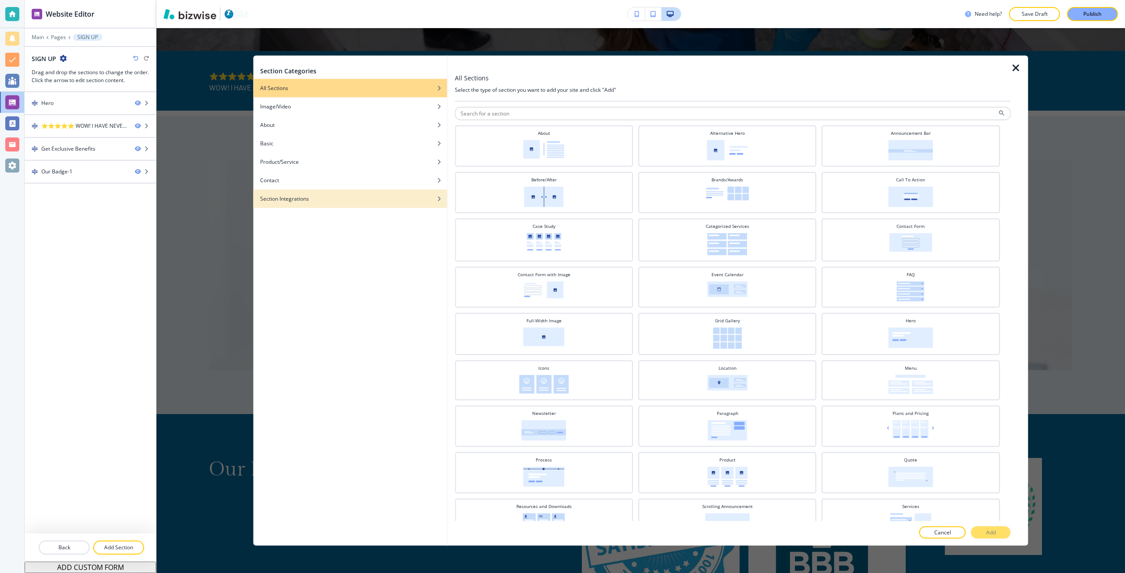
click at [293, 194] on div "button" at bounding box center [350, 191] width 194 height 5
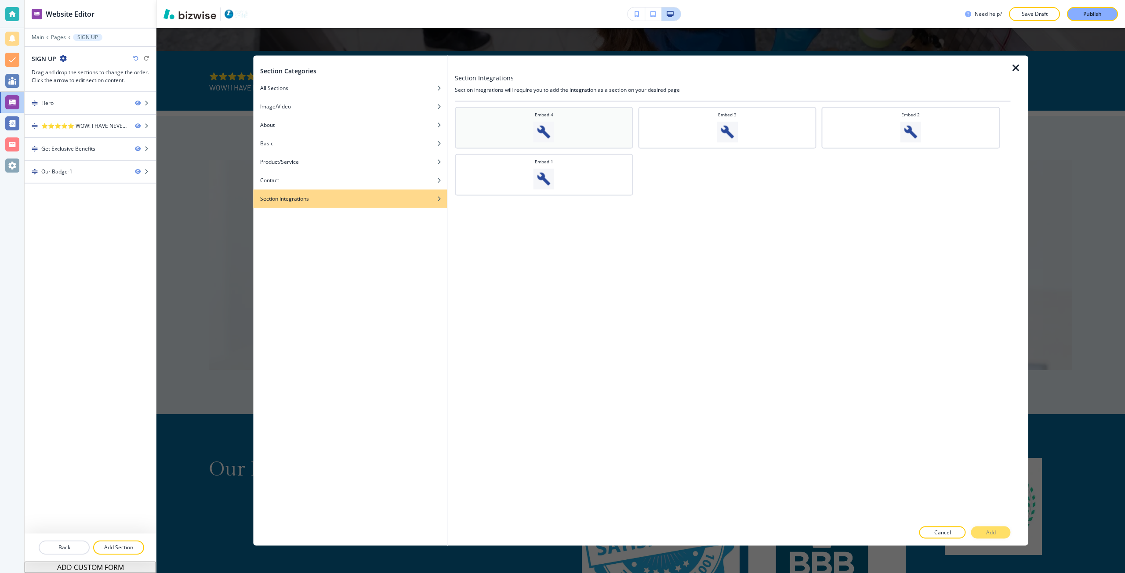
click at [501, 118] on div "Embed 4" at bounding box center [543, 126] width 169 height 31
click at [997, 538] on button "Add" at bounding box center [991, 533] width 40 height 12
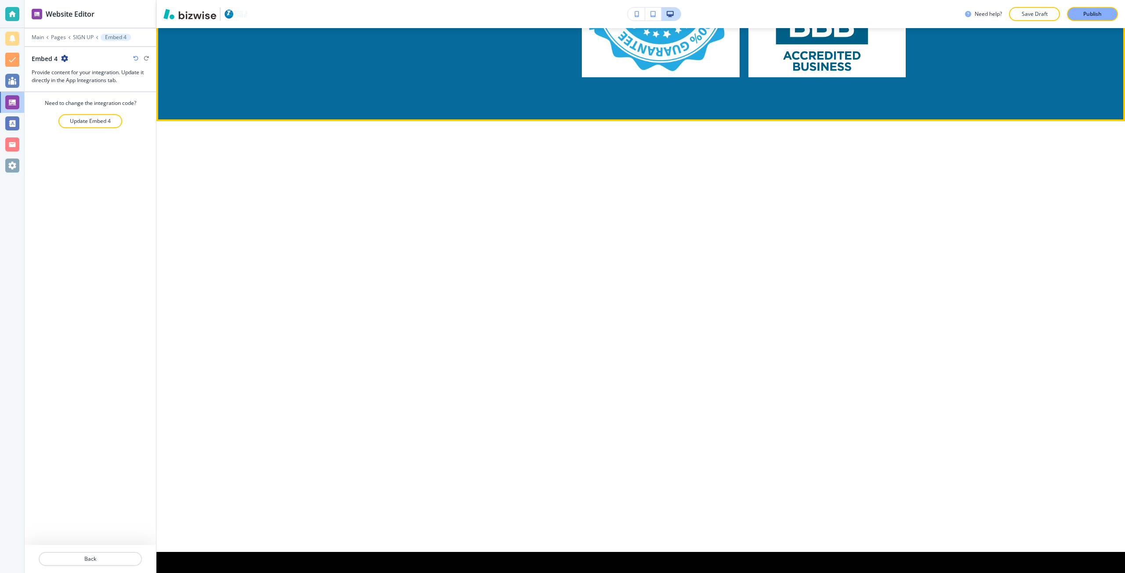
scroll to position [944, 0]
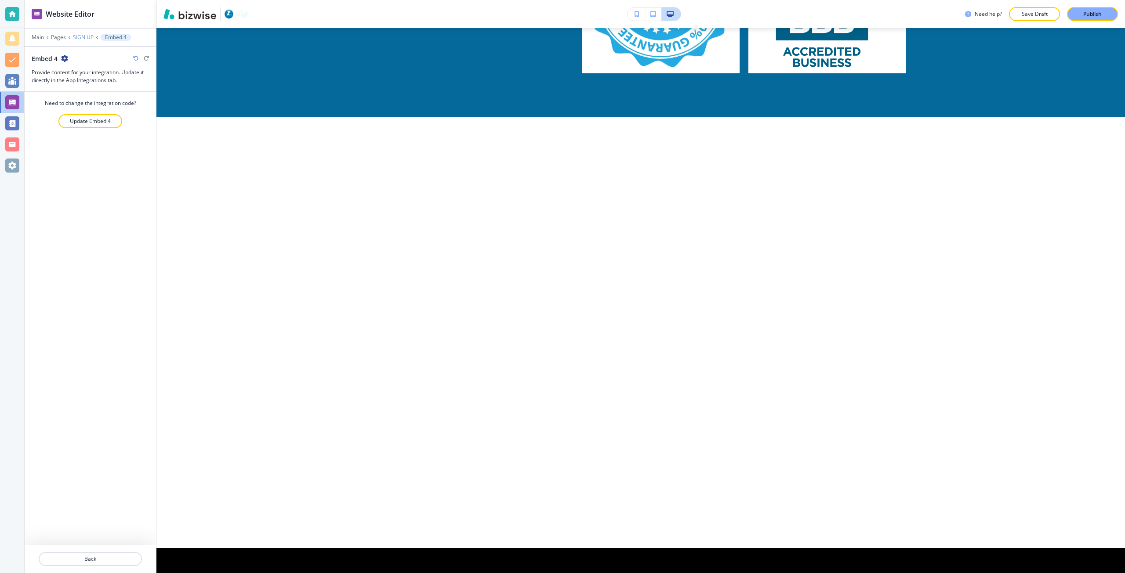
click at [82, 35] on p "SIGN UP" at bounding box center [83, 37] width 21 height 6
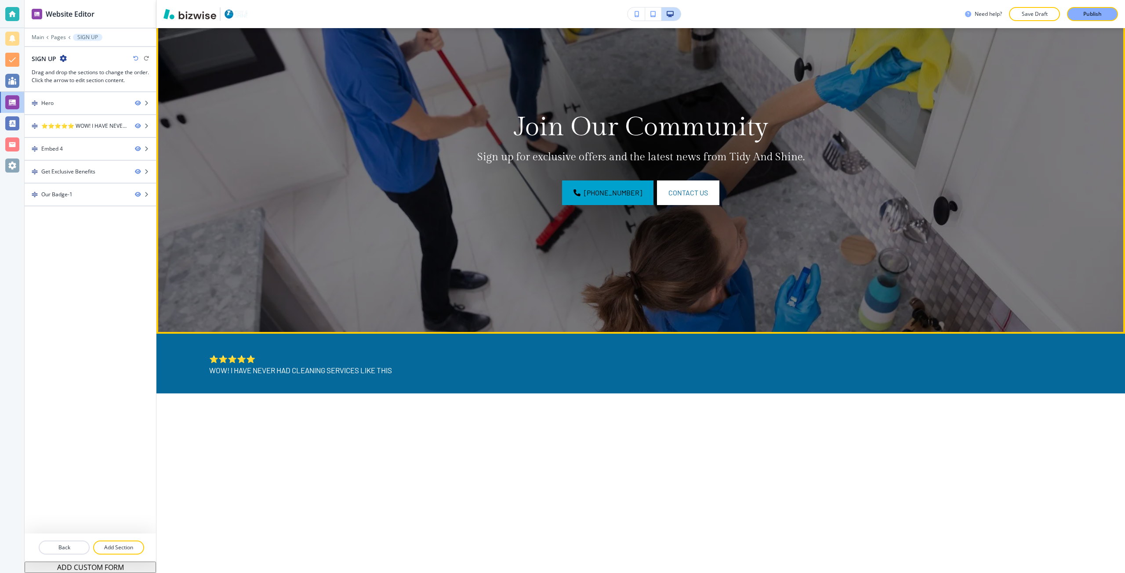
scroll to position [0, 0]
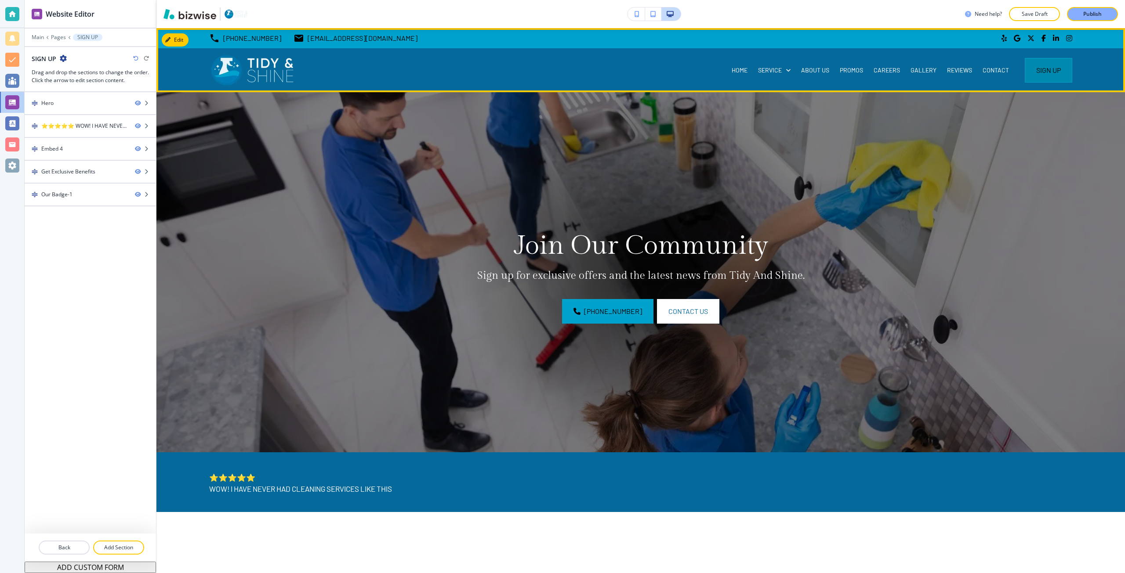
click at [1032, 78] on button "Sign Up" at bounding box center [1047, 70] width 47 height 25
click at [982, 71] on p "CONTACT" at bounding box center [995, 70] width 26 height 9
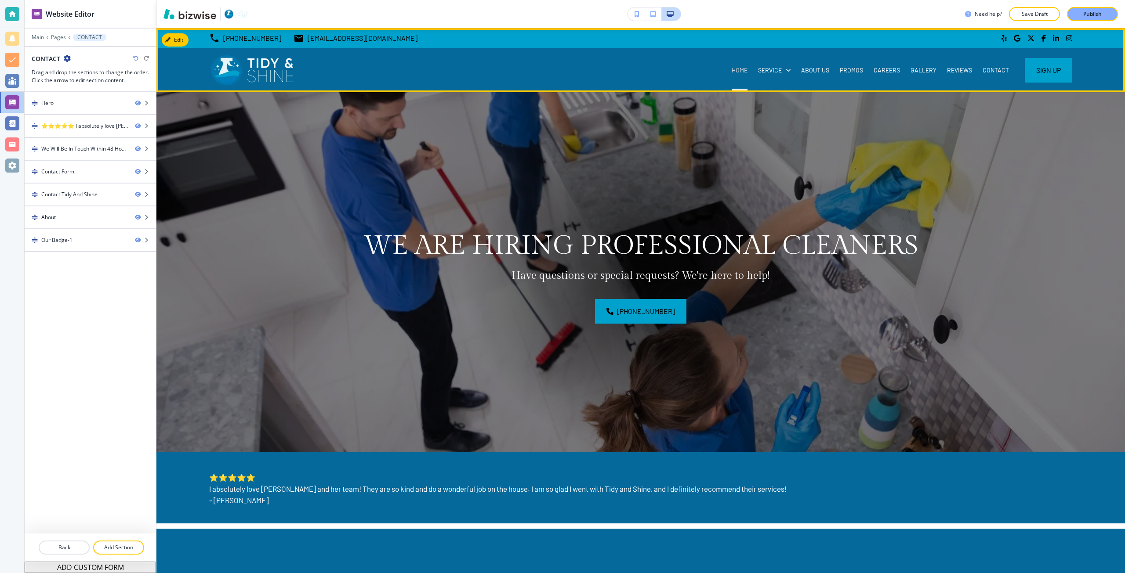
click at [739, 72] on p "HOME" at bounding box center [739, 70] width 16 height 9
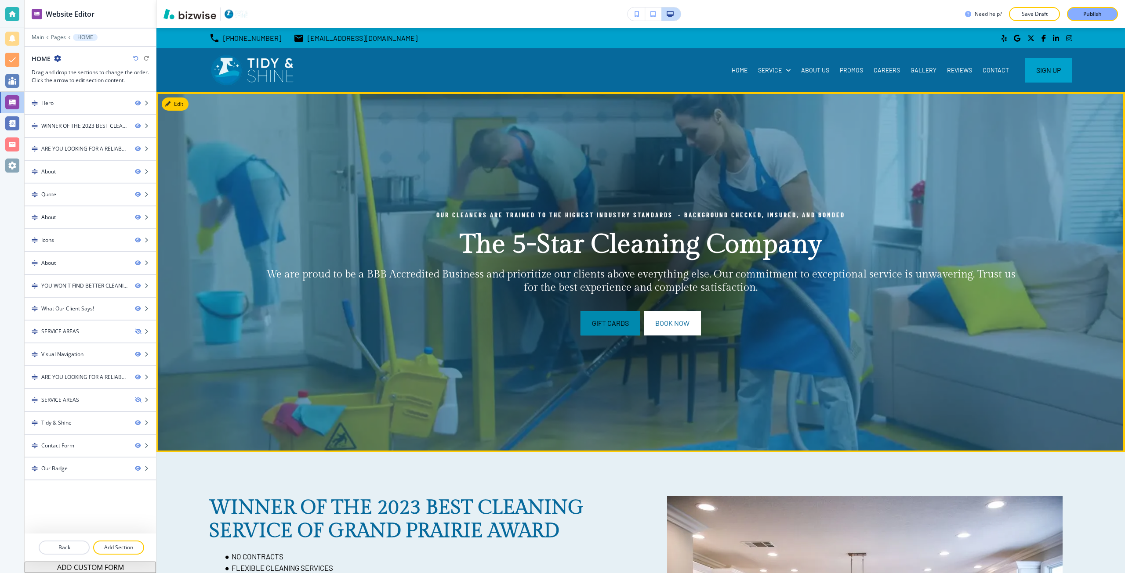
click at [611, 325] on button "Gift Cards" at bounding box center [610, 323] width 60 height 25
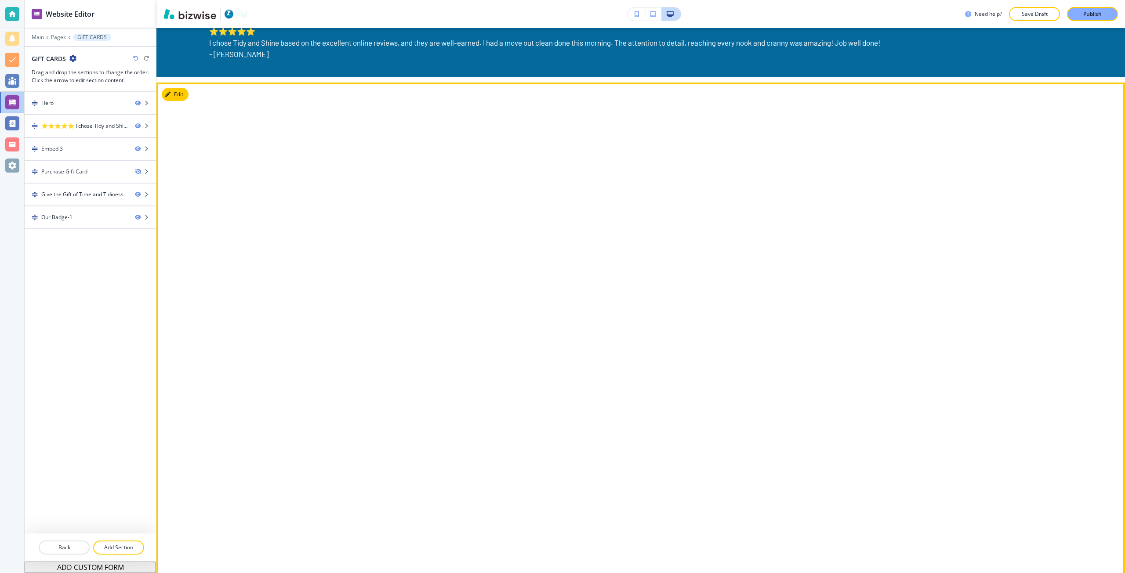
scroll to position [395, 0]
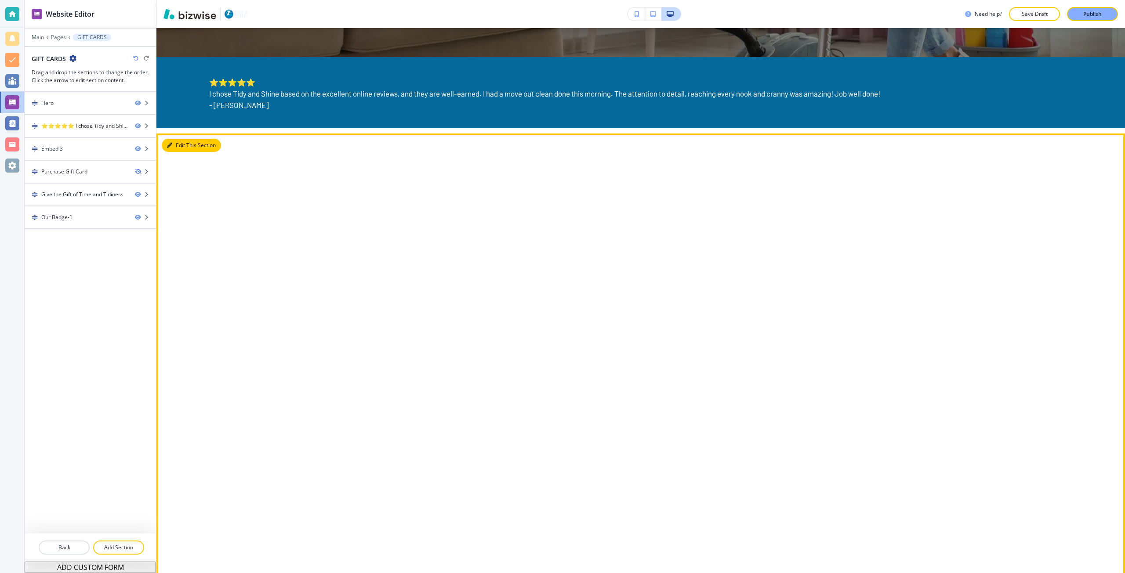
click at [174, 142] on button "Edit This Section" at bounding box center [191, 145] width 59 height 13
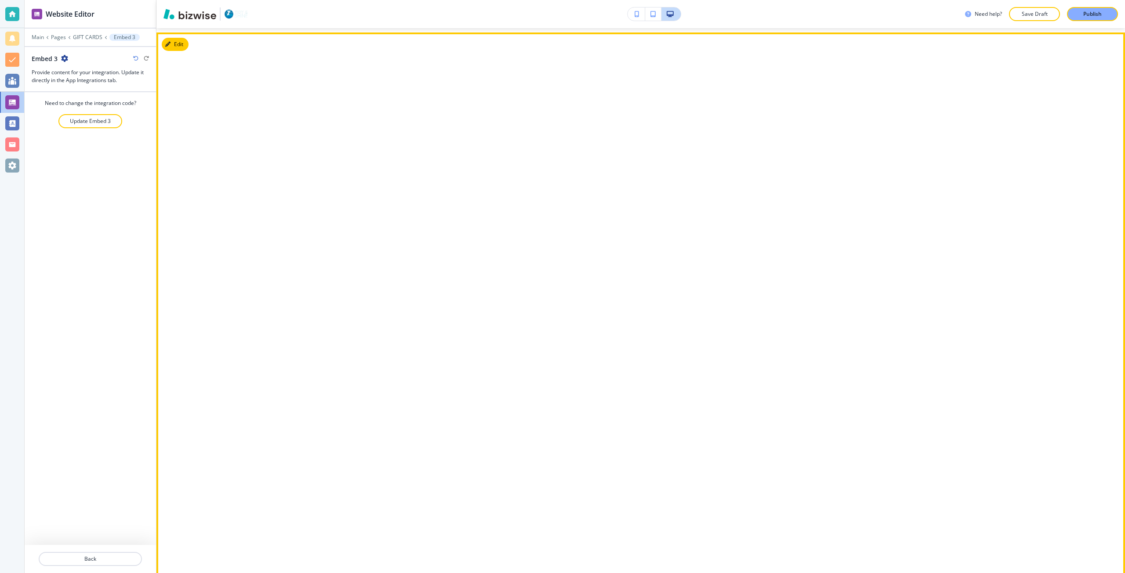
scroll to position [501, 0]
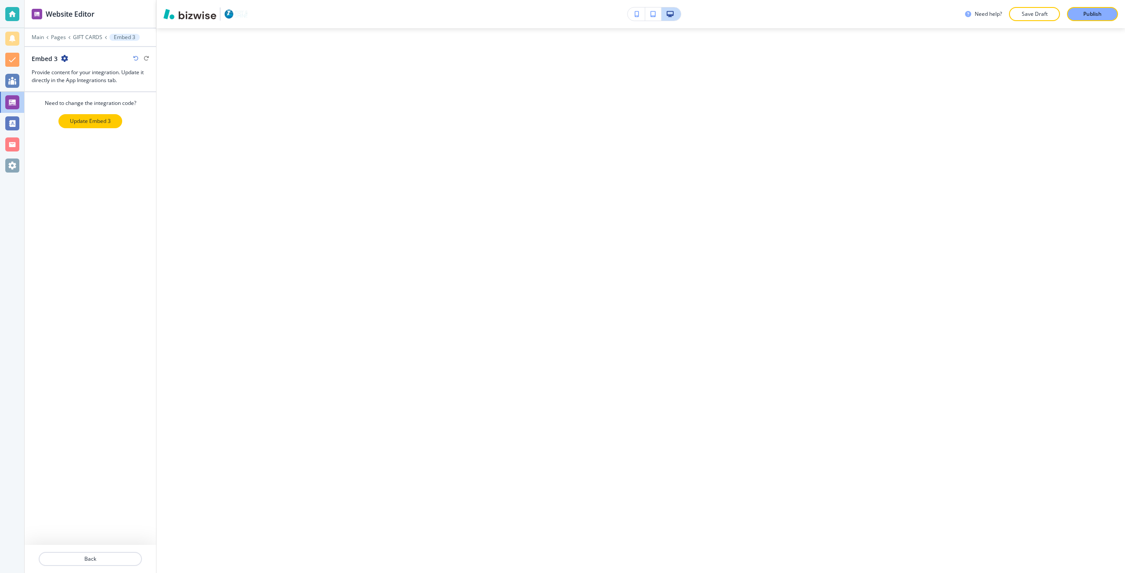
click at [89, 116] on button "Update Embed 3" at bounding box center [90, 121] width 64 height 14
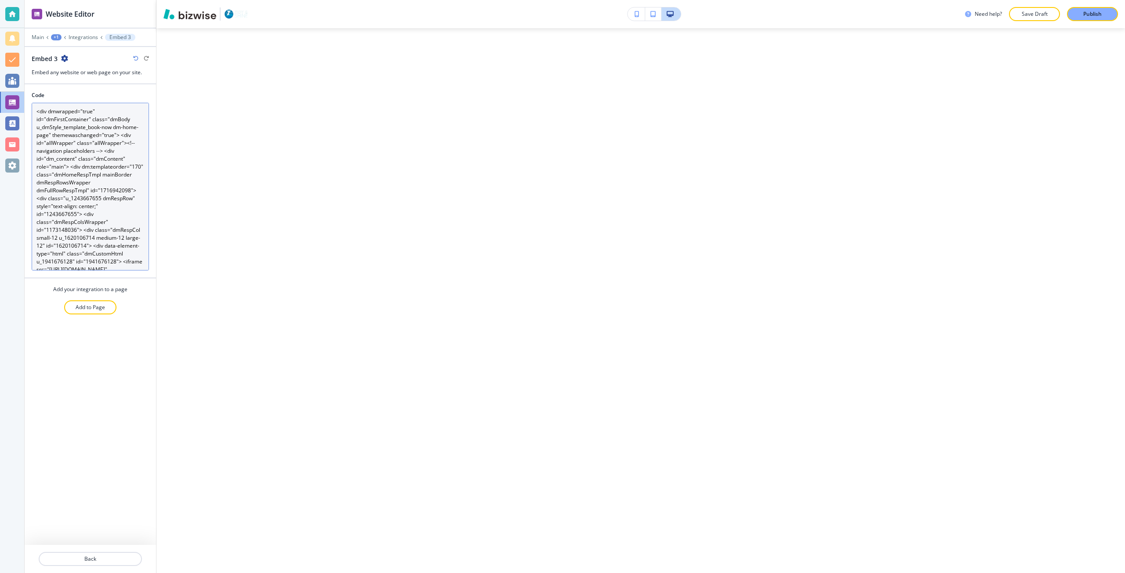
click at [91, 139] on textarea "<div dmwrapped="true" id="dmFirstContainer" class="dmBody u_dmStyle_template_bo…" at bounding box center [90, 187] width 117 height 168
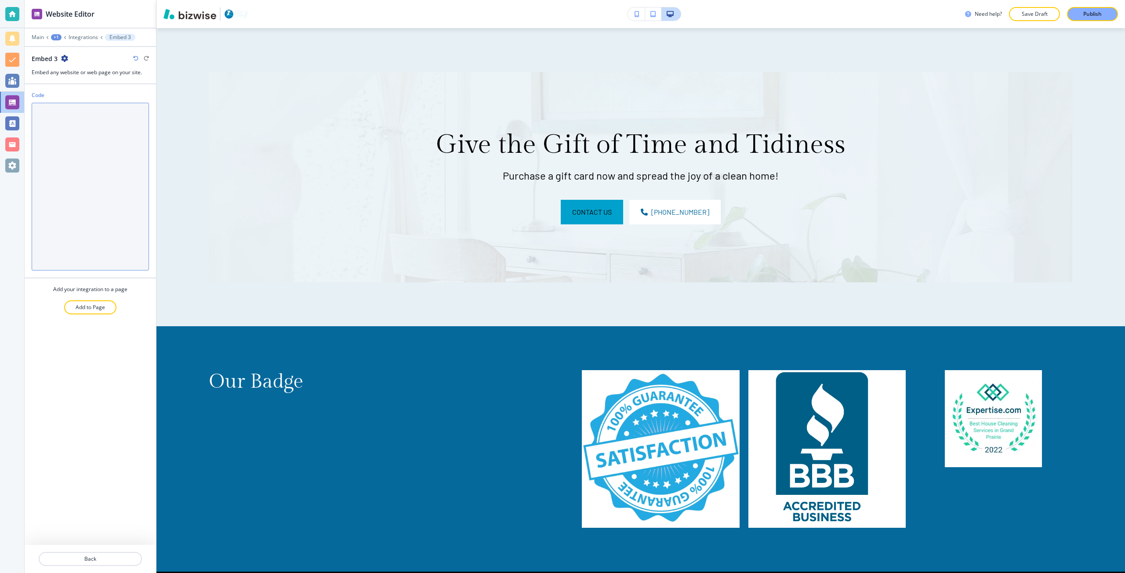
paste textarea "<iframe src="[URL][DOMAIN_NAME]" style="border: none; height: 2090px; overflow:…"
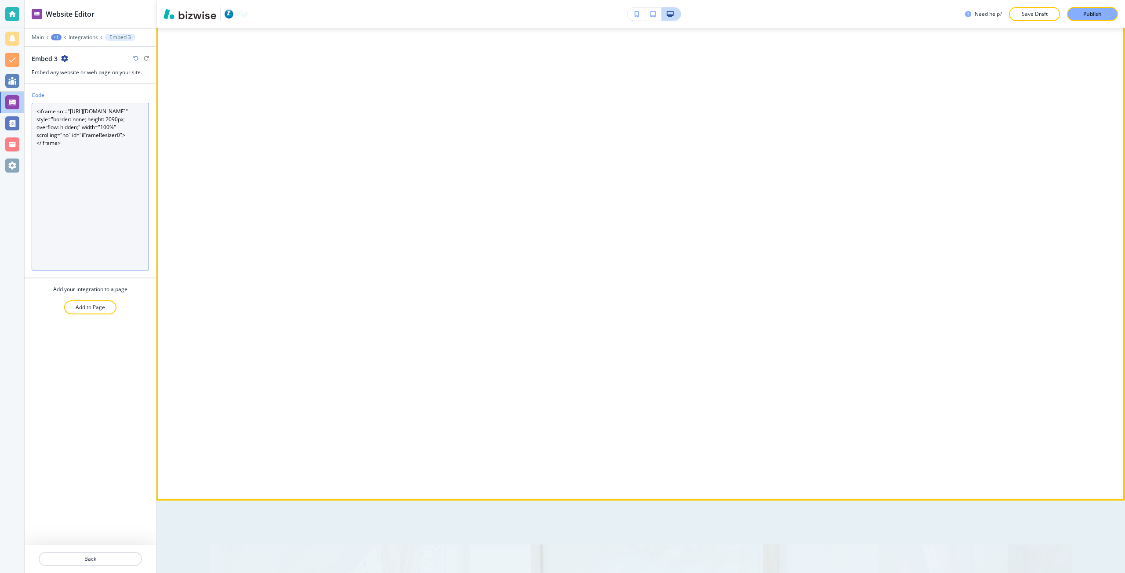
scroll to position [940, 0]
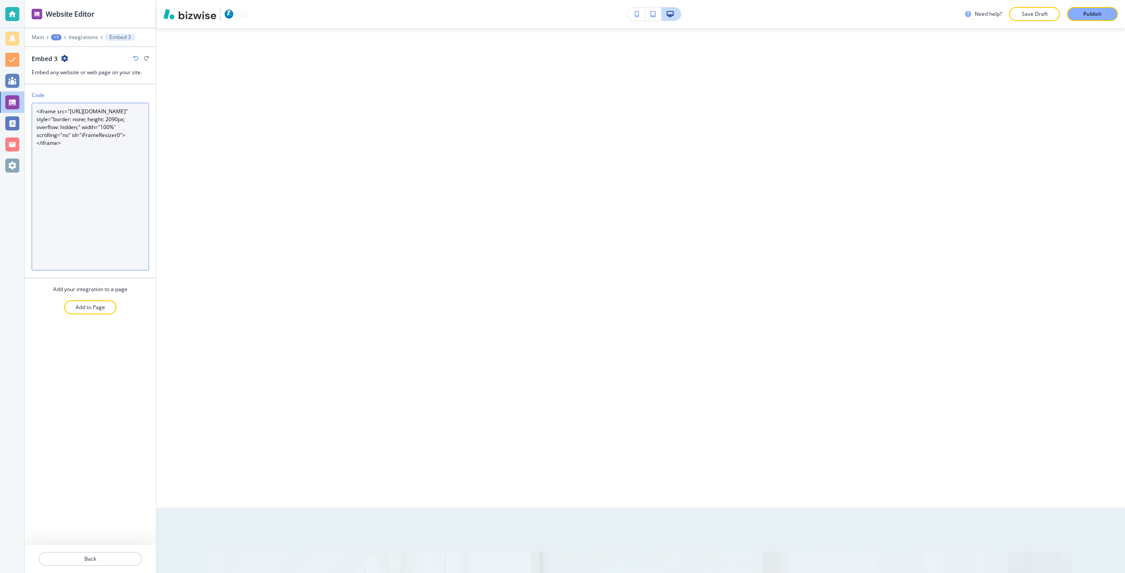
click at [113, 137] on textarea "<iframe src="[URL][DOMAIN_NAME]" style="border: none; height: 2090px; overflow:…" at bounding box center [90, 187] width 117 height 168
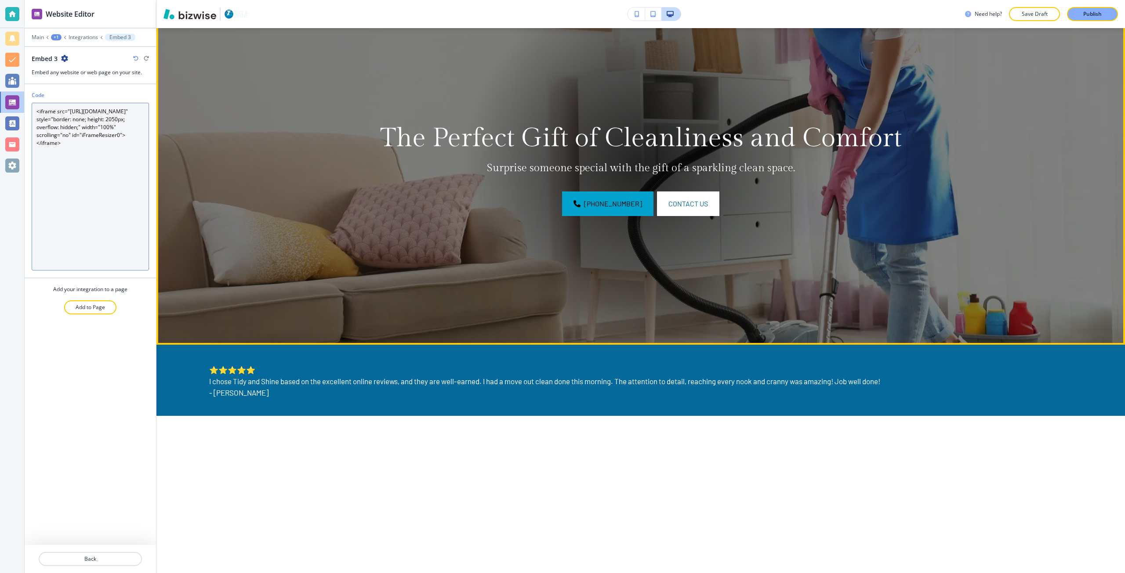
scroll to position [62, 0]
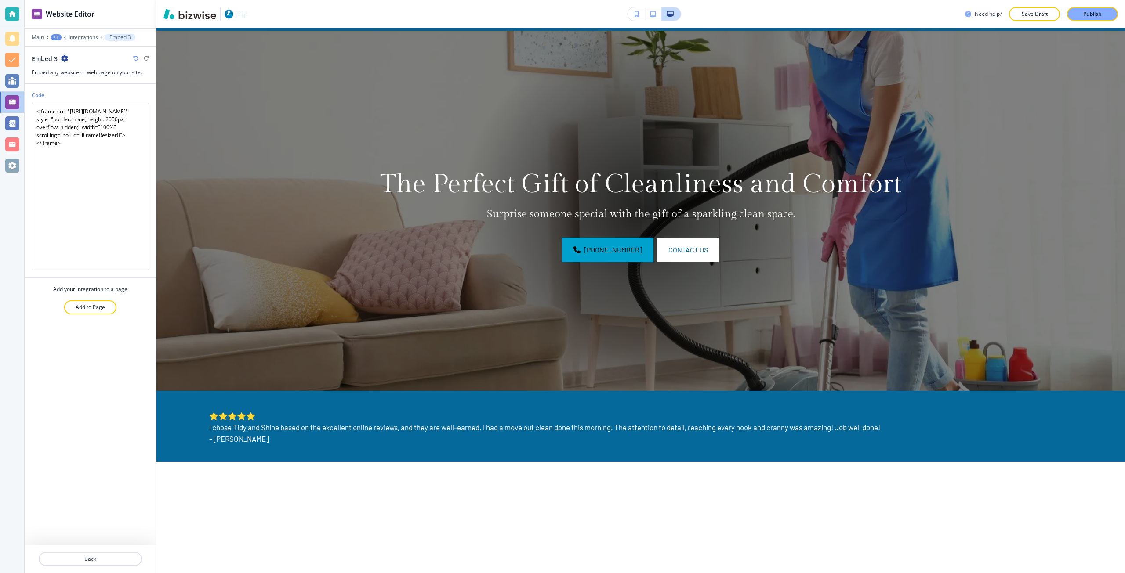
click at [636, 14] on icon "button" at bounding box center [636, 14] width 5 height 6
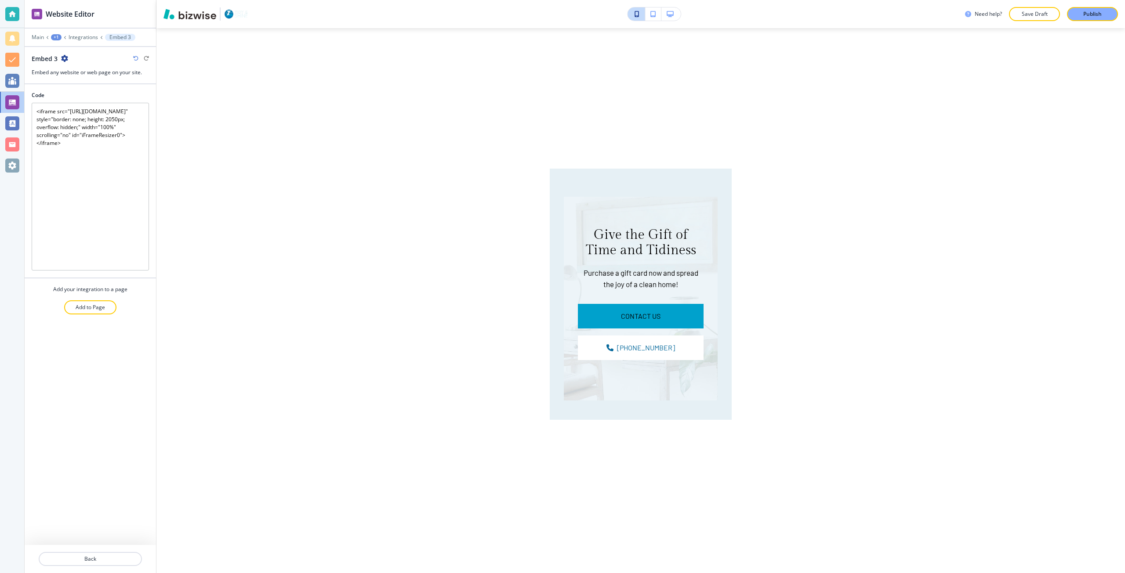
scroll to position [1248, 0]
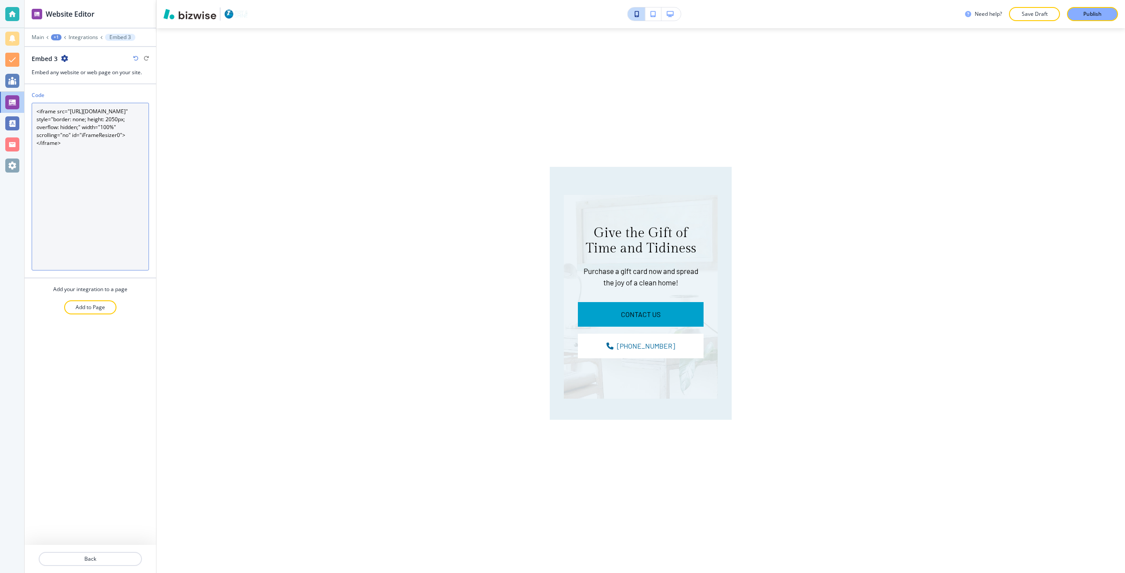
click at [64, 152] on textarea "<iframe src="[URL][DOMAIN_NAME]" style="border: none; height: 2050px; overflow:…" at bounding box center [90, 187] width 117 height 168
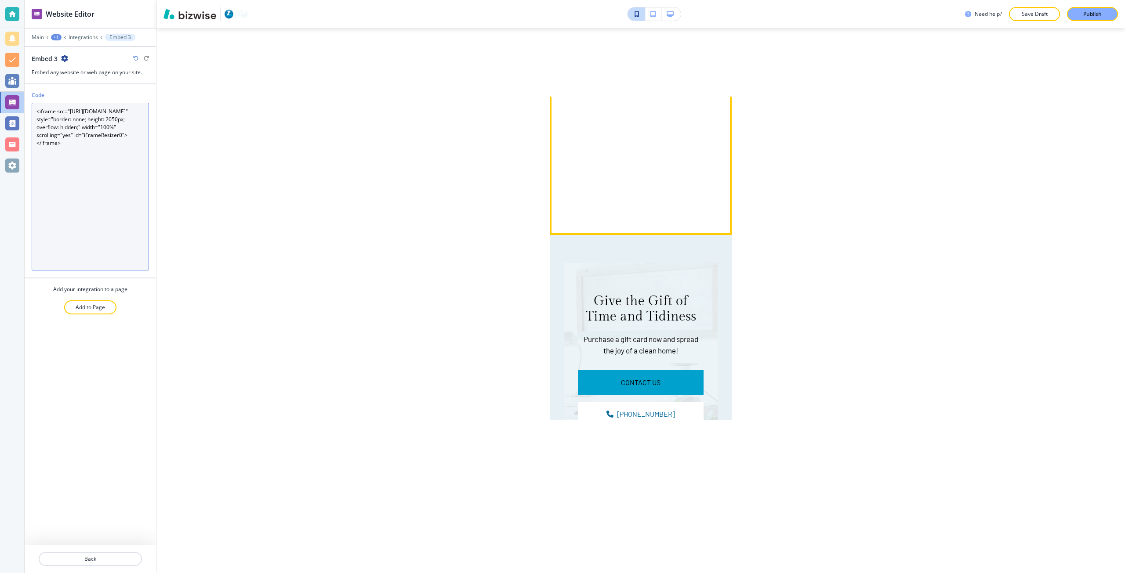
scroll to position [1204, 0]
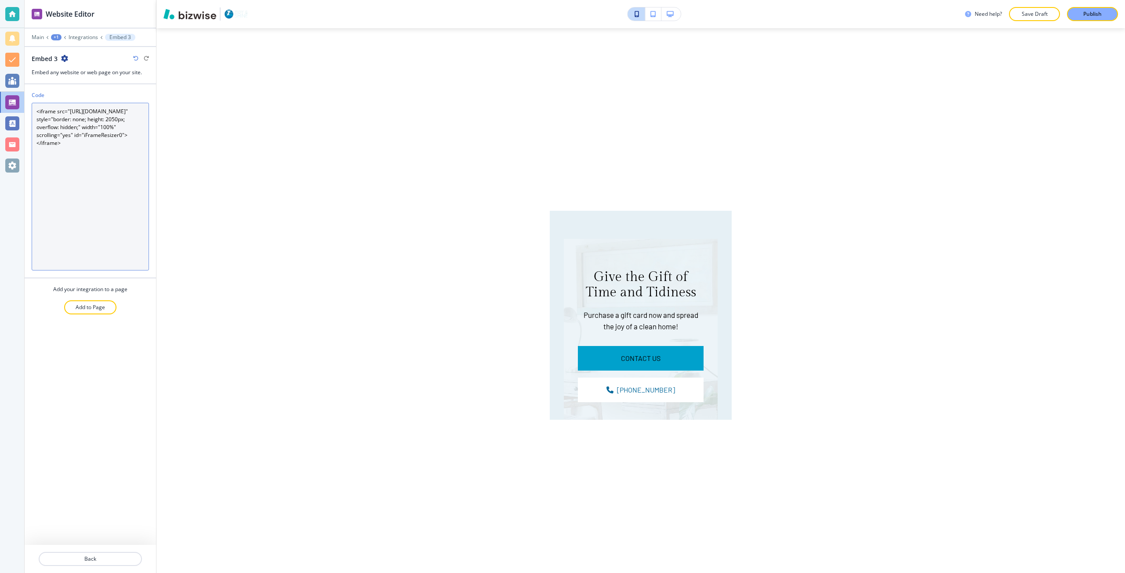
type textarea "<iframe src="[URL][DOMAIN_NAME]" style="border: none; height: 2050px; overflow:…"
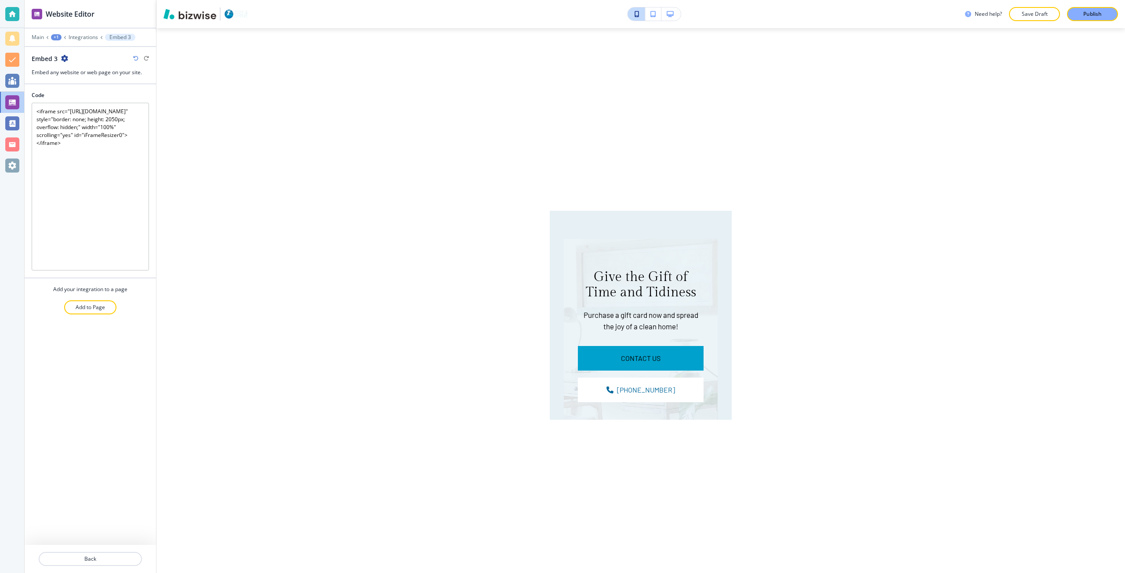
click at [672, 16] on icon "button" at bounding box center [669, 14] width 7 height 6
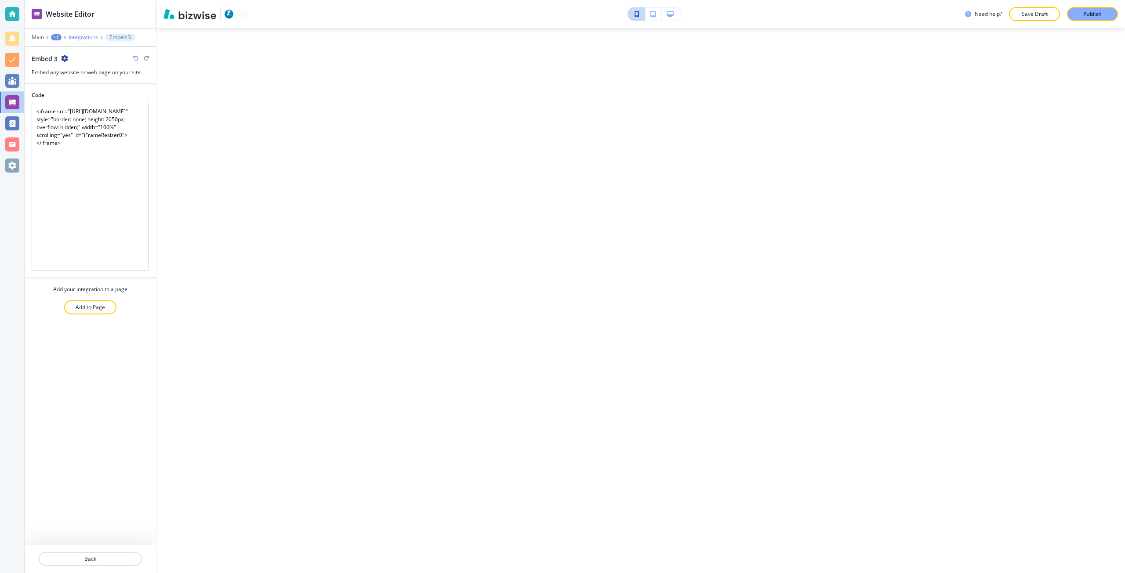
click at [76, 39] on p "Integrations" at bounding box center [83, 37] width 29 height 6
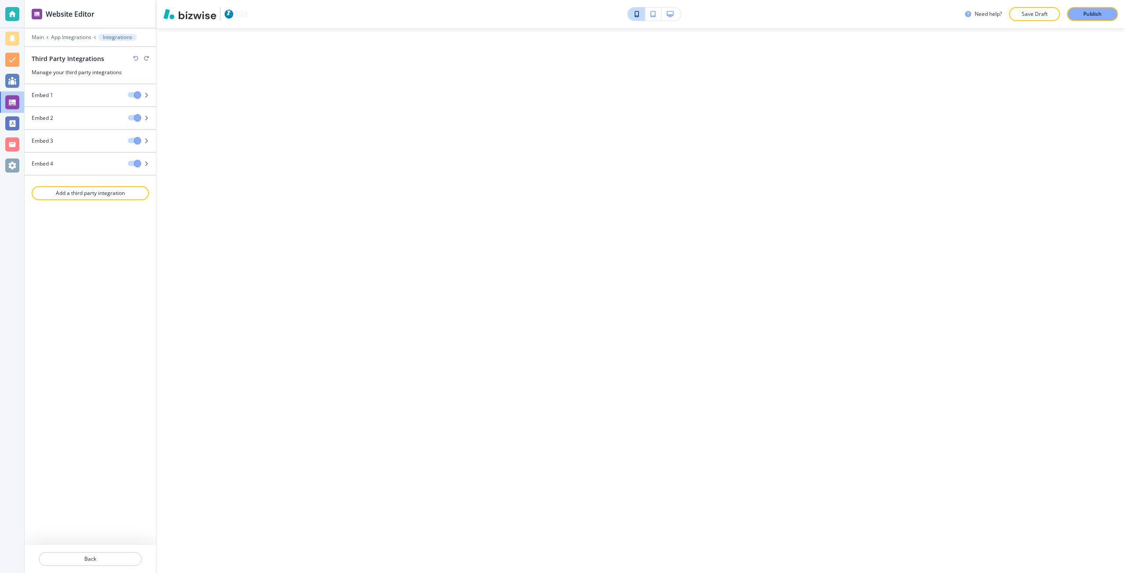
scroll to position [1334, 0]
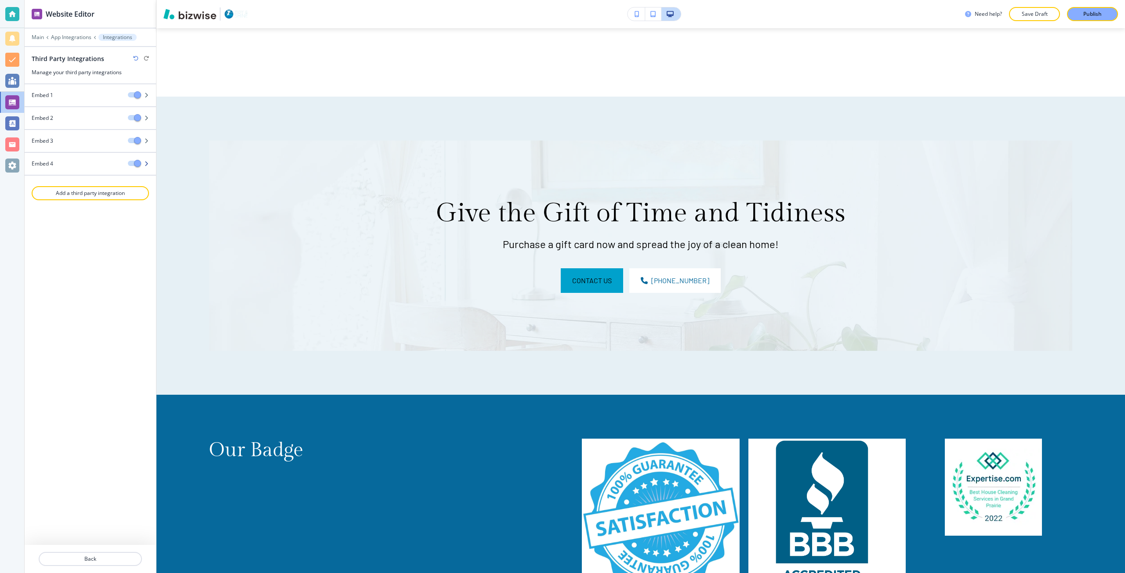
click at [70, 158] on div at bounding box center [90, 156] width 131 height 7
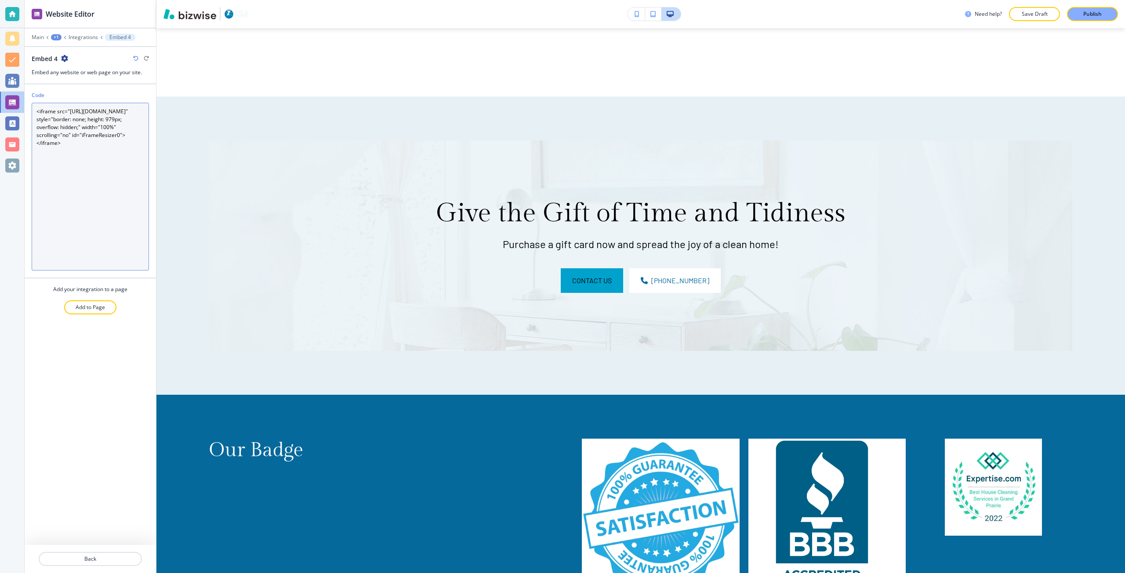
click at [100, 144] on textarea "<iframe src="[URL][DOMAIN_NAME]" style="border: none; height: 979px; overflow: …" at bounding box center [90, 187] width 117 height 168
type textarea "<iframe src="[URL][DOMAIN_NAME]" style="border: none; height: 979px; overflow: …"
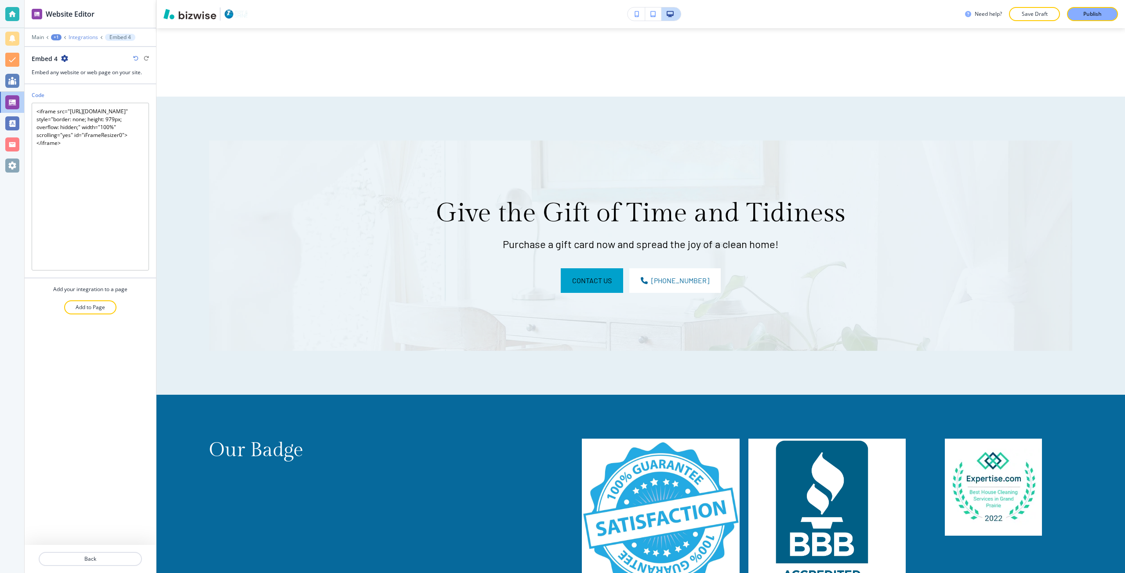
click at [87, 38] on p "Integrations" at bounding box center [83, 37] width 29 height 6
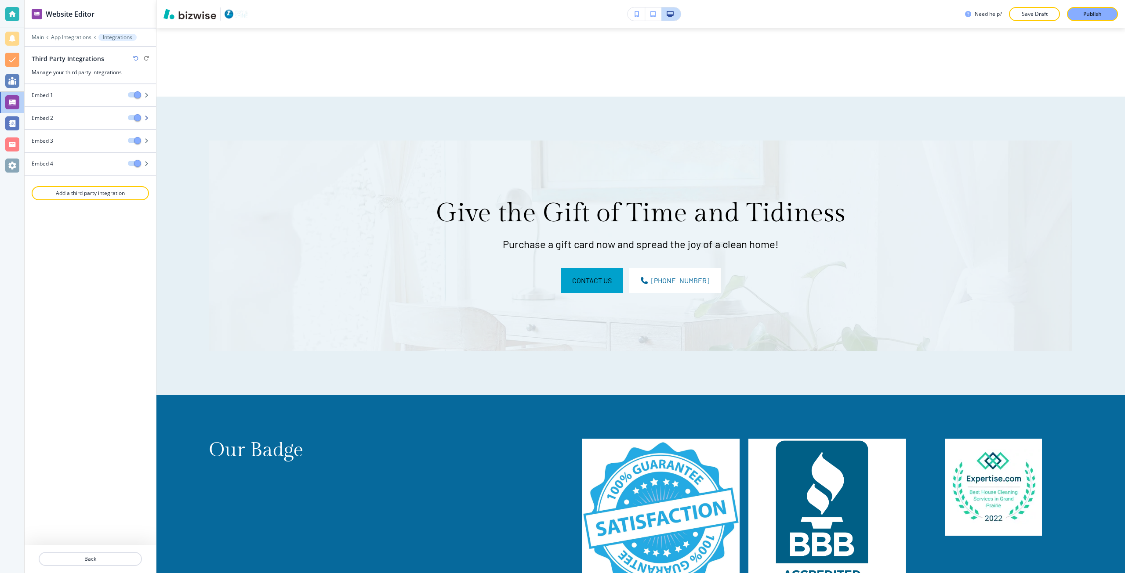
click at [77, 114] on div "Embed 2" at bounding box center [73, 118] width 96 height 8
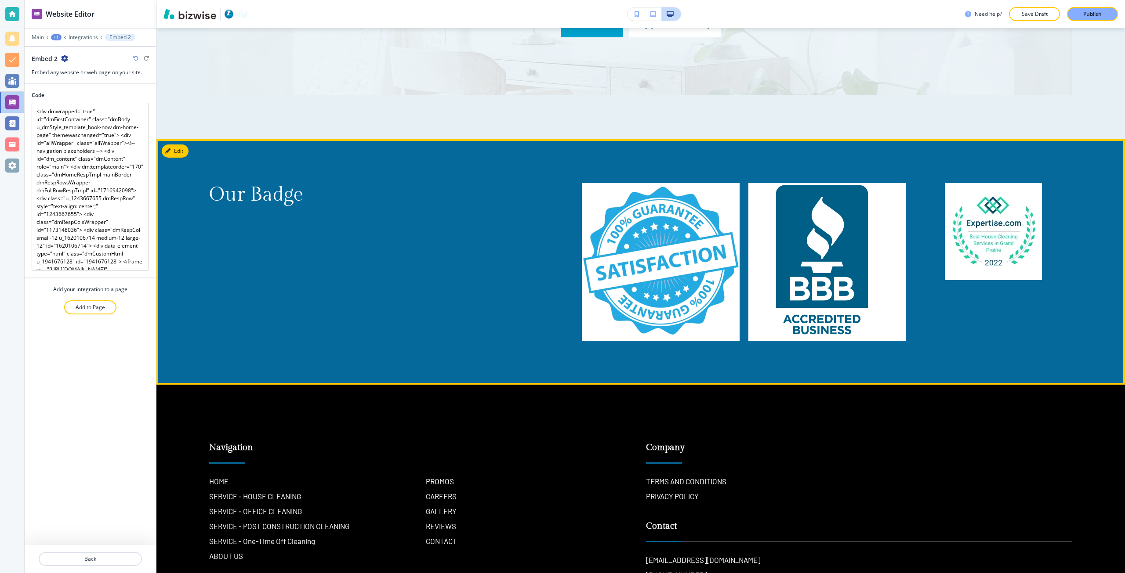
scroll to position [1729, 0]
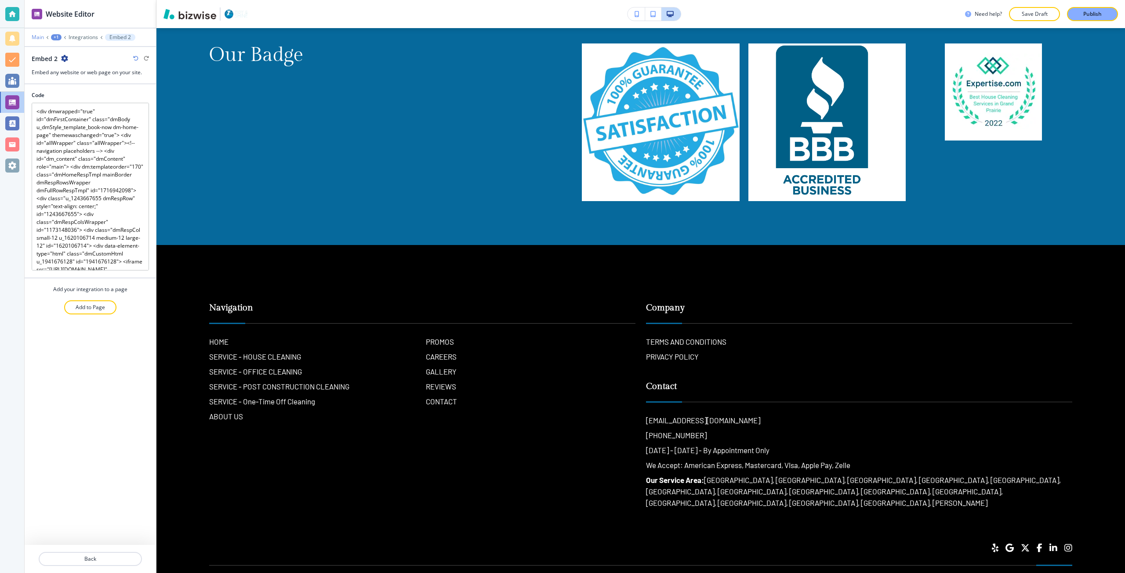
click at [40, 40] on p "Main" at bounding box center [38, 37] width 12 height 6
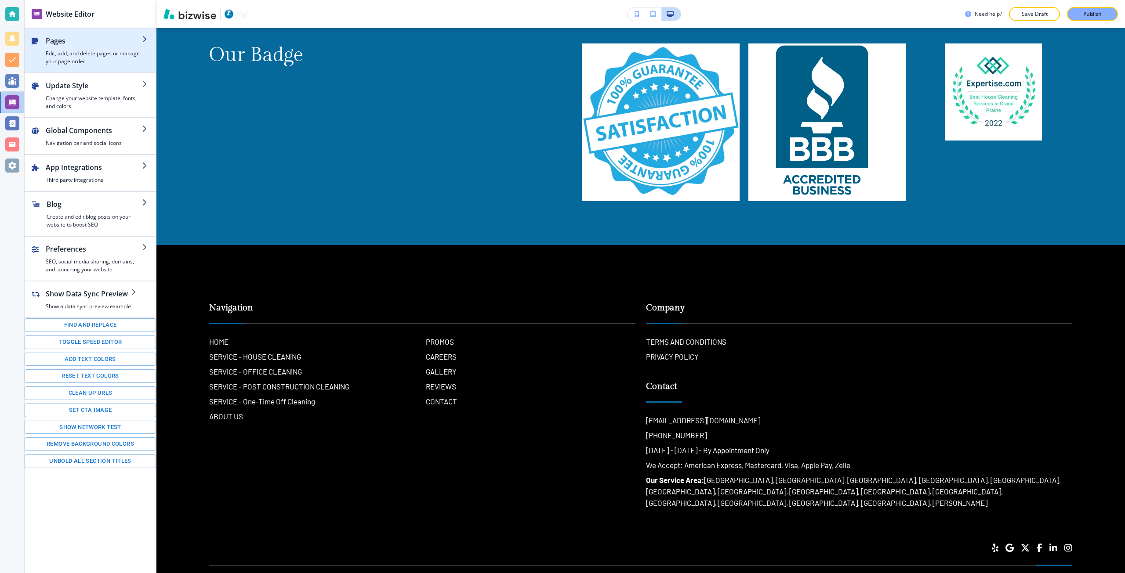
click at [59, 44] on h2 "Pages" at bounding box center [94, 41] width 96 height 11
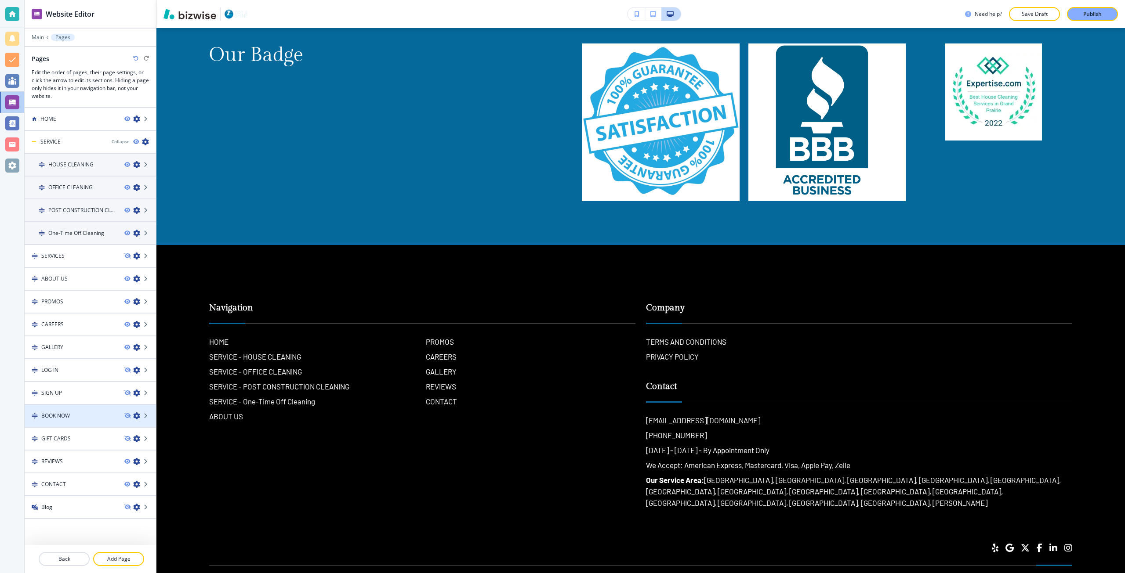
click at [70, 417] on h4 "BOOK NOW" at bounding box center [55, 416] width 29 height 8
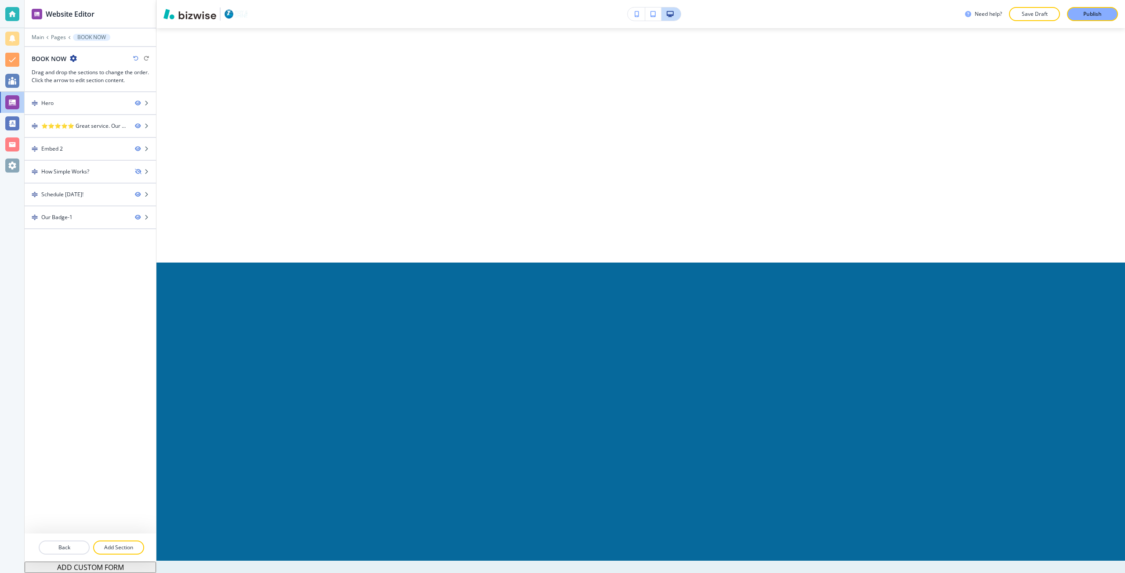
scroll to position [0, 0]
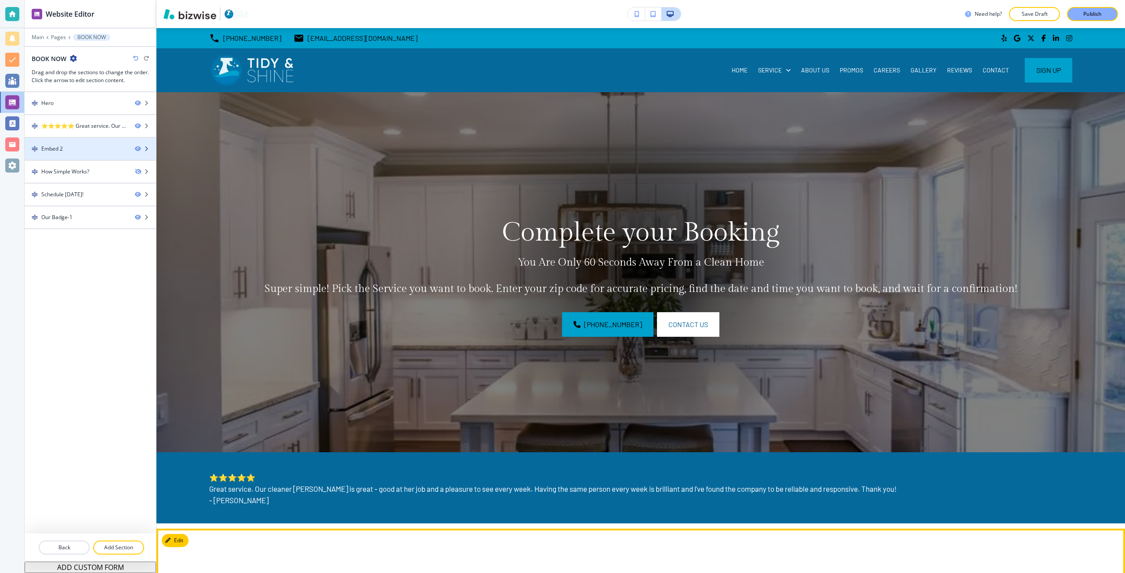
click at [85, 152] on div "Embed 2" at bounding box center [76, 149] width 103 height 8
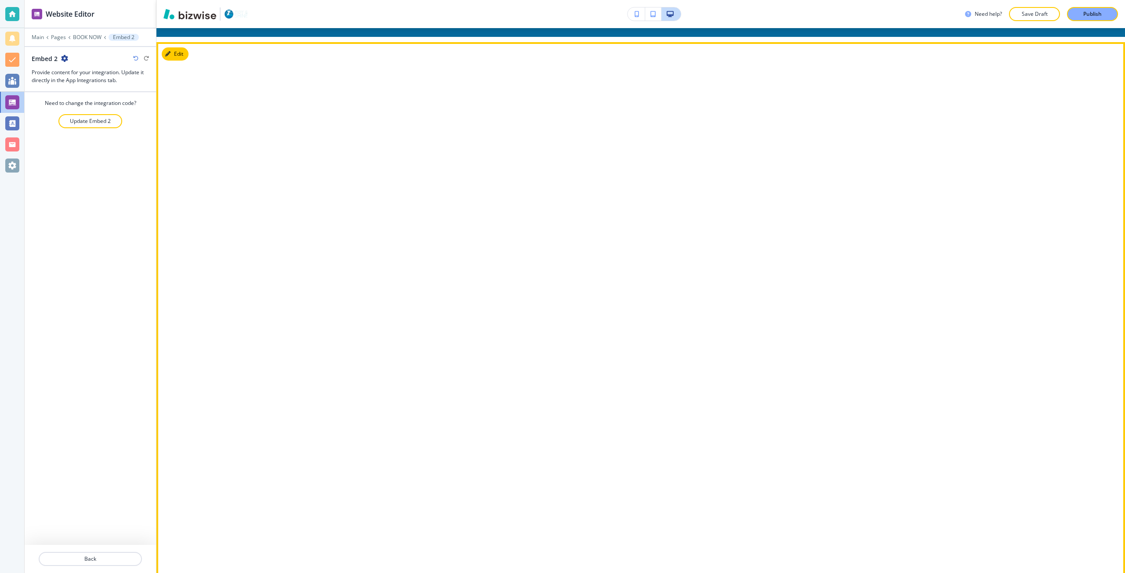
scroll to position [501, 0]
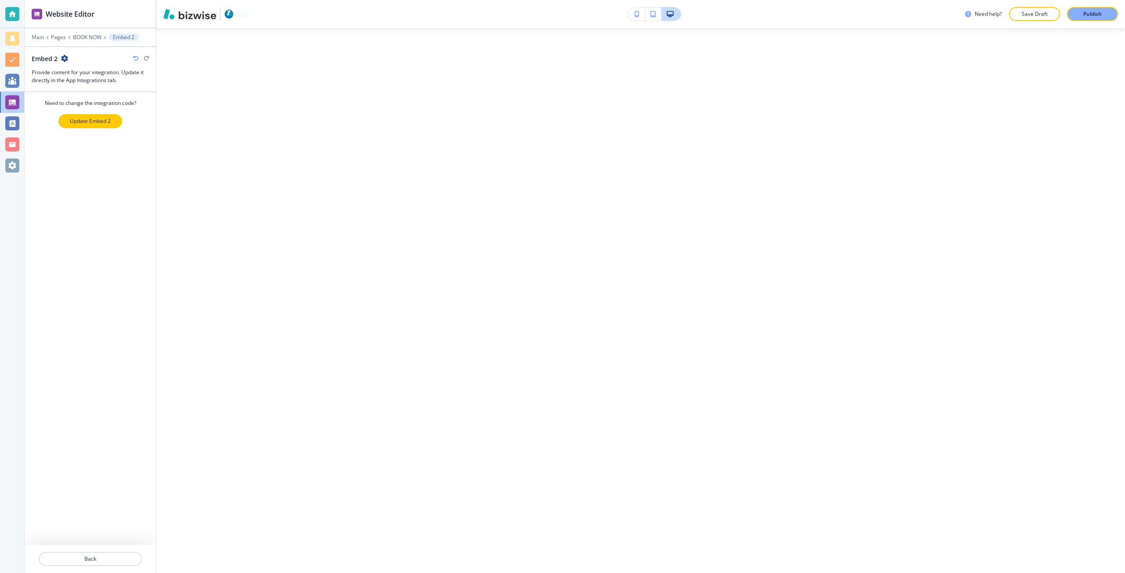
click at [71, 120] on p "Update Embed 2" at bounding box center [90, 121] width 41 height 8
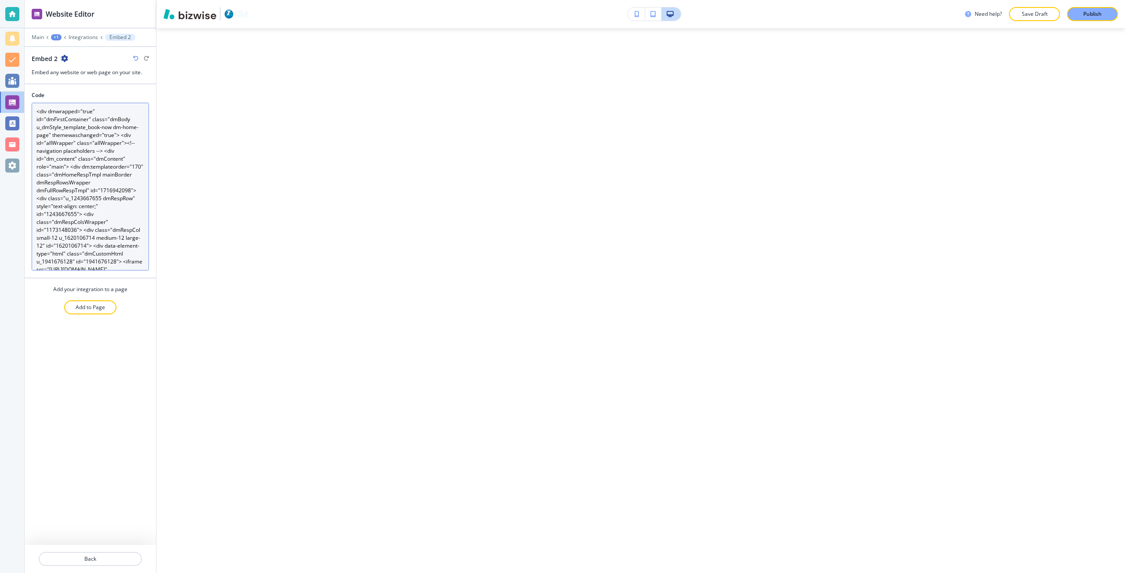
click at [72, 155] on textarea "<div dmwrapped="true" id="dmFirstContainer" class="dmBody u_dmStyle_template_bo…" at bounding box center [90, 187] width 117 height 168
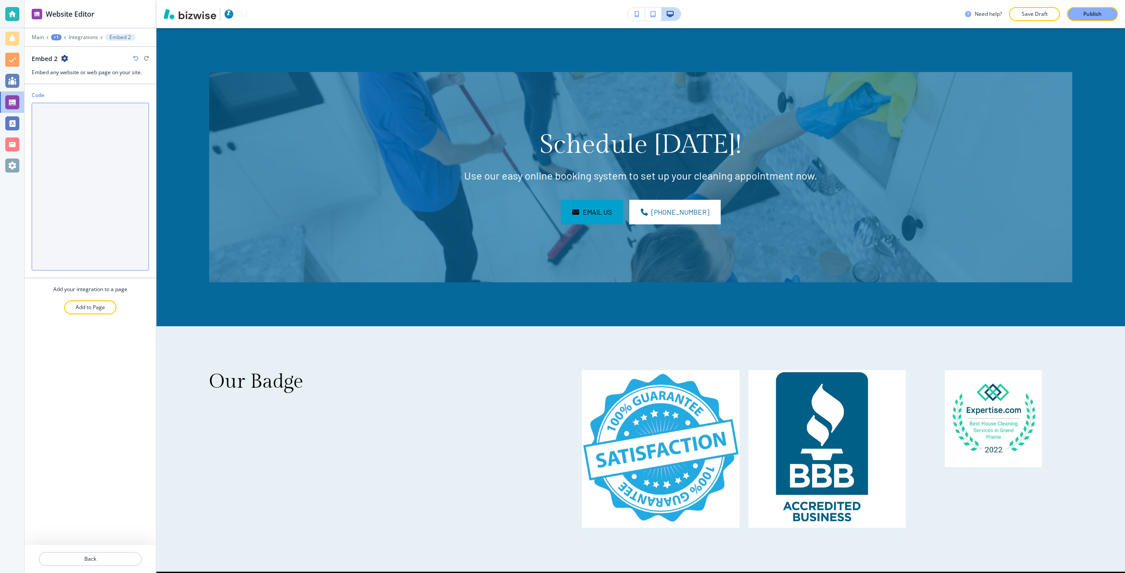
paste textarea "<iframe src="[URL][DOMAIN_NAME]" style="border: none; height: 3323px; overflow:…"
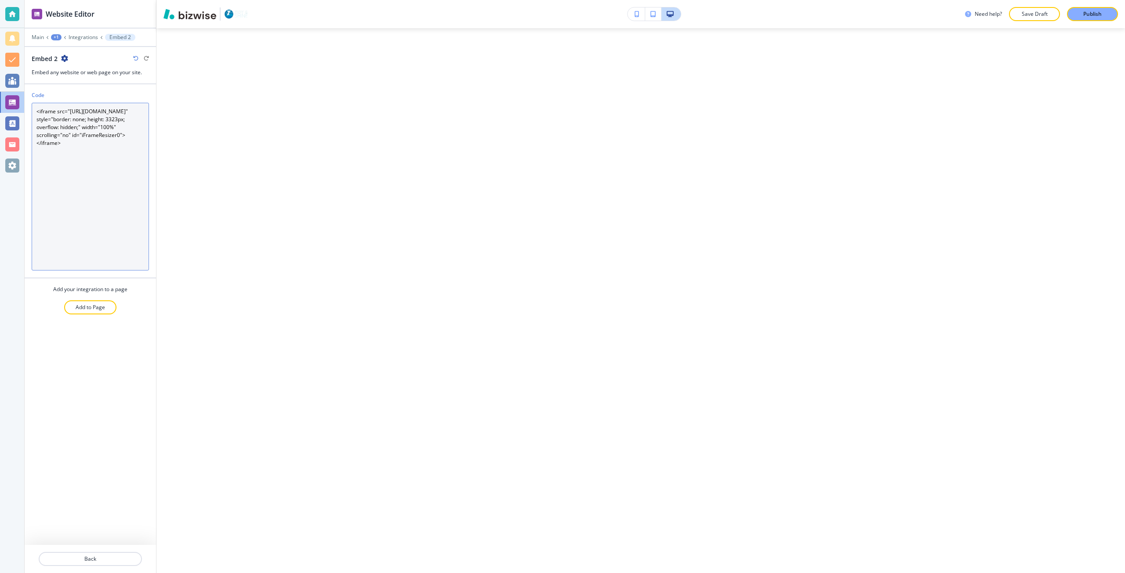
click at [99, 144] on textarea "<iframe src="[URL][DOMAIN_NAME]" style="border: none; height: 3323px; overflow:…" at bounding box center [90, 187] width 117 height 168
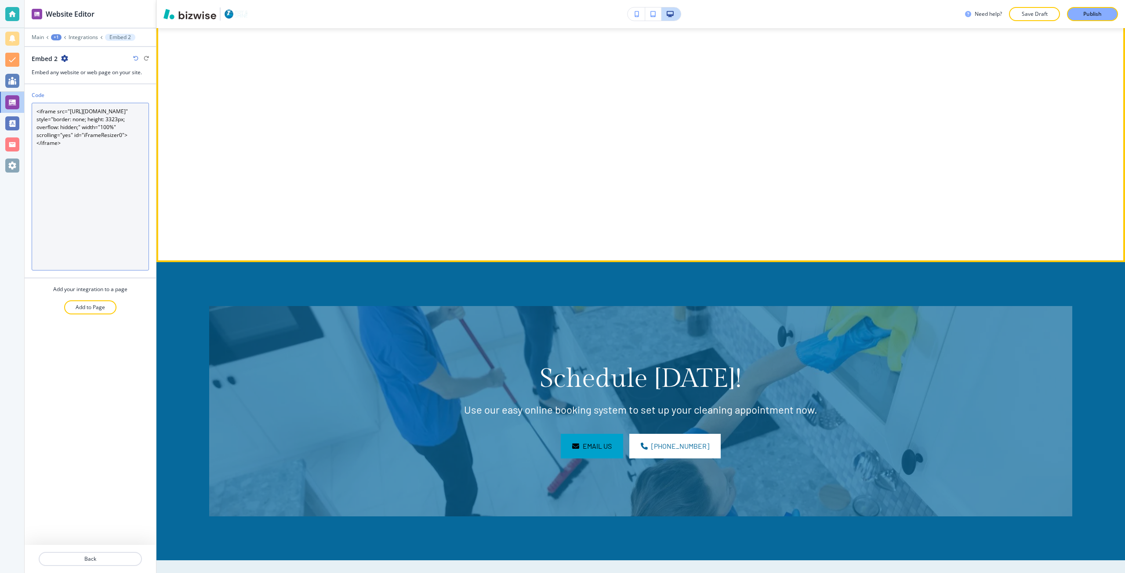
scroll to position [1731, 0]
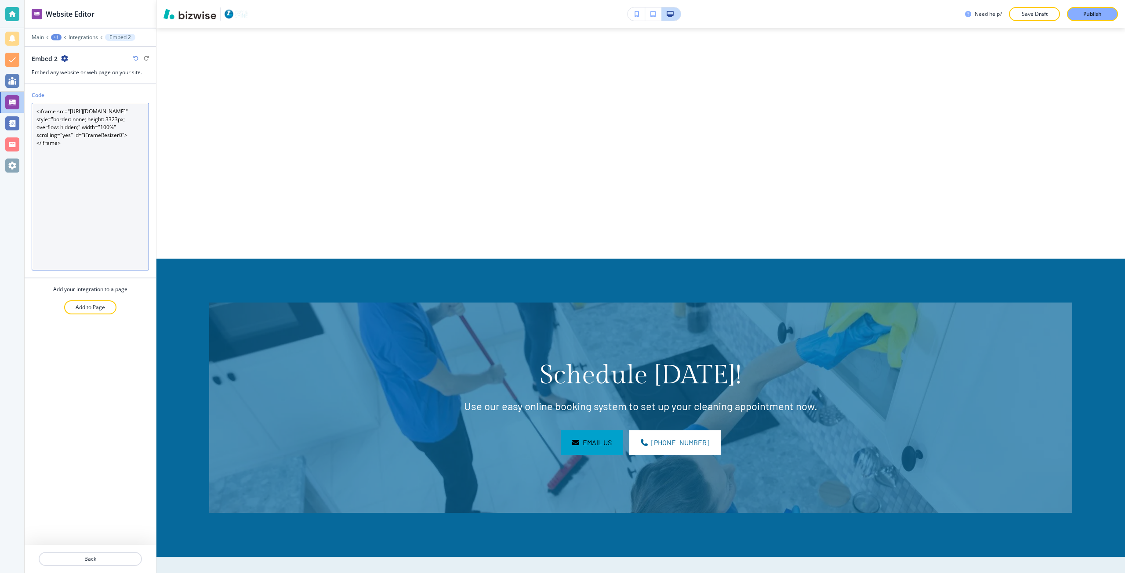
drag, startPoint x: 81, startPoint y: 136, endPoint x: 73, endPoint y: 136, distance: 7.5
click at [73, 136] on textarea "<iframe src="[URL][DOMAIN_NAME]" style="border: none; height: 3323px; overflow:…" at bounding box center [90, 187] width 117 height 168
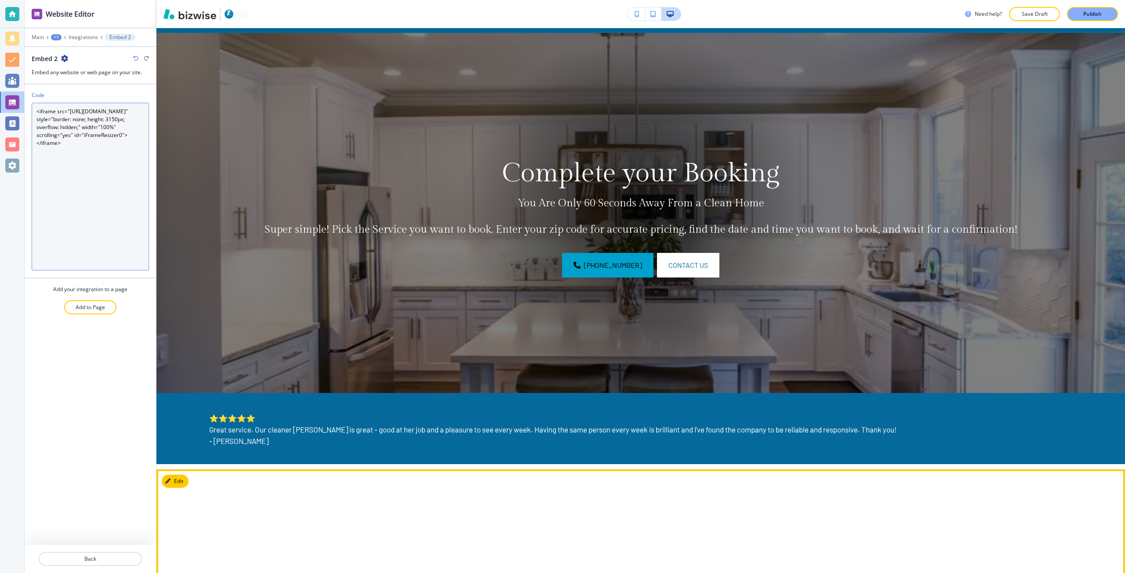
scroll to position [18, 0]
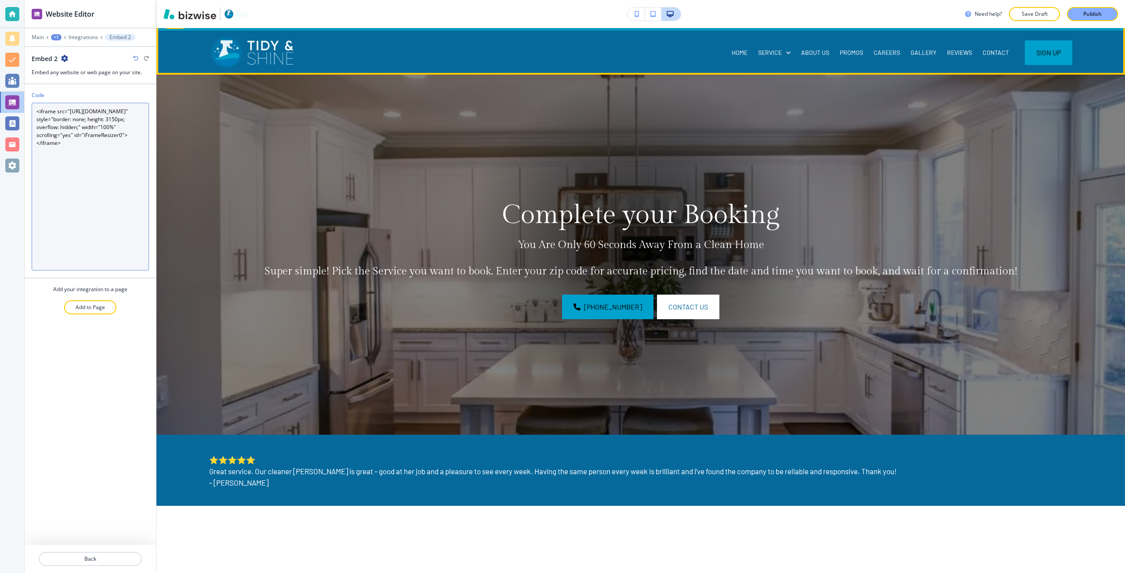
type textarea "<iframe src="[URL][DOMAIN_NAME]" style="border: none; height: 3150px; overflow:…"
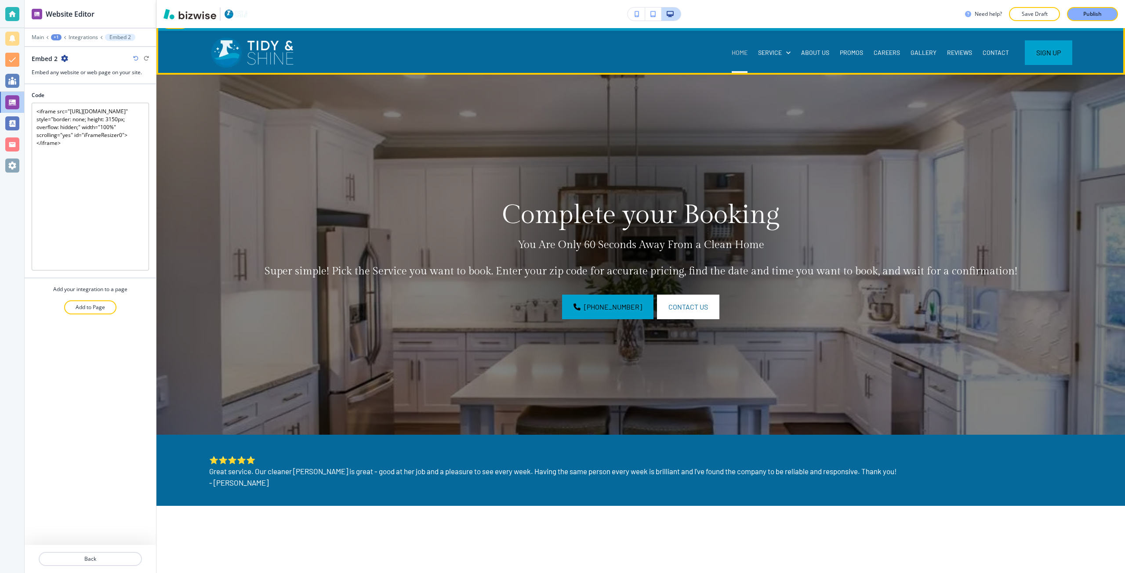
click at [733, 55] on p "HOME" at bounding box center [739, 52] width 16 height 9
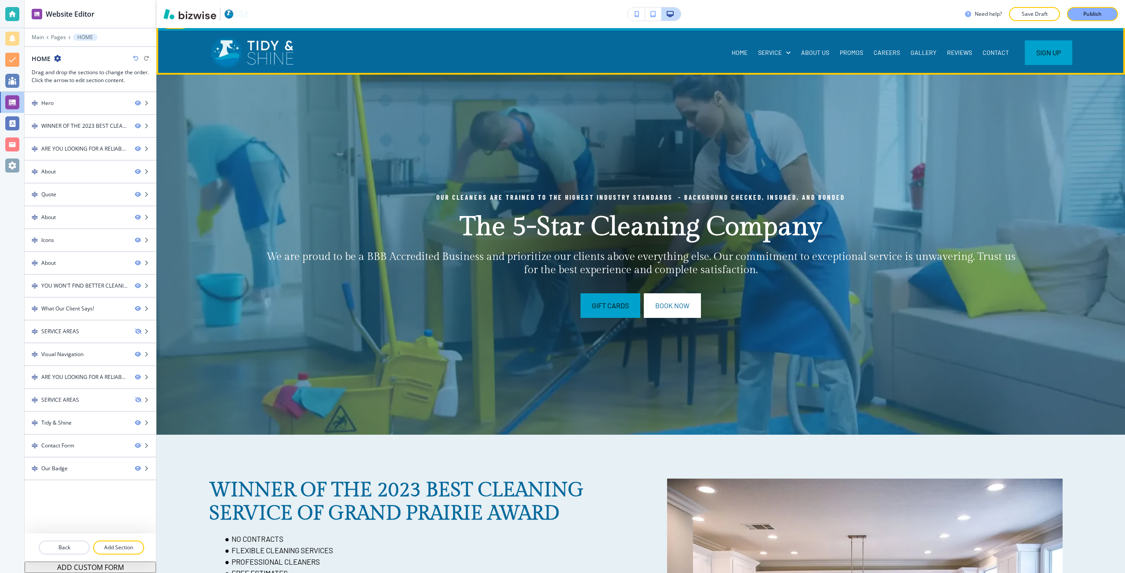
scroll to position [0, 0]
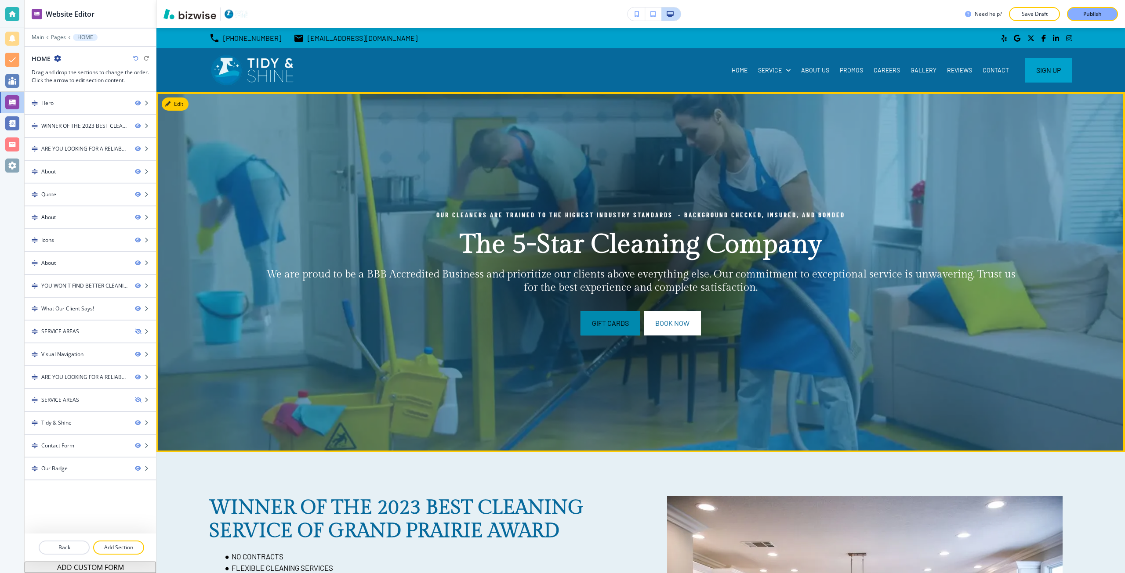
click at [614, 322] on button "Gift Cards" at bounding box center [610, 323] width 60 height 25
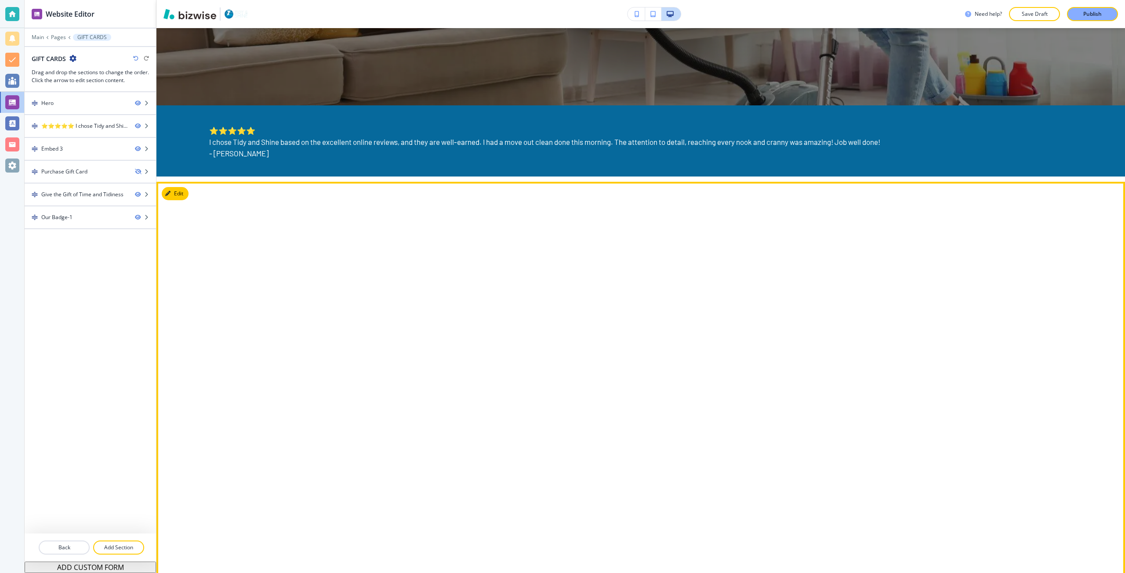
scroll to position [527, 0]
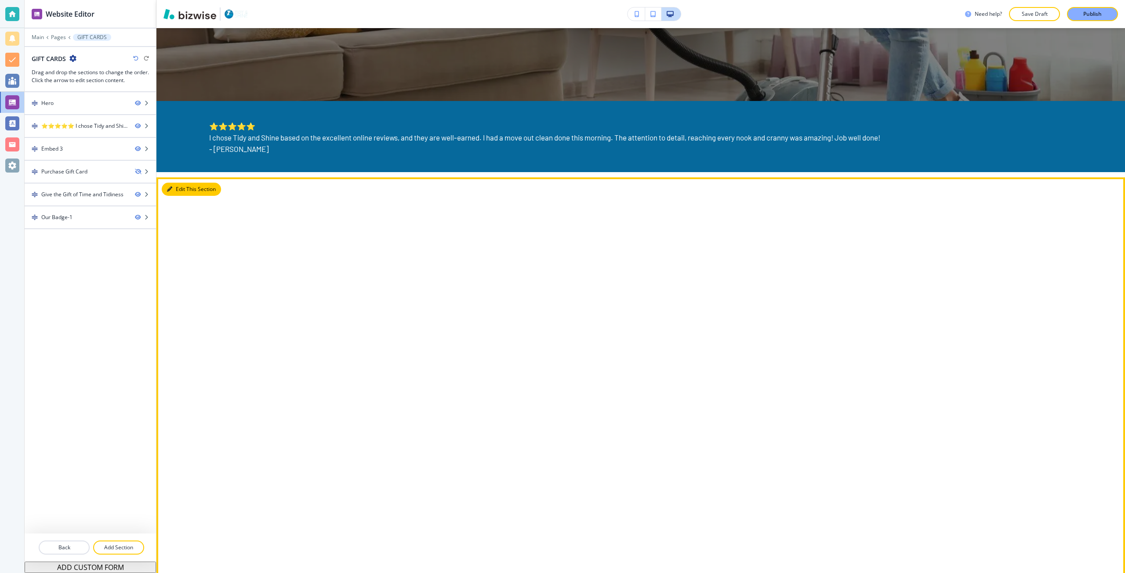
click at [174, 185] on button "Edit This Section" at bounding box center [191, 189] width 59 height 13
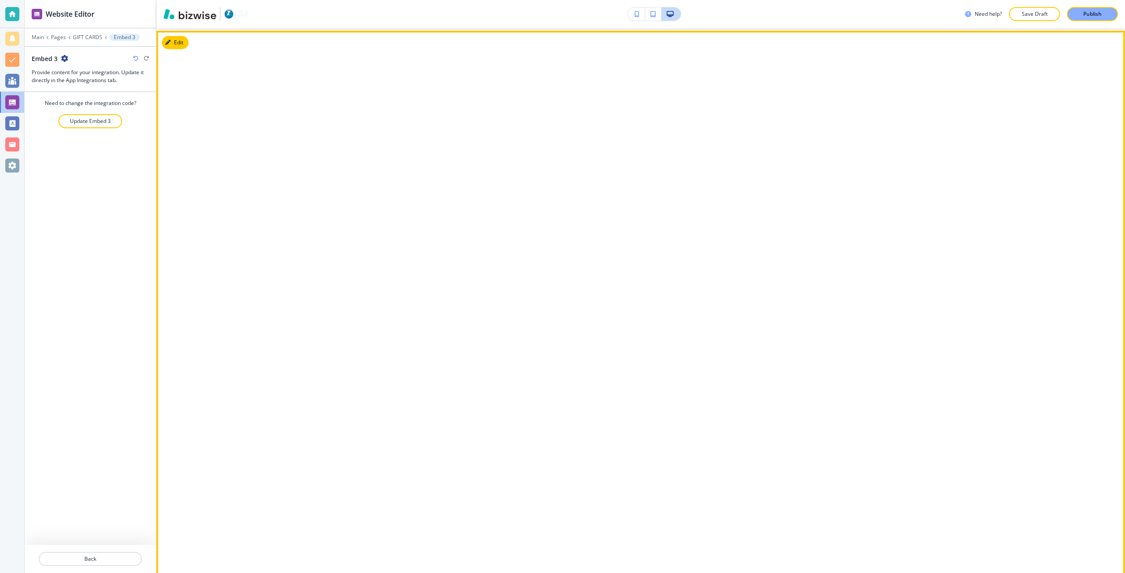
scroll to position [501, 0]
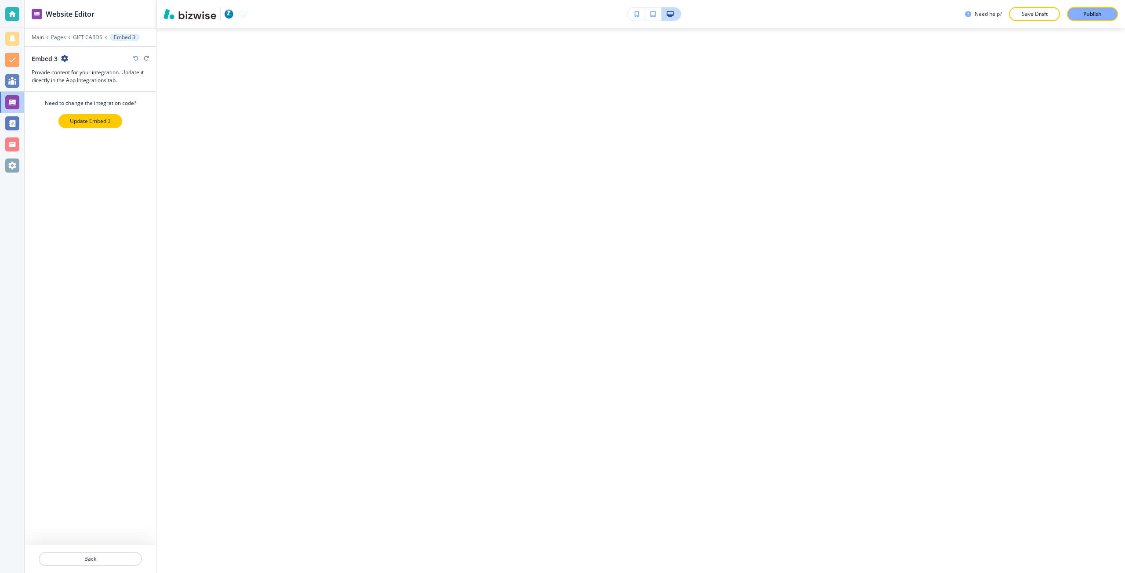
click at [107, 121] on p "Update Embed 3" at bounding box center [90, 121] width 41 height 8
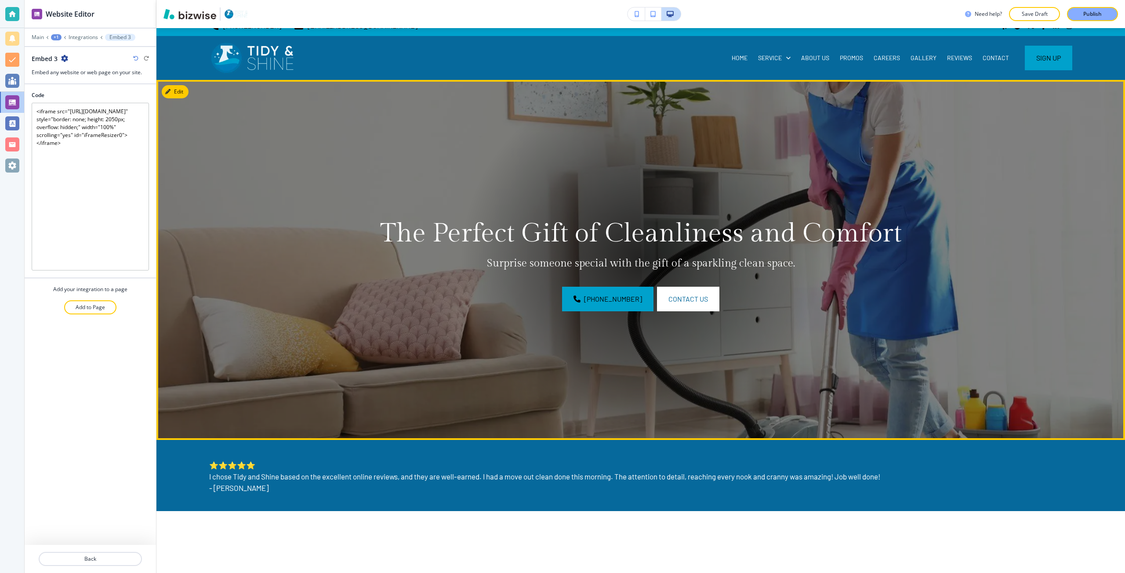
scroll to position [0, 0]
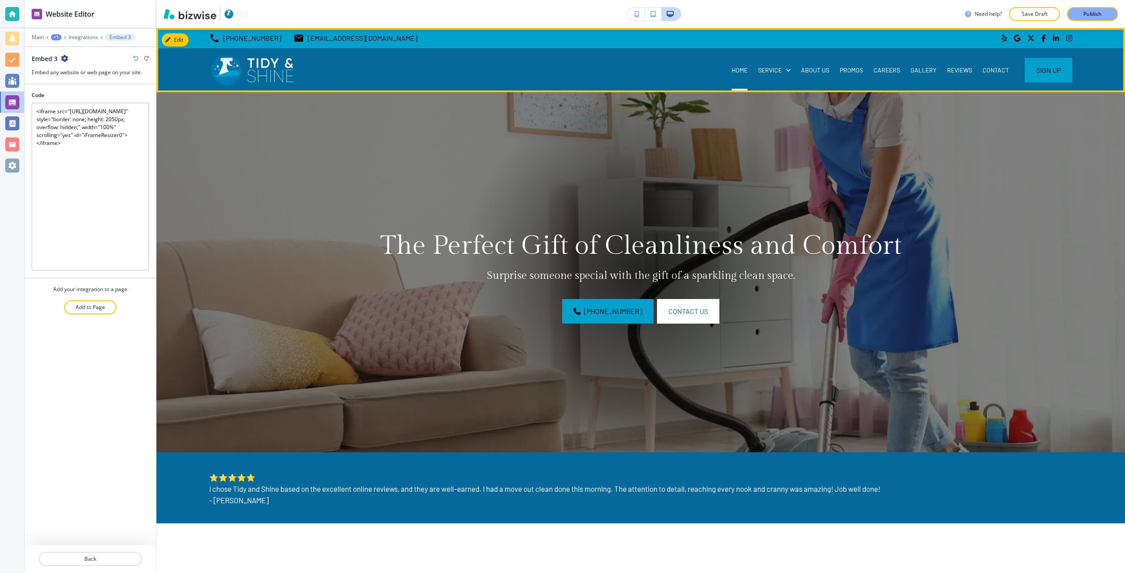
click at [726, 71] on div "HOME" at bounding box center [739, 70] width 26 height 9
click at [735, 69] on p "HOME" at bounding box center [739, 70] width 16 height 9
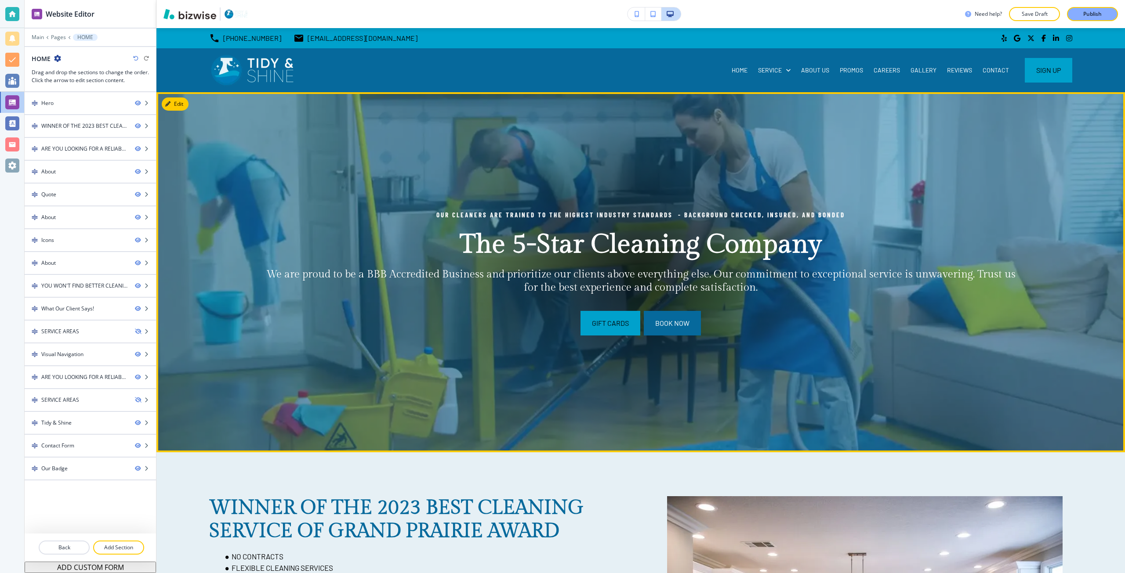
click at [665, 323] on span "Book Now" at bounding box center [672, 323] width 34 height 11
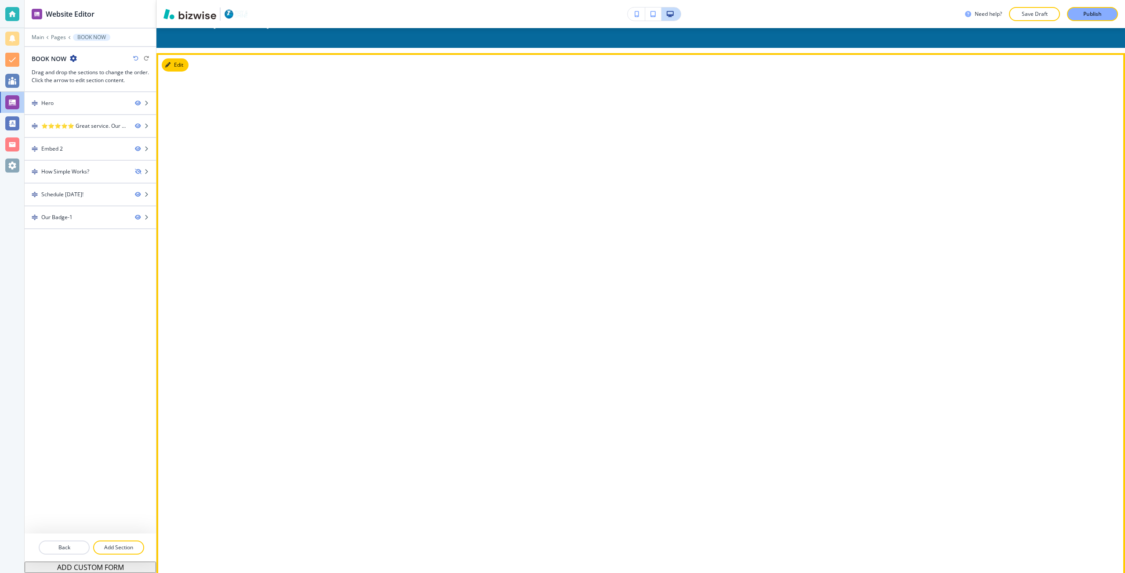
scroll to position [483, 0]
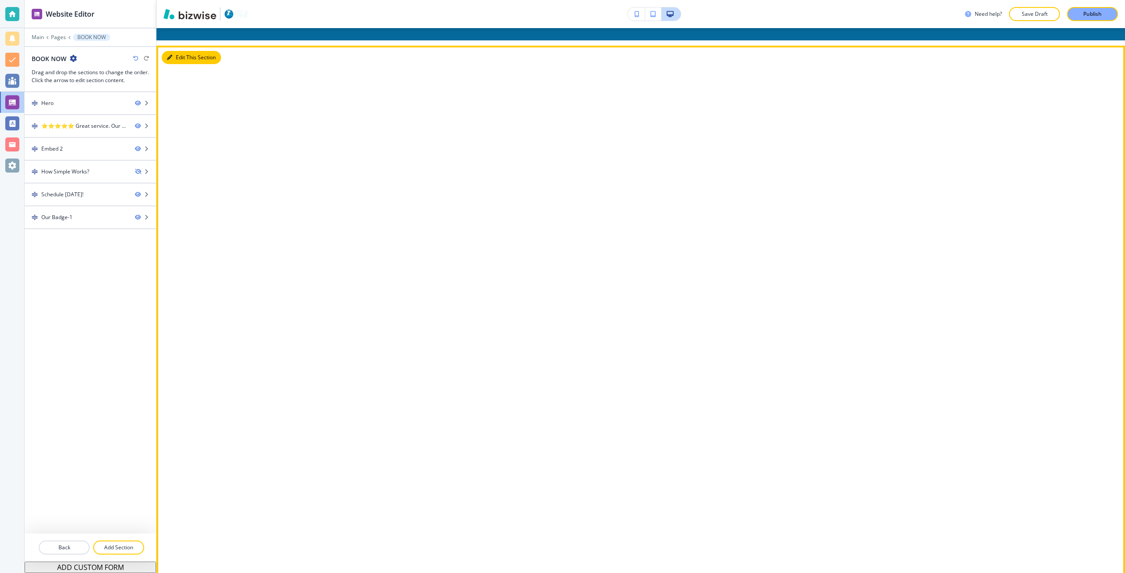
click at [175, 57] on button "Edit This Section" at bounding box center [191, 57] width 59 height 13
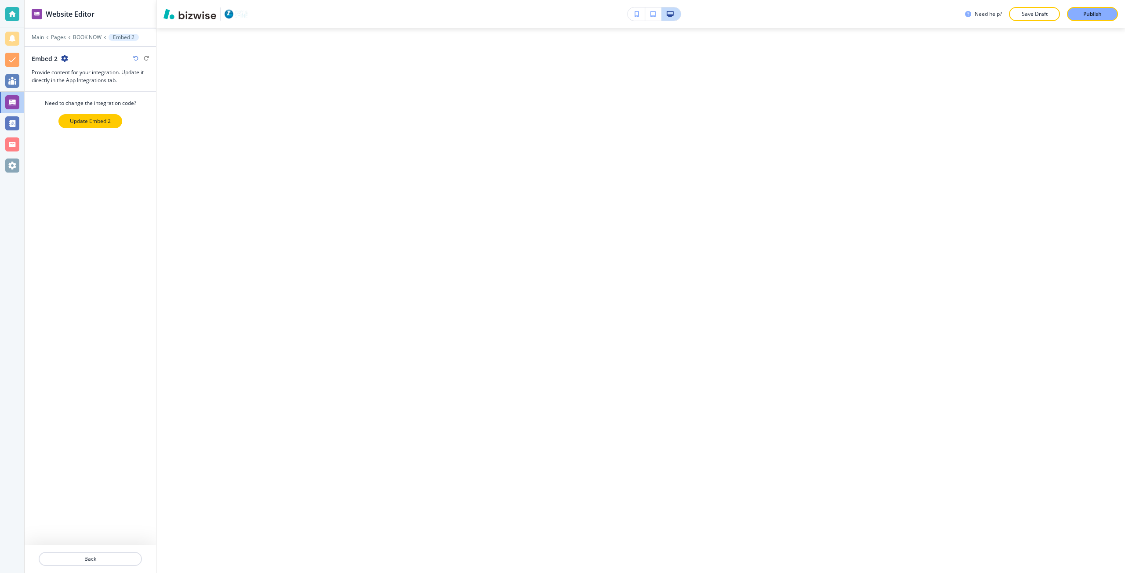
click at [96, 119] on p "Update Embed 2" at bounding box center [90, 121] width 41 height 8
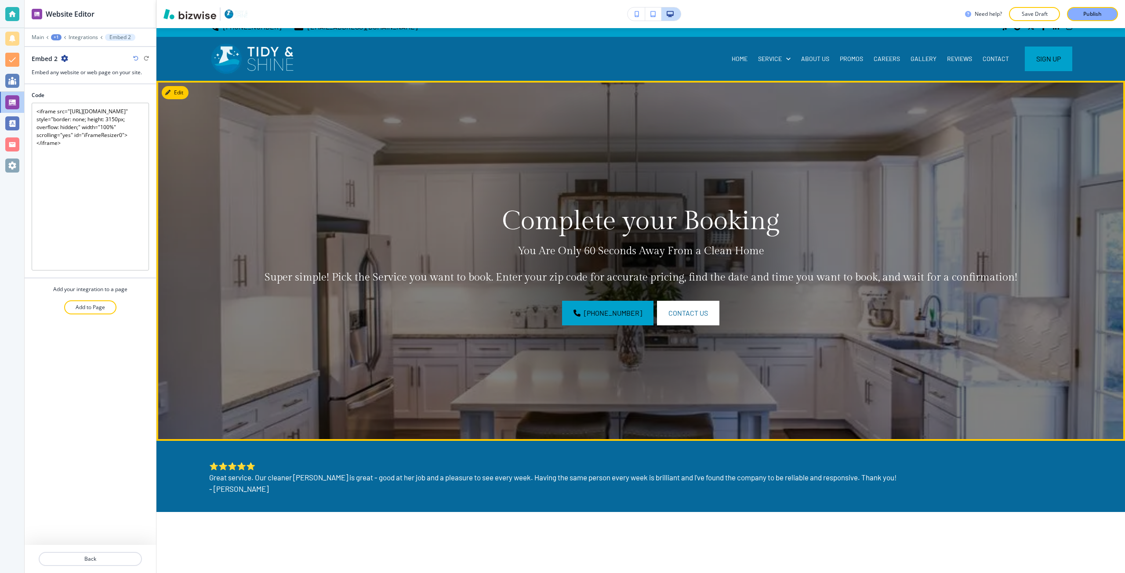
scroll to position [0, 0]
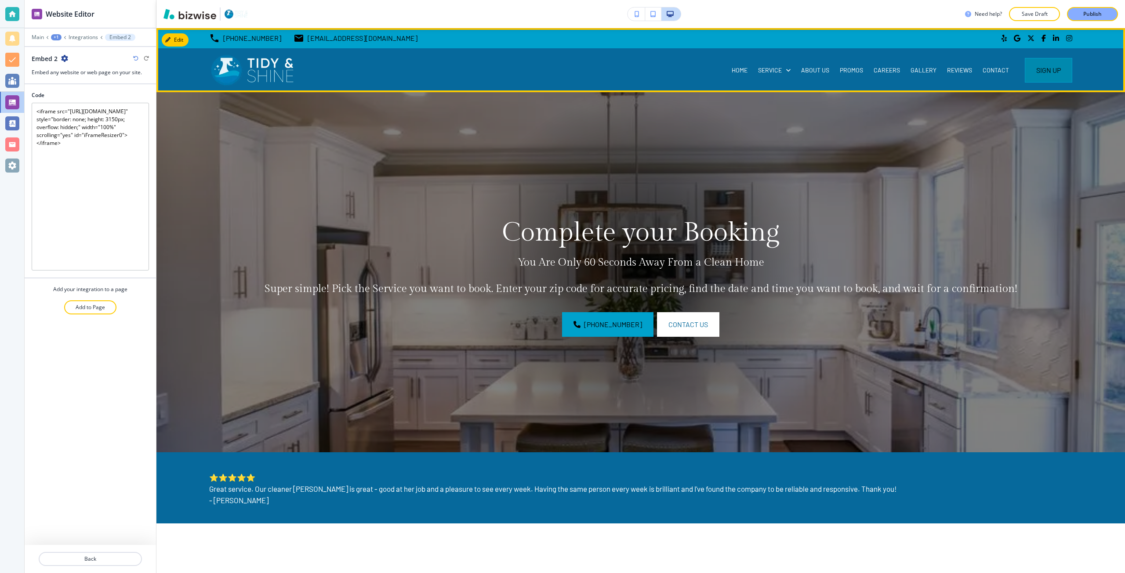
click at [1042, 68] on button "Sign Up" at bounding box center [1047, 70] width 47 height 25
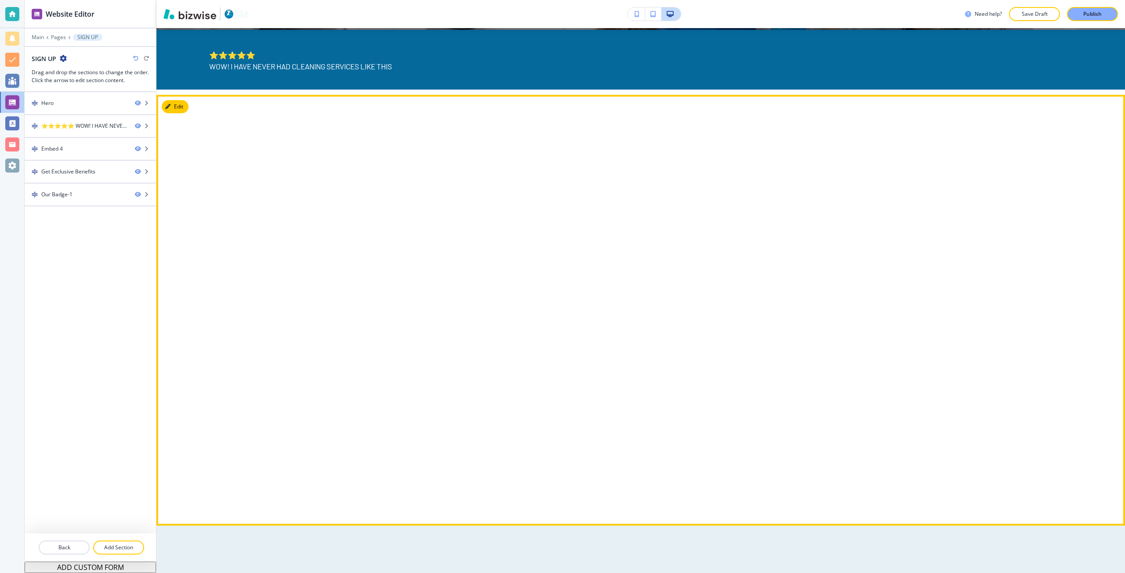
scroll to position [439, 0]
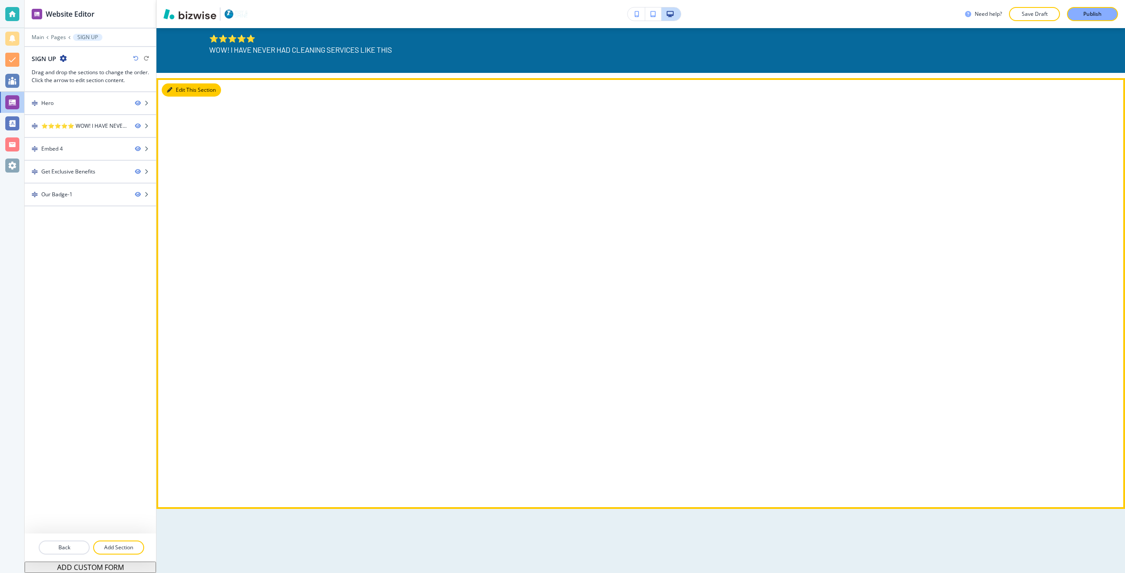
click at [172, 85] on button "Edit This Section" at bounding box center [191, 89] width 59 height 13
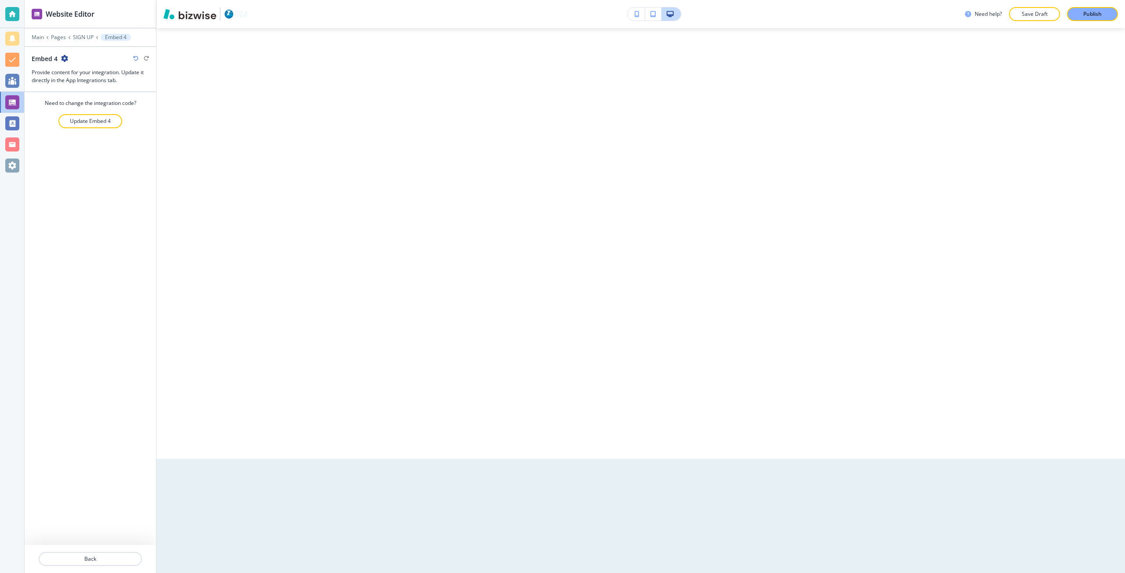
click at [93, 113] on div at bounding box center [90, 110] width 131 height 7
click at [84, 120] on p "Update Embed 4" at bounding box center [90, 121] width 41 height 8
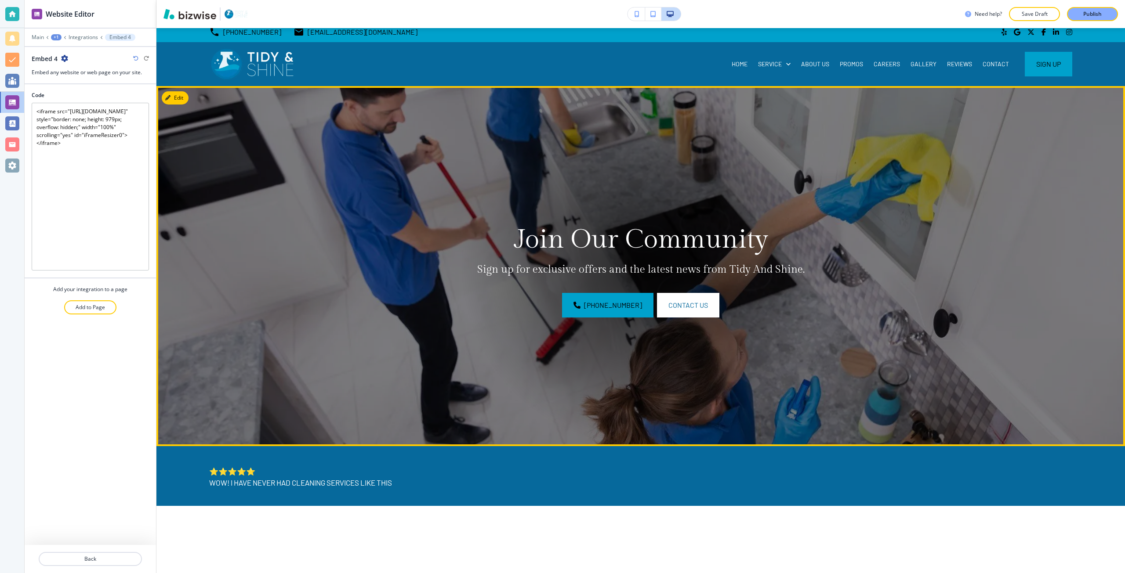
scroll to position [0, 0]
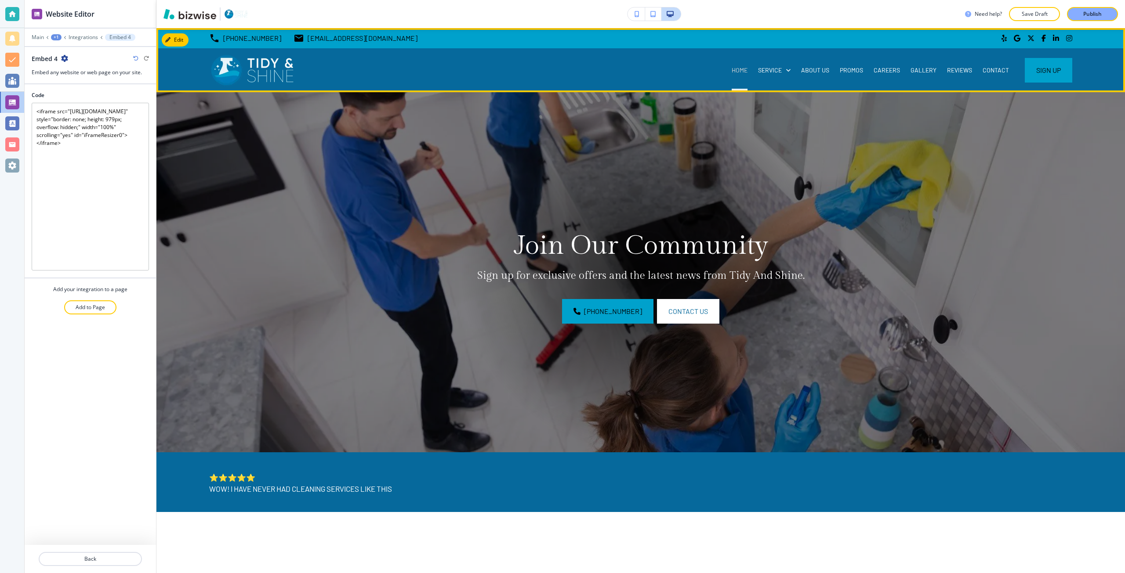
click at [733, 69] on p "HOME" at bounding box center [739, 70] width 16 height 9
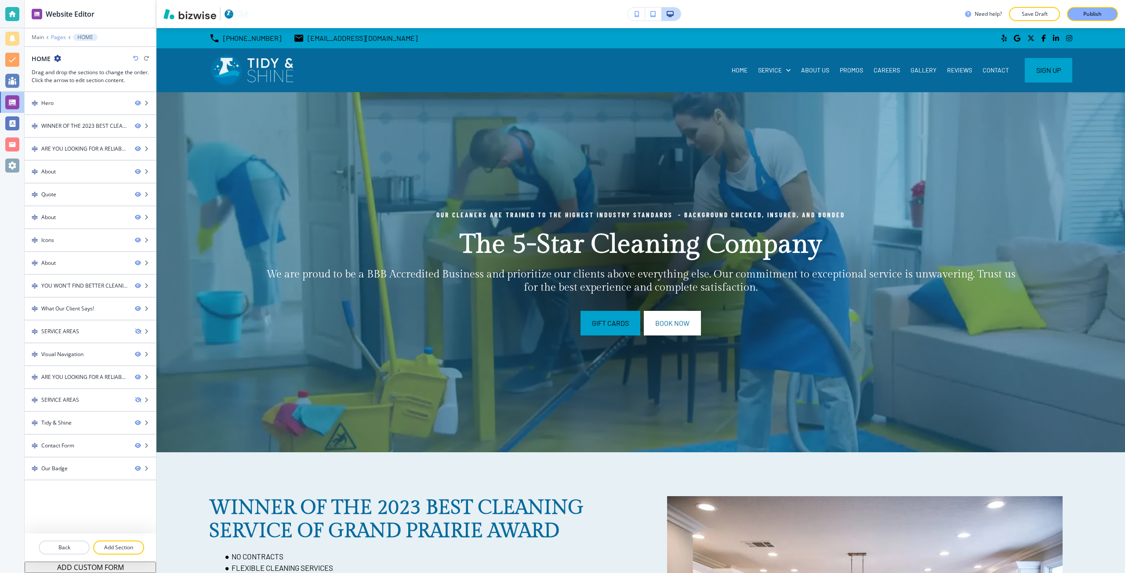
click at [59, 35] on p "Pages" at bounding box center [58, 37] width 15 height 6
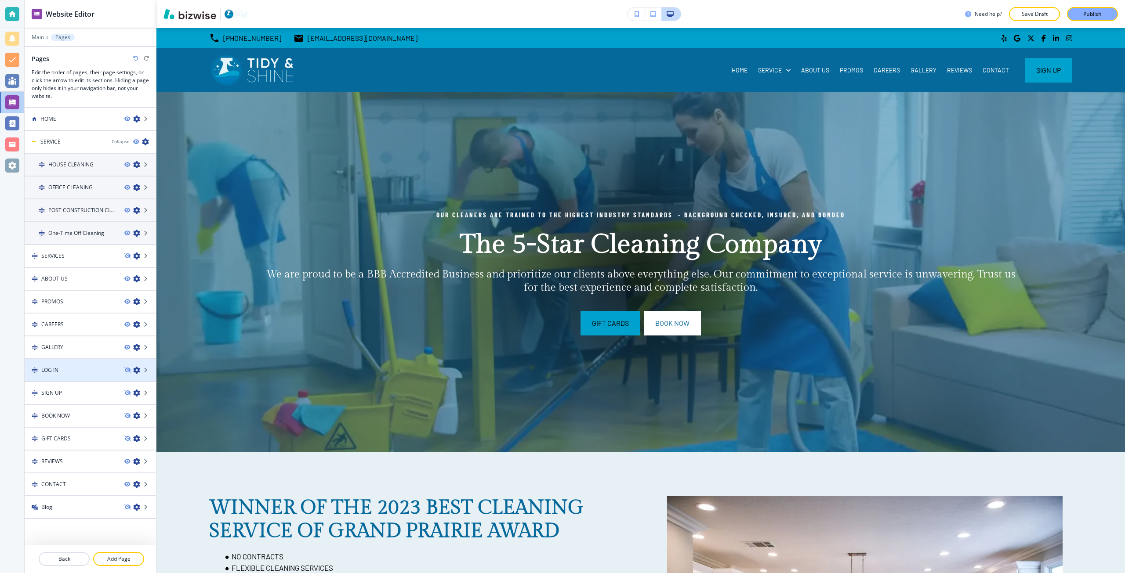
click at [67, 372] on div "LOG IN" at bounding box center [71, 370] width 93 height 8
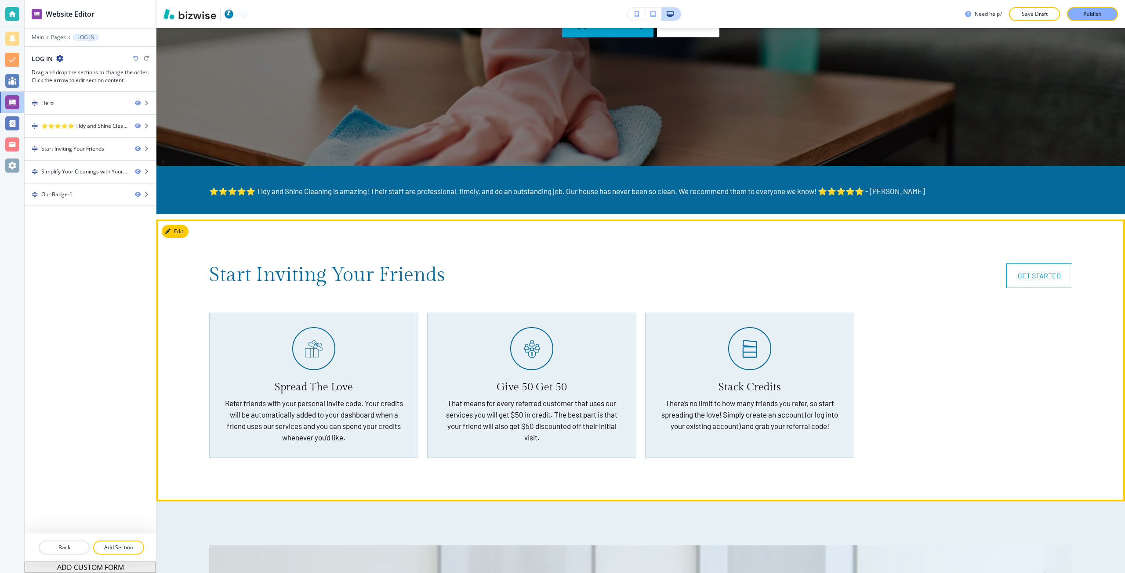
scroll to position [439, 0]
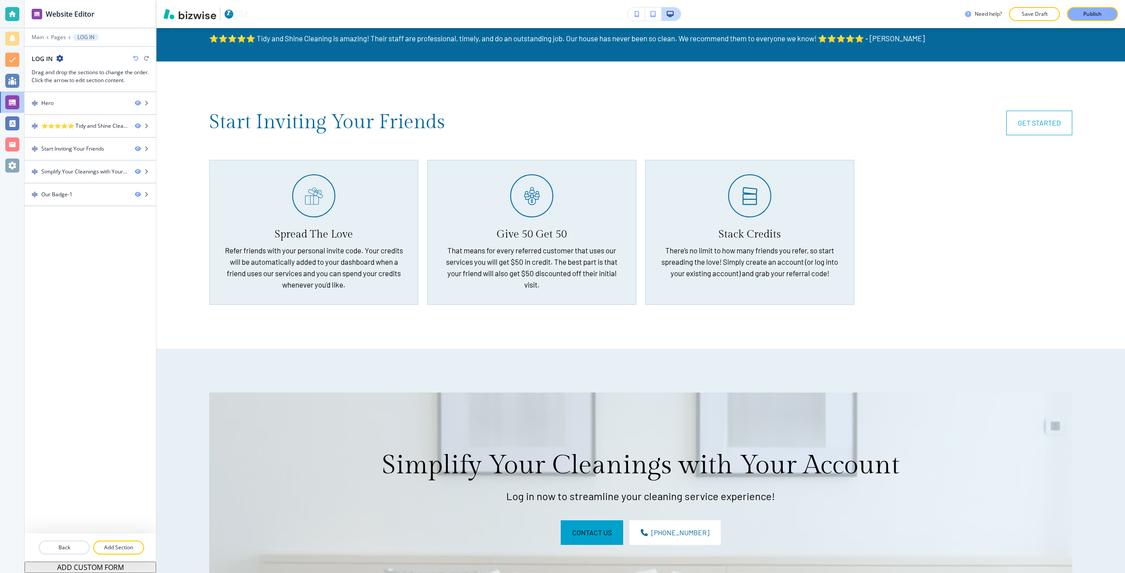
click at [39, 33] on div at bounding box center [90, 31] width 131 height 5
click at [35, 39] on p "Main" at bounding box center [38, 37] width 12 height 6
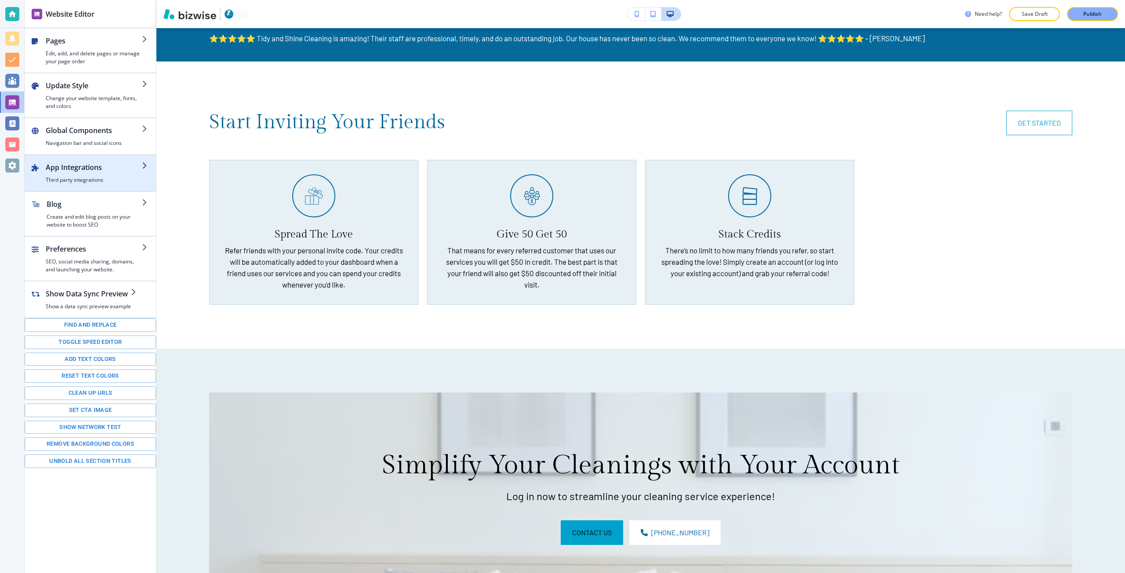
click at [88, 171] on h2 "App Integrations" at bounding box center [94, 167] width 96 height 11
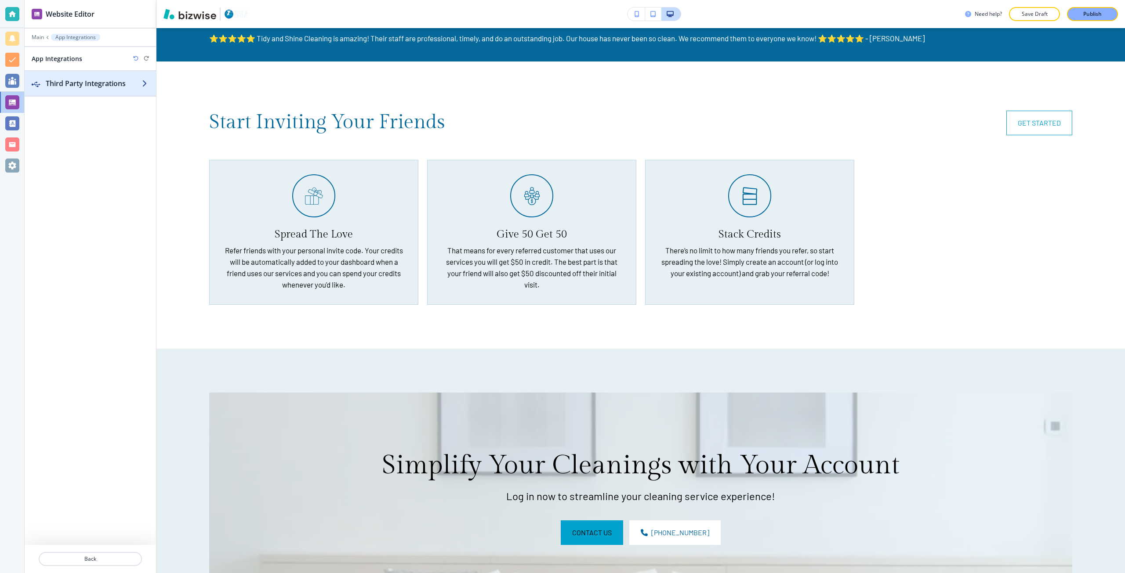
click at [109, 88] on h2 "Third Party Integrations" at bounding box center [94, 83] width 96 height 11
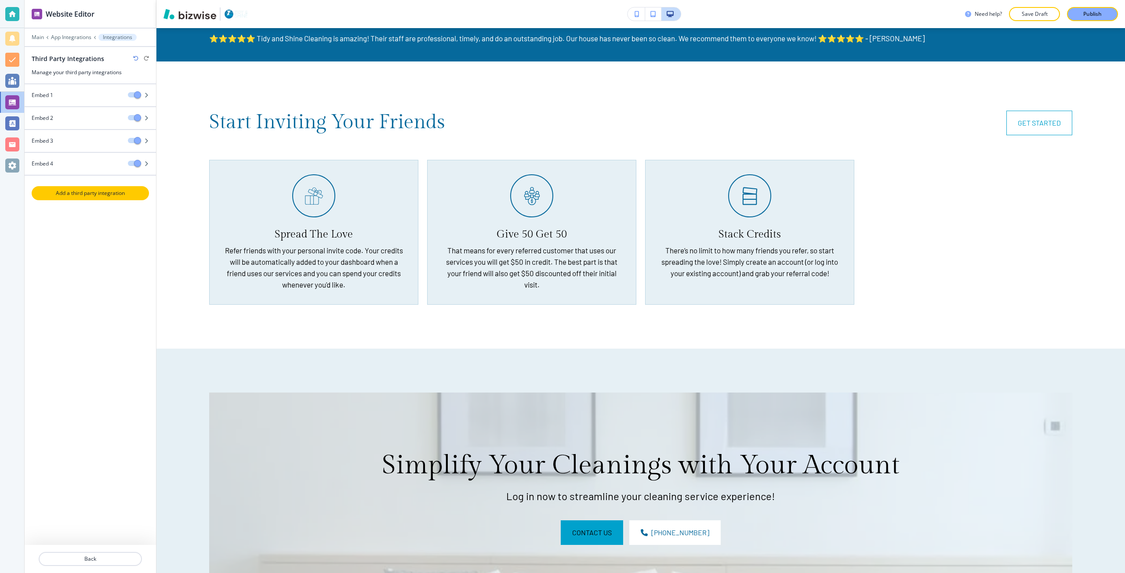
click at [103, 193] on p "Add a third party integration" at bounding box center [91, 193] width 116 height 8
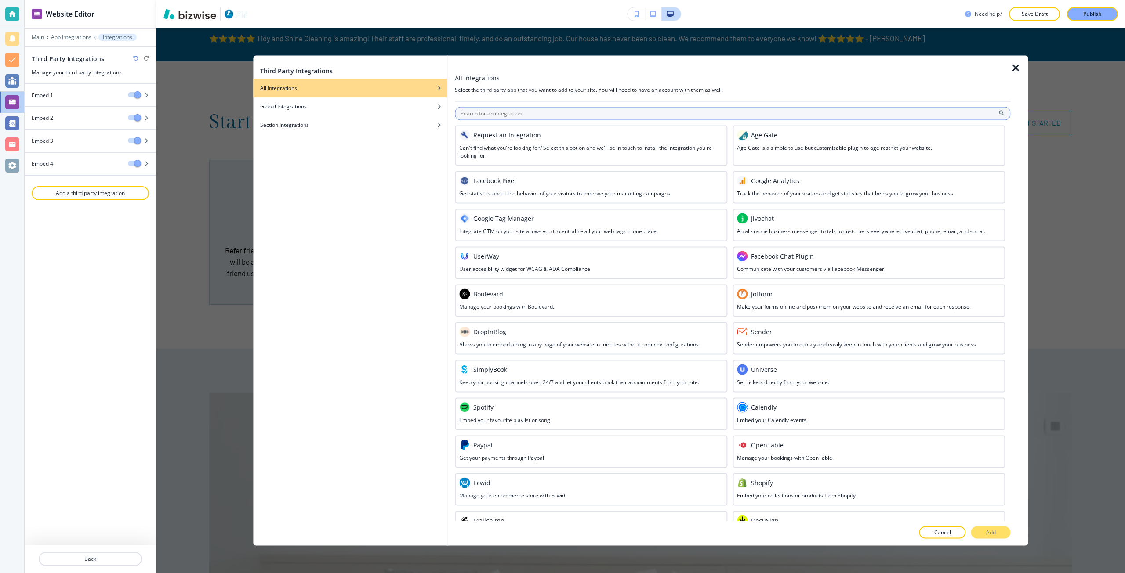
click at [565, 116] on input "text" at bounding box center [732, 113] width 555 height 13
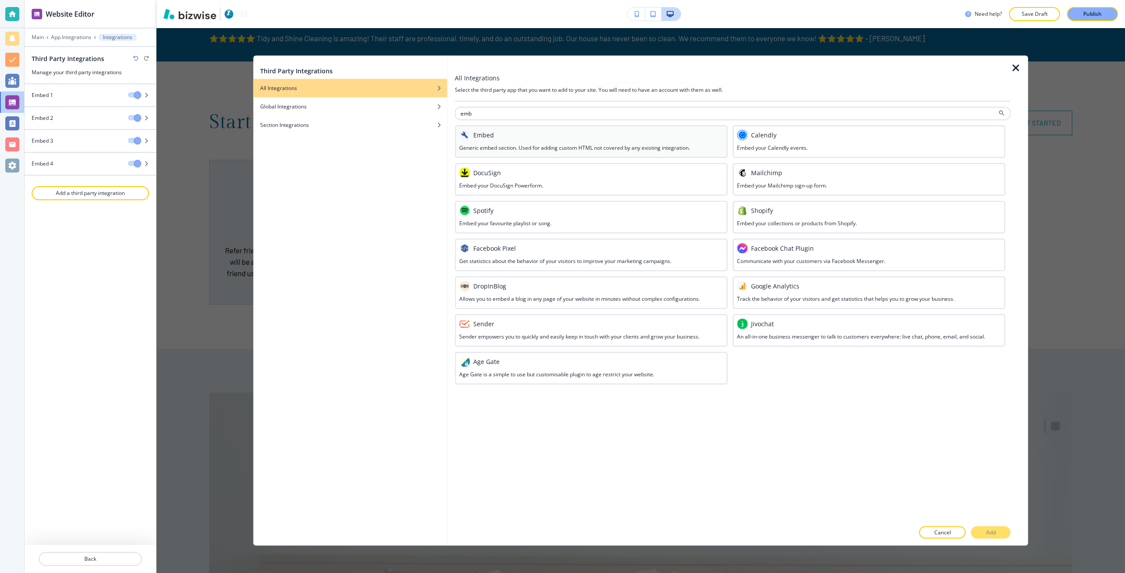
type input "emb"
click at [565, 141] on div at bounding box center [591, 142] width 264 height 4
click at [997, 540] on div at bounding box center [732, 542] width 555 height 7
click at [993, 530] on p "Add" at bounding box center [991, 533] width 10 height 8
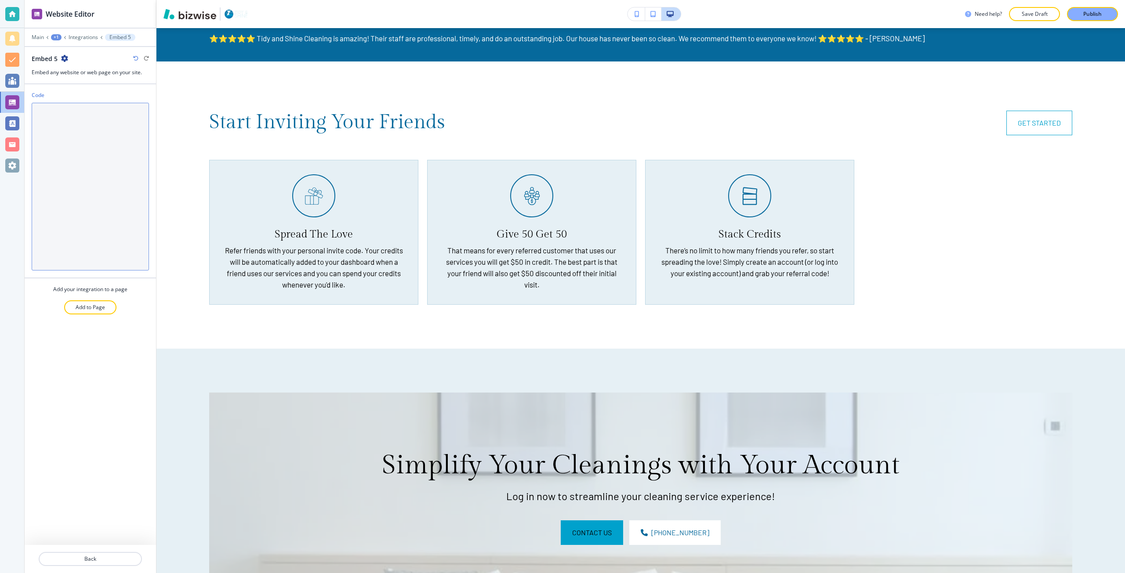
click at [52, 139] on textarea "Code" at bounding box center [90, 187] width 117 height 168
paste textarea "<iframe src="[URL][DOMAIN_NAME]" style="border: none; height: 1342px; overflow:…"
type textarea "<iframe src="[URL][DOMAIN_NAME]" style="border: none; height: 1342px; overflow:…"
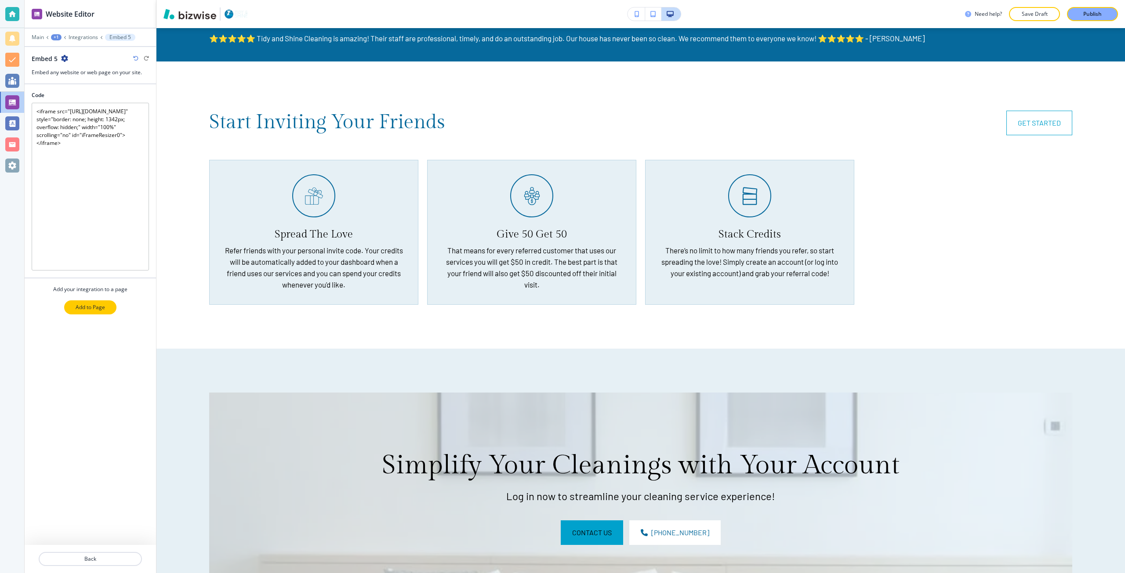
click at [75, 313] on button "Add to Page" at bounding box center [90, 307] width 52 height 14
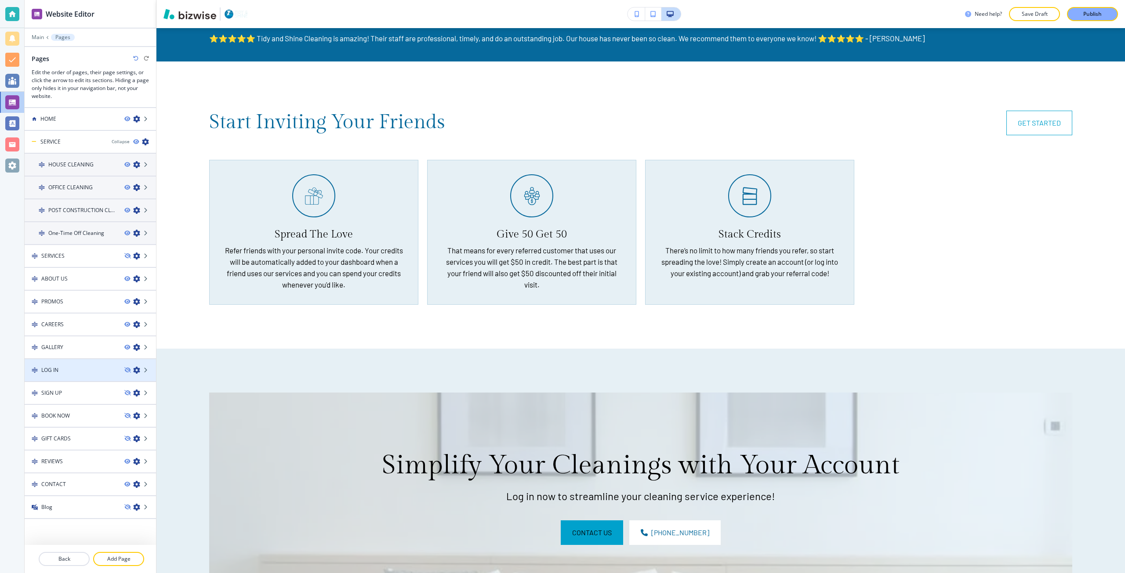
click at [76, 373] on div "LOG IN" at bounding box center [71, 370] width 93 height 8
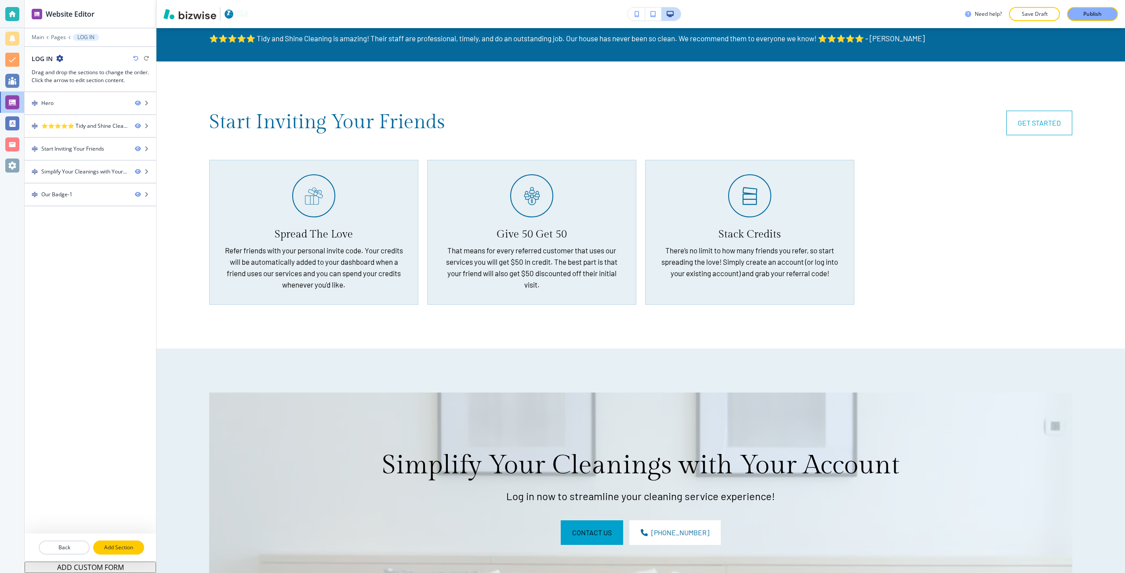
click at [109, 547] on p "Add Section" at bounding box center [118, 548] width 49 height 8
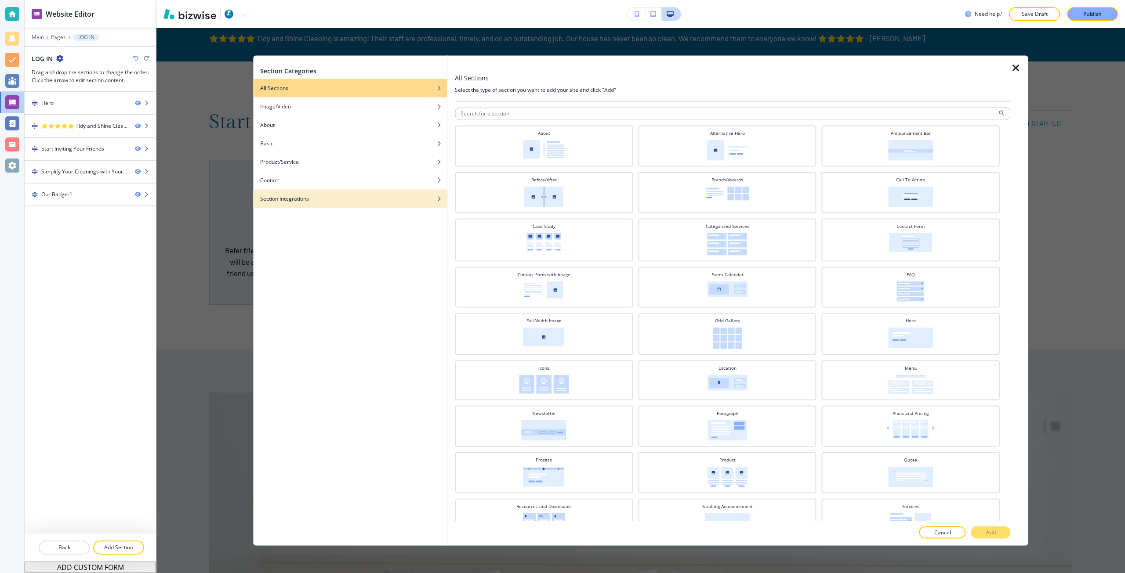
click at [389, 205] on div "button" at bounding box center [350, 205] width 194 height 5
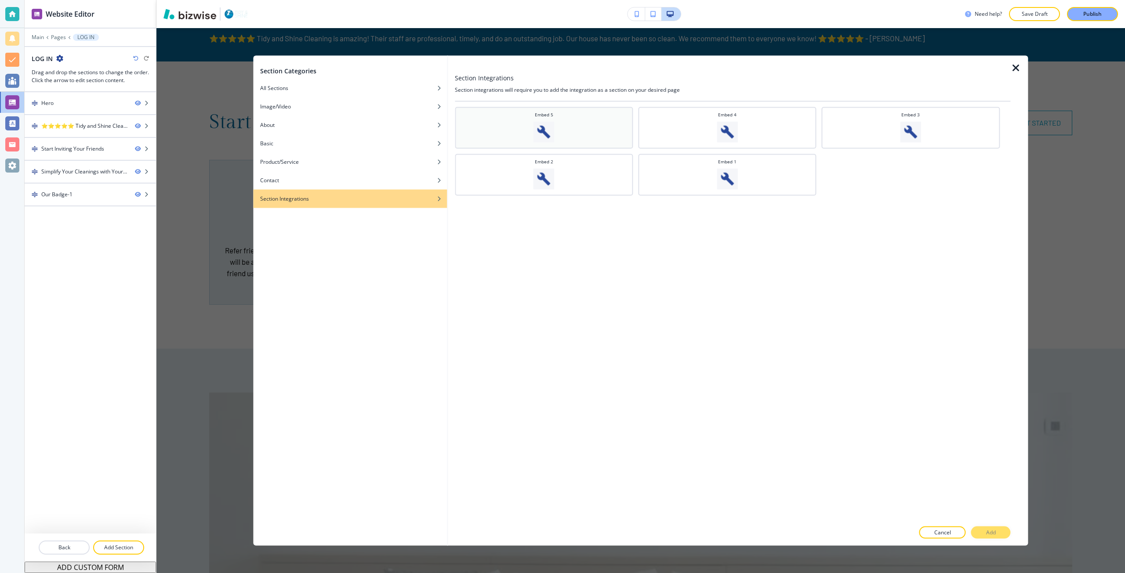
click at [496, 137] on div "Embed 5" at bounding box center [543, 126] width 169 height 31
click at [988, 531] on p "Add" at bounding box center [991, 533] width 10 height 8
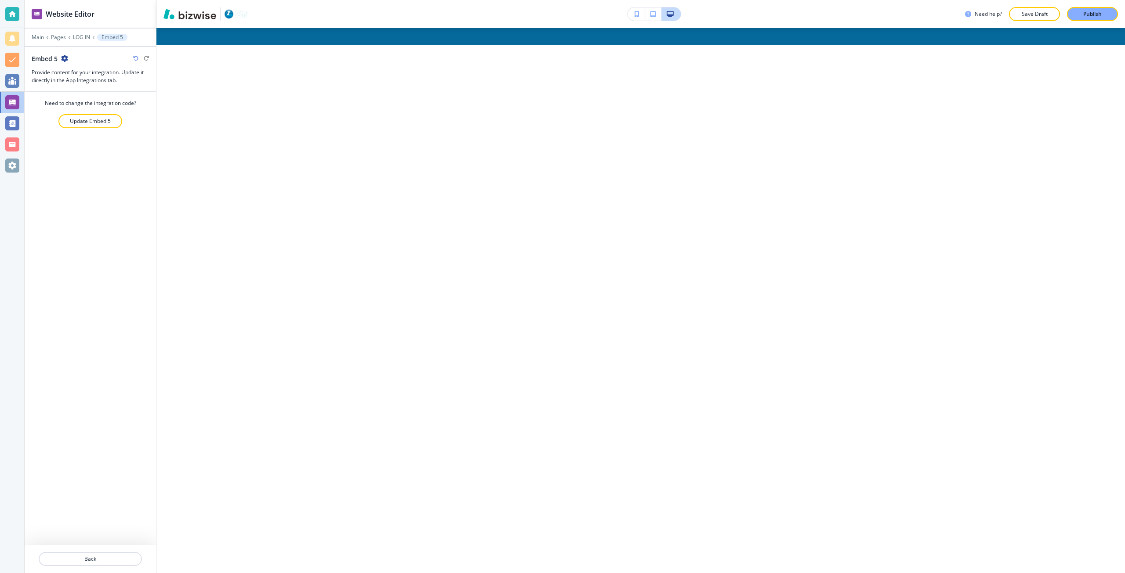
scroll to position [1303, 0]
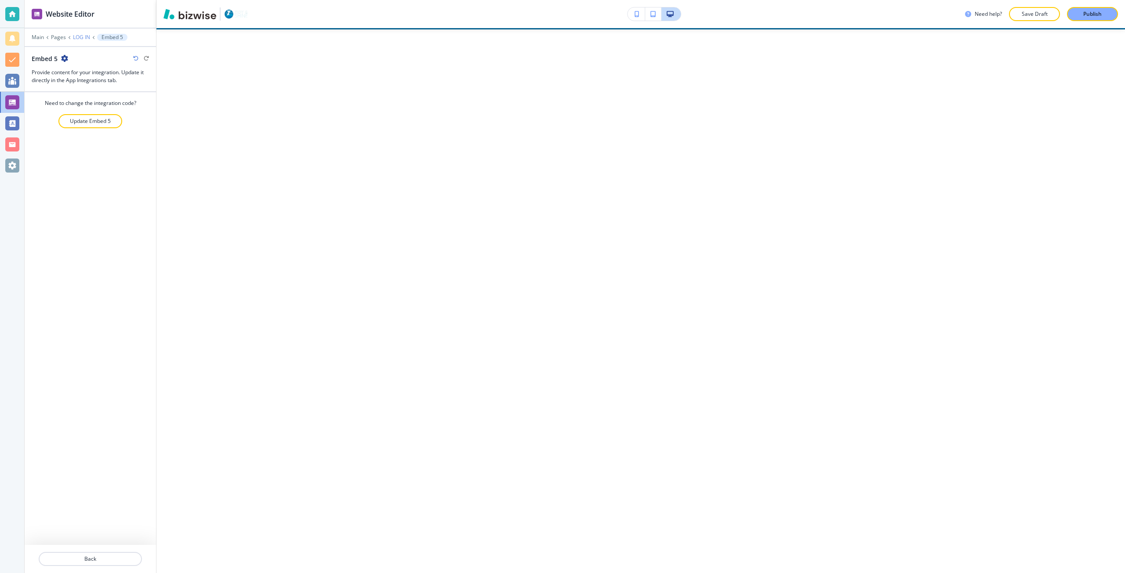
click at [76, 37] on p "LOG IN" at bounding box center [81, 37] width 17 height 6
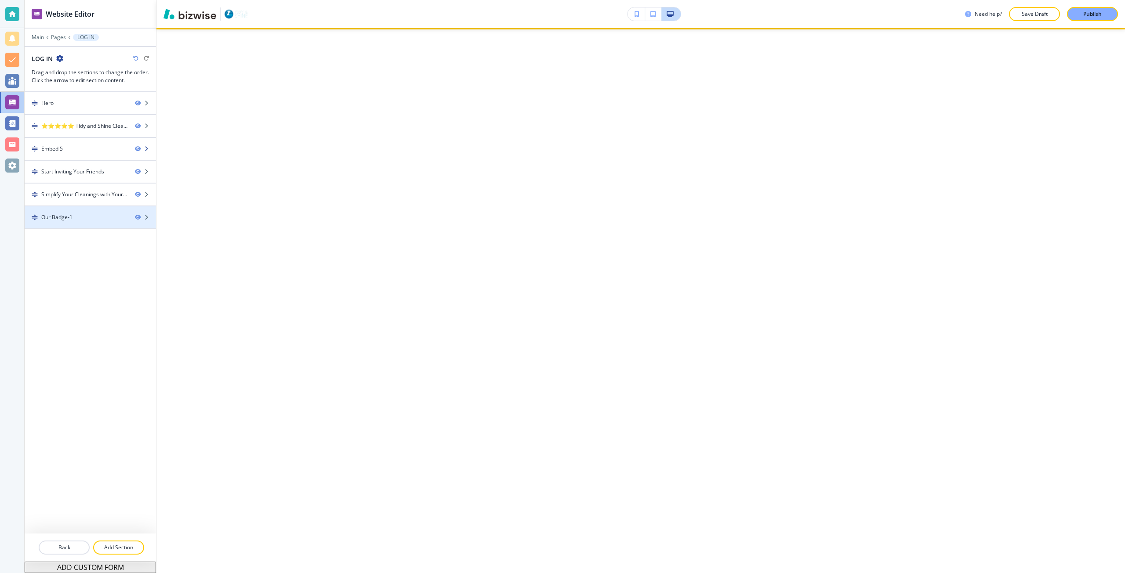
scroll to position [478, 0]
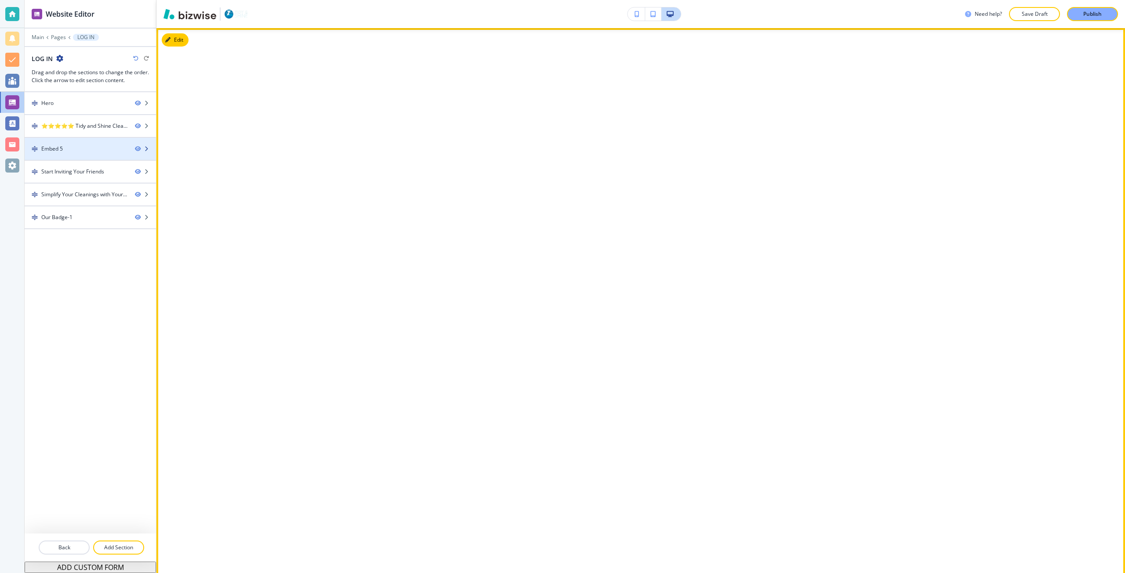
click at [65, 145] on div "Embed 5" at bounding box center [76, 149] width 103 height 8
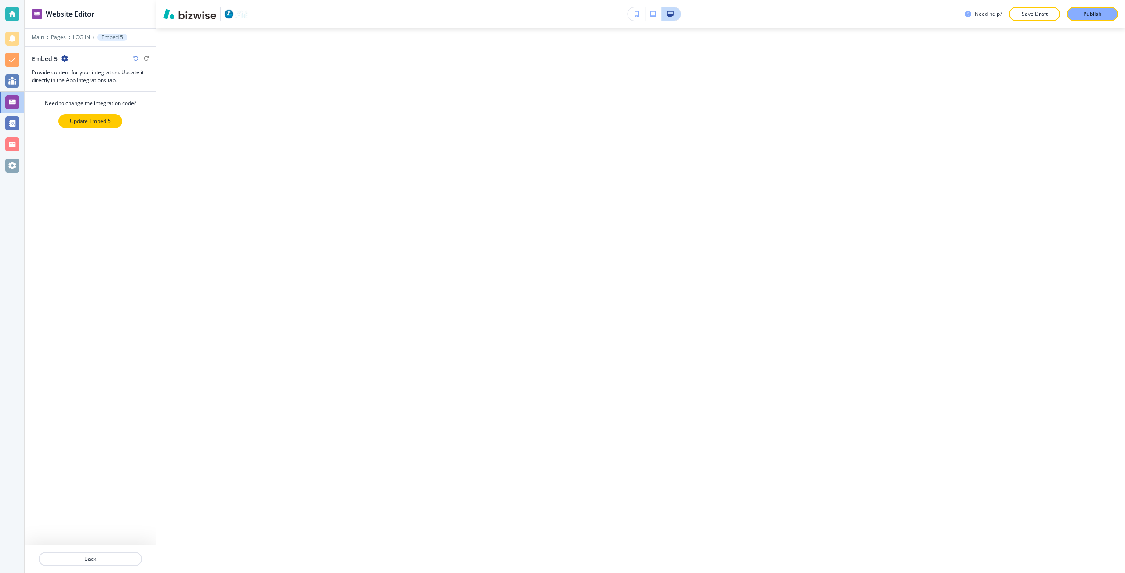
click at [77, 121] on p "Update Embed 5" at bounding box center [90, 121] width 41 height 8
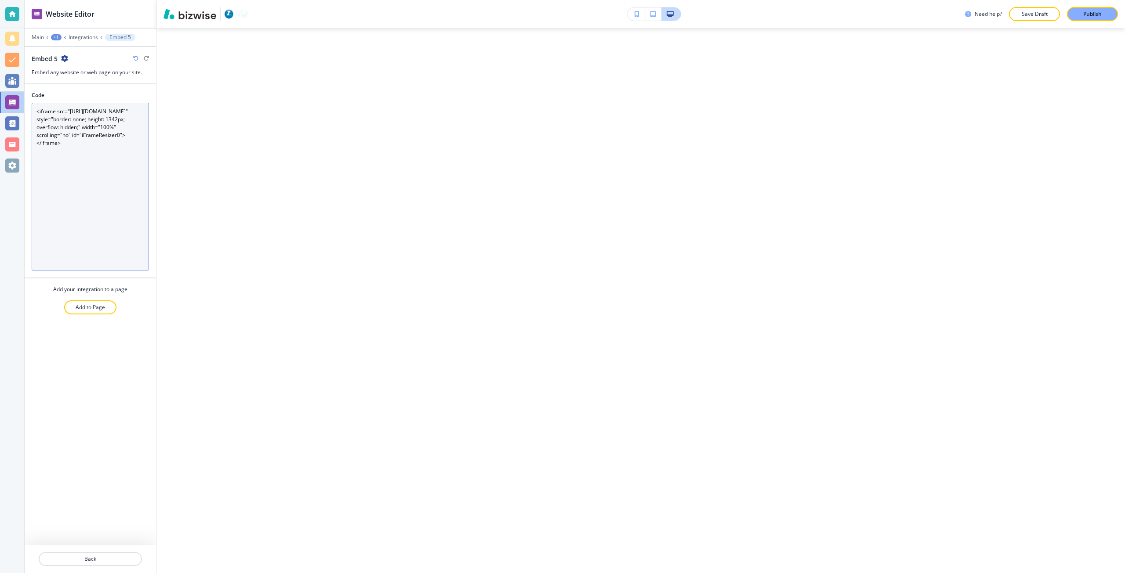
click at [101, 144] on textarea "<iframe src="[URL][DOMAIN_NAME]" style="border: none; height: 1342px; overflow:…" at bounding box center [90, 187] width 117 height 168
type textarea "<iframe src="[URL][DOMAIN_NAME]" style="border: none; height: 1342px; overflow:…"
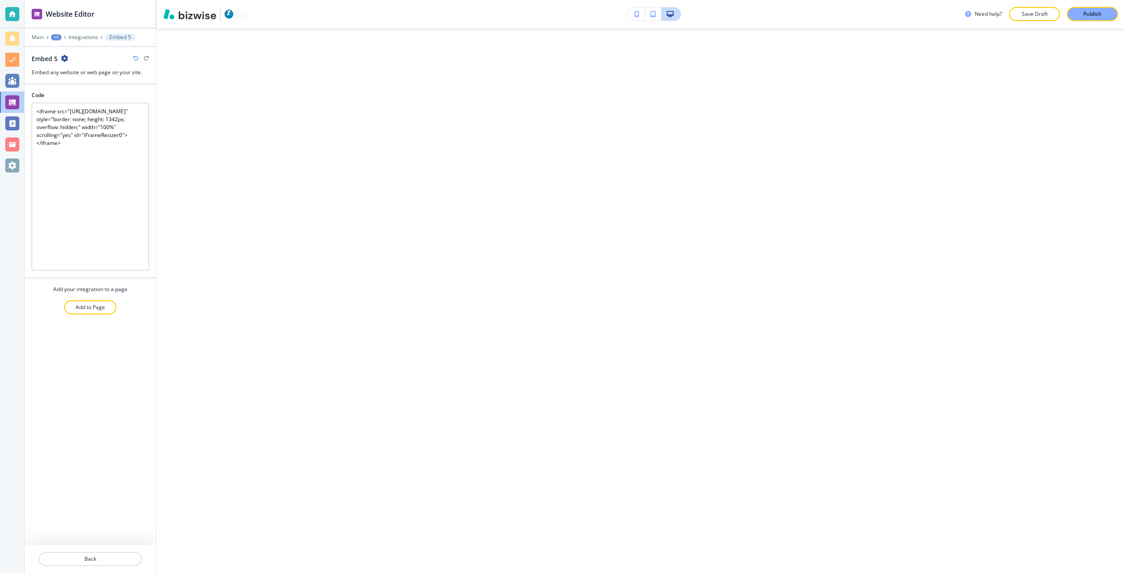
click at [83, 41] on div at bounding box center [90, 43] width 131 height 5
click at [90, 37] on p "Integrations" at bounding box center [83, 37] width 29 height 6
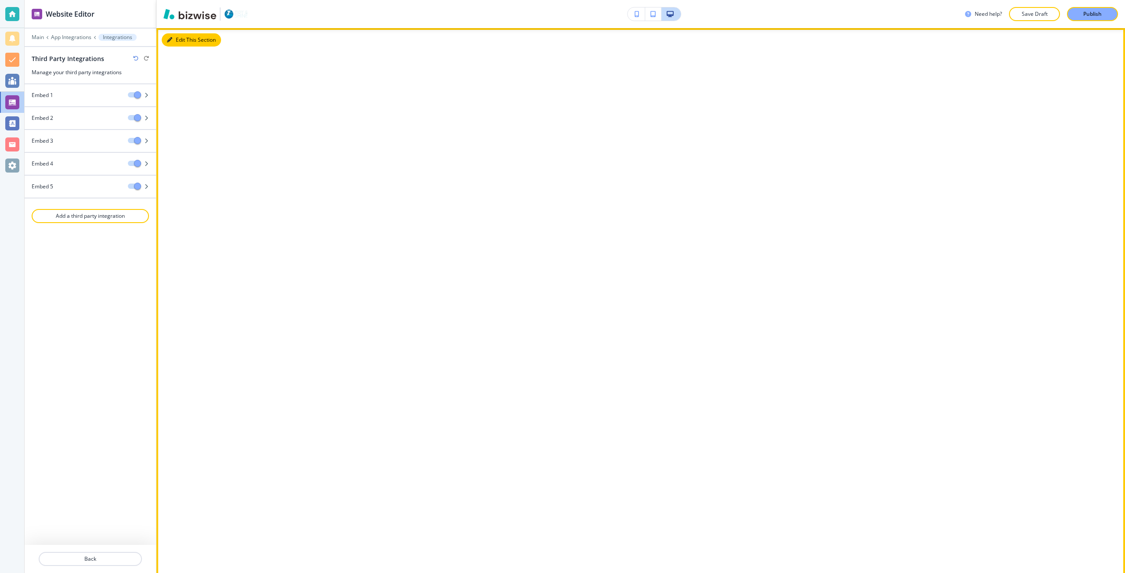
click at [185, 43] on button "Edit This Section" at bounding box center [191, 39] width 59 height 13
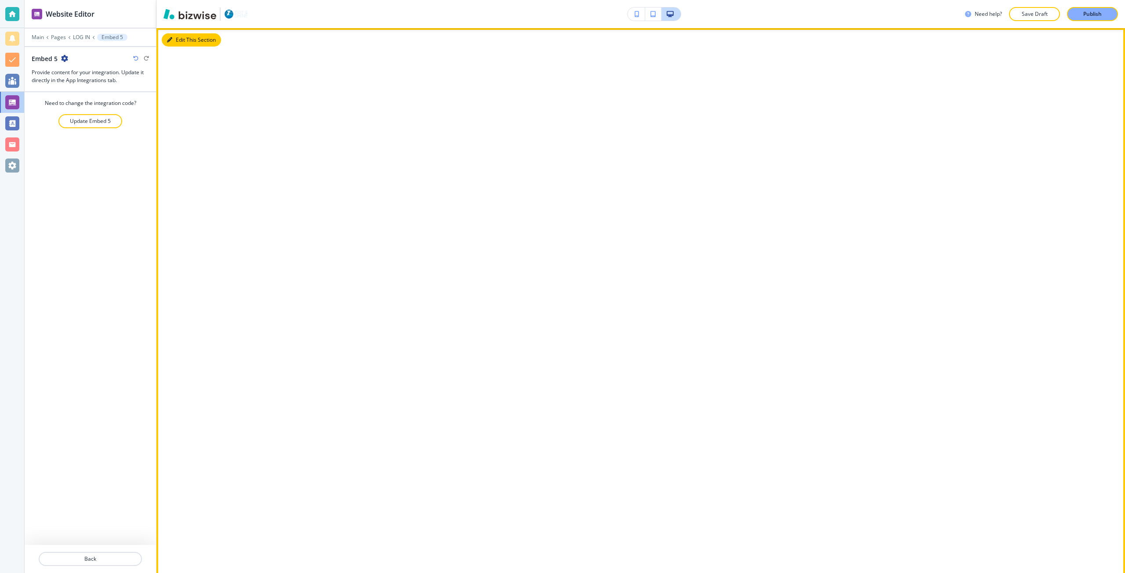
click at [170, 37] on icon "button" at bounding box center [169, 39] width 5 height 5
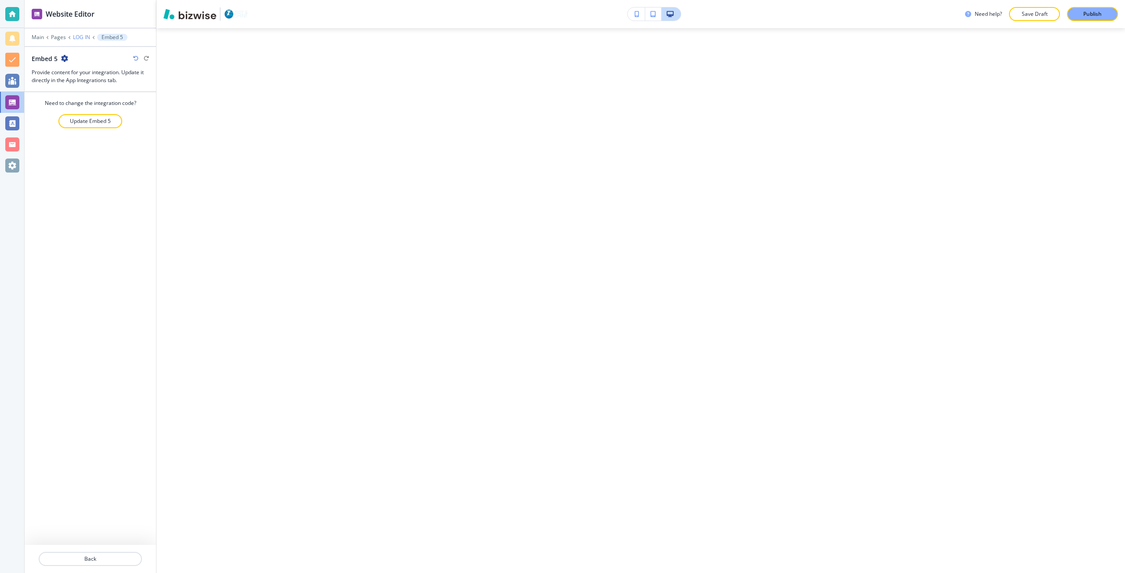
click at [78, 36] on p "LOG IN" at bounding box center [81, 37] width 17 height 6
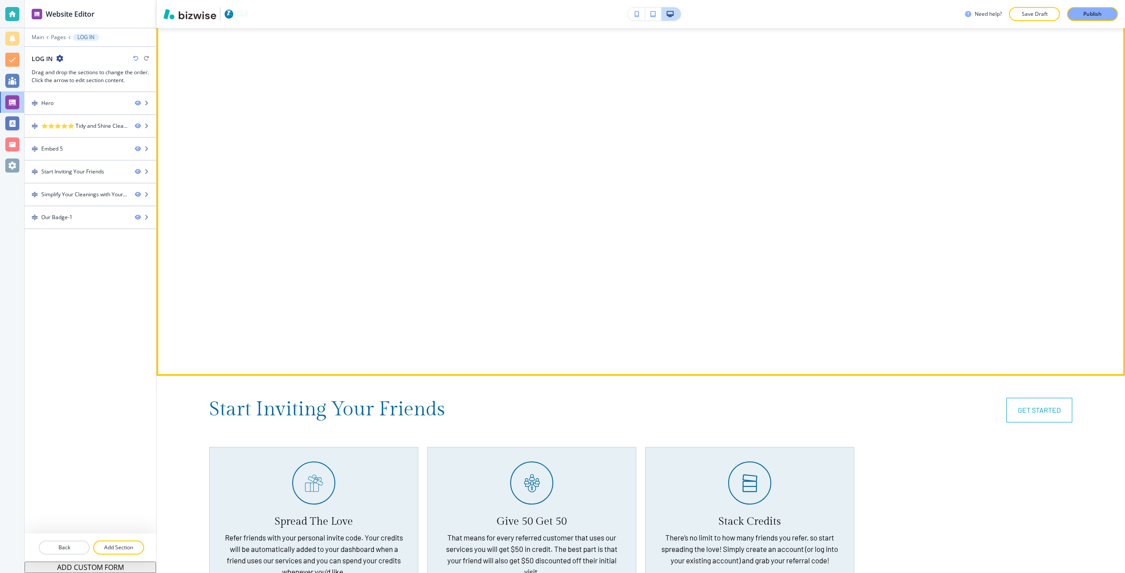
scroll to position [742, 0]
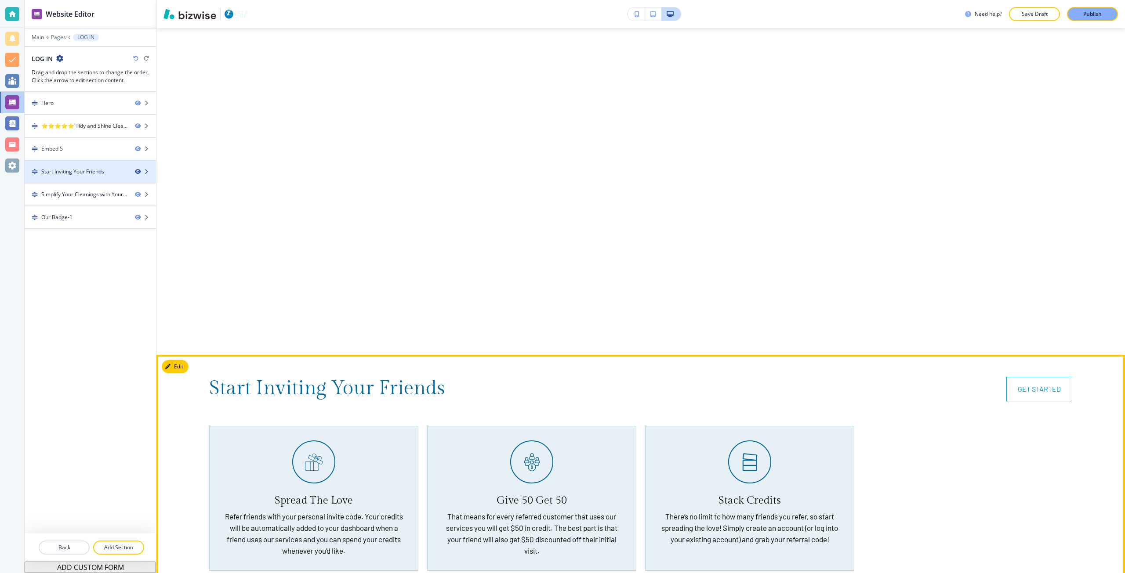
click at [138, 171] on icon "button" at bounding box center [137, 171] width 5 height 5
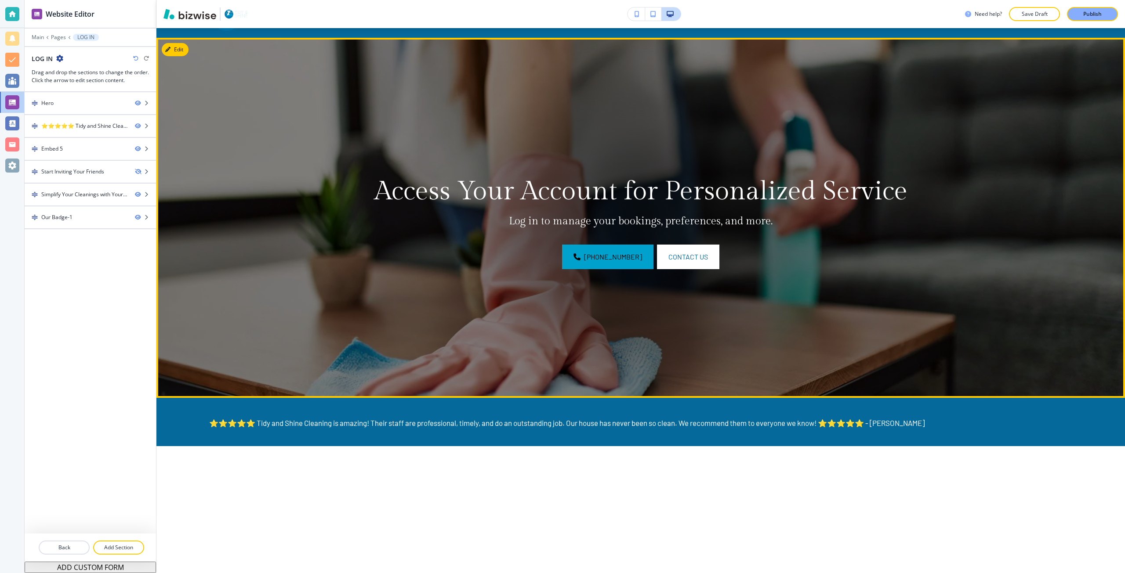
scroll to position [0, 0]
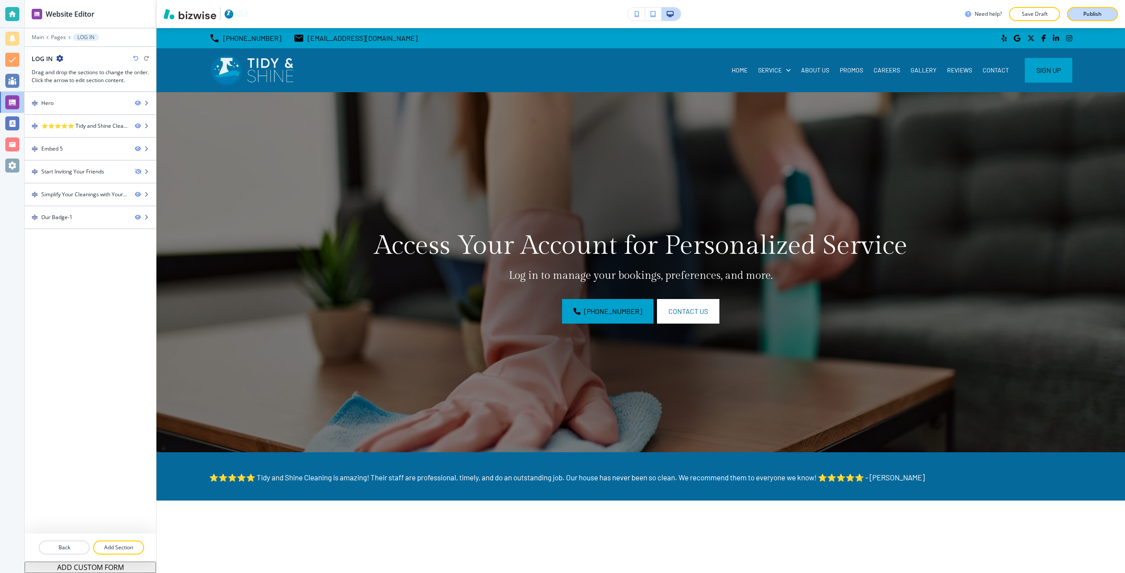
click at [1092, 13] on p "Publish" at bounding box center [1092, 14] width 18 height 8
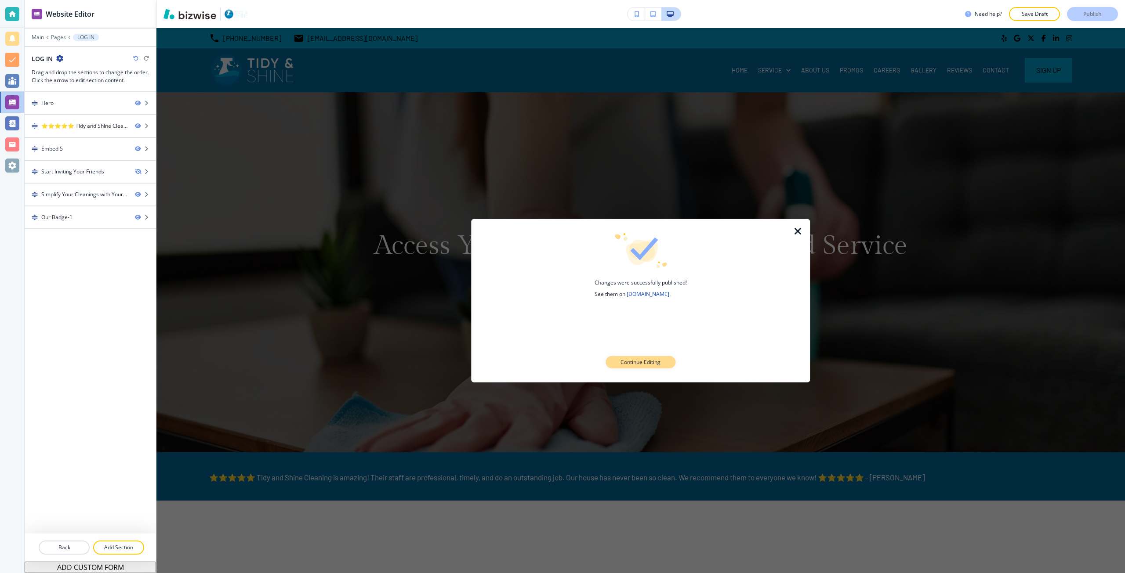
click at [646, 364] on p "Continue Editing" at bounding box center [640, 362] width 40 height 8
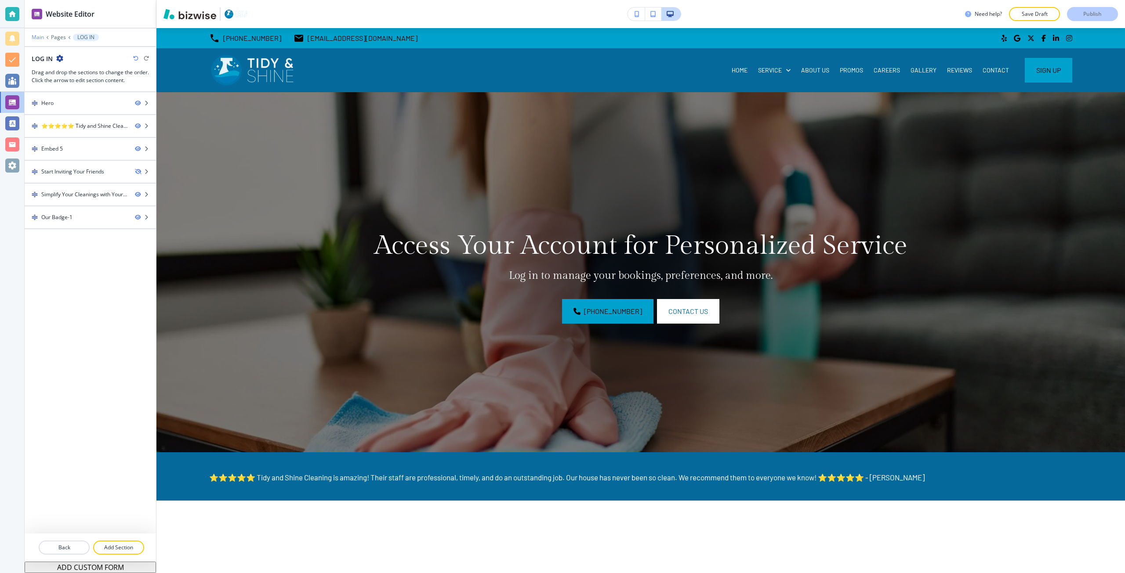
click at [40, 39] on p "Main" at bounding box center [38, 37] width 12 height 6
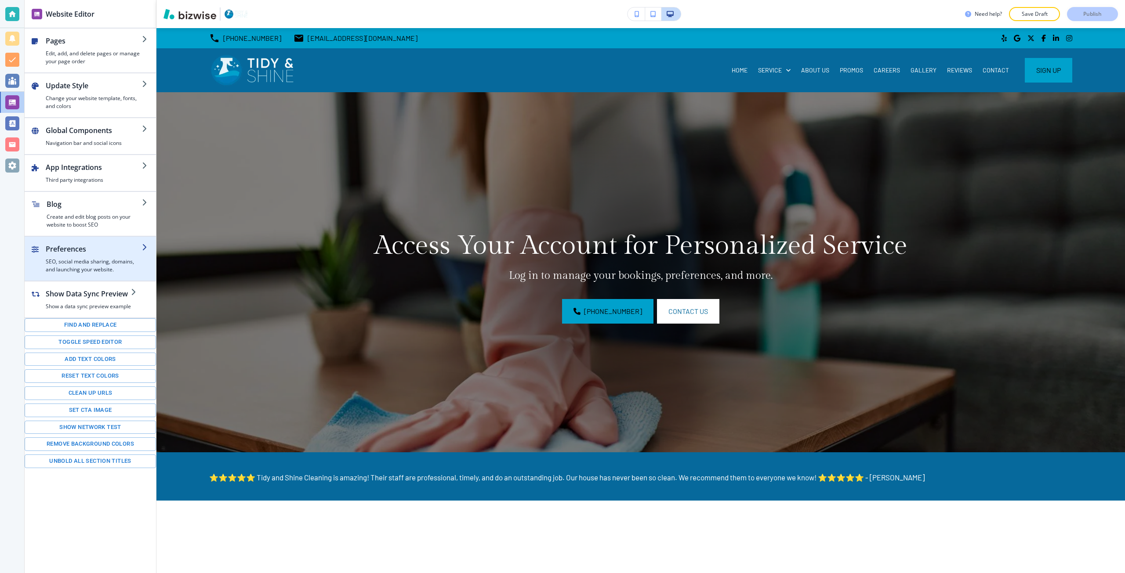
click at [75, 262] on h4 "SEO, social media sharing, domains, and launching your website." at bounding box center [94, 266] width 96 height 16
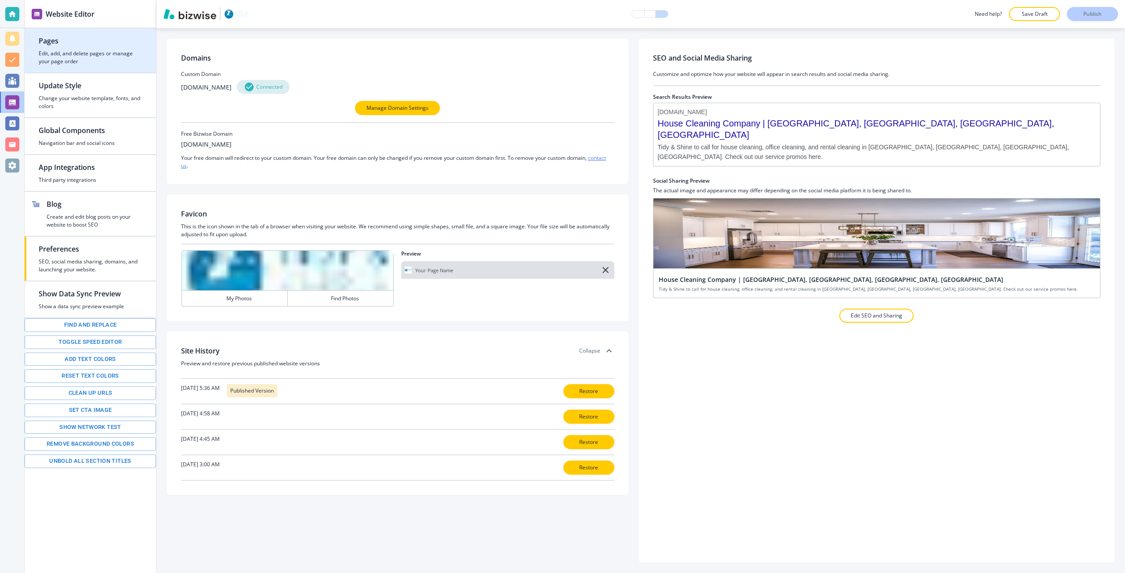
click at [55, 62] on h4 "Edit, add, and delete pages or manage your page order" at bounding box center [90, 58] width 103 height 16
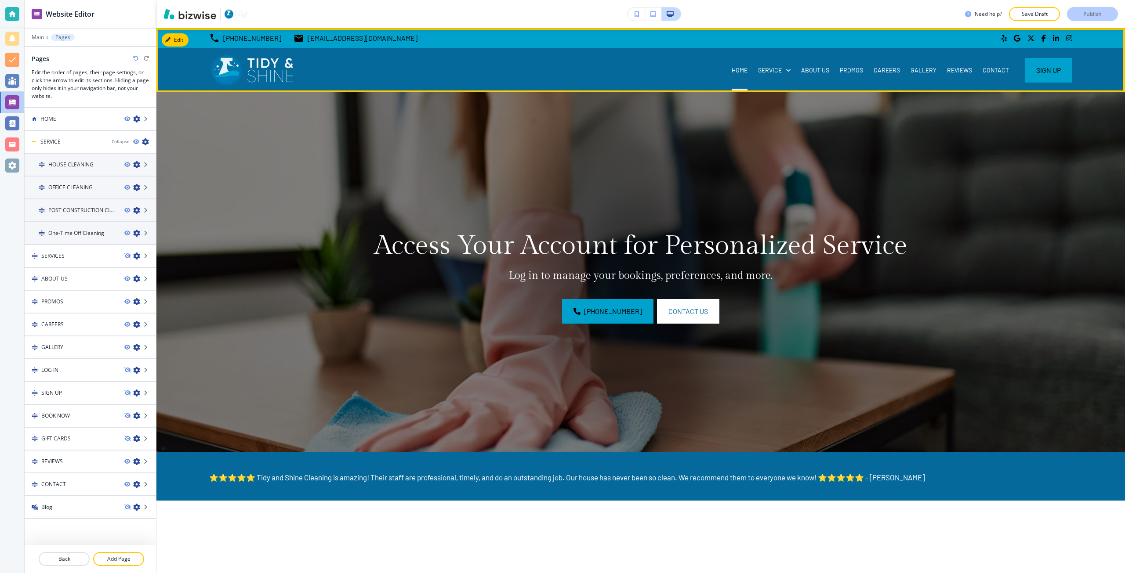
click at [726, 74] on div "HOME" at bounding box center [739, 70] width 26 height 9
click at [733, 72] on p "HOME" at bounding box center [739, 70] width 16 height 9
